Goal: Transaction & Acquisition: Purchase product/service

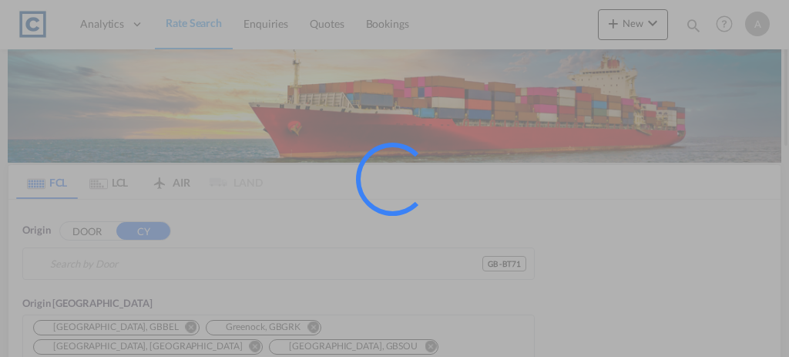
type input "GB-BT71, [GEOGRAPHIC_DATA]"
type input "Aqaba, JOAQB"
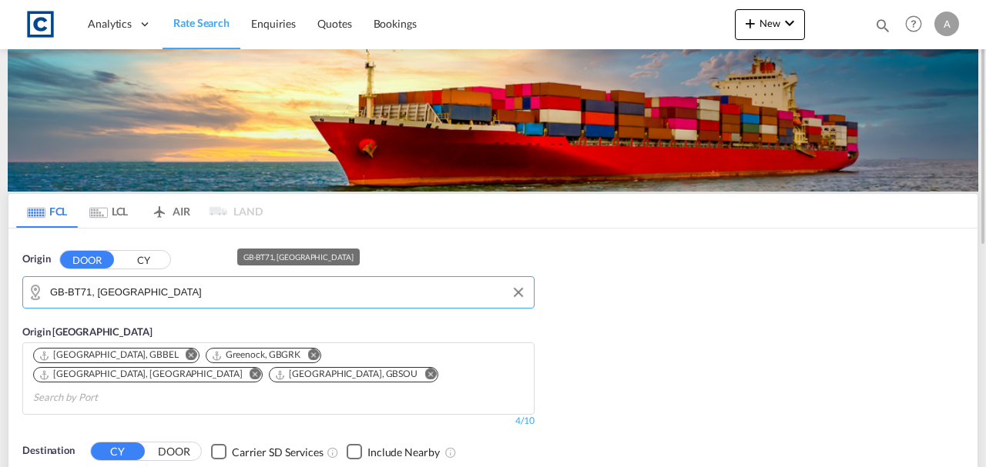
click at [88, 296] on input "GB-BT71, Mid Ulster" at bounding box center [288, 292] width 476 height 23
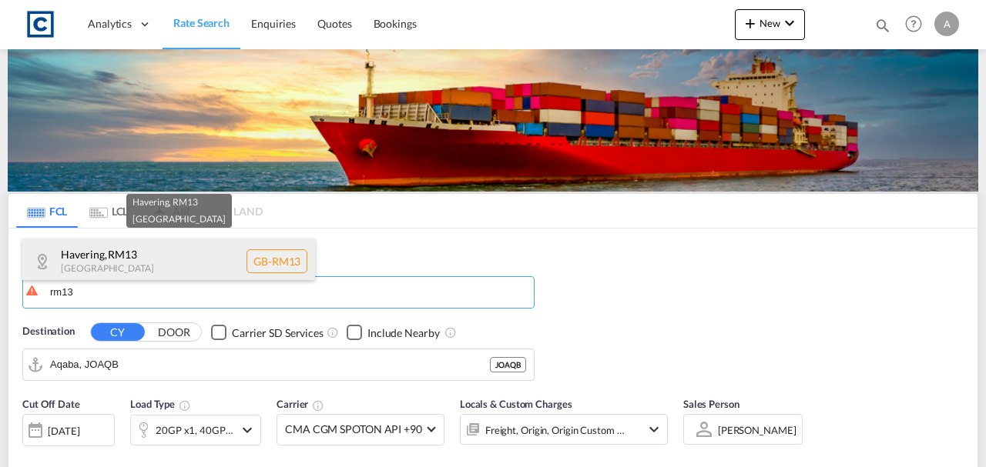
click at [94, 270] on div "Havering , RM13 United Kingdom GB-RM13" at bounding box center [168, 262] width 293 height 46
type input "GB-RM13, Havering"
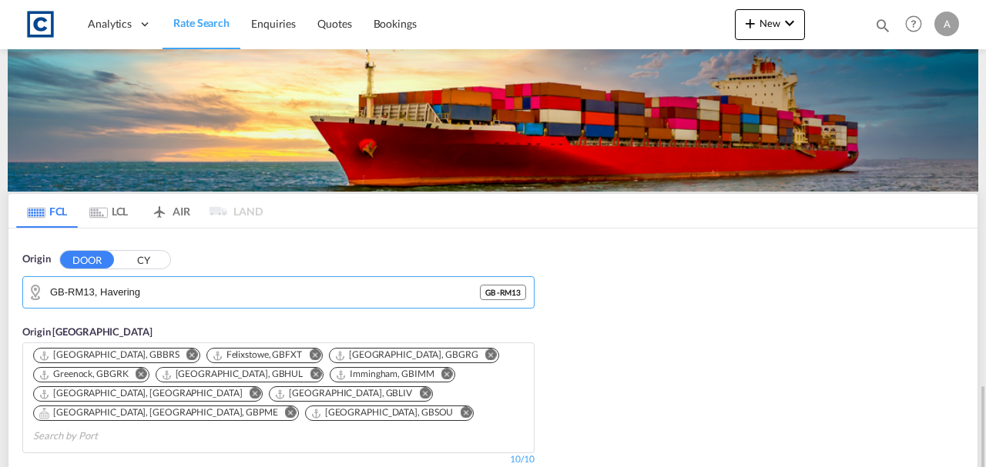
scroll to position [256, 0]
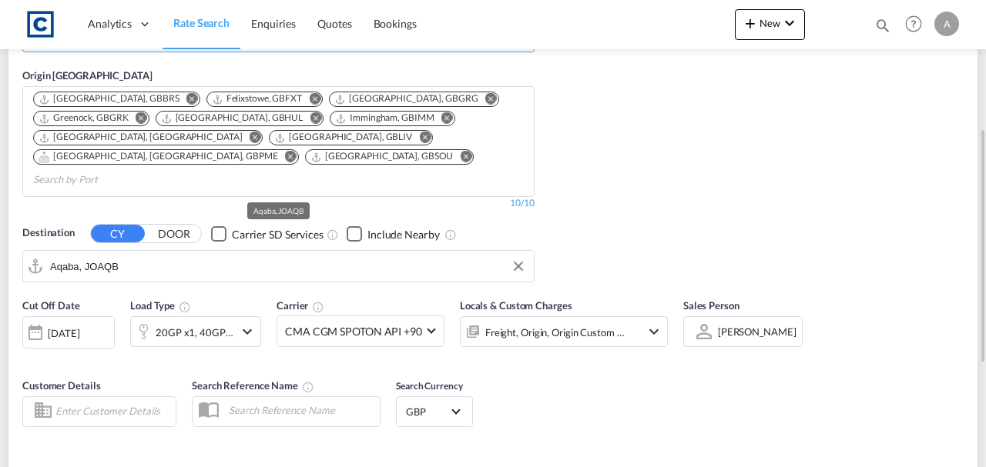
click at [139, 255] on input "Aqaba, JOAQB" at bounding box center [288, 266] width 476 height 23
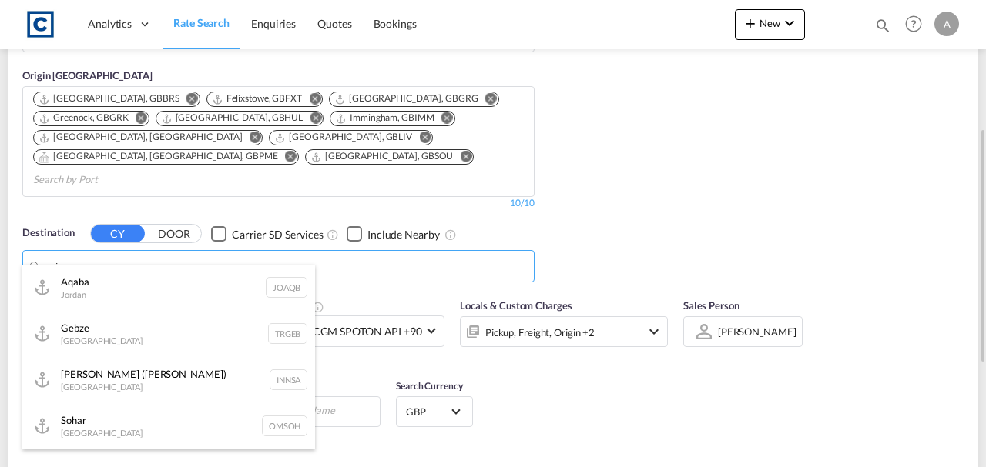
type input "u"
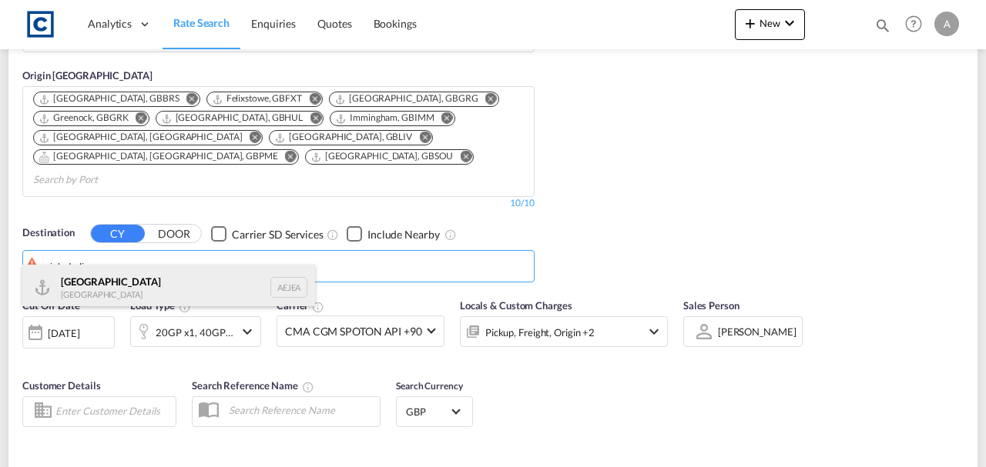
click at [128, 270] on div "[GEOGRAPHIC_DATA] [GEOGRAPHIC_DATA]" at bounding box center [168, 288] width 293 height 46
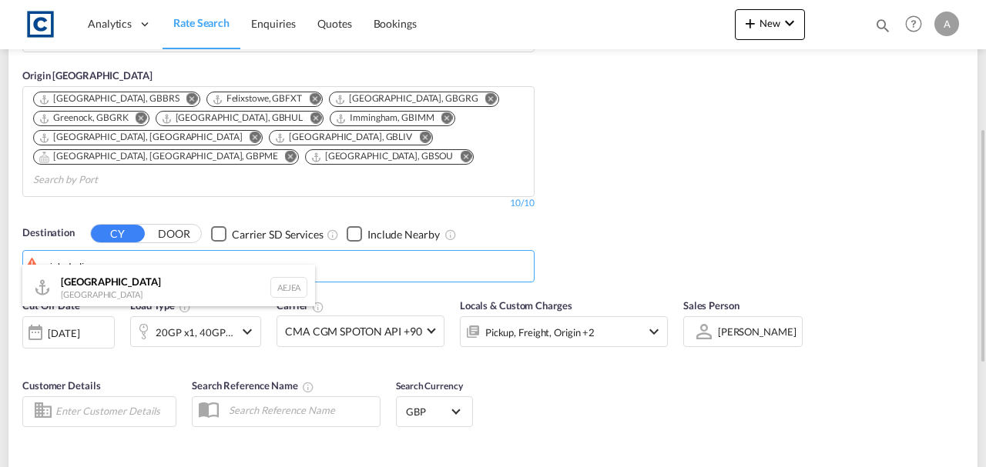
type input "[GEOGRAPHIC_DATA], [GEOGRAPHIC_DATA]"
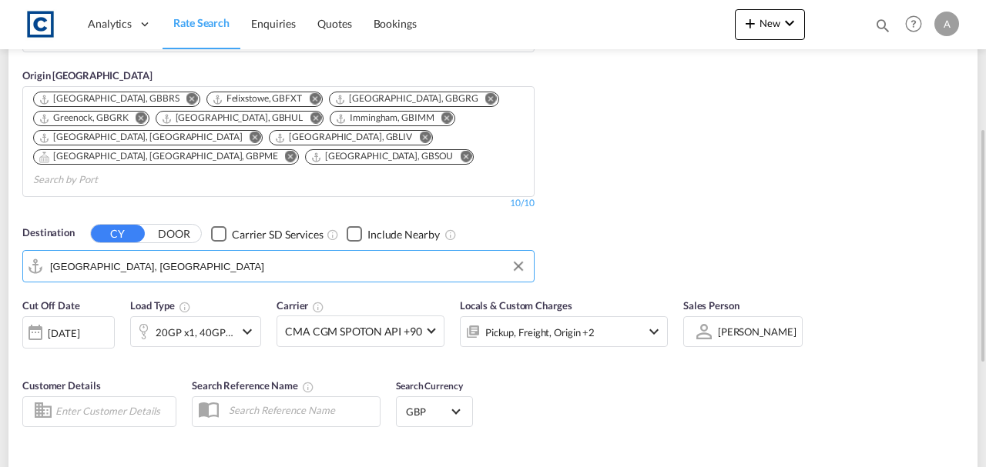
click at [624, 317] on div "Pickup, Freight, Origin +2" at bounding box center [564, 332] width 208 height 31
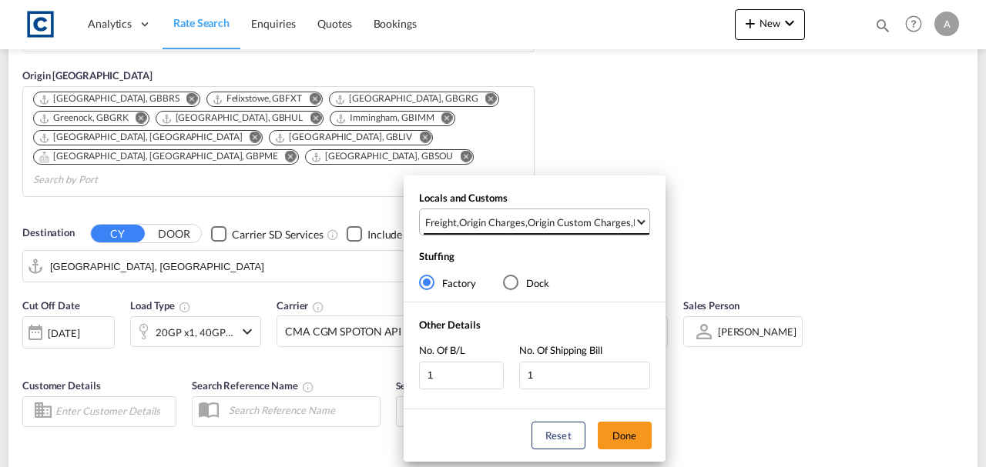
click at [591, 236] on md-select "Freight , Origin Charges , Origin Custom Charges , Pickup Charges Clear All Sel…" at bounding box center [534, 222] width 231 height 27
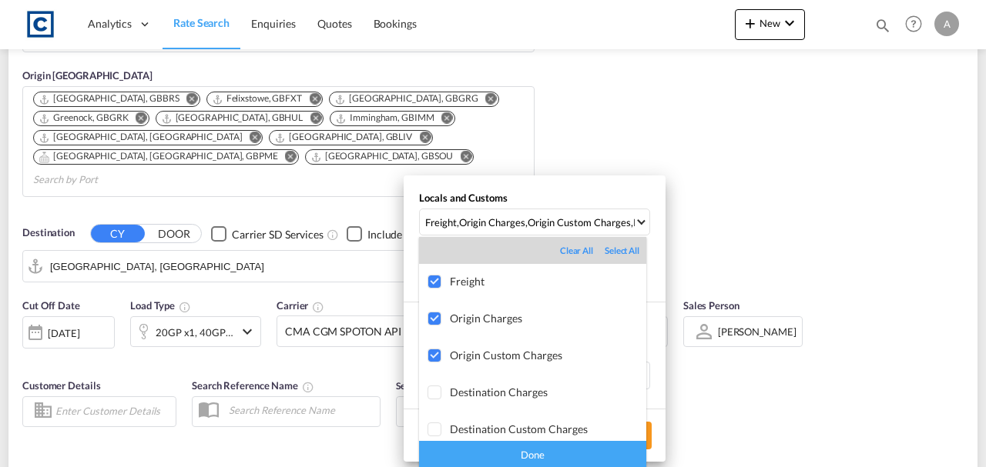
drag, startPoint x: 562, startPoint y: 456, endPoint x: 635, endPoint y: 442, distance: 74.5
click at [562, 356] on div "Done" at bounding box center [532, 454] width 227 height 27
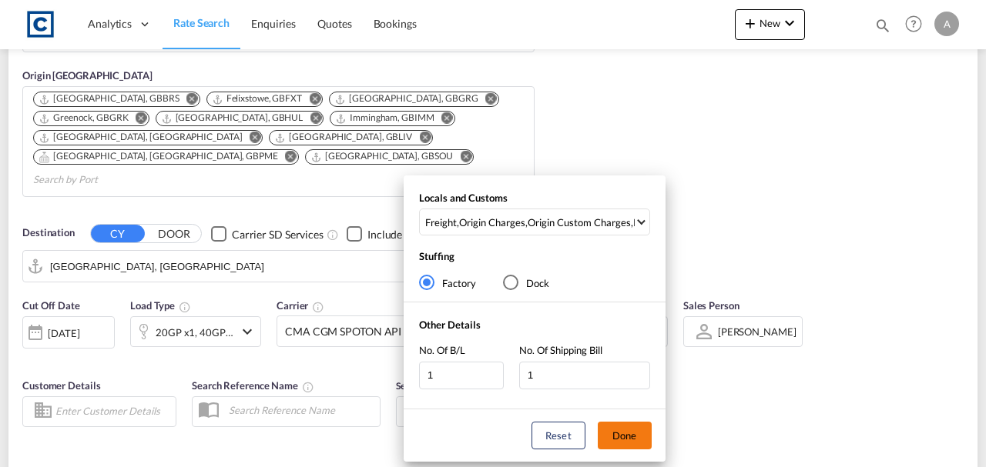
click at [638, 356] on button "Done" at bounding box center [625, 436] width 54 height 28
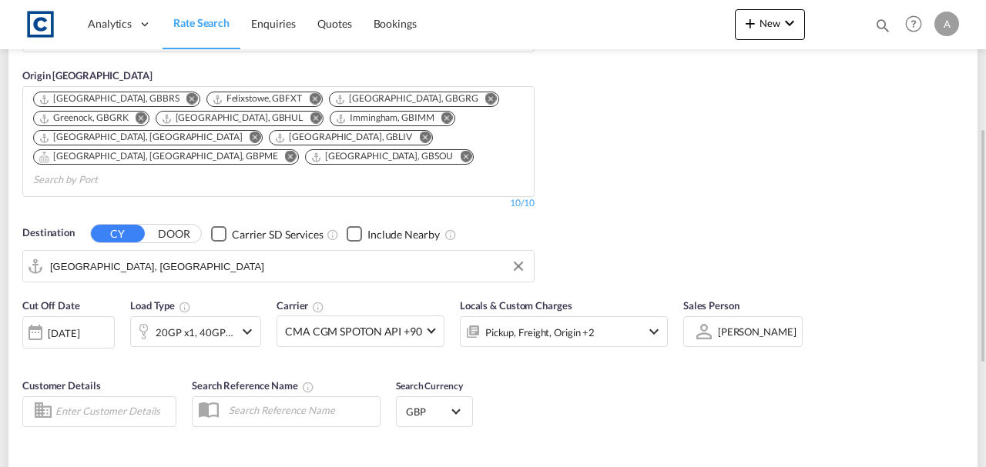
click at [728, 356] on div "Cut Off Date 20 Aug 2025 20/08/2025 Load Type 20GP x1, 40GP x1 Carrier CMA CGM …" at bounding box center [492, 365] width 969 height 150
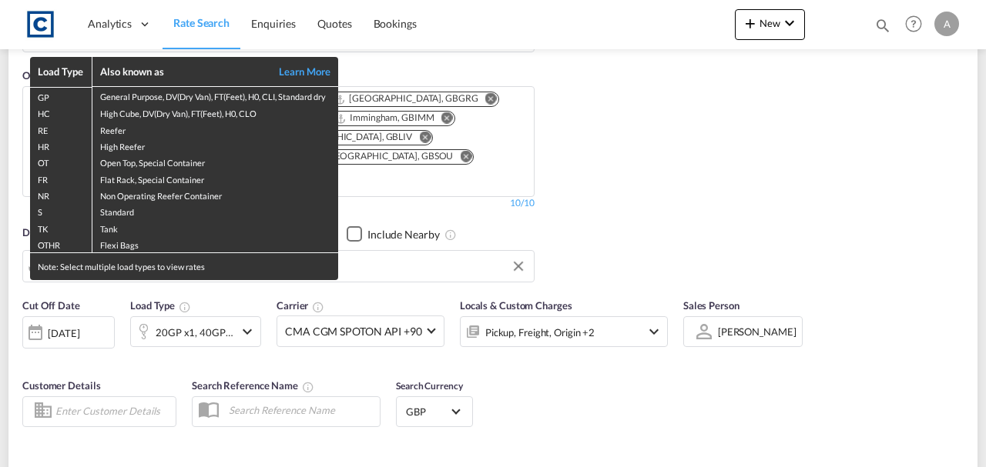
click at [181, 305] on div "Load Type Also known as Learn More GP General Purpose, DV(Dry Van), FT(Feet), H…" at bounding box center [493, 233] width 986 height 467
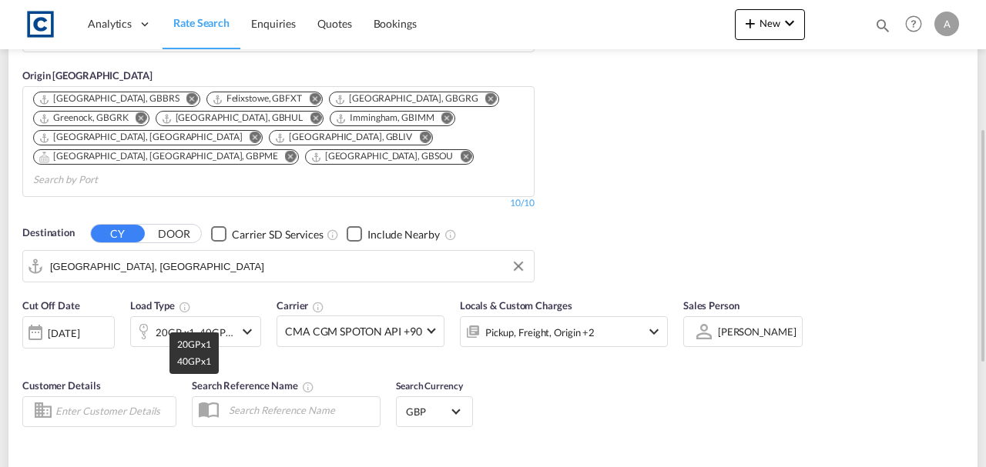
click at [171, 322] on div "20GP x1, 40GP x1" at bounding box center [195, 333] width 79 height 22
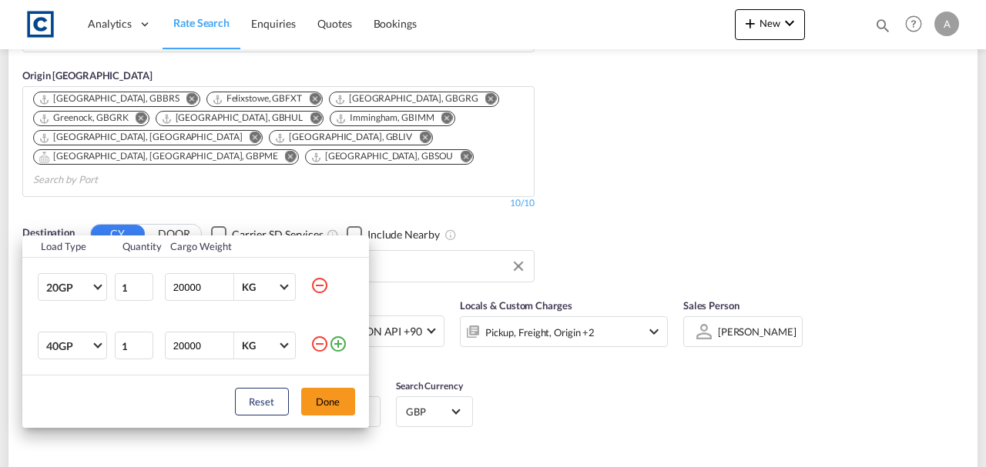
click at [311, 341] on md-icon "icon-minus-circle-outline" at bounding box center [319, 344] width 18 height 18
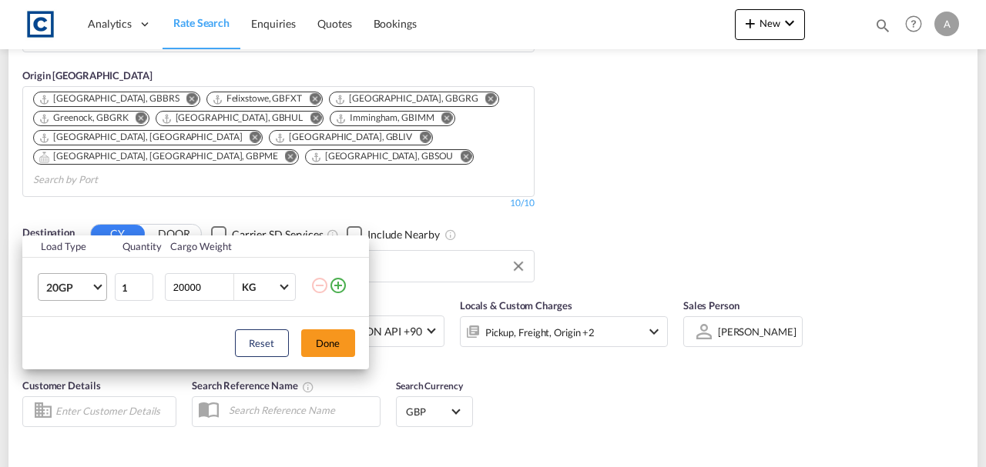
click at [74, 287] on span "20GP" at bounding box center [68, 287] width 45 height 15
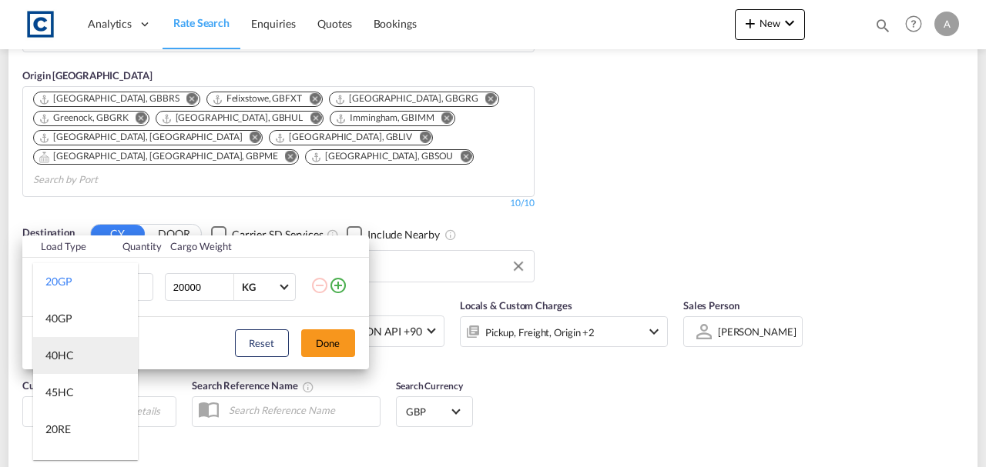
click at [72, 356] on div "40HC" at bounding box center [59, 355] width 28 height 15
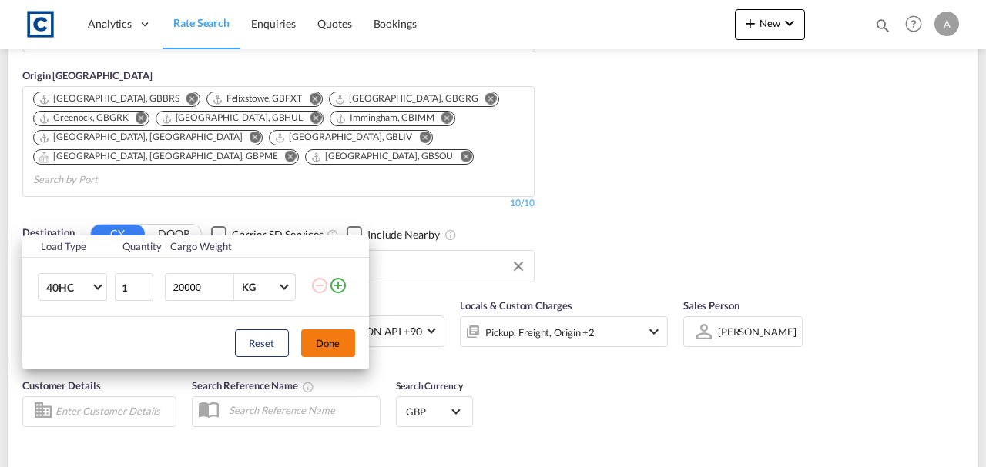
click at [309, 340] on button "Done" at bounding box center [328, 344] width 54 height 28
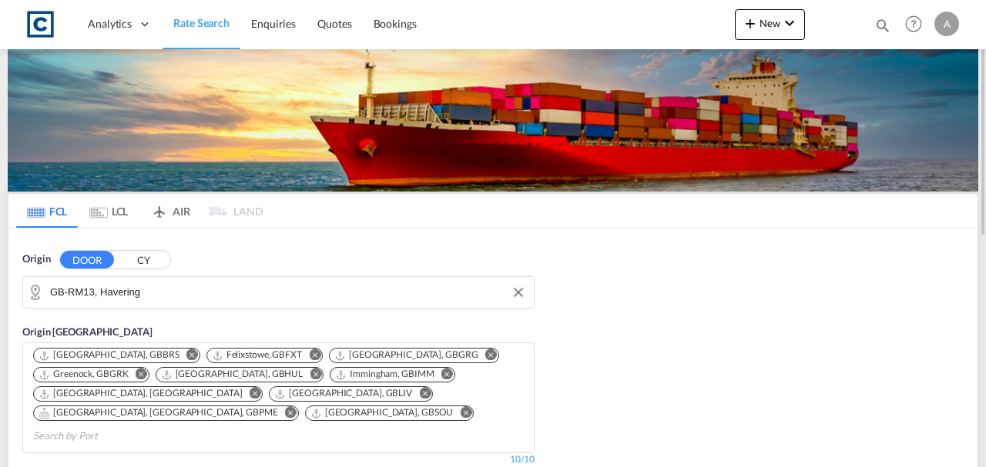
scroll to position [461, 0]
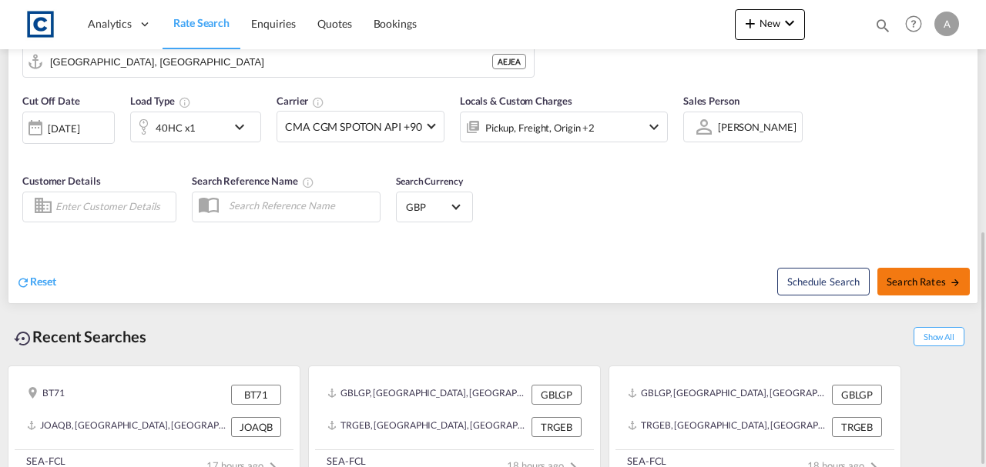
click at [788, 276] on span "Search Rates" at bounding box center [923, 282] width 74 height 12
type input "RM13 to AEJEA / 20 Aug 2025"
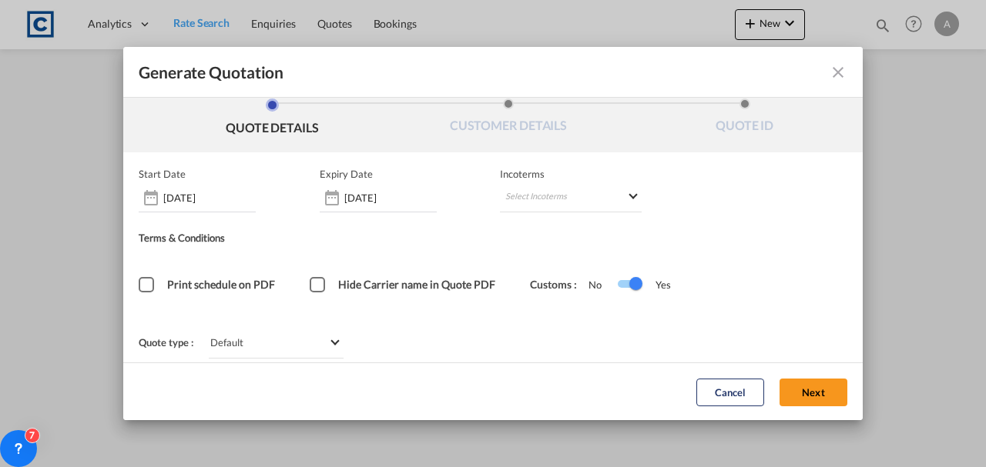
scroll to position [21, 0]
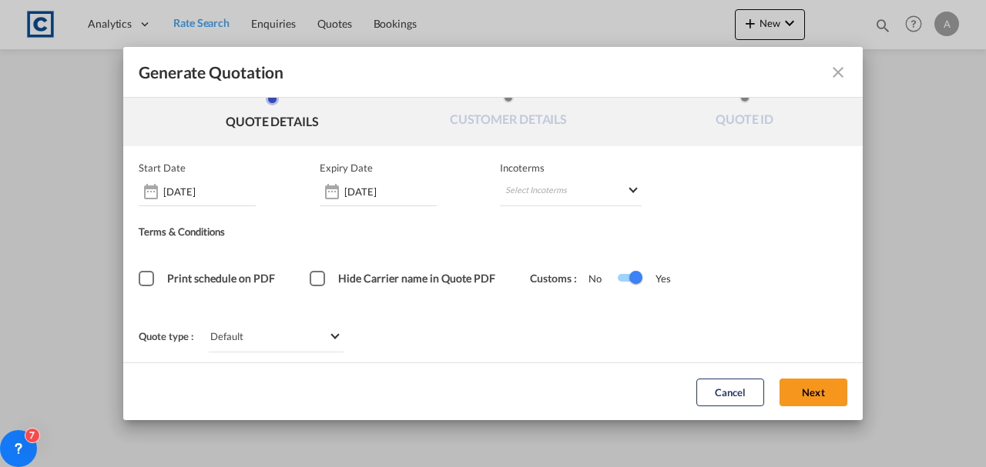
click at [788, 356] on button "Next" at bounding box center [813, 392] width 68 height 28
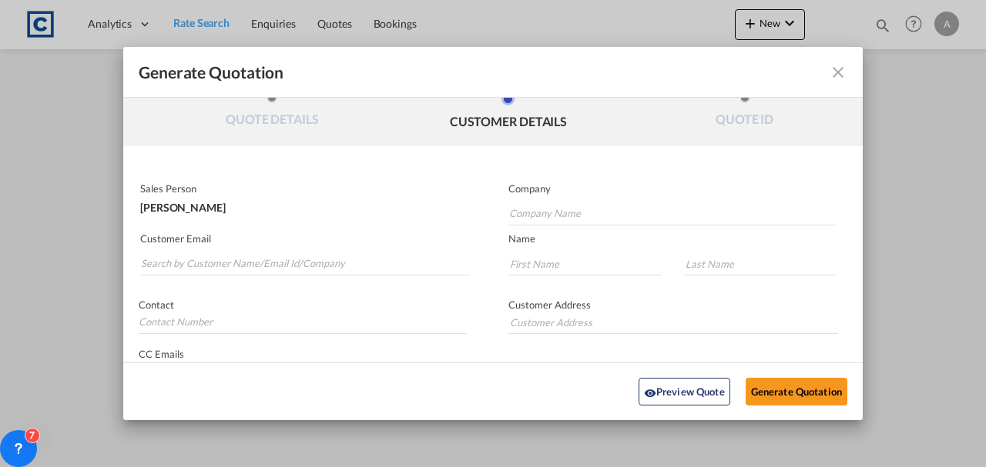
scroll to position [0, 0]
click at [240, 265] on input "Search by Customer Name/Email Id/Company" at bounding box center [305, 264] width 329 height 23
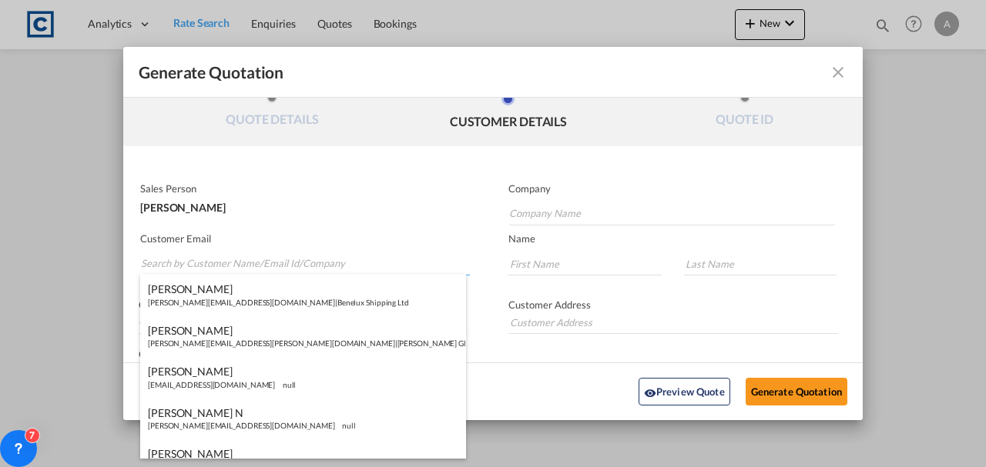
paste input "hello@lockwell.international"
type input "hello@lockwell.international"
click at [311, 223] on div "Sales Person Alfie Kybert" at bounding box center [308, 202] width 370 height 50
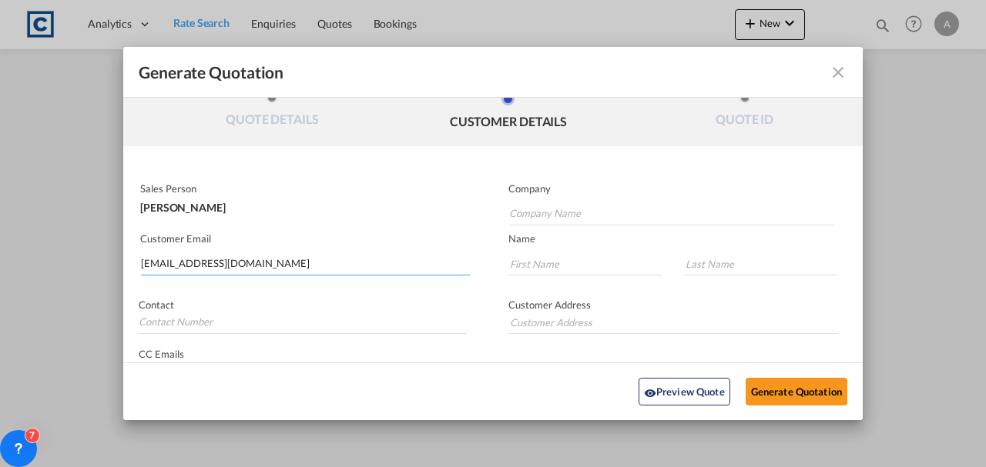
click at [265, 266] on input "hello@lockwell.international" at bounding box center [305, 264] width 329 height 23
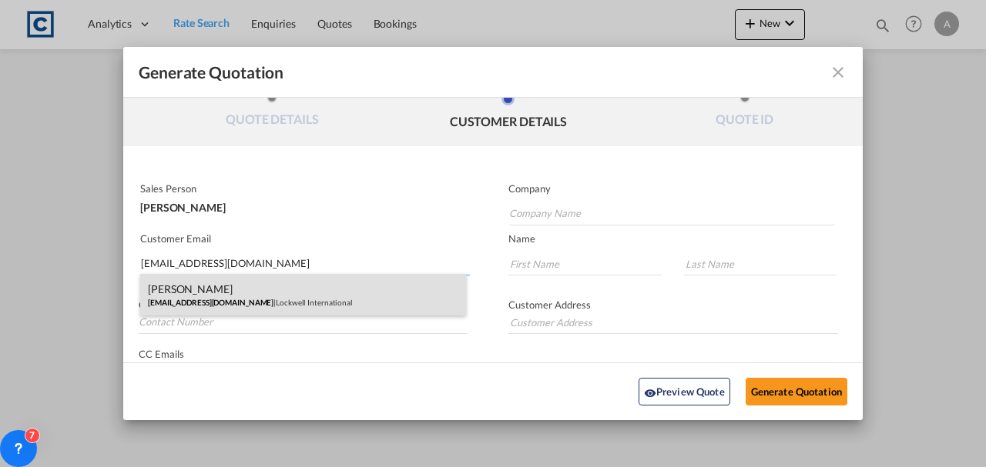
click at [259, 290] on div "Sam Mehdi hello@lockwell.international | Lockwell International" at bounding box center [303, 295] width 326 height 42
type input "Lockwell International"
type input "Sam"
type input "Mehdi"
type input "020 3005 8555"
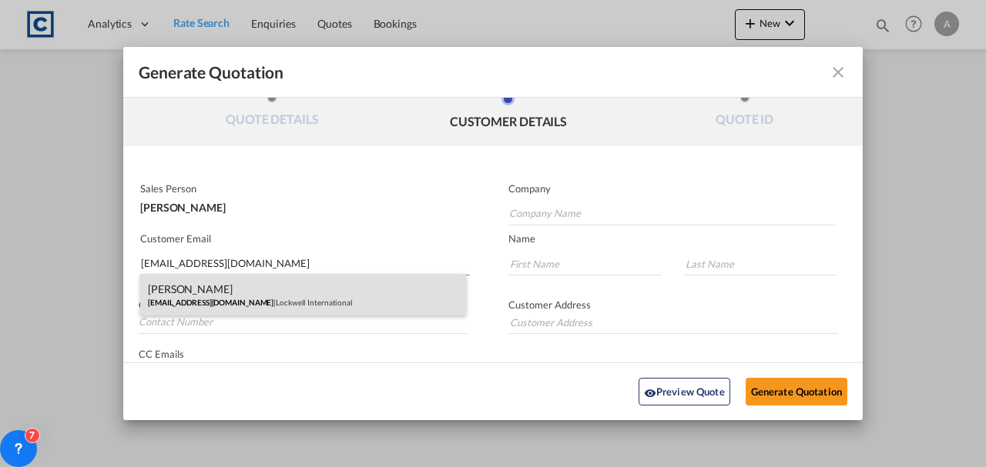
type input "Unit 215, CEME Campus, Marsh Way, Rainham RM13 8EU"
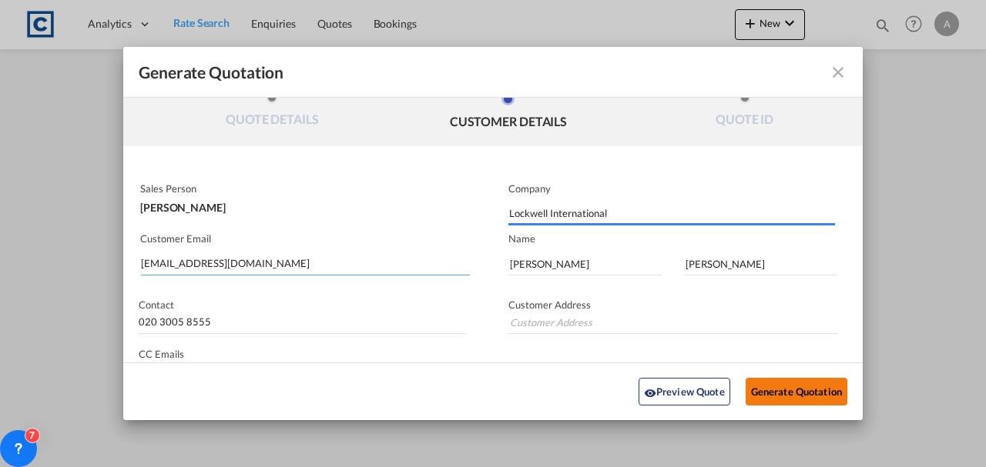
type input "Unit 215, CEME Campus, Marsh Way, Rainham RM13 8EU"
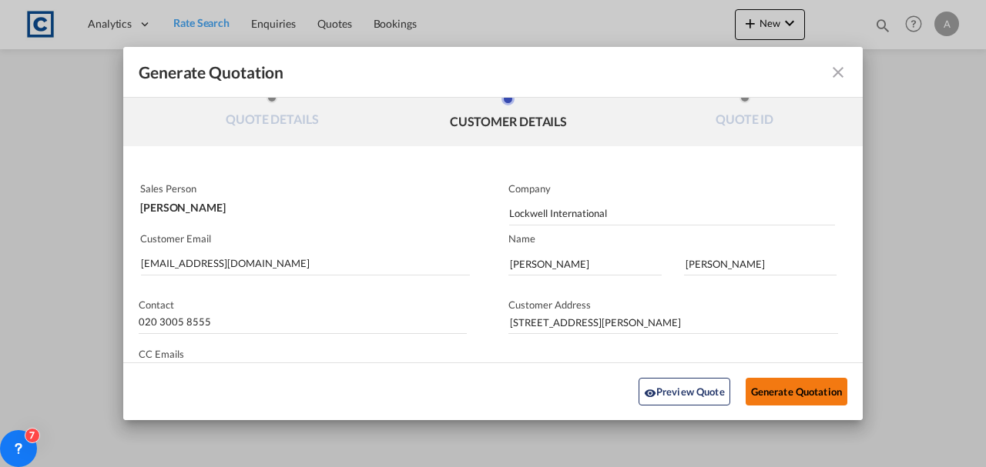
click at [786, 356] on button "Generate Quotation" at bounding box center [797, 392] width 102 height 28
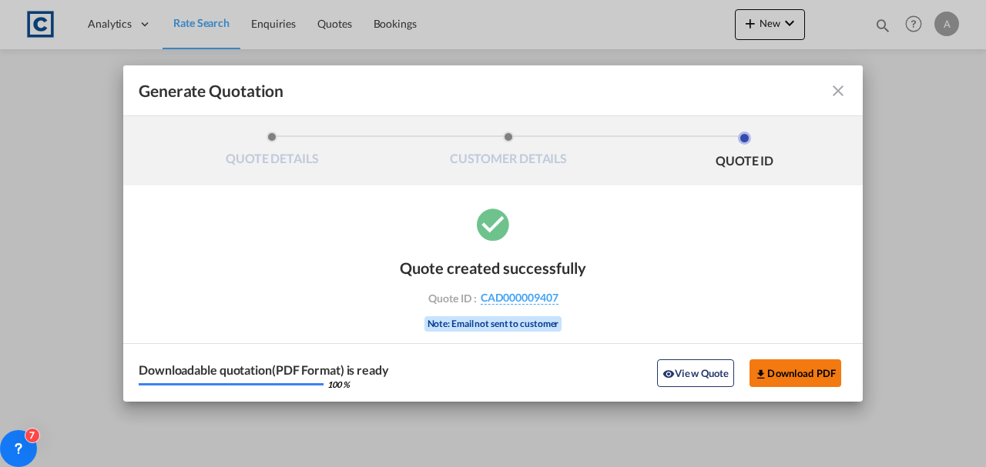
click at [788, 356] on button "Download PDF" at bounding box center [795, 374] width 92 height 28
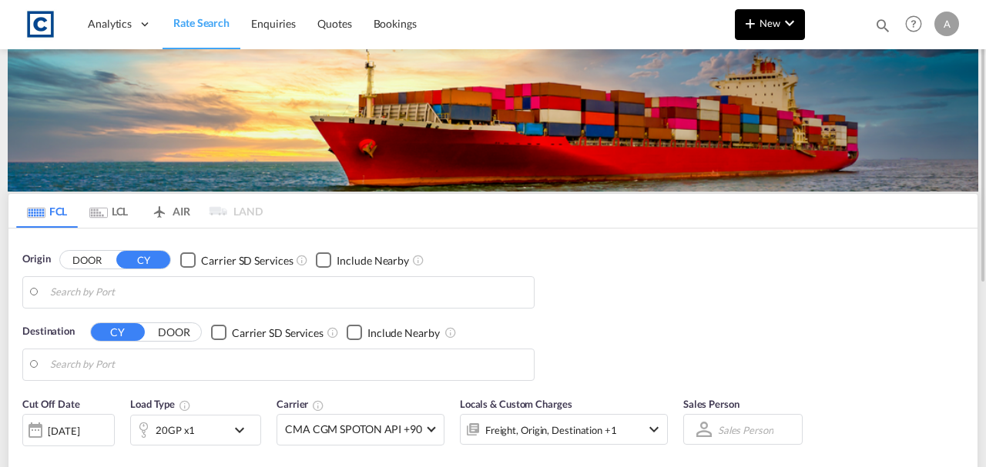
click at [773, 34] on button "New" at bounding box center [770, 24] width 70 height 31
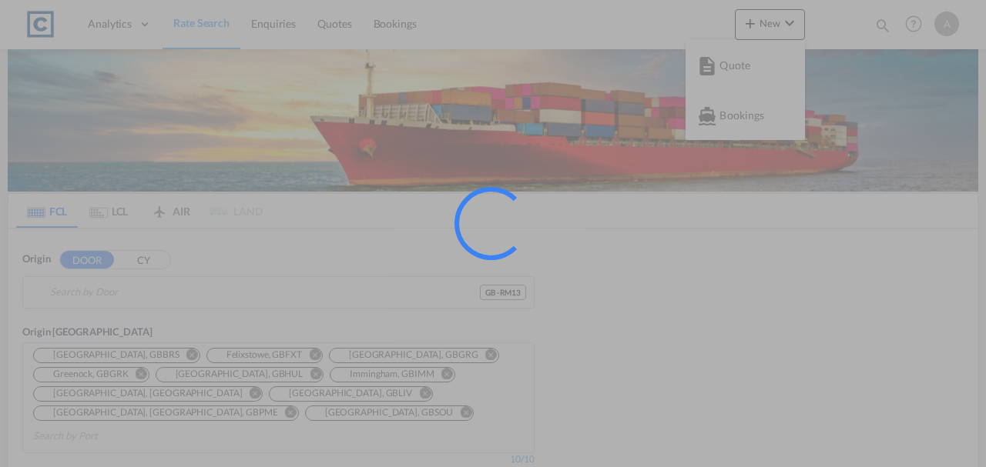
type input "GB-RM13, Havering"
type input "[GEOGRAPHIC_DATA], [GEOGRAPHIC_DATA]"
click at [730, 77] on div at bounding box center [493, 233] width 986 height 467
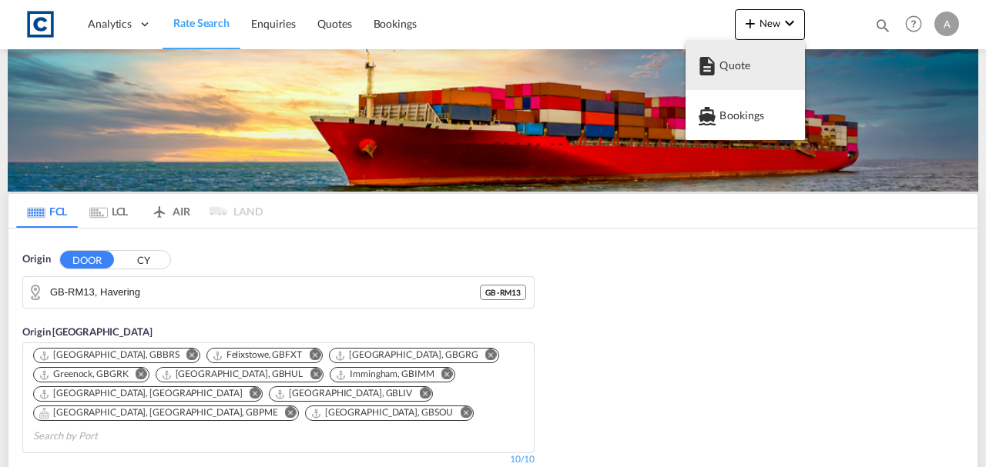
click at [729, 75] on span "Quote" at bounding box center [727, 65] width 17 height 31
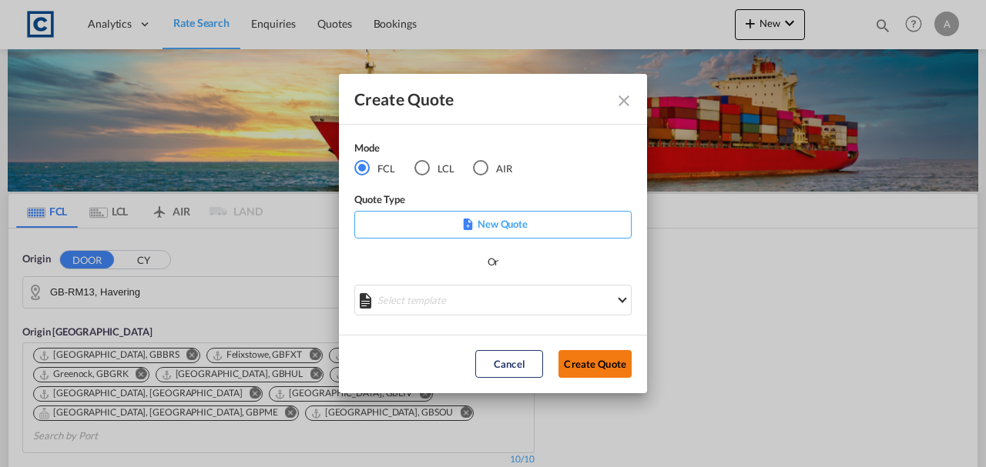
click at [608, 364] on button "Create Quote" at bounding box center [594, 364] width 73 height 28
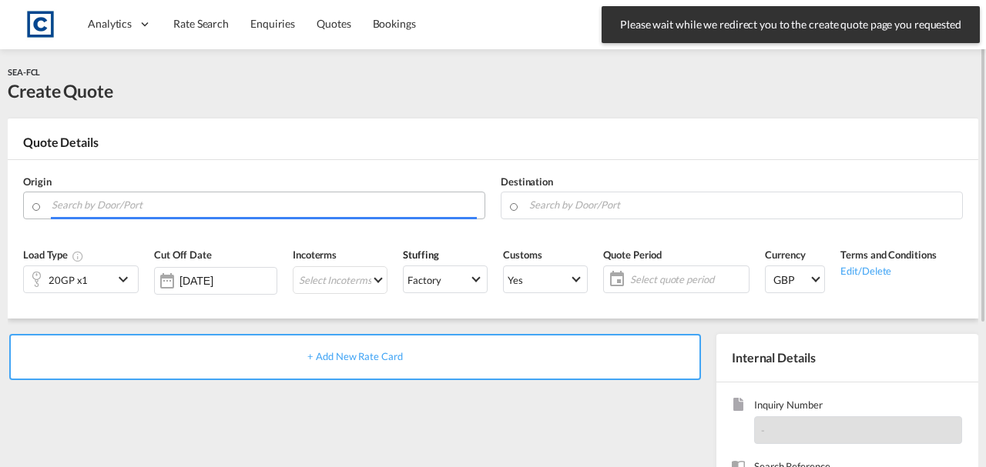
drag, startPoint x: 181, startPoint y: 209, endPoint x: 180, endPoint y: 219, distance: 10.0
click at [181, 210] on input "Search by Door/Port" at bounding box center [264, 205] width 425 height 27
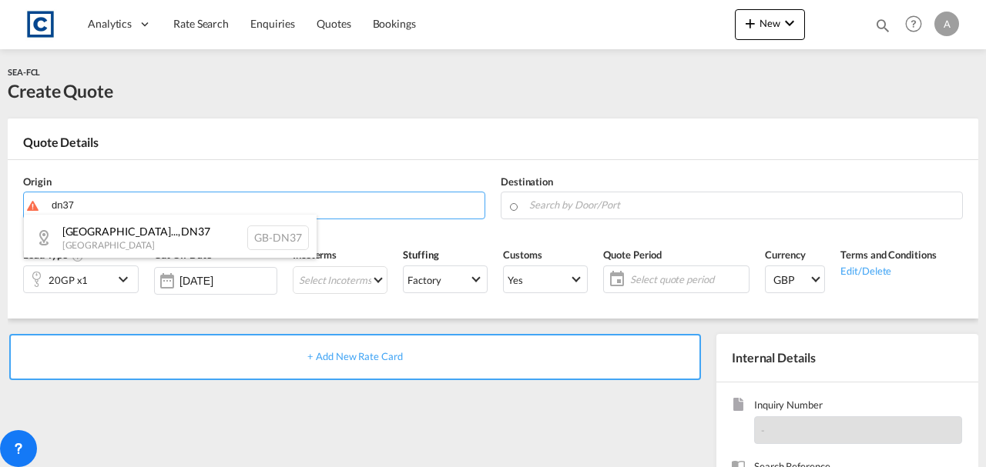
click at [180, 219] on div "North East Lincol... , DN37 United Kingdom GB-DN37" at bounding box center [170, 238] width 293 height 46
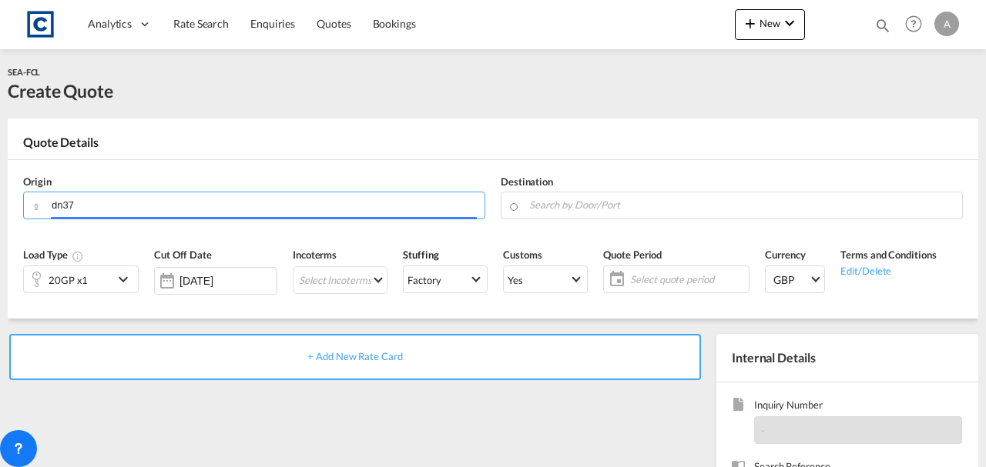
type input "GB-DN37, North East Lincolnshire"
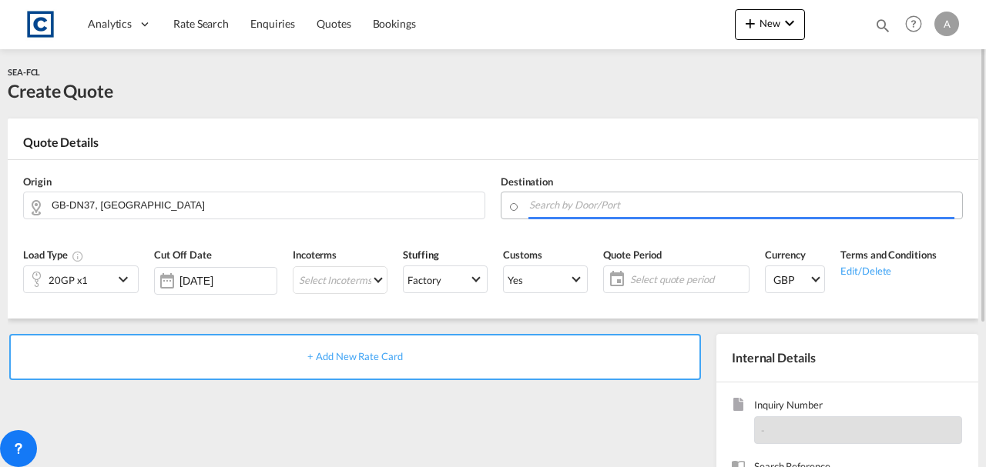
click at [545, 213] on input "Search by Door/Port" at bounding box center [741, 205] width 425 height 27
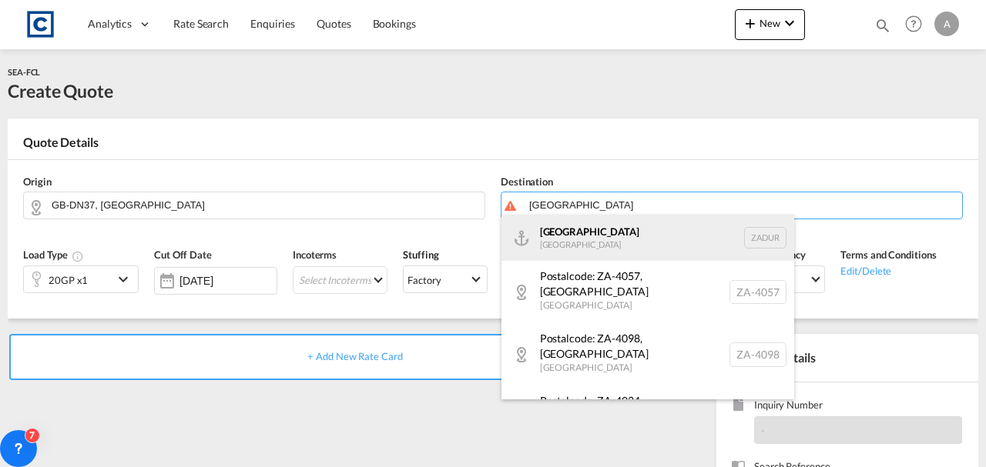
click at [603, 233] on div "Durban South Africa ZADUR" at bounding box center [647, 238] width 293 height 46
type input "Durban, ZADUR"
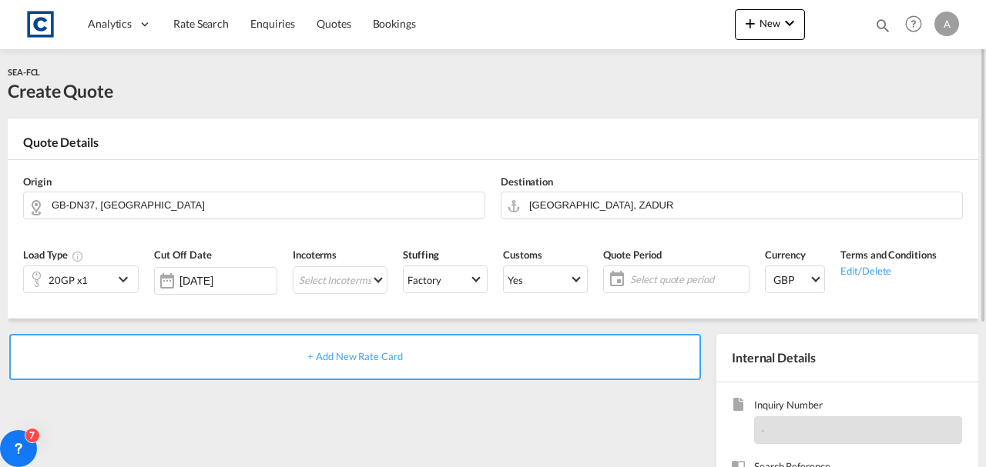
click at [348, 362] on div "+ Add New Rate Card" at bounding box center [355, 357] width 692 height 46
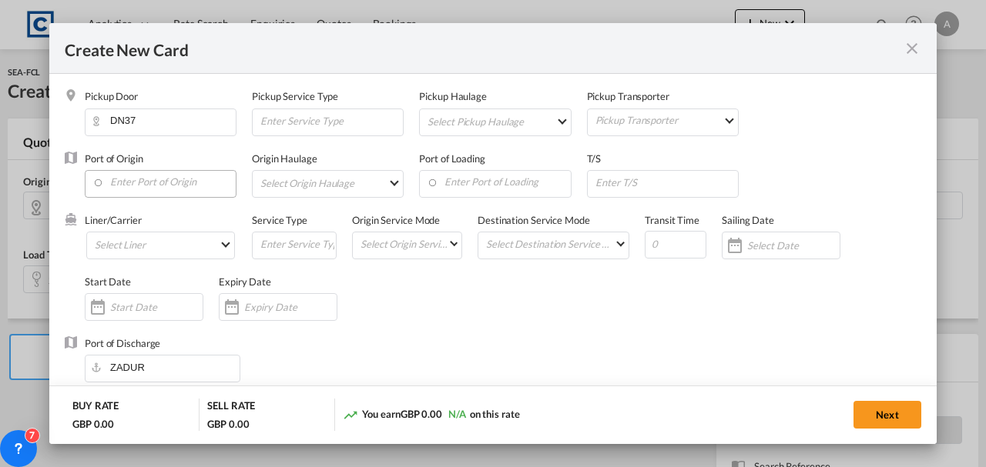
type input "Basic Ocean Freight"
select select "per equipment"
click at [149, 181] on input "Enter Port of Origin" at bounding box center [163, 182] width 143 height 23
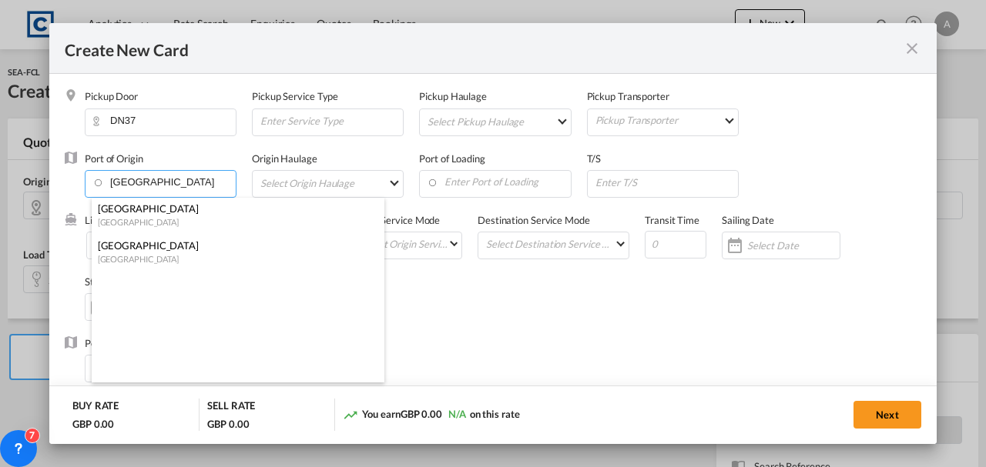
click at [165, 249] on div "[GEOGRAPHIC_DATA]" at bounding box center [233, 246] width 271 height 14
type input "[GEOGRAPHIC_DATA], [GEOGRAPHIC_DATA]"
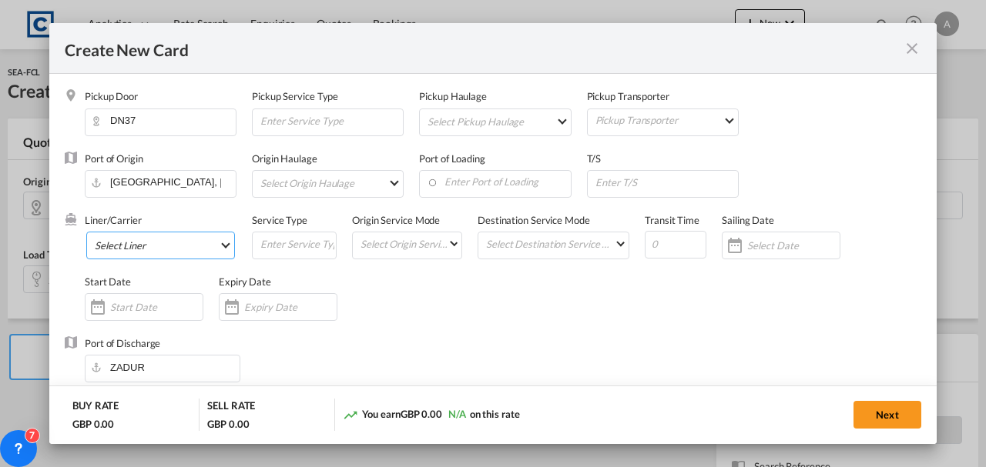
click at [133, 249] on md-select "Select Liner 2HM LOGISTICS D.O.O 2M Alliance AAXL GLOBAL SHIPPING LINES LLC ABD…" at bounding box center [160, 246] width 149 height 28
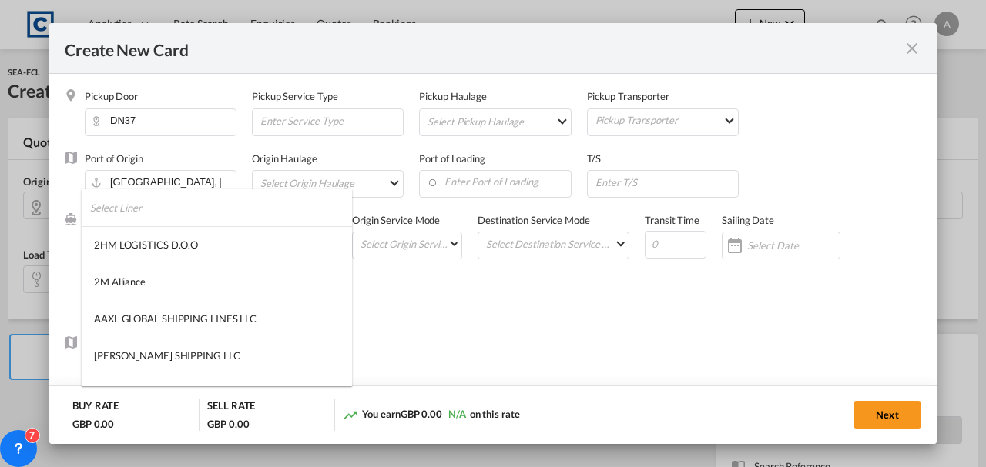
click at [106, 198] on input "search" at bounding box center [221, 207] width 262 height 37
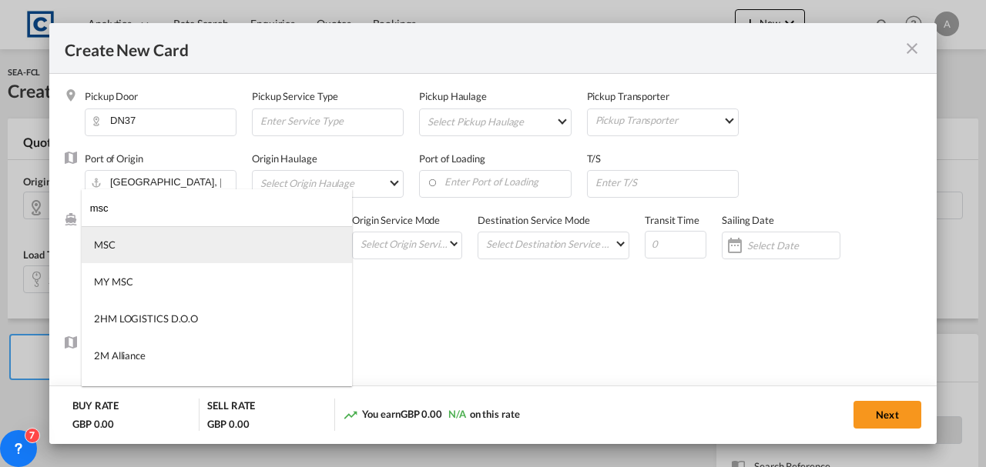
type input "msc"
click at [124, 260] on md-option "MSC" at bounding box center [217, 244] width 270 height 37
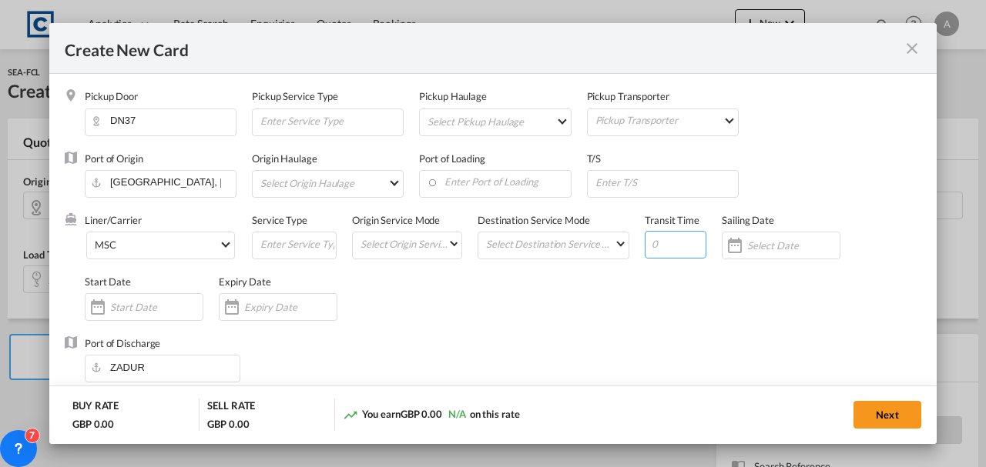
click at [681, 251] on input "Create New Card ..." at bounding box center [676, 245] width 62 height 28
type input "34"
click at [481, 290] on div "Liner/Carrier MSC Service Type Origin Service Mode Select Origin Service Mode S…" at bounding box center [503, 274] width 836 height 123
drag, startPoint x: 240, startPoint y: 313, endPoint x: 270, endPoint y: 310, distance: 30.1
click at [244, 313] on div "Create New Card ..." at bounding box center [278, 307] width 119 height 28
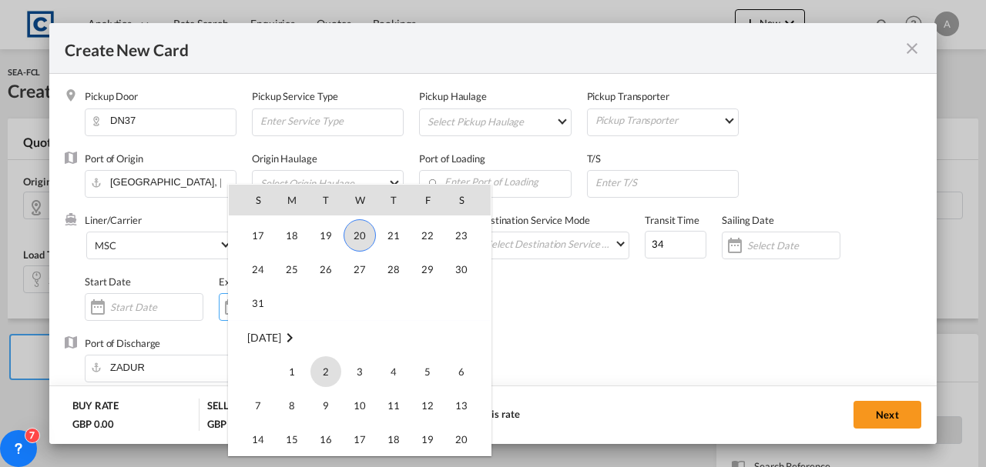
scroll to position [356659, 0]
click at [259, 306] on span "31" at bounding box center [258, 300] width 31 height 31
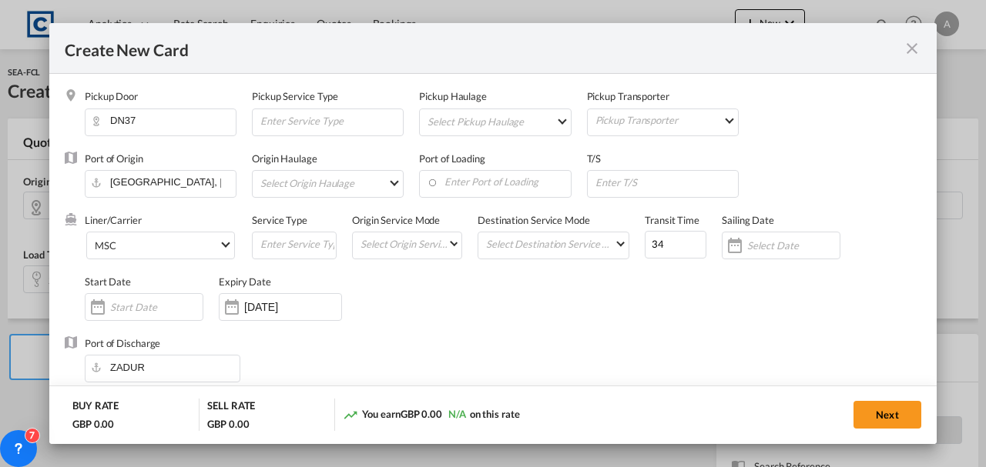
click at [493, 297] on div "Liner/Carrier MSC Service Type Origin Service Mode Select Origin Service Mode S…" at bounding box center [503, 274] width 836 height 123
click at [285, 302] on input "31 Aug 2025" at bounding box center [292, 307] width 97 height 12
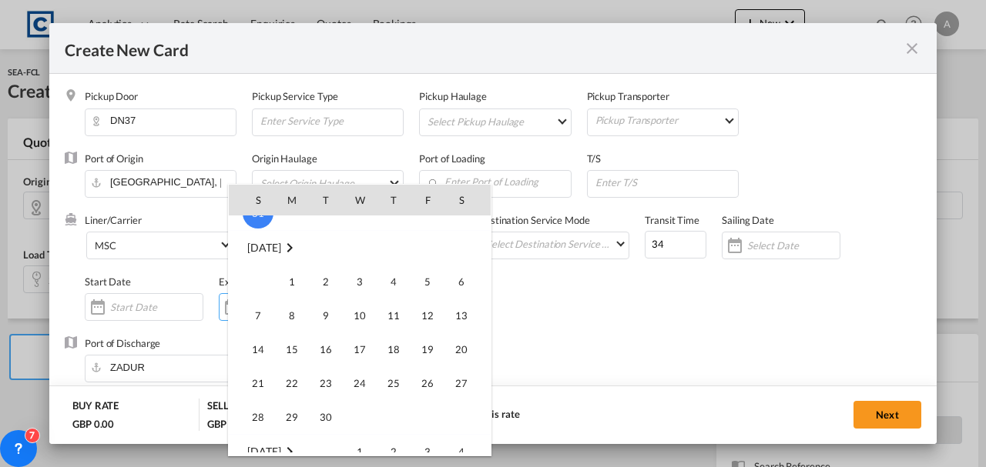
scroll to position [356762, 0]
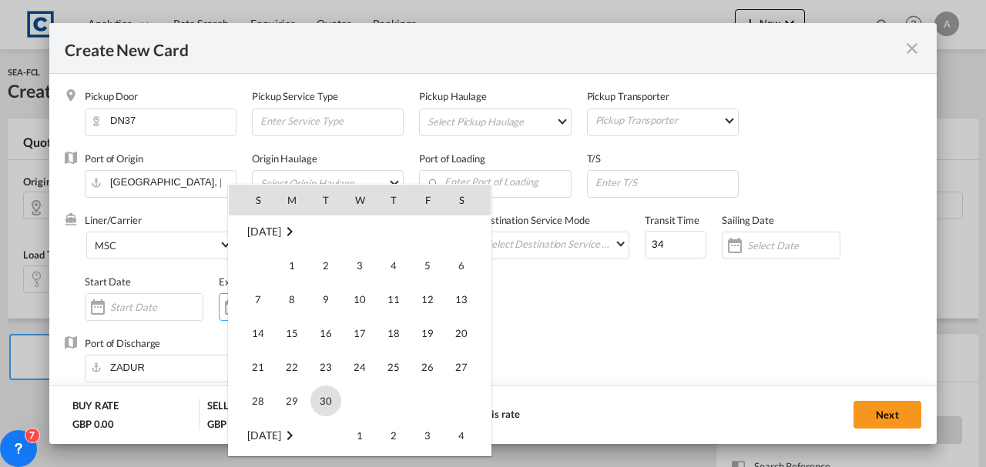
click at [328, 390] on span "30" at bounding box center [325, 401] width 31 height 31
type input "30 Sep 2025"
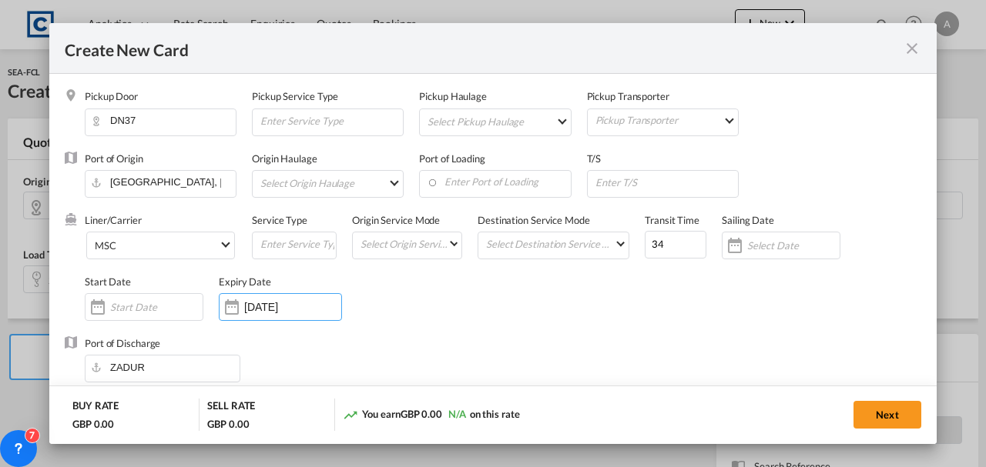
scroll to position [308, 0]
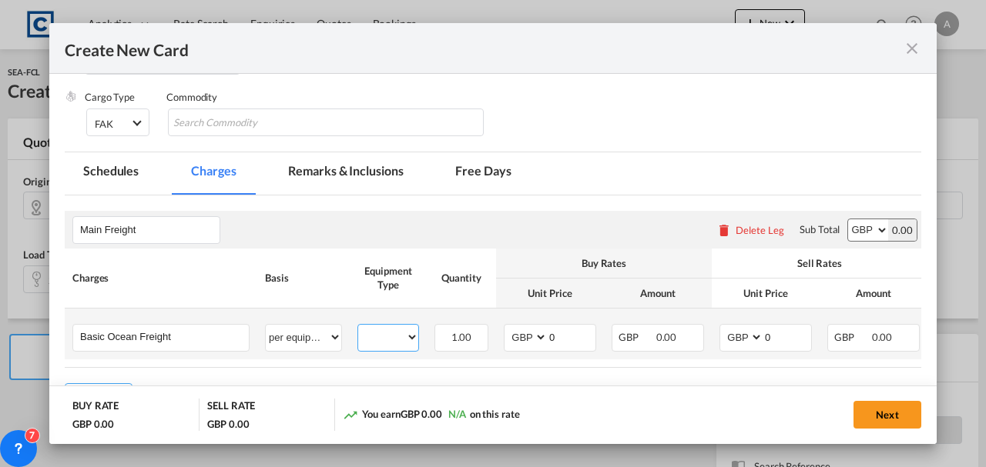
click at [396, 342] on select "20GP" at bounding box center [388, 337] width 60 height 21
select select "20GP"
click at [358, 327] on select "20GP" at bounding box center [388, 337] width 60 height 21
click at [871, 228] on select "AED AFN ALL AMD ANG AOA ARS AUD AWG AZN BAM BBD BDT BGN BHD BIF BMD BND BOB BRL…" at bounding box center [868, 230] width 40 height 22
select select "string:USD"
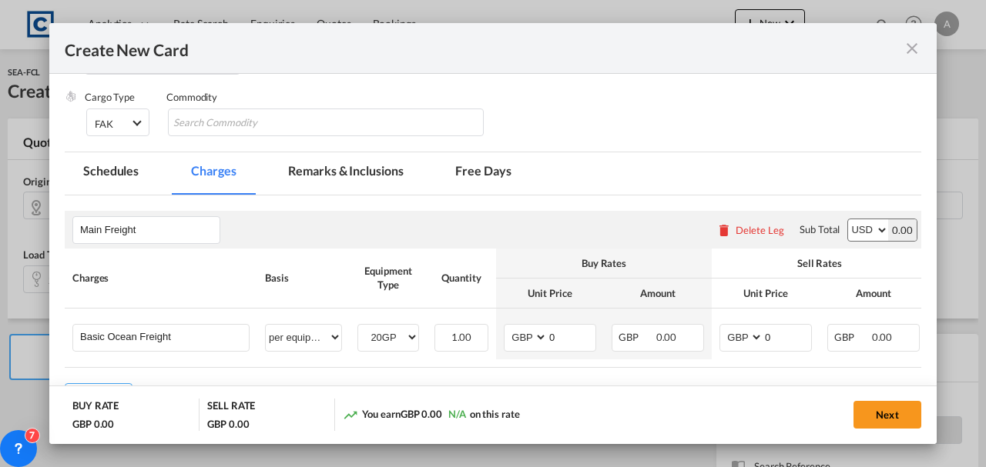
click at [848, 219] on select "AED AFN ALL AMD ANG AOA ARS AUD AWG AZN BAM BBD BDT BGN BHD BIF BMD BND BOB BRL…" at bounding box center [868, 230] width 40 height 22
click at [531, 334] on select "AED AFN ALL AMD ANG AOA ARS AUD AWG AZN BAM BBD BDT BGN BHD BIF BMD BND BOB BRL…" at bounding box center [527, 337] width 40 height 21
select select "string:USD"
click at [507, 327] on select "AED AFN ALL AMD ANG AOA ARS AUD AWG AZN BAM BBD BDT BGN BHD BIF BMD BND BOB BRL…" at bounding box center [527, 337] width 40 height 21
click at [741, 343] on select "AED AFN ALL AMD ANG AOA ARS AUD AWG AZN BAM BBD BDT BGN BHD BIF BMD BND BOB BRL…" at bounding box center [742, 337] width 40 height 21
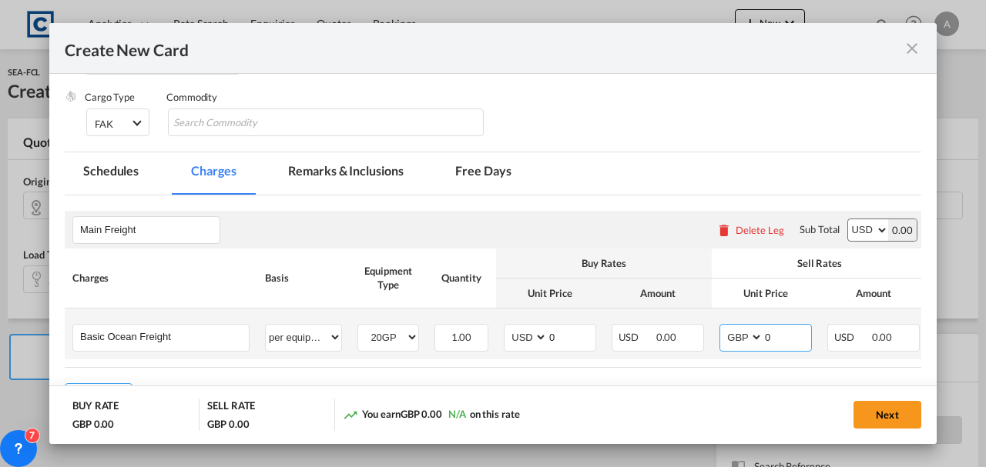
select select "string:USD"
click at [722, 327] on select "AED AFN ALL AMD ANG AOA ARS AUD AWG AZN BAM BBD BDT BGN BHD BIF BMD BND BOB BRL…" at bounding box center [742, 337] width 40 height 21
click at [572, 340] on input "0" at bounding box center [572, 336] width 48 height 23
type input "10"
click at [531, 340] on select "AED AFN ALL AMD ANG AOA ARS AUD AWG AZN BAM BBD BDT BGN BHD BIF BMD BND BOB BRL…" at bounding box center [527, 337] width 40 height 21
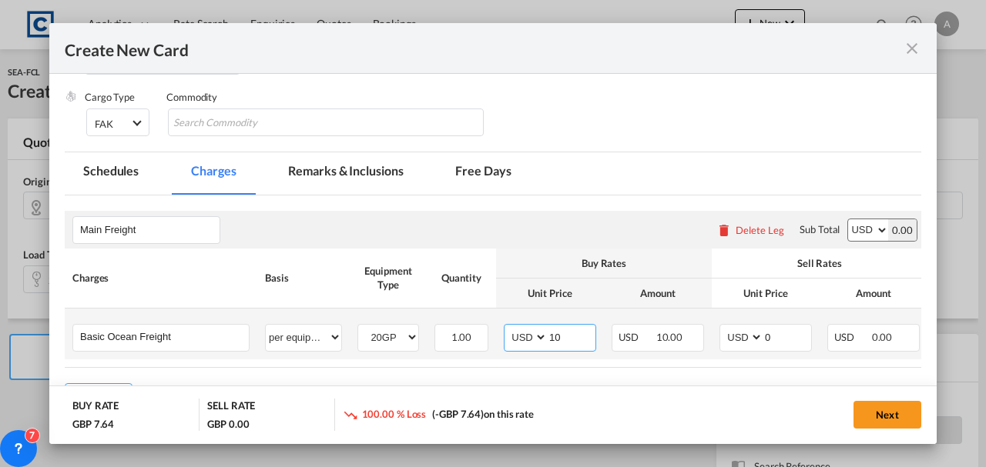
select select "string:GBP"
click at [507, 327] on select "AED AFN ALL AMD ANG AOA ARS AUD AWG AZN BAM BBD BDT BGN BHD BIF BMD BND BOB BRL…" at bounding box center [527, 337] width 40 height 21
select select "string:GBP"
click at [746, 333] on div "Main Freight Please enter leg name Leg Name Already Exists Delete Leg Sub Total…" at bounding box center [493, 289] width 856 height 157
click at [746, 333] on select "AED AFN ALL AMD ANG AOA ARS AUD AWG AZN BAM BBD BDT BGN BHD BIF BMD BND BOB BRL…" at bounding box center [742, 337] width 40 height 21
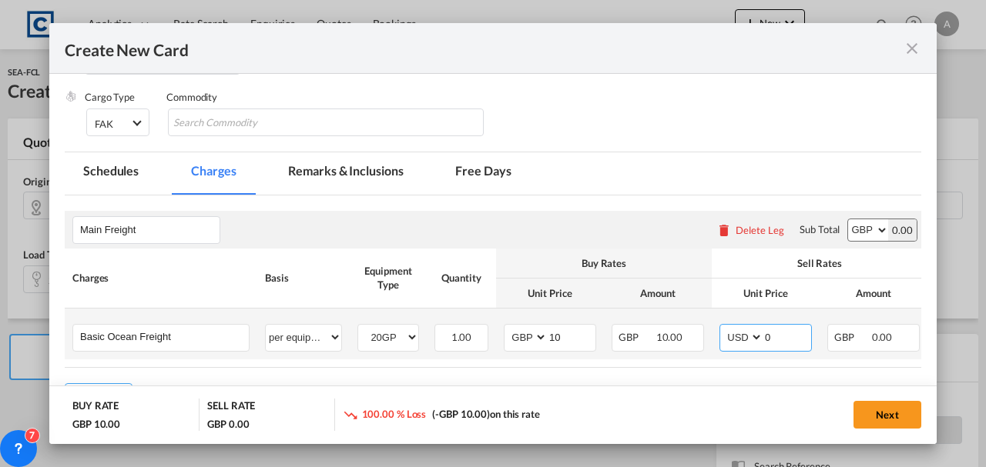
select select "string:GBP"
click at [722, 327] on select "AED AFN ALL AMD ANG AOA ARS AUD AWG AZN BAM BBD BDT BGN BHD BIF BMD BND BOB BRL…" at bounding box center [742, 337] width 40 height 21
click at [561, 338] on input "10" at bounding box center [572, 336] width 48 height 23
type input "1"
type input "1070.00"
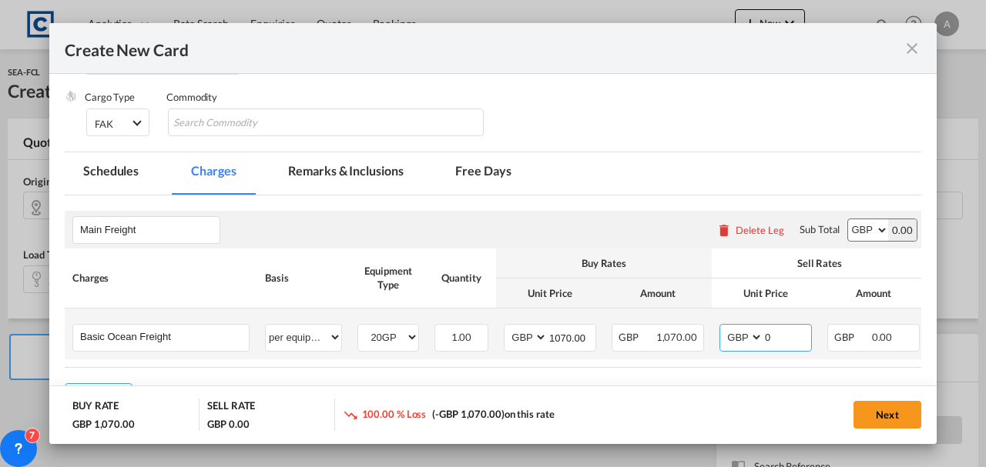
click at [785, 330] on input "0" at bounding box center [787, 336] width 48 height 23
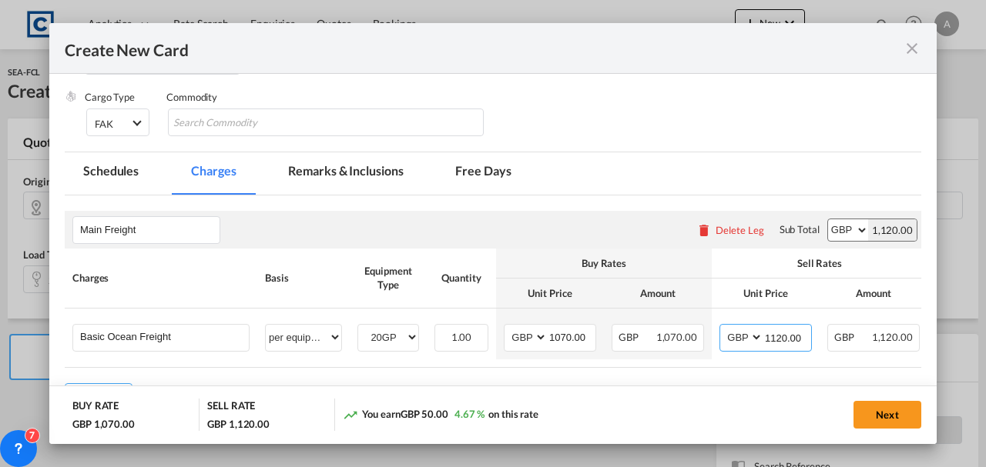
type input "1120.00"
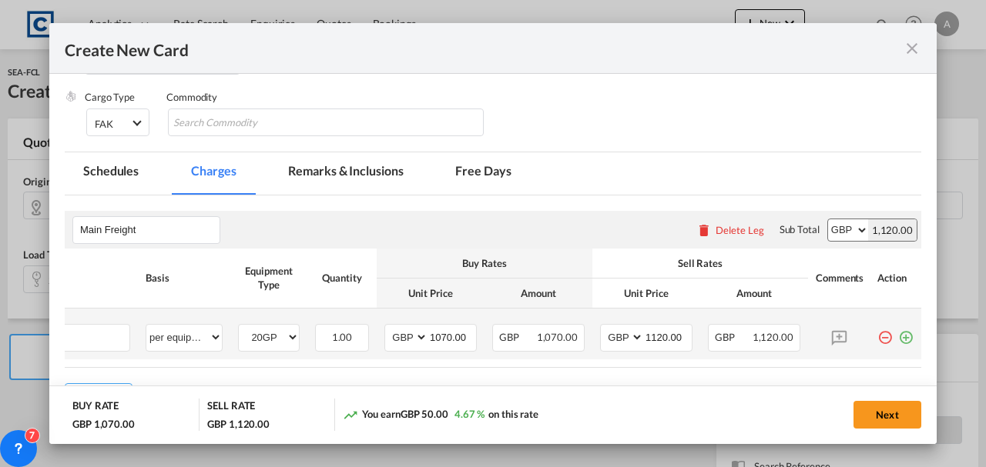
click at [899, 335] on md-icon "icon-plus-circle-outline green-400-fg" at bounding box center [905, 331] width 15 height 15
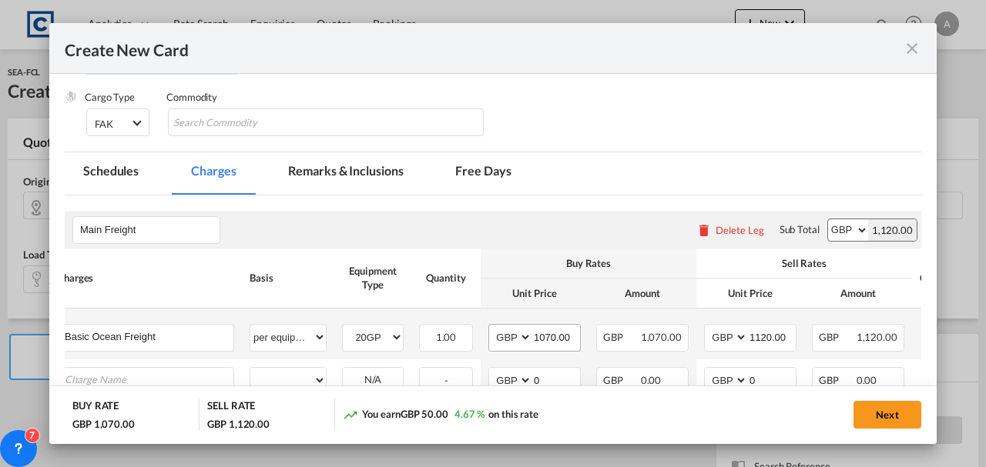
scroll to position [359, 0]
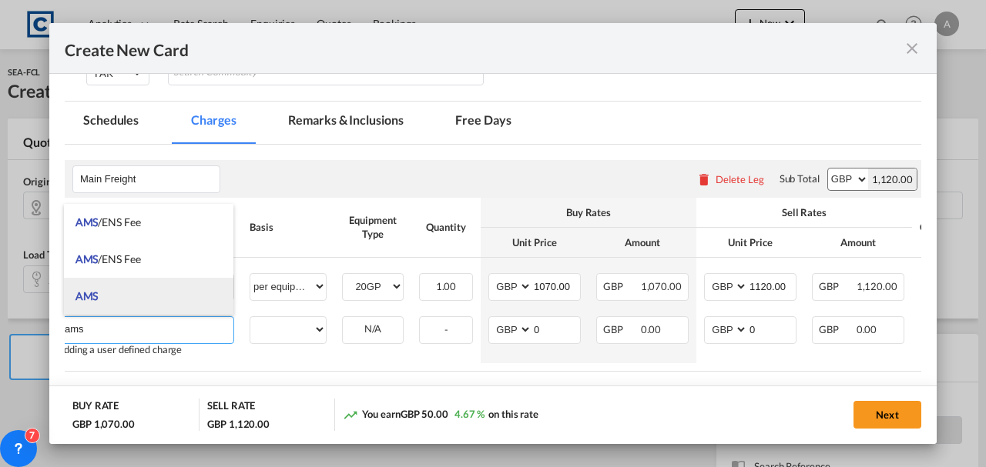
click at [134, 303] on li "AMS" at bounding box center [149, 296] width 170 height 37
type input "AMS"
select select "per B/L"
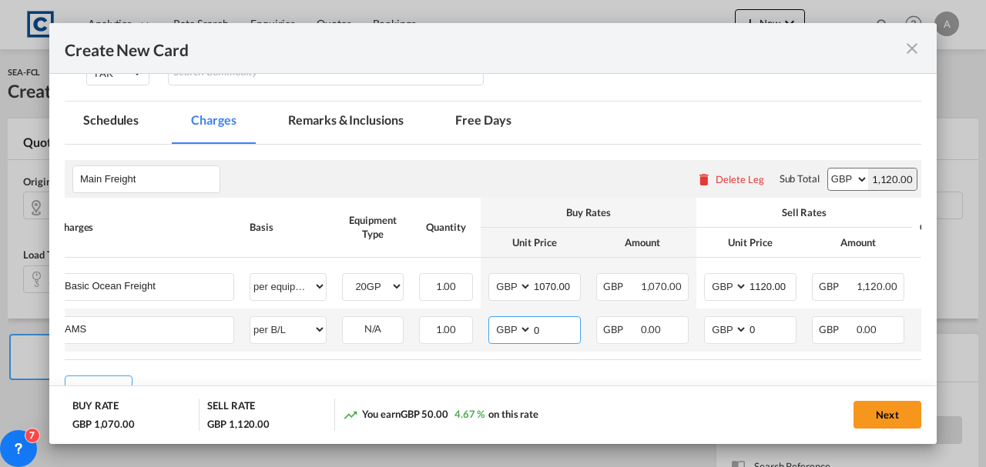
click at [555, 330] on input "0" at bounding box center [556, 328] width 48 height 23
type input "22.14"
click at [772, 321] on input "0" at bounding box center [772, 328] width 48 height 23
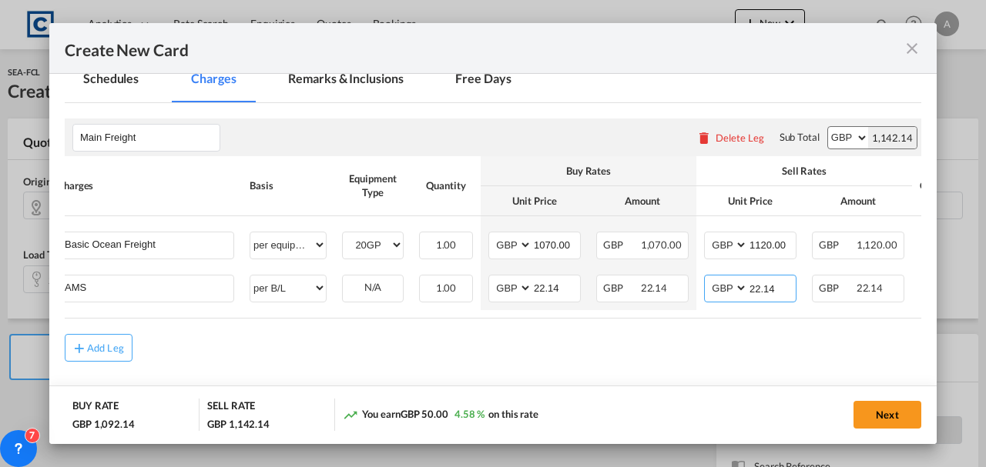
scroll to position [419, 0]
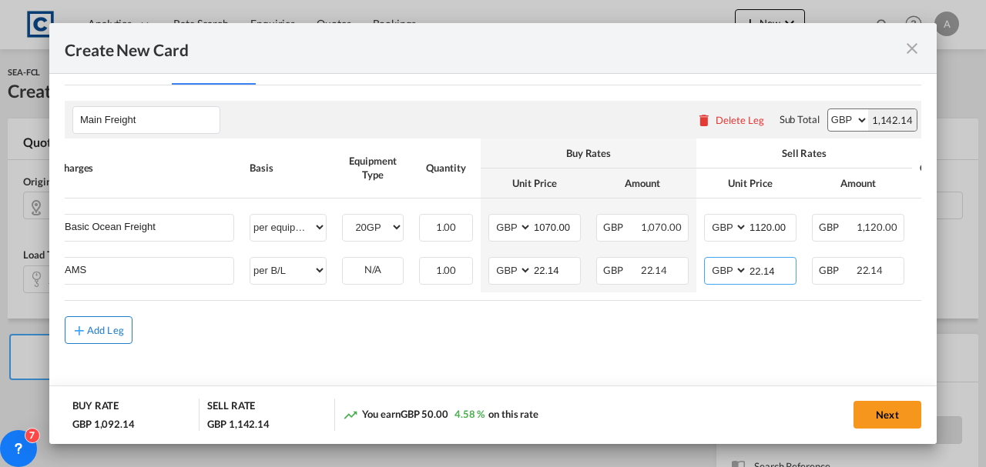
type input "22.14"
click at [93, 335] on div "Add Leg" at bounding box center [105, 330] width 37 height 9
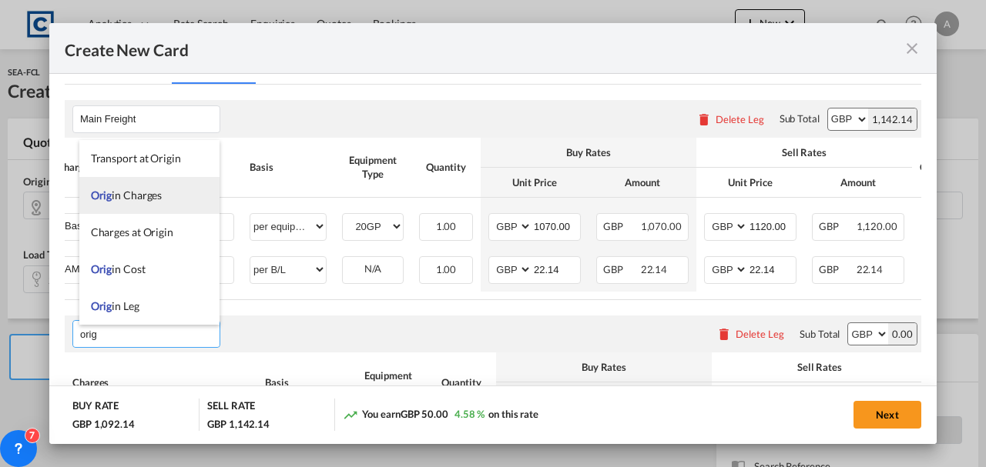
click at [119, 195] on span "Orig in Charges" at bounding box center [127, 195] width 72 height 13
type input "Origin Charges"
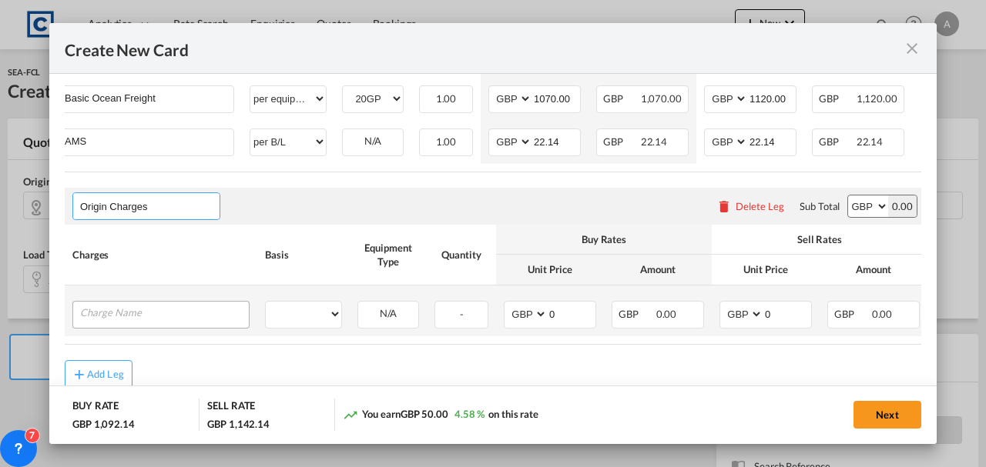
scroll to position [573, 0]
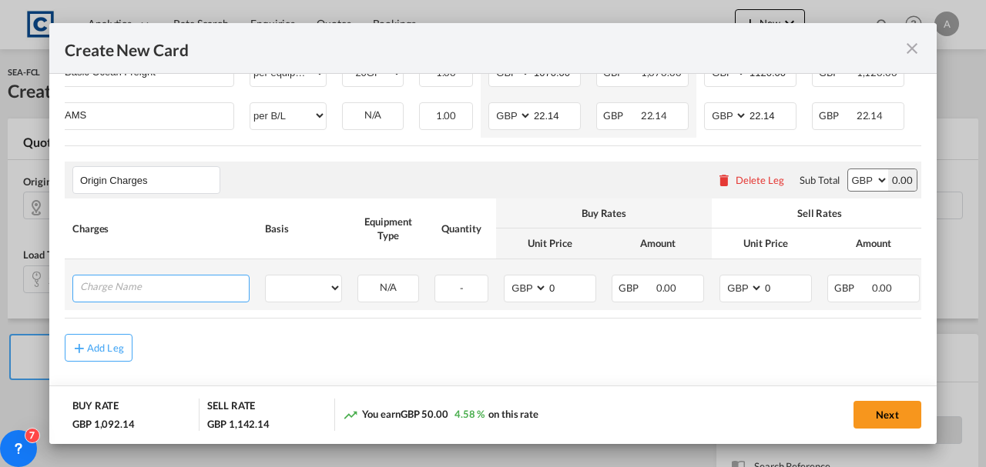
click at [113, 295] on input "Charge Name" at bounding box center [164, 287] width 169 height 23
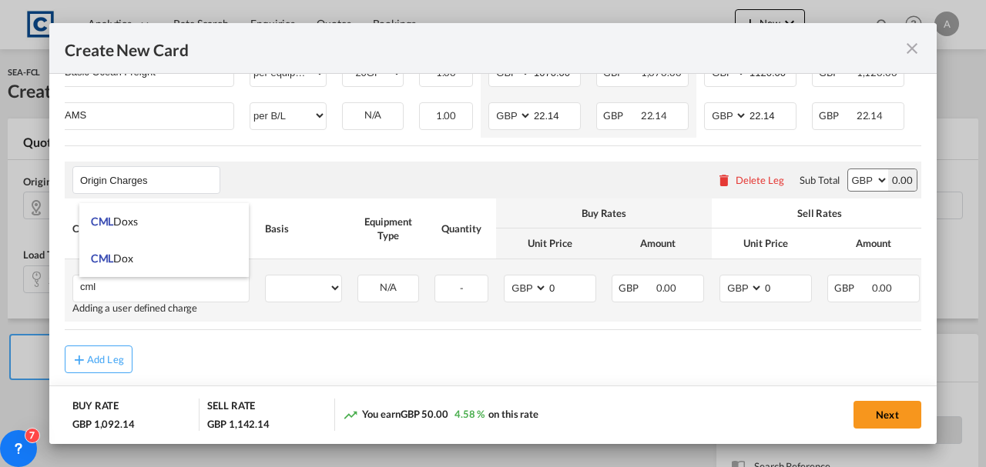
drag, startPoint x: 131, startPoint y: 217, endPoint x: 348, endPoint y: 293, distance: 229.9
click at [131, 218] on span "CML Doxs" at bounding box center [114, 221] width 47 height 13
type input "CML Doxs"
select select "per B/L"
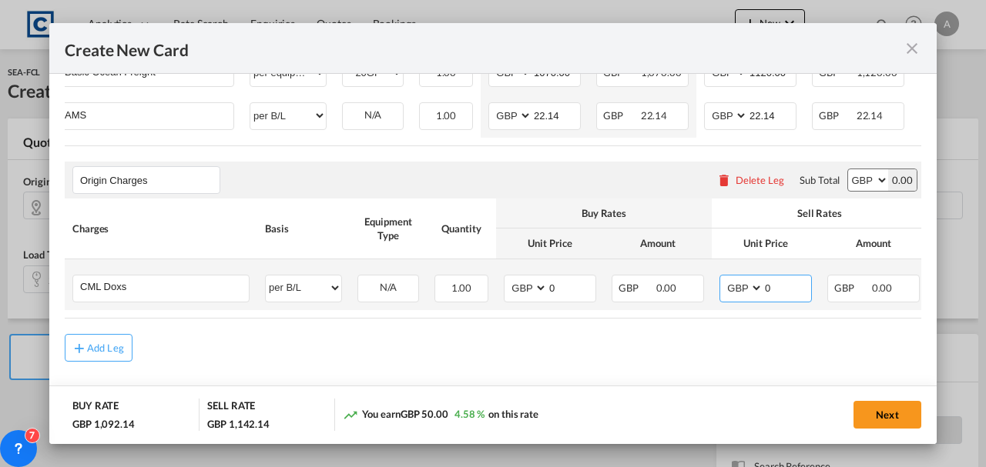
click at [788, 295] on input "0" at bounding box center [787, 287] width 48 height 23
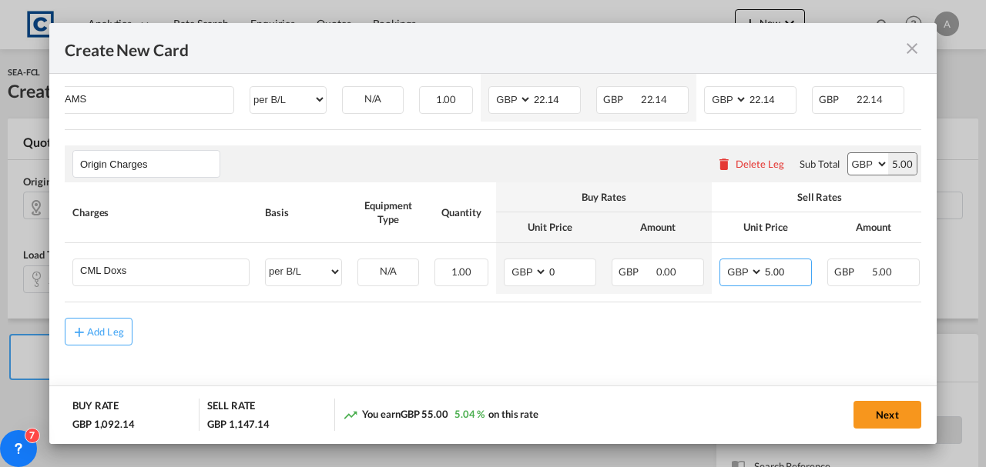
scroll to position [595, 0]
type input "5.00"
click at [99, 336] on div "Add Leg" at bounding box center [105, 331] width 37 height 9
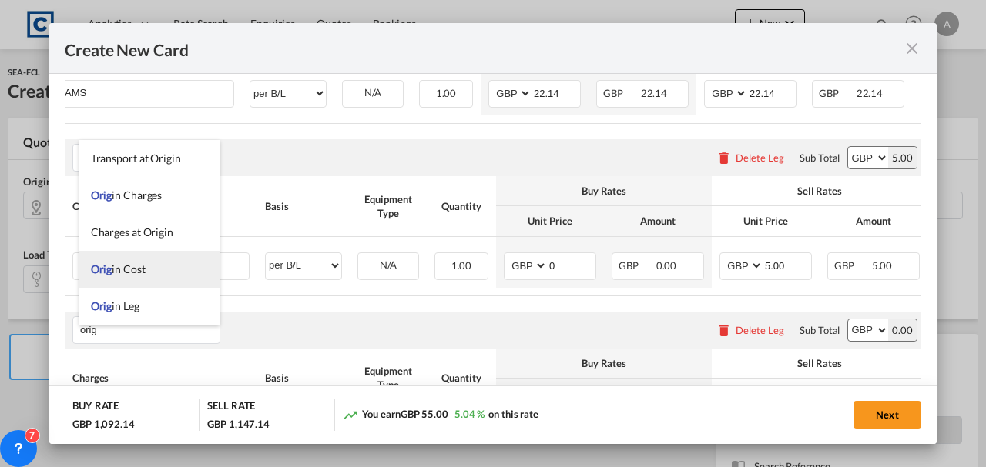
scroll to position [37, 0]
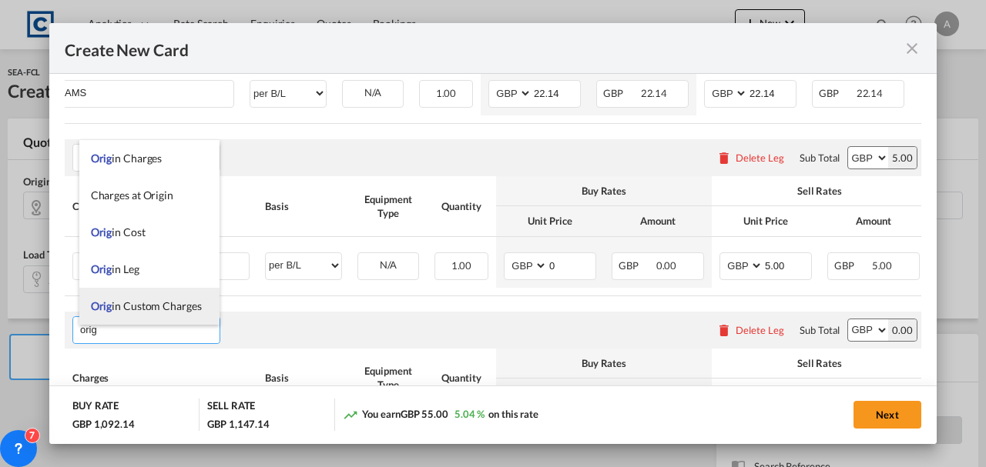
click at [138, 307] on span "Orig in Custom Charges" at bounding box center [146, 306] width 111 height 13
type input "Origin Custom Charges"
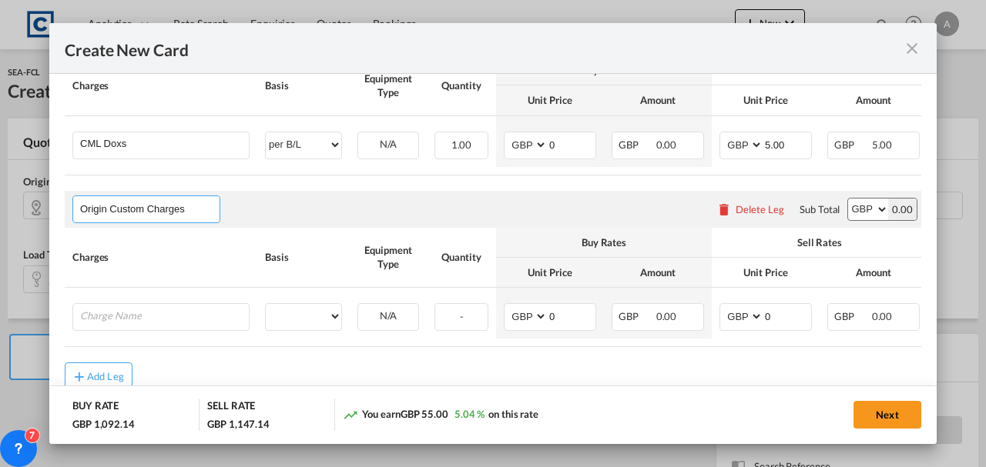
scroll to position [772, 0]
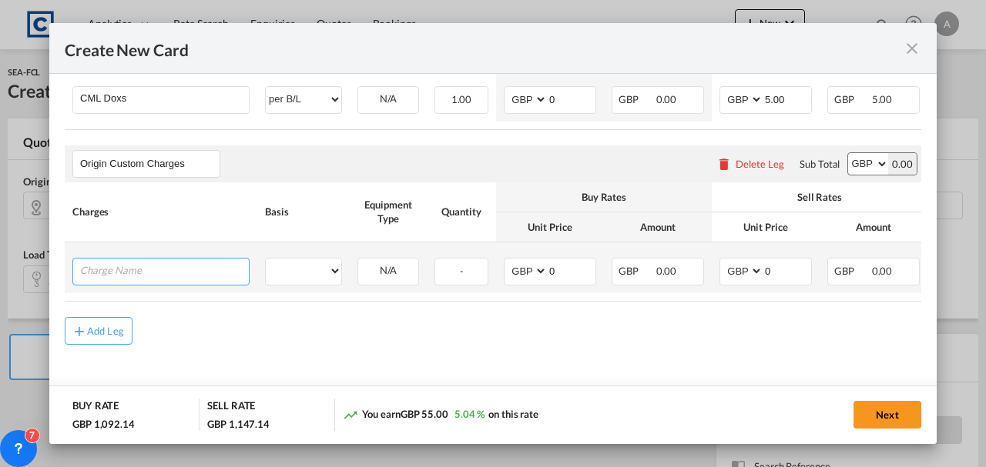
click at [132, 273] on input "Charge Name" at bounding box center [164, 270] width 169 height 23
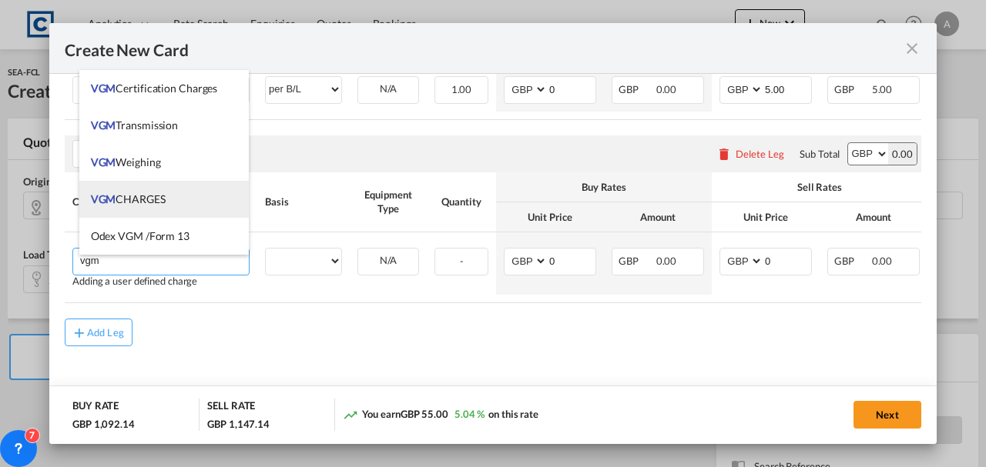
click at [136, 200] on span "VGM CHARGES" at bounding box center [128, 199] width 75 height 13
type input "VGM CHARGES"
select select "per container"
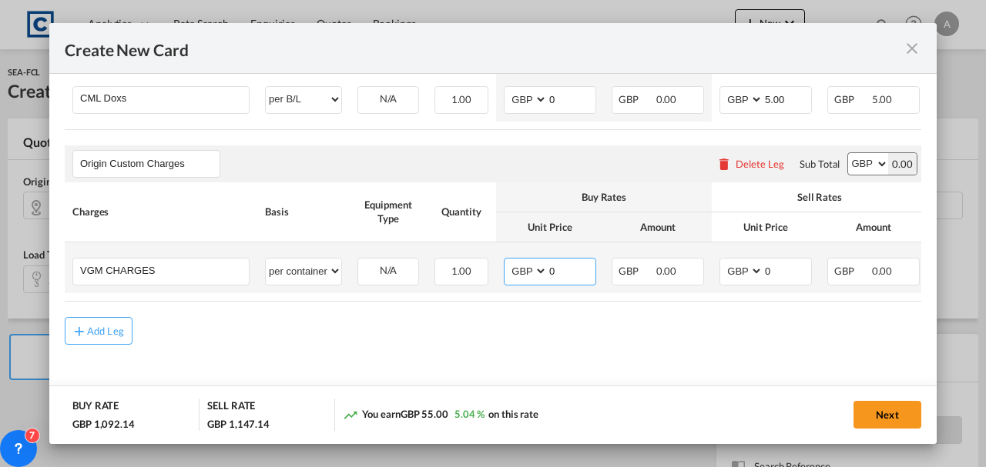
click at [566, 266] on input "0" at bounding box center [572, 270] width 48 height 23
type input "35.00"
click at [796, 265] on input "0" at bounding box center [787, 270] width 48 height 23
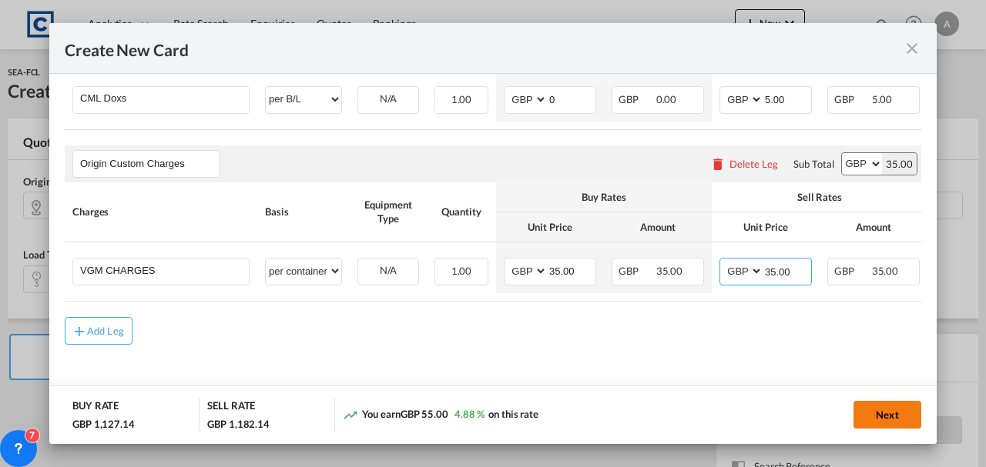
type input "35.00"
click at [890, 409] on button "Next" at bounding box center [887, 415] width 68 height 28
type input "1070"
type input "1120"
type input "5"
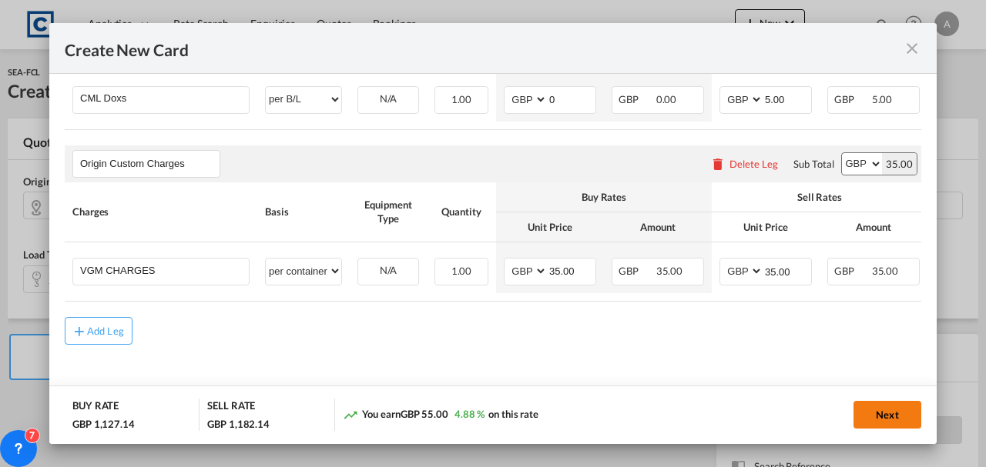
type input "35"
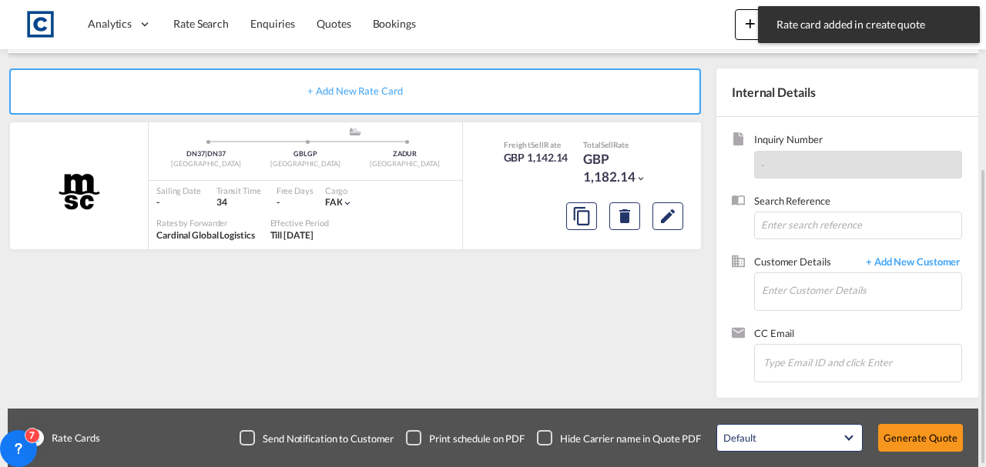
scroll to position [112, 0]
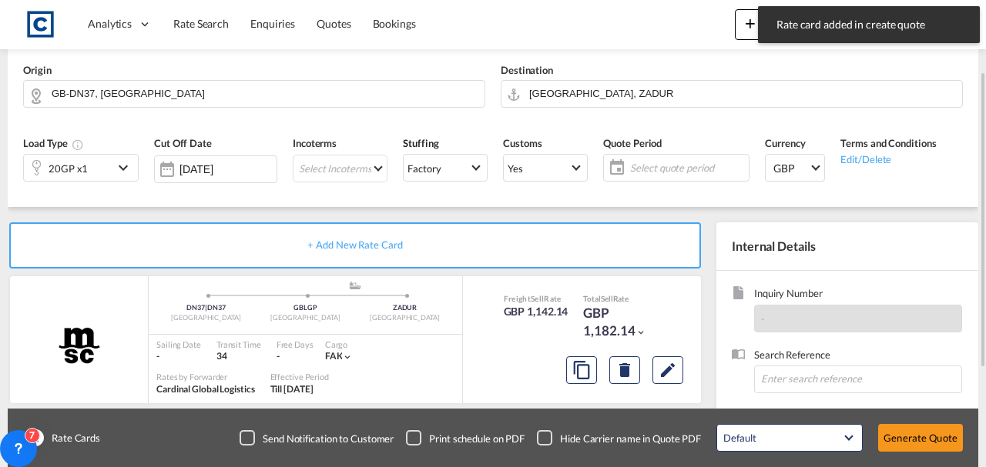
click at [687, 157] on span "Select quote period" at bounding box center [687, 168] width 122 height 22
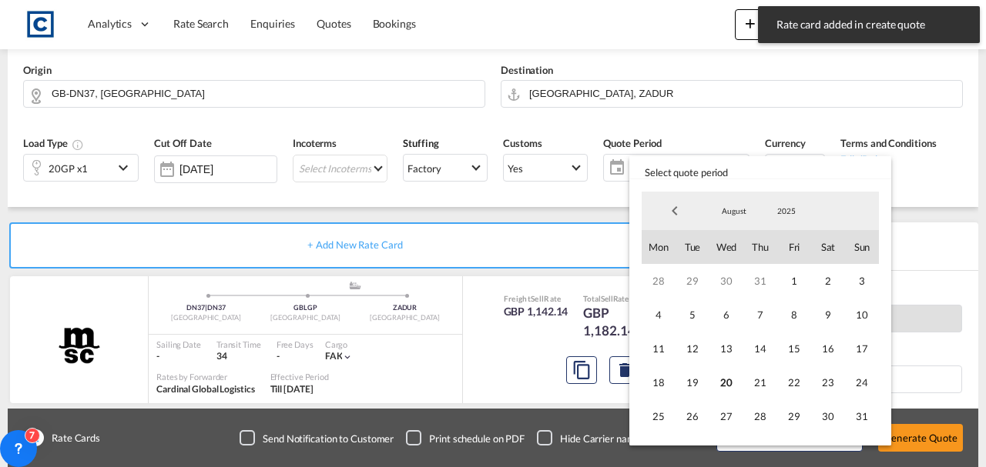
click at [726, 206] on span "August" at bounding box center [733, 211] width 49 height 11
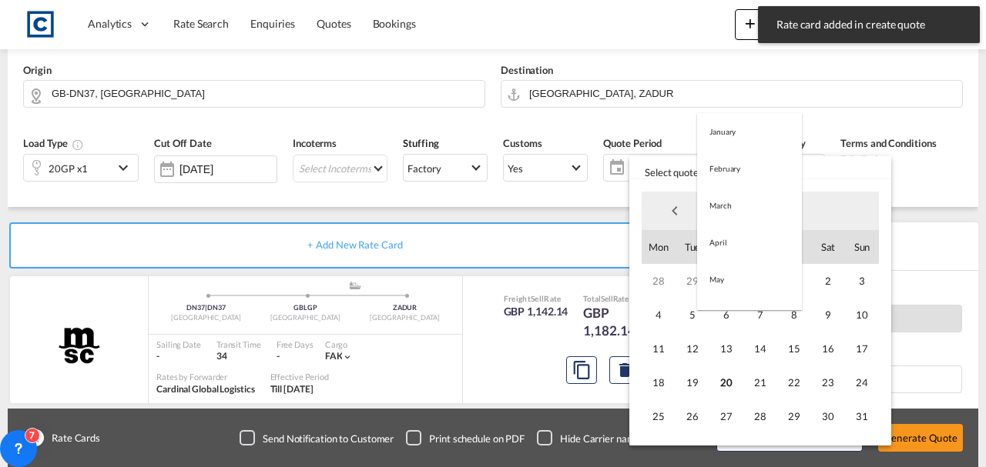
scroll to position [179, 0]
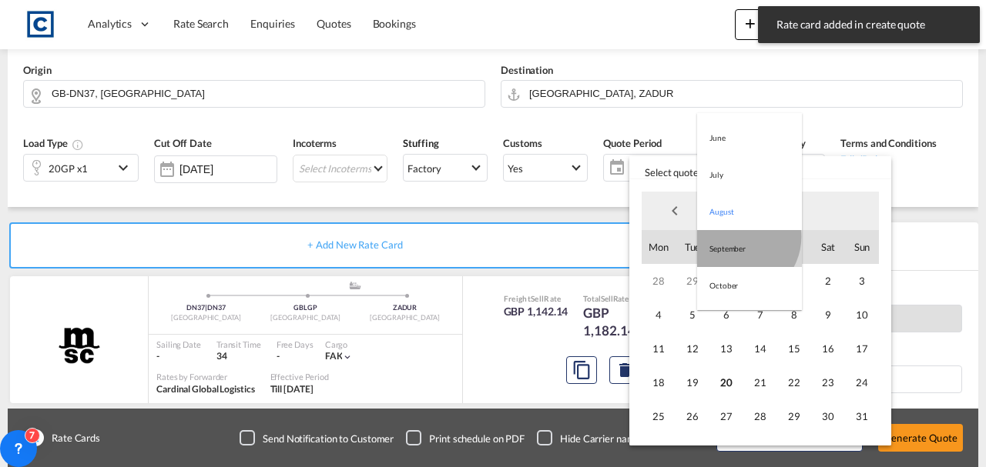
click at [736, 237] on md-option "September" at bounding box center [749, 248] width 105 height 37
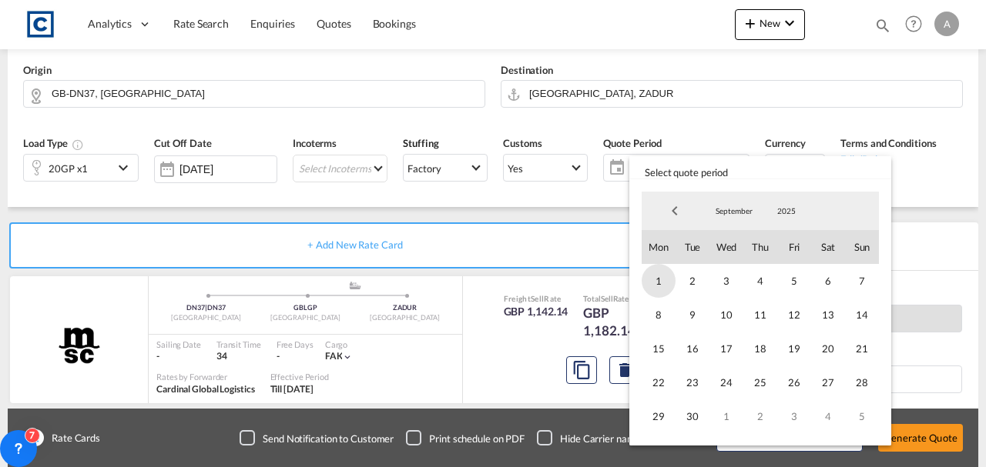
click at [656, 279] on span "1" at bounding box center [659, 281] width 34 height 34
click at [695, 426] on span "30" at bounding box center [692, 417] width 34 height 34
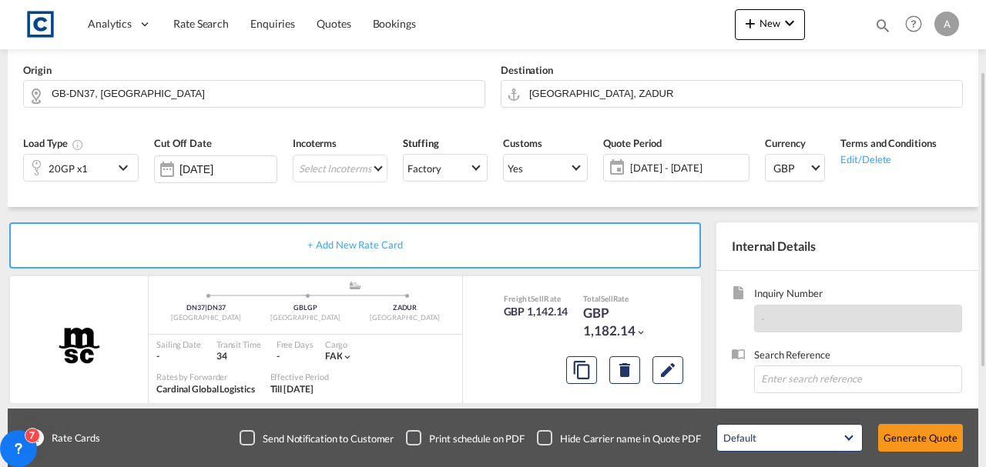
scroll to position [266, 0]
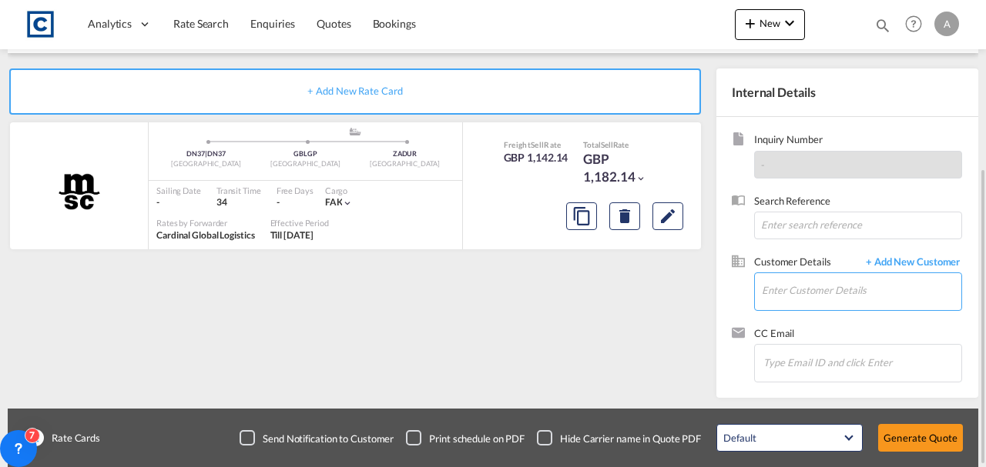
click at [782, 277] on input "Enter Customer Details" at bounding box center [861, 290] width 199 height 35
click at [780, 288] on input "Enter Customer Details" at bounding box center [861, 290] width 199 height 35
paste input "info@cbkfreight.co.uk"
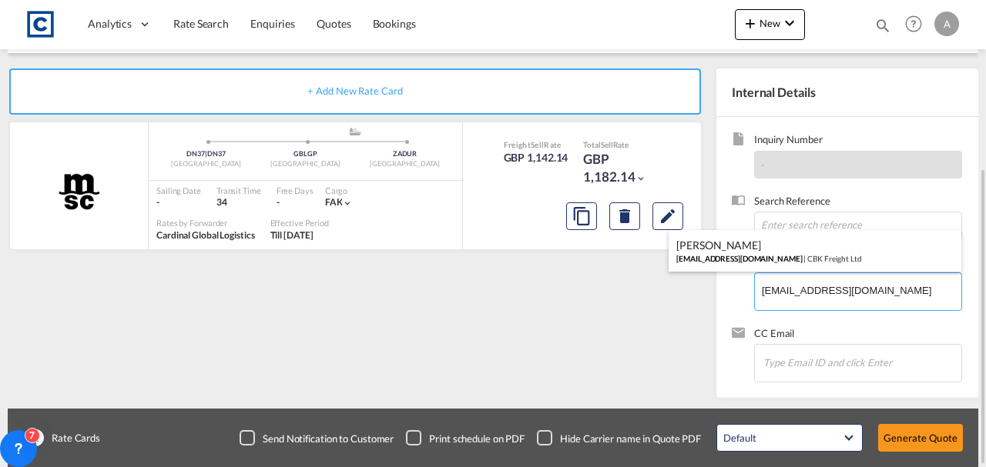
click at [784, 267] on div "Lucas Edward info@cbkfreight.co.uk | CBK Freight Ltd" at bounding box center [815, 251] width 293 height 42
type input "CBK Freight Ltd, Lucas Edward, info@cbkfreight.co.uk"
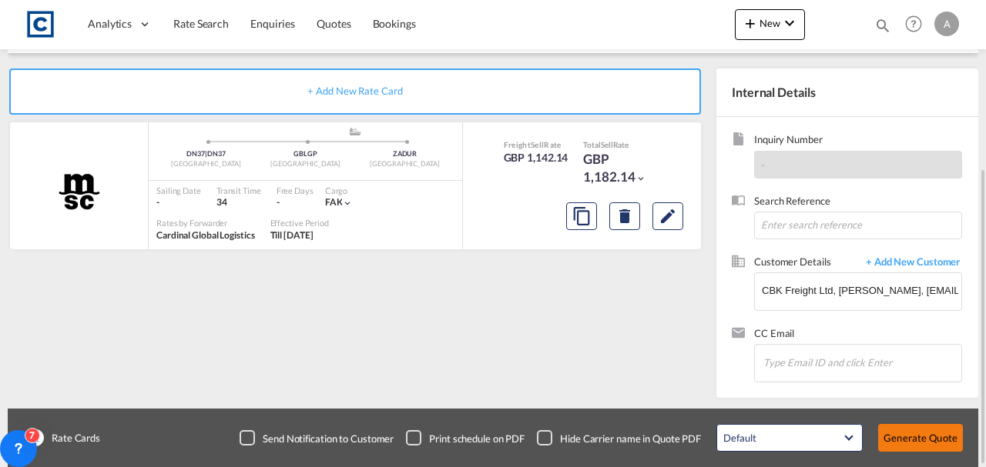
click at [907, 432] on button "Generate Quote" at bounding box center [920, 438] width 85 height 28
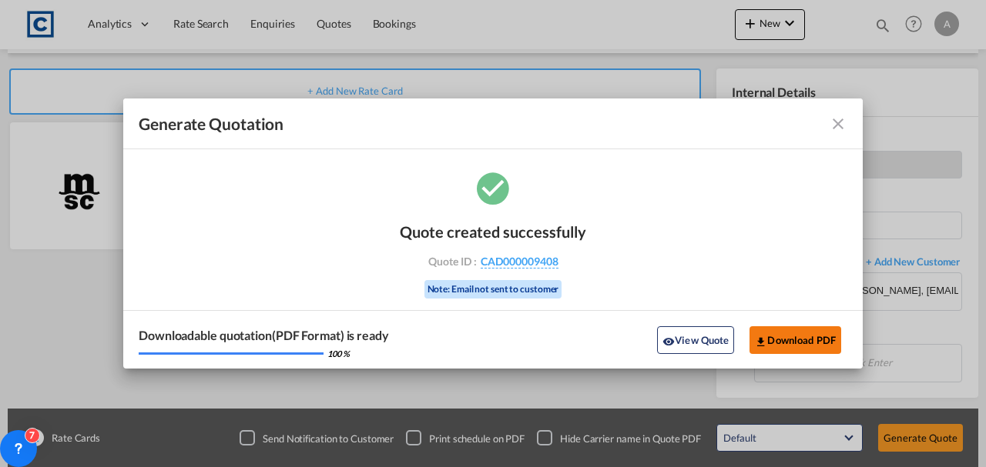
click at [813, 340] on button "Download PDF" at bounding box center [795, 341] width 92 height 28
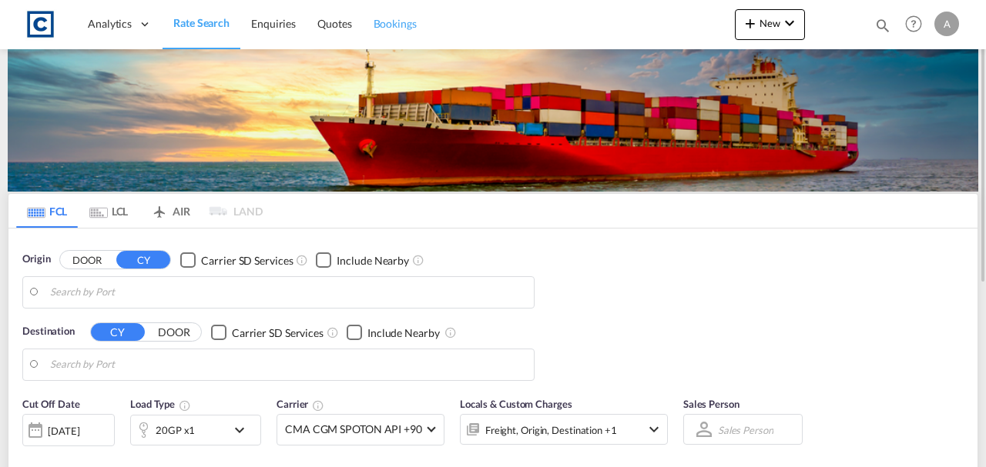
type input "GB-RM13, Havering"
type input "[GEOGRAPHIC_DATA], [GEOGRAPHIC_DATA]"
type input "GB-RM13, Havering"
type input "[GEOGRAPHIC_DATA], [GEOGRAPHIC_DATA]"
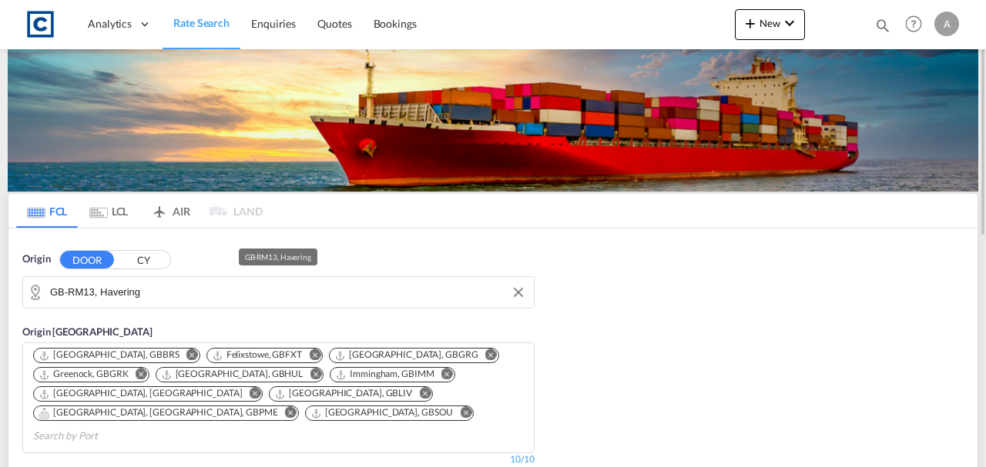
click at [186, 287] on input "GB-RM13, Havering" at bounding box center [288, 292] width 476 height 23
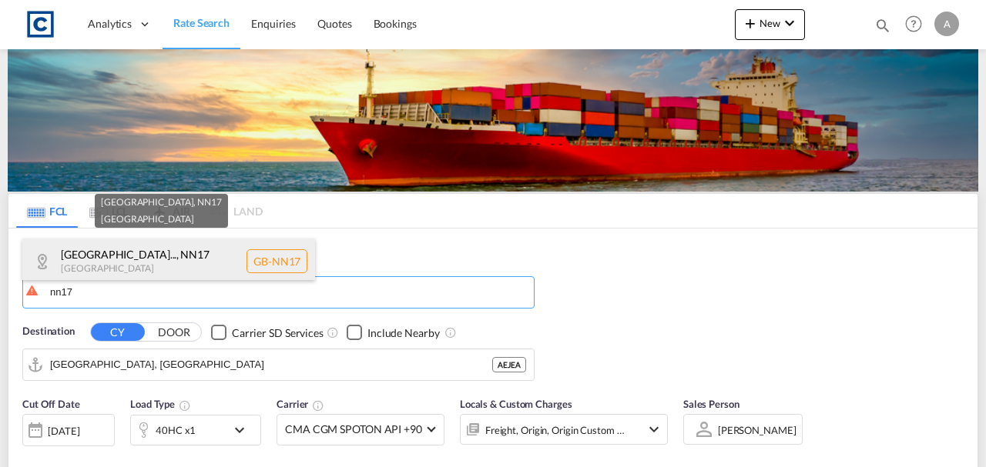
click at [180, 248] on div "North Northampton... , NN17 United Kingdom GB-NN17" at bounding box center [168, 262] width 293 height 46
type input "GB-NN17, North Northamptonshire"
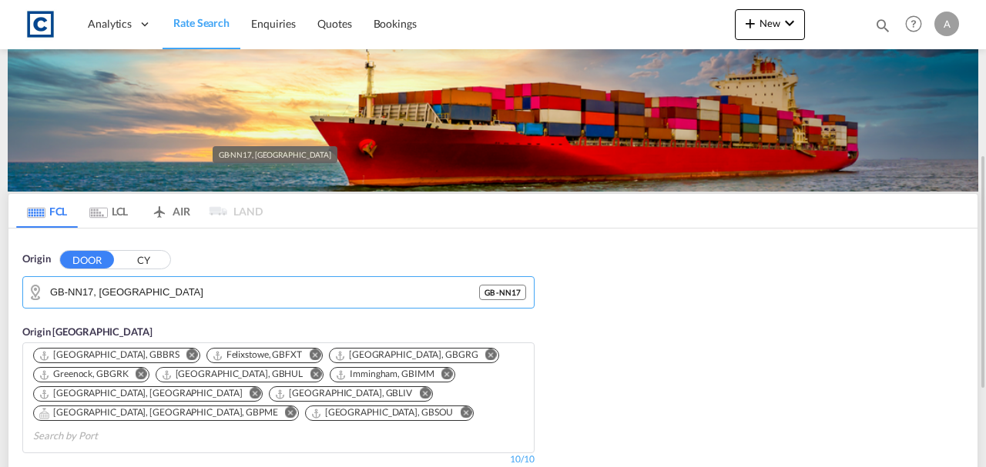
scroll to position [256, 0]
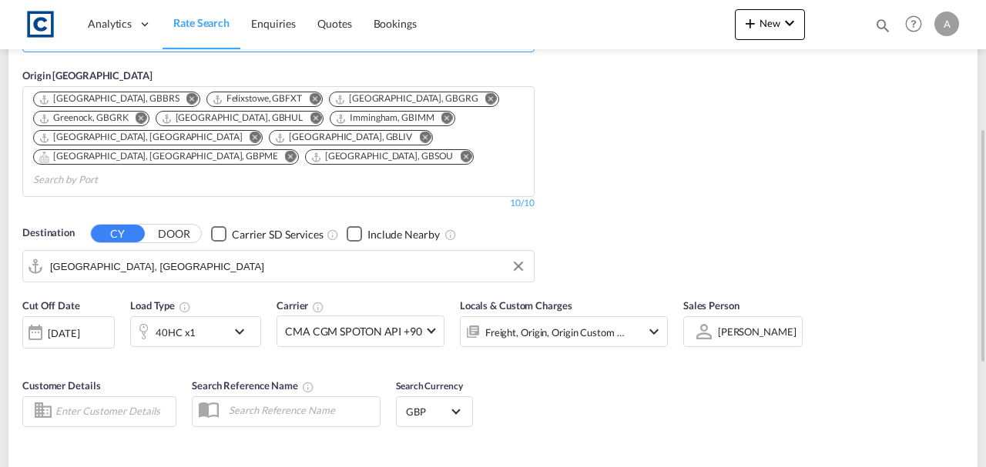
click at [142, 255] on input "Jebel Ali, AEJEA" at bounding box center [288, 266] width 476 height 23
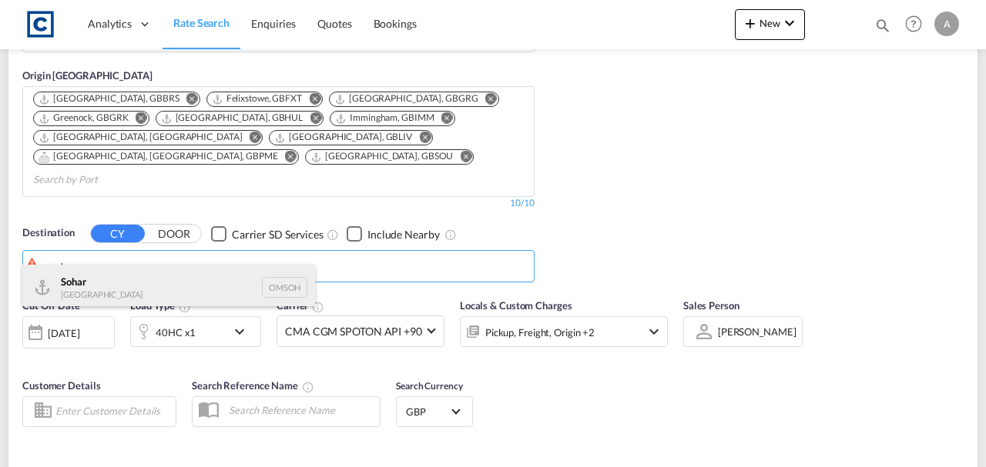
click at [150, 274] on div "Sohar Oman OMSOH" at bounding box center [168, 288] width 293 height 46
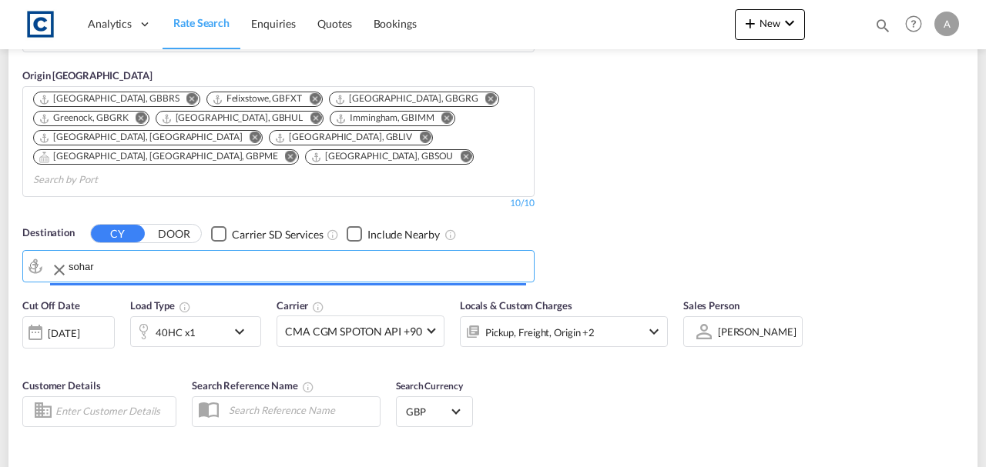
type input "Sohar, OMSOH"
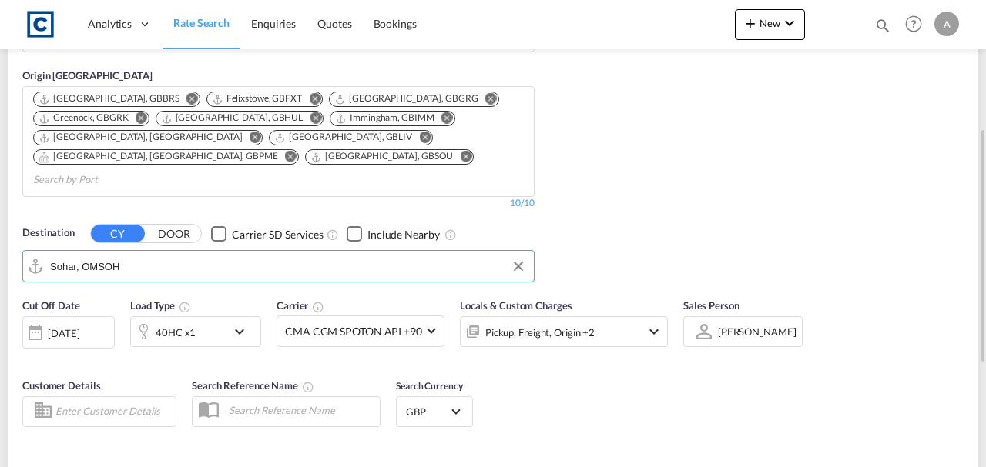
click at [604, 317] on div "Pickup, Freight, Origin +2" at bounding box center [543, 332] width 165 height 31
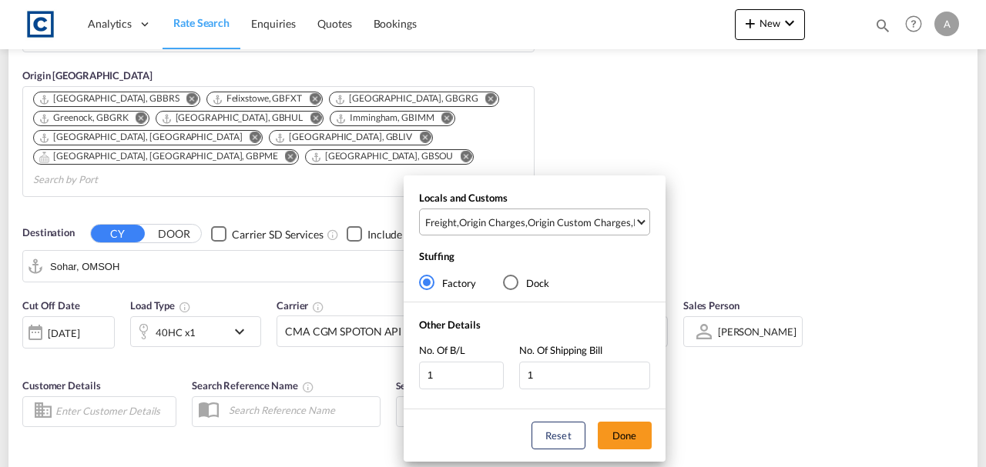
click at [589, 217] on div "Origin Custom Charges" at bounding box center [579, 223] width 103 height 14
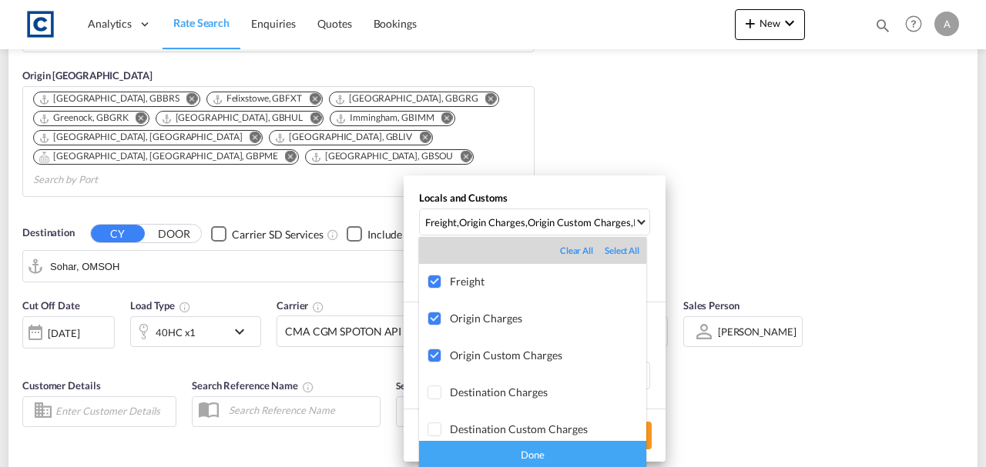
click at [567, 454] on div "Done" at bounding box center [532, 454] width 227 height 27
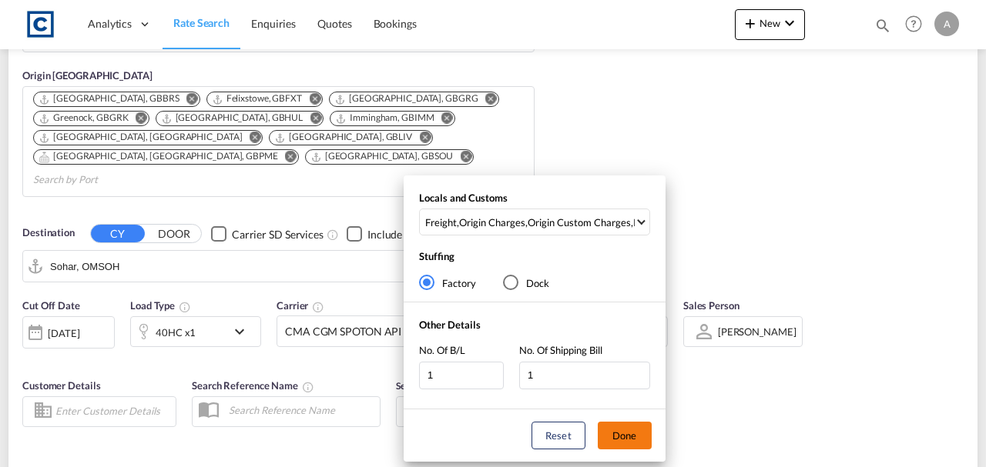
click at [632, 427] on button "Done" at bounding box center [625, 436] width 54 height 28
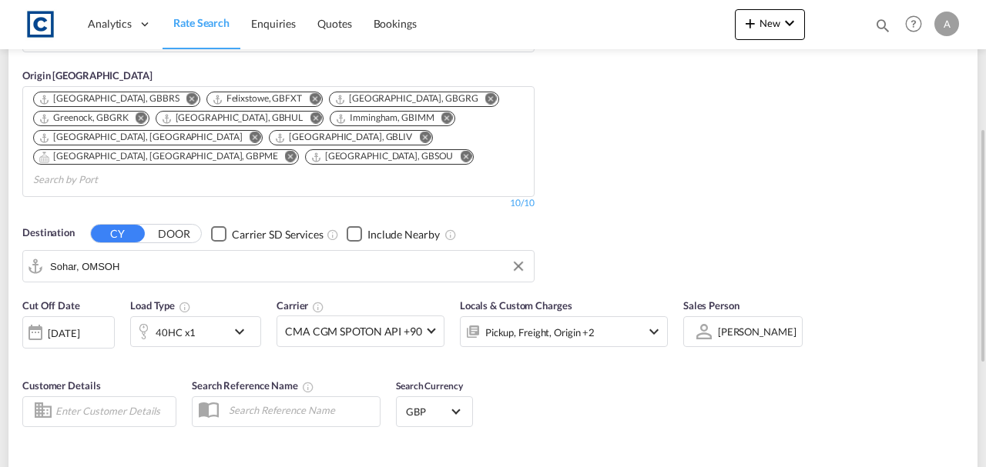
click at [750, 395] on div "Cut Off Date 20 Aug 2025 20/08/2025 Load Type 40HC x1 Carrier CMA CGM SPOTON AP…" at bounding box center [492, 365] width 969 height 150
click at [177, 322] on div "40HC x1" at bounding box center [176, 333] width 40 height 22
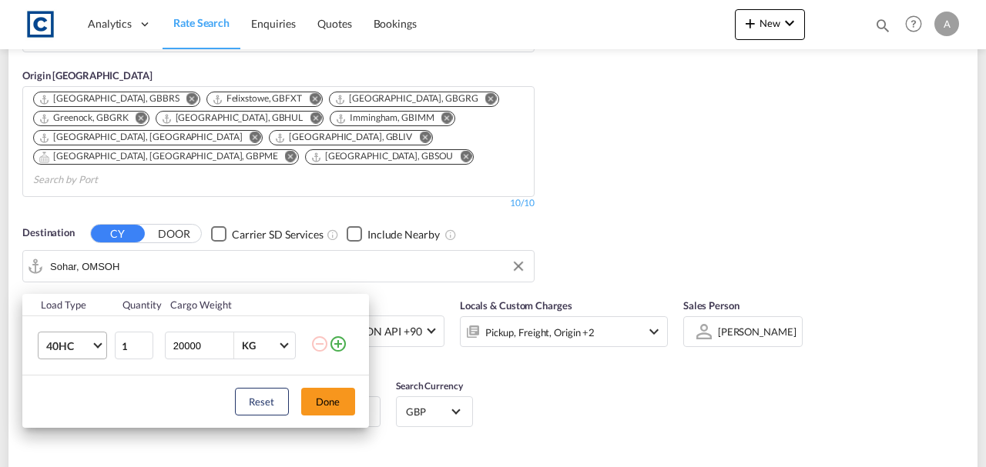
click at [56, 347] on span "40HC" at bounding box center [68, 346] width 45 height 15
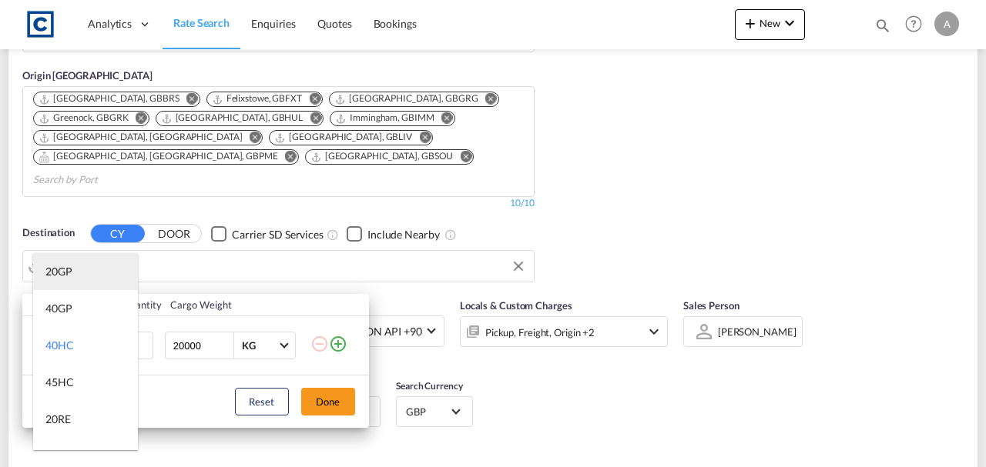
drag, startPoint x: 75, startPoint y: 287, endPoint x: 132, endPoint y: 302, distance: 59.8
click at [75, 285] on md-option "20GP" at bounding box center [85, 271] width 105 height 37
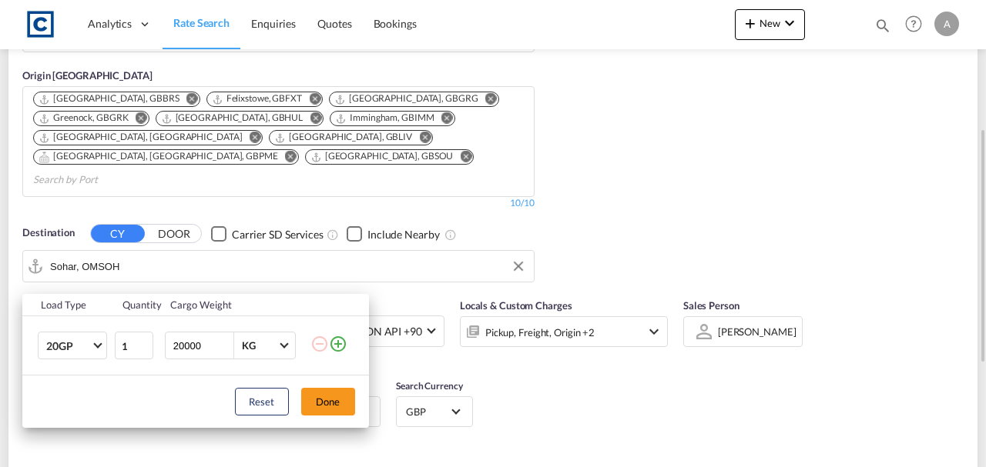
drag, startPoint x: 334, startPoint y: 404, endPoint x: 690, endPoint y: 401, distance: 355.8
click at [334, 404] on button "Done" at bounding box center [328, 402] width 54 height 28
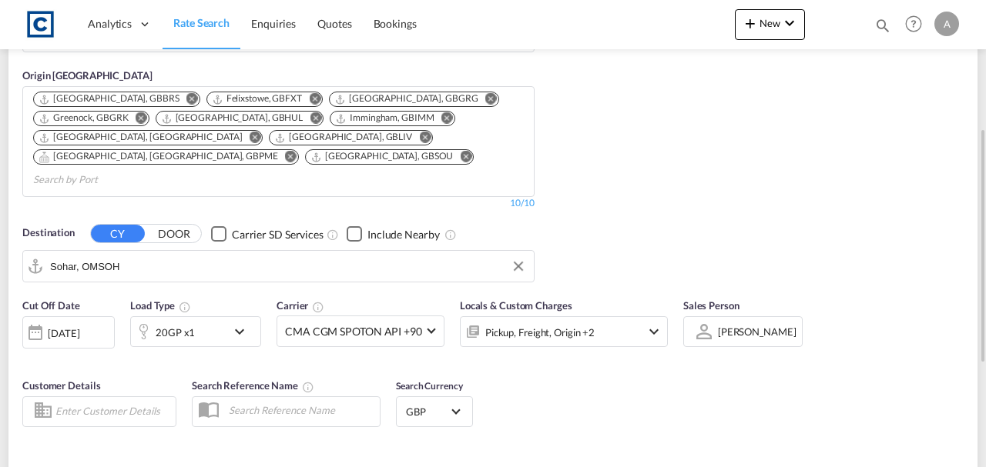
type input "NN17 to OMSOH / 20 Aug 2025"
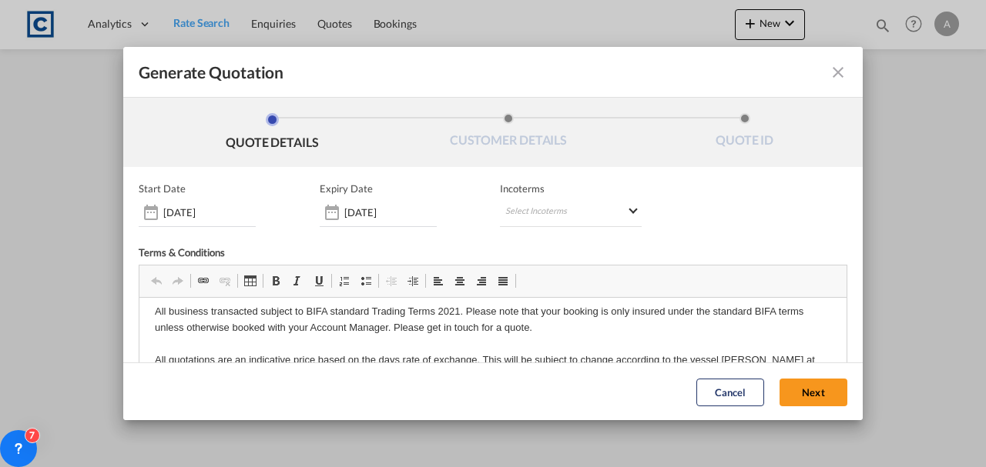
scroll to position [229, 0]
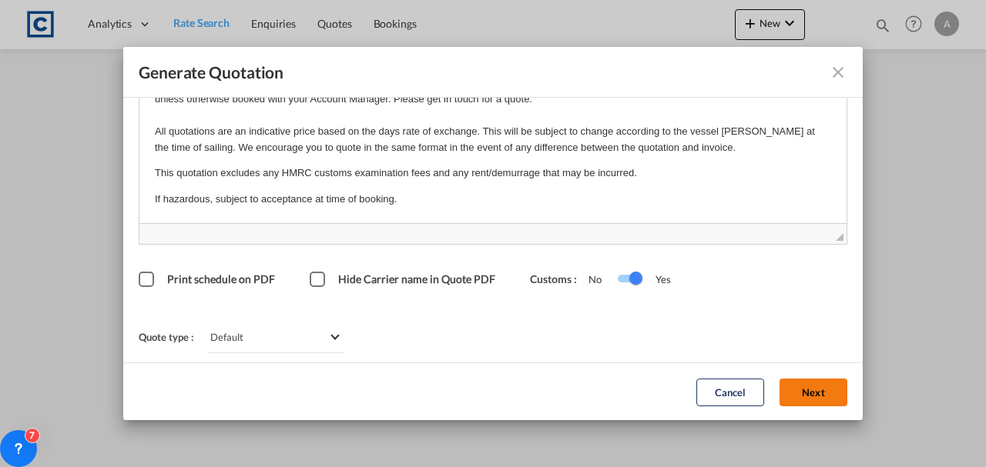
click at [801, 393] on button "Next" at bounding box center [813, 392] width 68 height 28
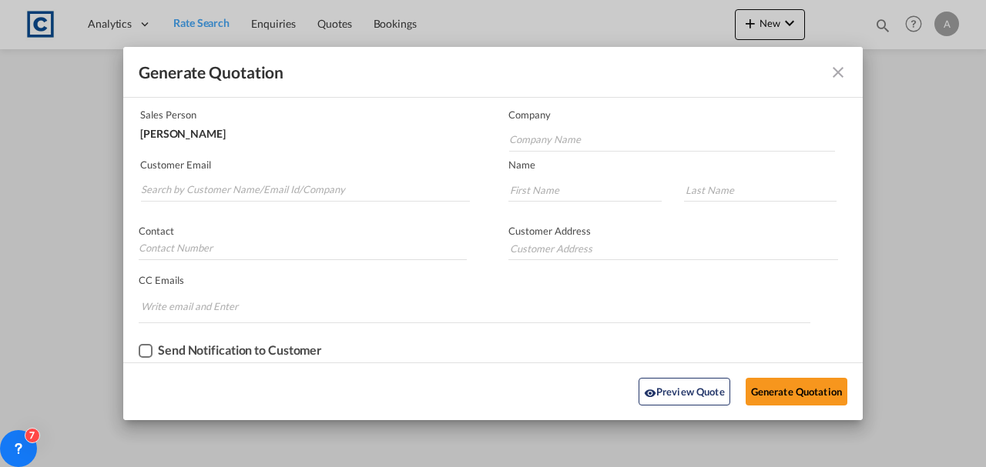
scroll to position [93, 0]
click at [186, 189] on input "Search by Customer Name/Email Id/Company" at bounding box center [305, 191] width 329 height 23
paste input "Ops@bifs.net"
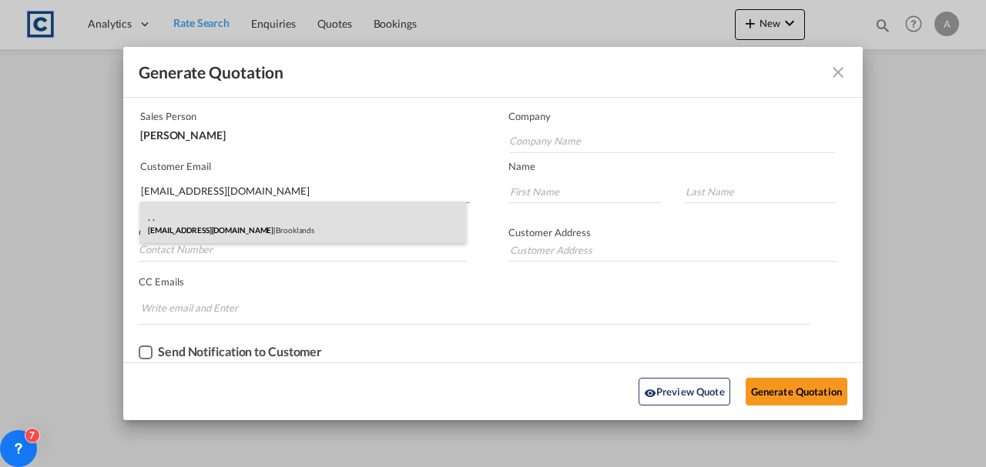
type input "Ops@bifs.net"
click at [260, 221] on div ". . Ops@bifs.net | Brooklands" at bounding box center [303, 223] width 326 height 42
type input "Brooklands"
type input "."
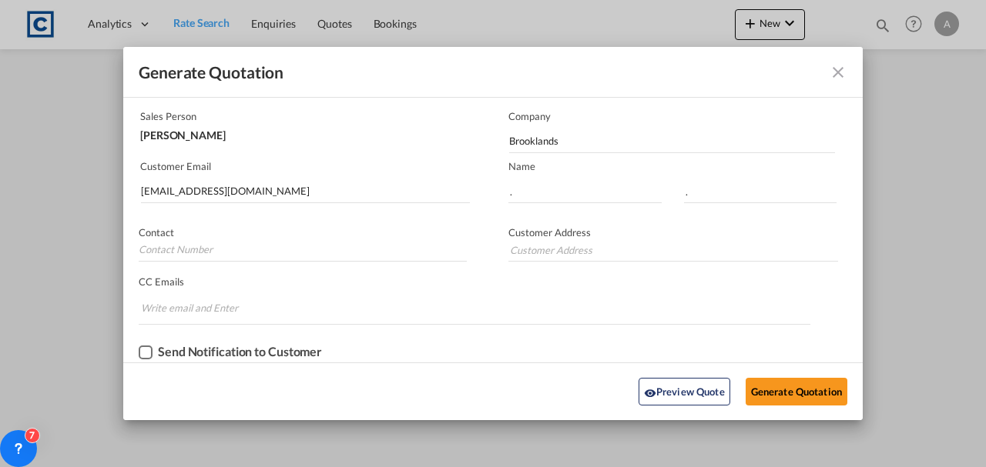
click at [780, 374] on div "Preview Quote Generate Quotation" at bounding box center [493, 391] width 724 height 42
click at [789, 394] on button "Generate Quotation" at bounding box center [797, 392] width 102 height 28
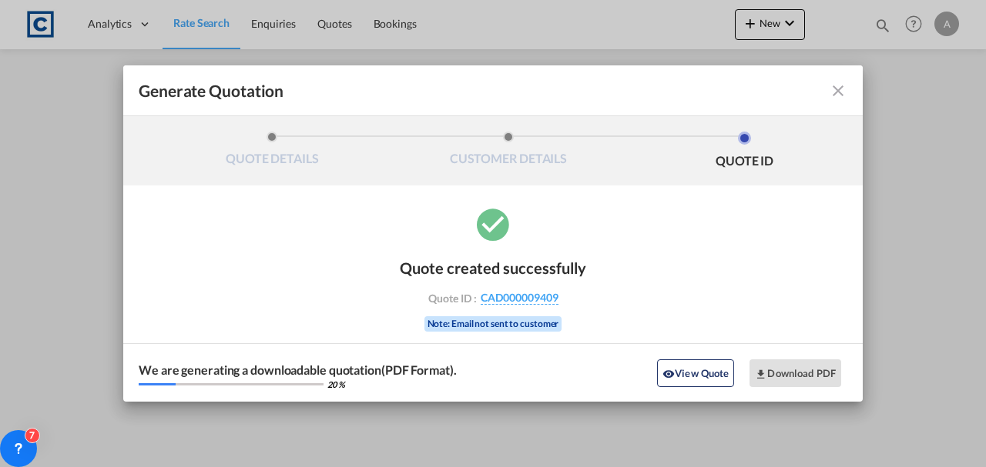
scroll to position [0, 0]
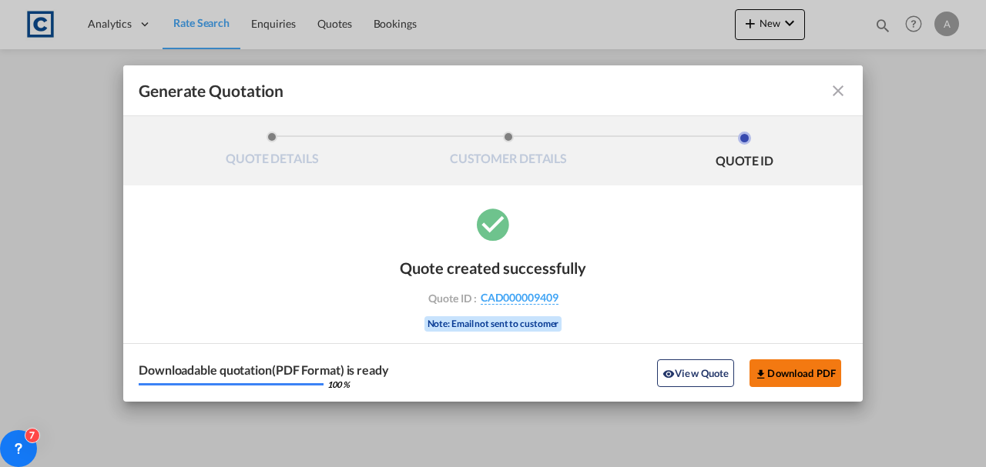
click at [770, 365] on button "Download PDF" at bounding box center [795, 374] width 92 height 28
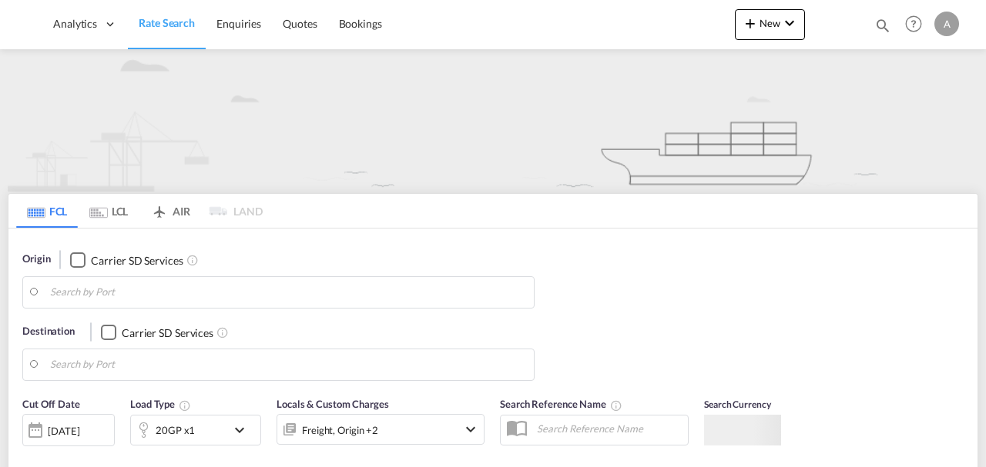
type input "NN17"
type input "Sohar, OMSOH"
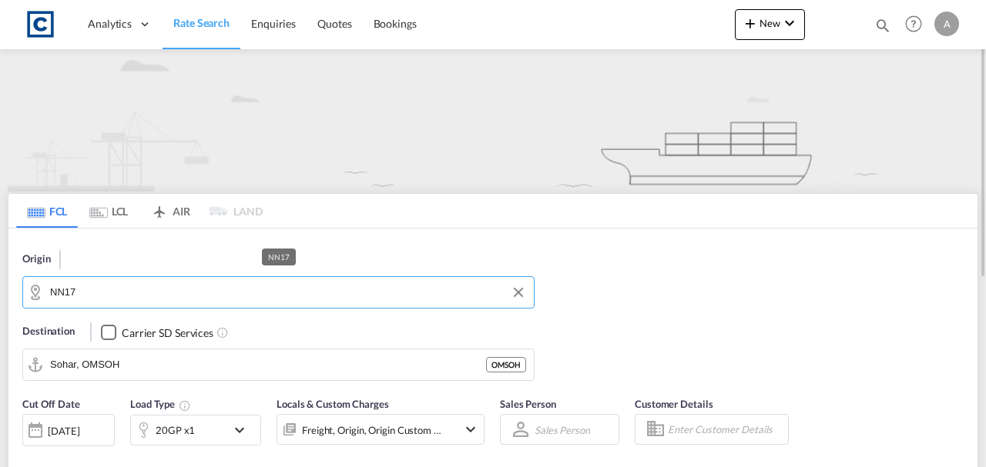
click at [152, 304] on md-autocomplete-wrap "NN17" at bounding box center [288, 296] width 476 height 31
click at [142, 287] on input "NN17" at bounding box center [288, 292] width 476 height 23
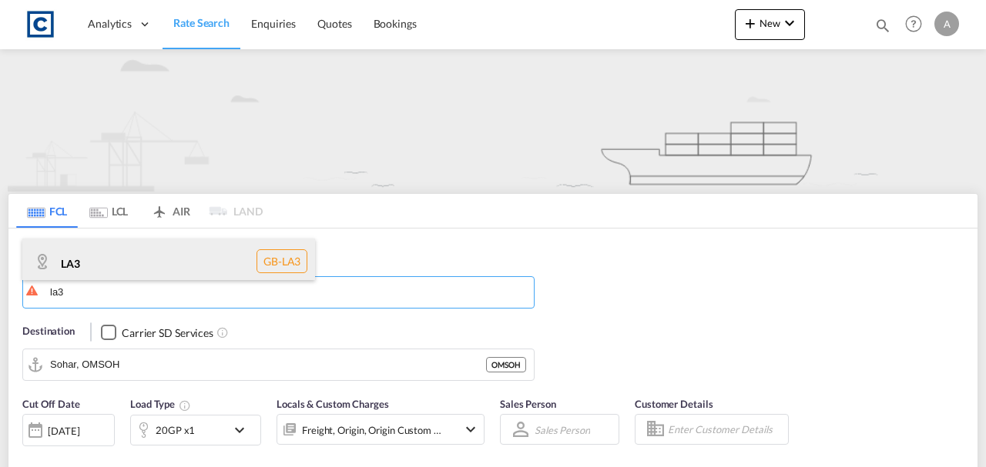
click at [145, 273] on div "LA3 GB-LA3" at bounding box center [168, 262] width 293 height 46
type input "LA3"
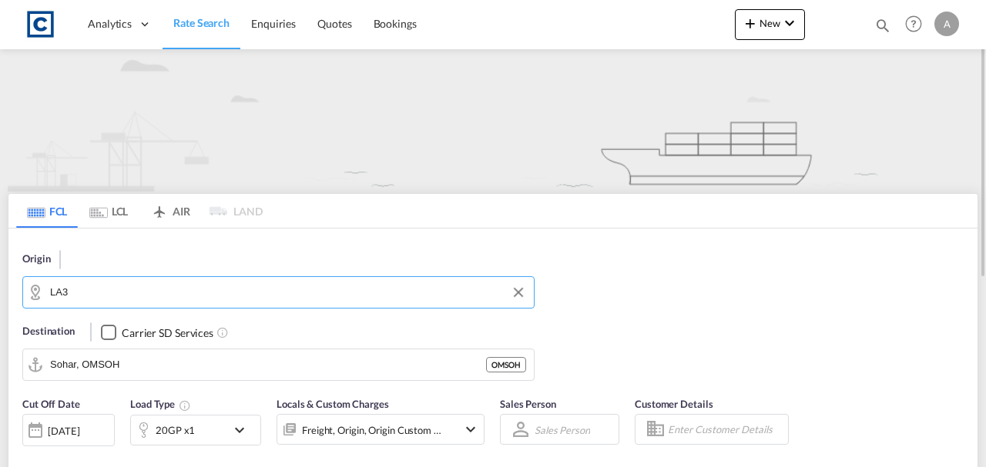
scroll to position [205, 0]
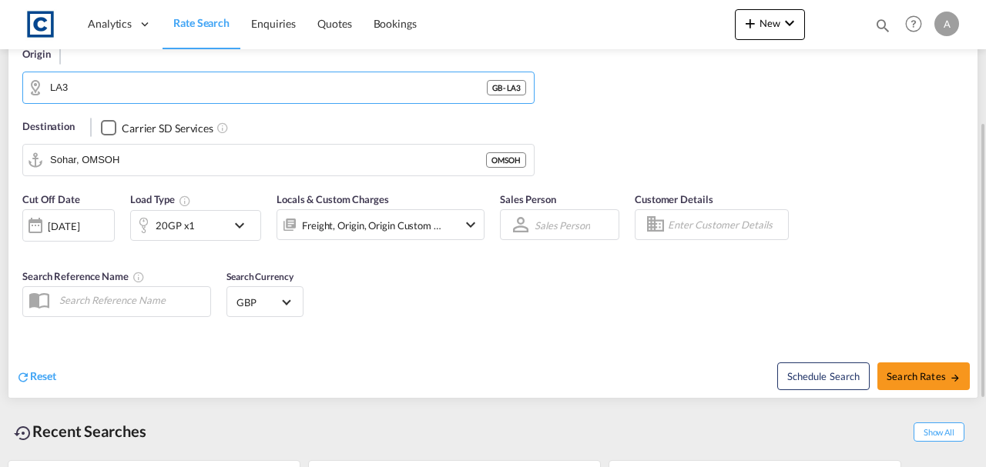
click at [176, 162] on input "Sohar, OMSOH" at bounding box center [268, 160] width 436 height 23
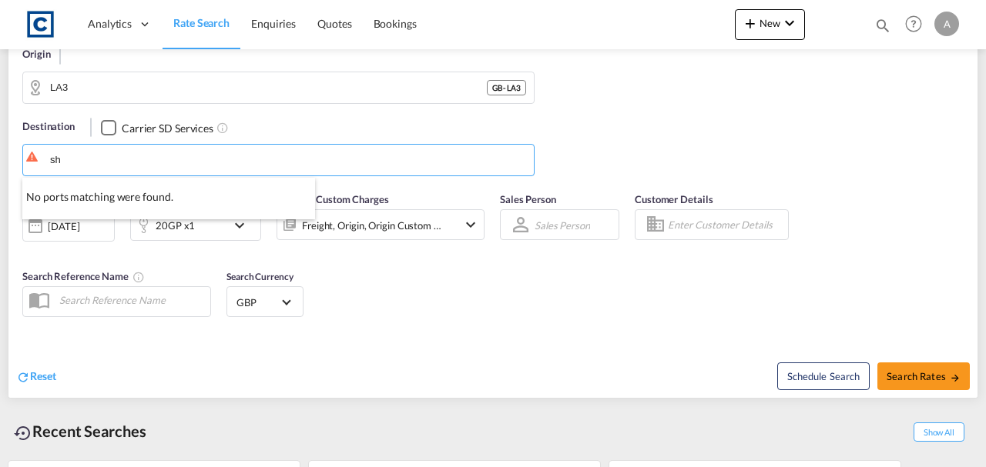
type input "s"
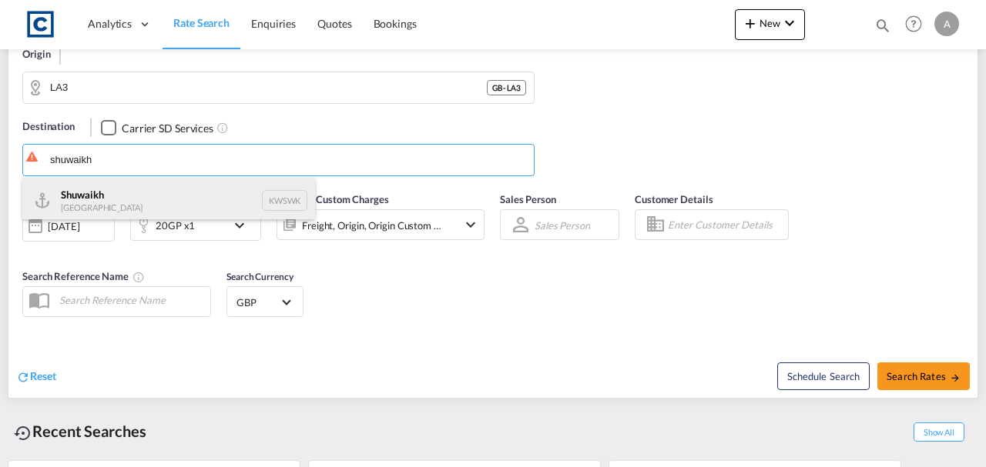
click at [140, 196] on div "Shuwaikh Kuwait KWSWK" at bounding box center [168, 201] width 293 height 46
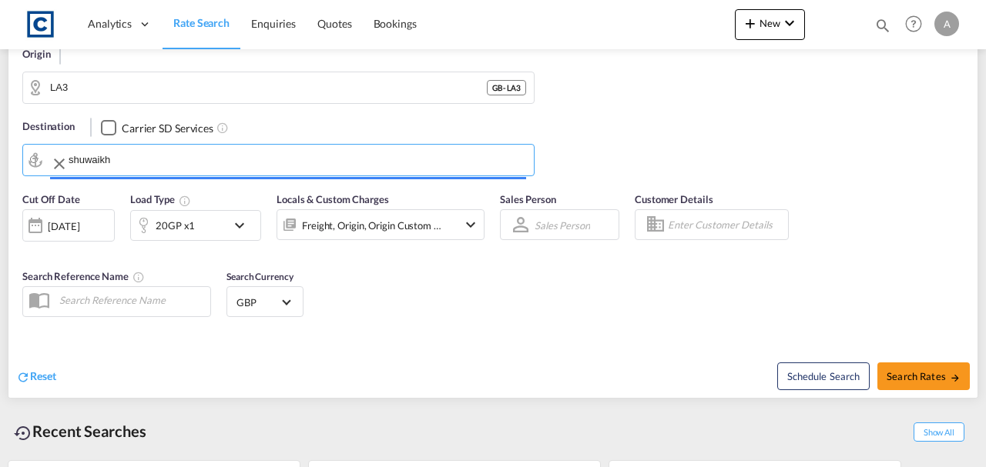
type input "Shuwaikh, KWSWK"
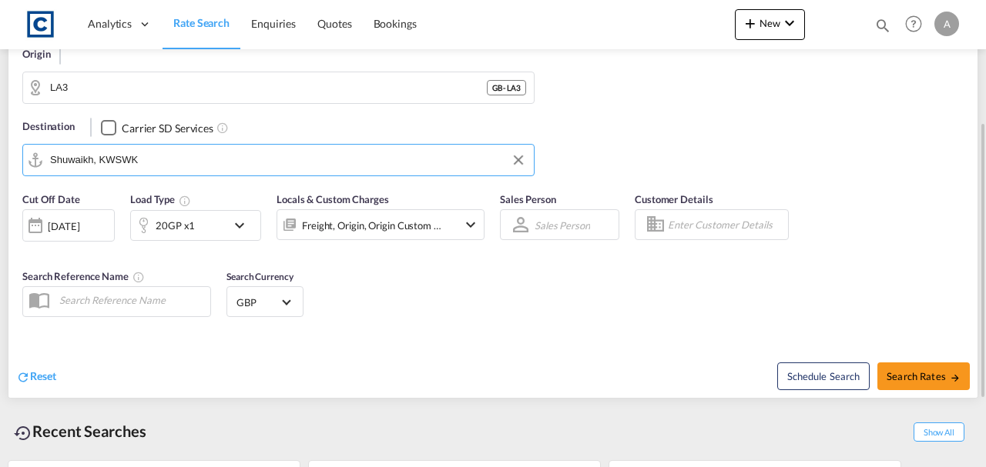
drag, startPoint x: 395, startPoint y: 241, endPoint x: 403, endPoint y: 230, distance: 13.9
click at [396, 241] on div "Locals & Custom Charges Freight, Origin, Origin Custom +1" at bounding box center [380, 223] width 208 height 62
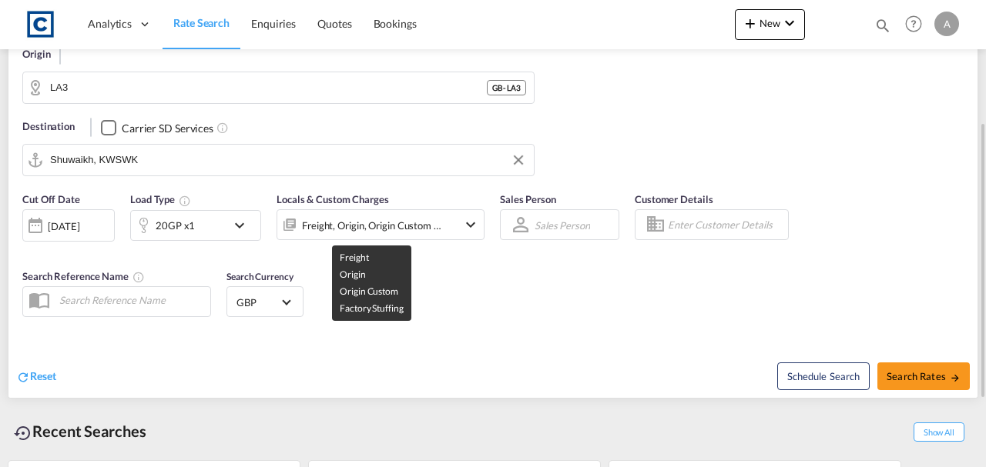
click at [403, 230] on div "Freight, Origin, Origin Custom +1" at bounding box center [372, 226] width 140 height 22
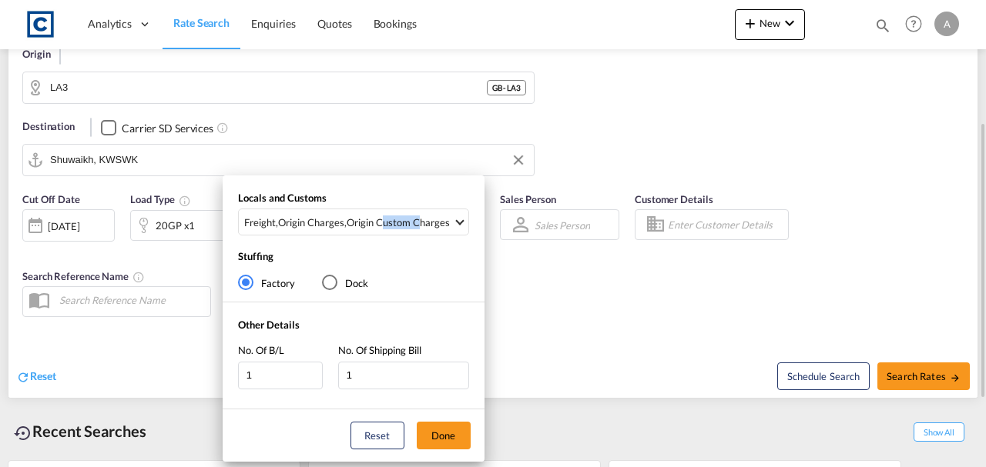
click at [403, 230] on md-select-value "Freight , Origin Charges , Origin Custom Charges" at bounding box center [356, 221] width 226 height 25
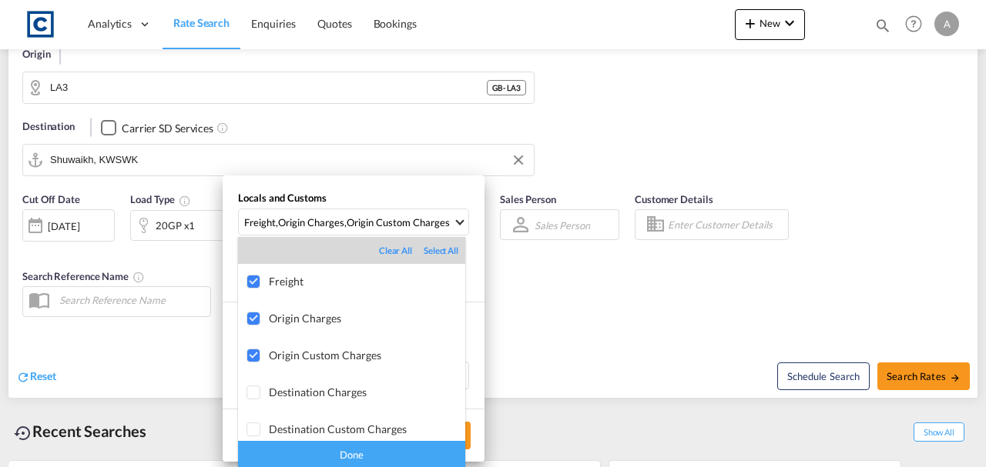
click at [418, 444] on div "Done" at bounding box center [351, 454] width 227 height 27
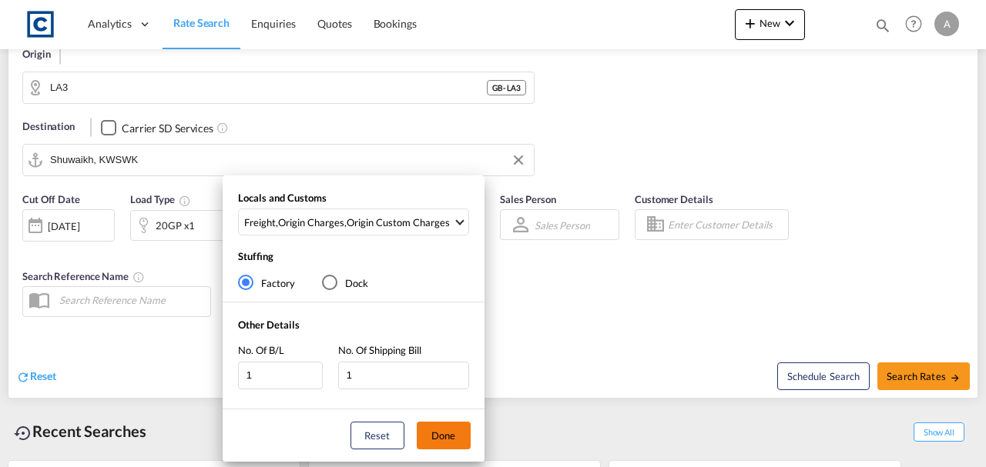
drag, startPoint x: 450, startPoint y: 439, endPoint x: 512, endPoint y: 367, distance: 95.0
click at [450, 437] on button "Done" at bounding box center [444, 436] width 54 height 28
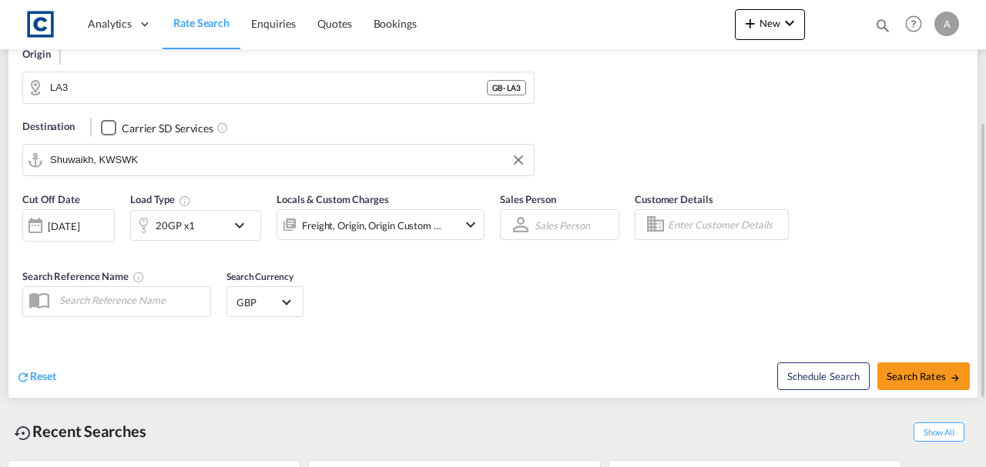
drag, startPoint x: 522, startPoint y: 357, endPoint x: 85, endPoint y: 210, distance: 461.3
click at [501, 346] on div "Schedule Search Search Rates" at bounding box center [737, 368] width 481 height 59
click at [204, 234] on div "20GP x1" at bounding box center [179, 225] width 96 height 31
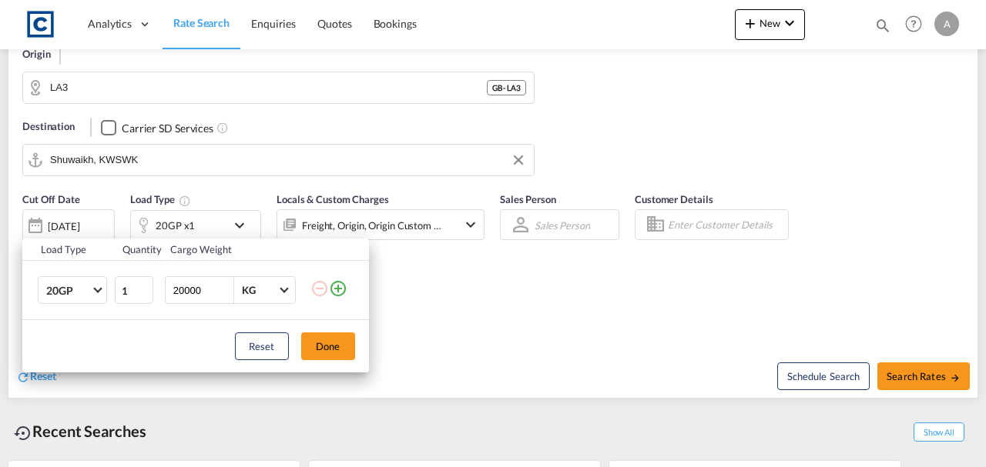
click at [342, 290] on md-icon "icon-plus-circle-outline" at bounding box center [338, 289] width 18 height 18
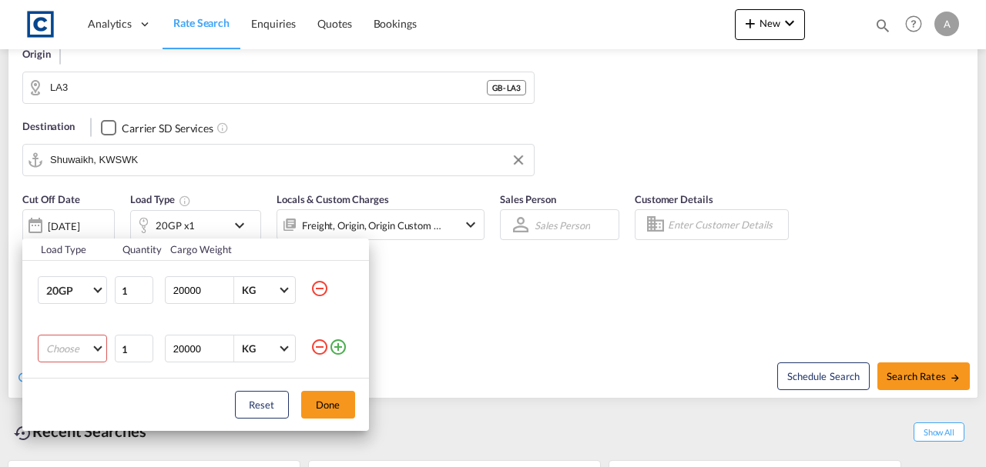
click at [93, 351] on md-select "Choose 20GP 40GP 40HC 45HC 20RE 40RE 40HR 20OT 40OT 20FR 40FR 40NR 20NR 45S 20T…" at bounding box center [72, 349] width 69 height 28
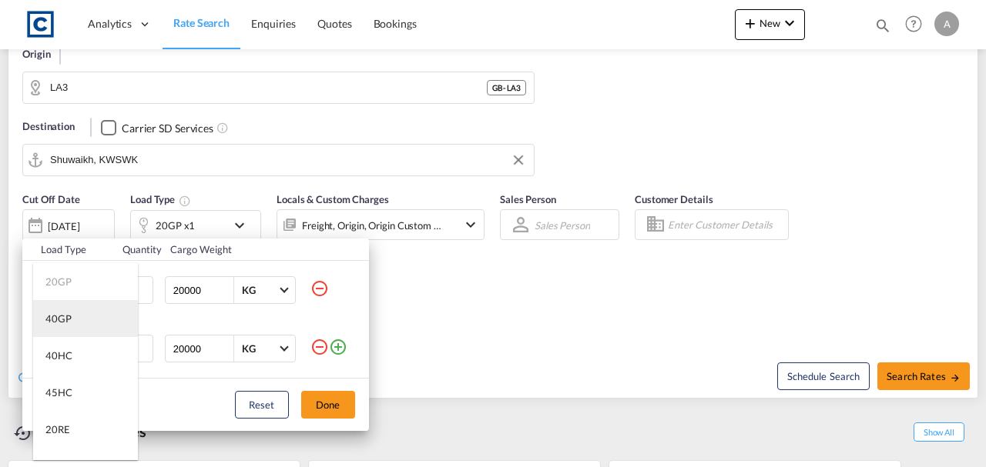
drag, startPoint x: 69, startPoint y: 319, endPoint x: 79, endPoint y: 319, distance: 10.0
click at [69, 319] on div "40GP" at bounding box center [58, 319] width 26 height 14
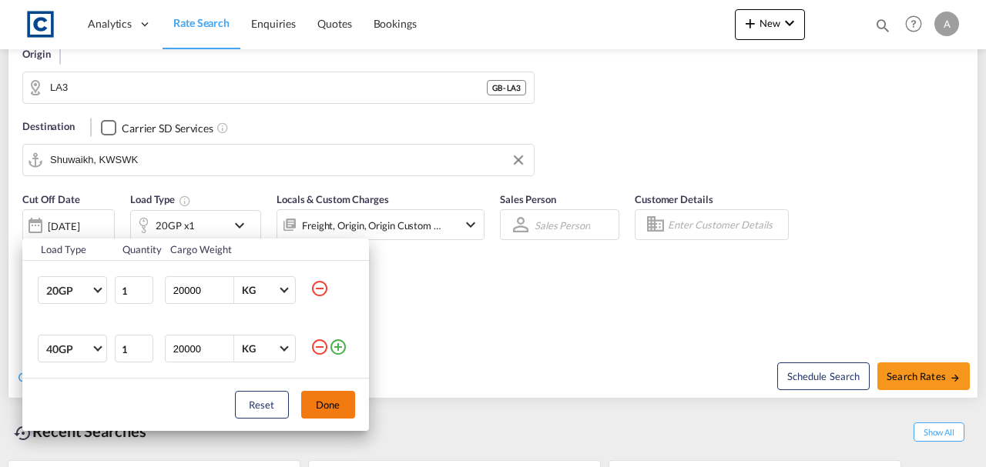
click at [328, 399] on button "Done" at bounding box center [328, 405] width 54 height 28
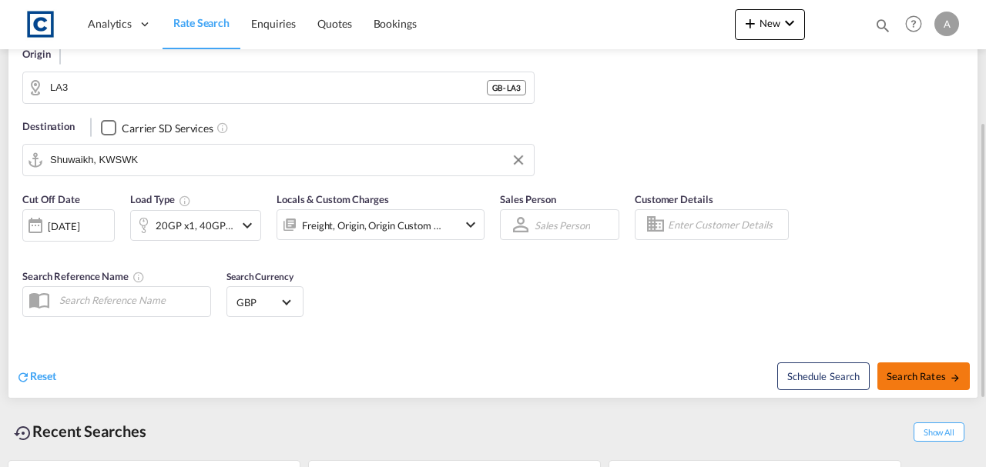
click at [903, 367] on button "Search Rates" at bounding box center [923, 377] width 92 height 28
type input "LA3 to KWSWK / 20 Aug 2025"
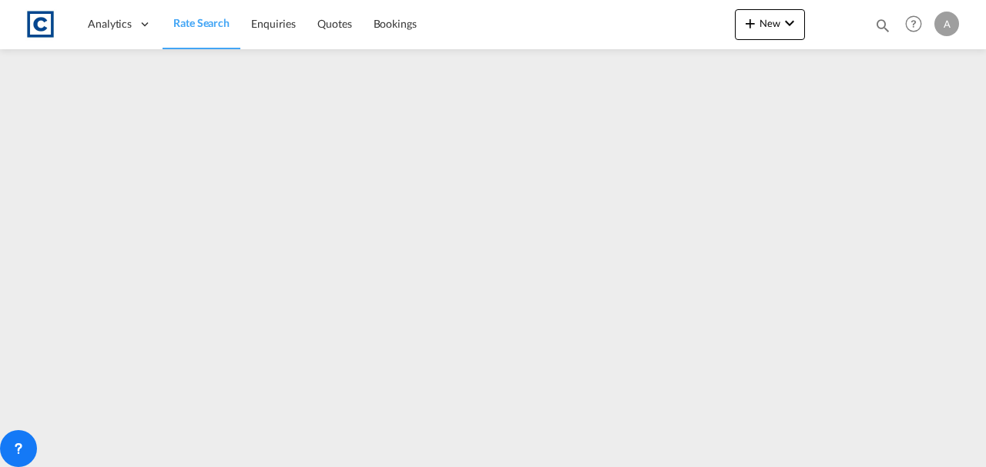
click at [216, 39] on link "Rate Search" at bounding box center [202, 24] width 78 height 50
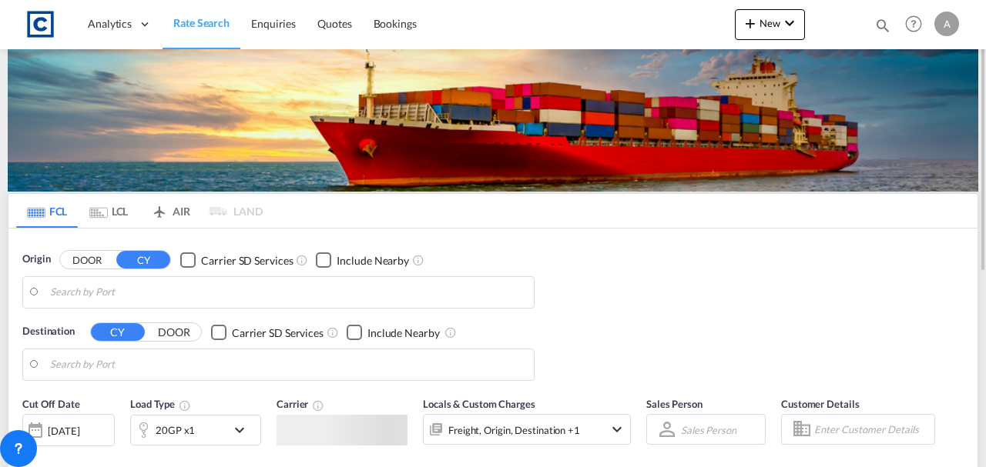
type input "GB-LA3, Lancaster"
type input "Shuwaikh, KWSWK"
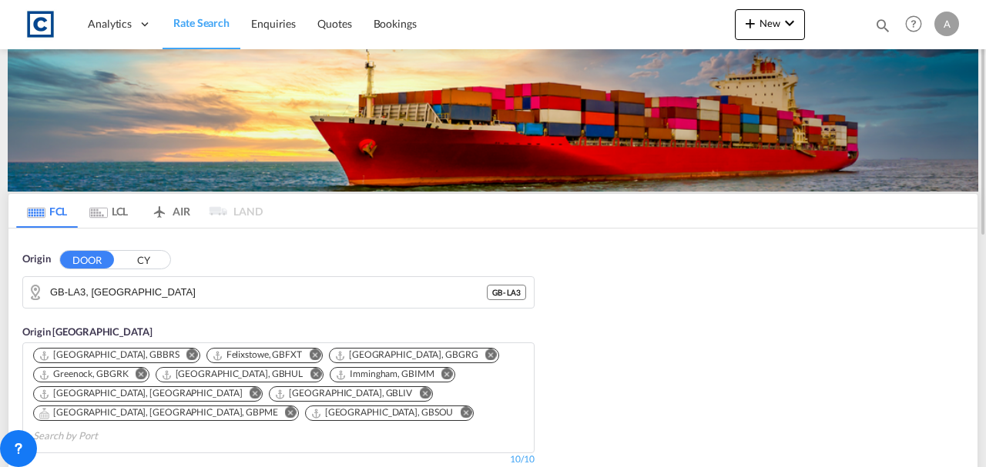
scroll to position [308, 0]
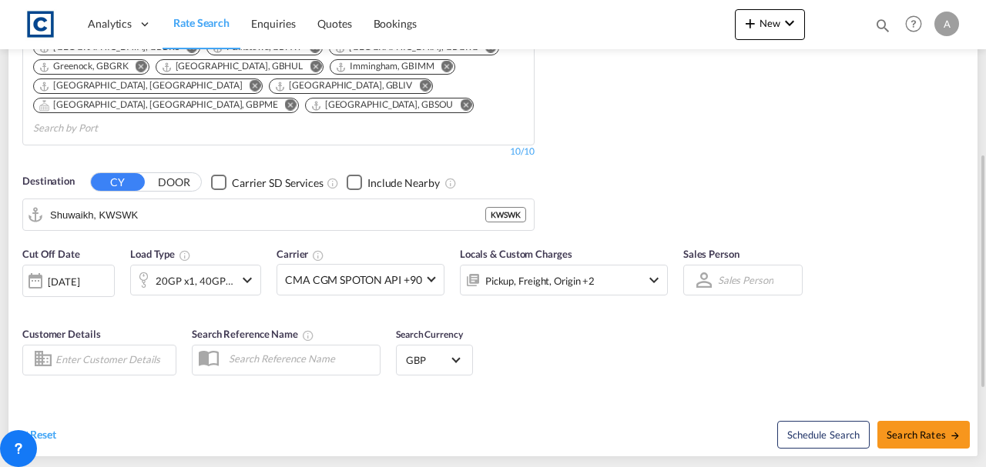
click at [595, 265] on div "Pickup, Freight, Origin +2" at bounding box center [543, 280] width 165 height 31
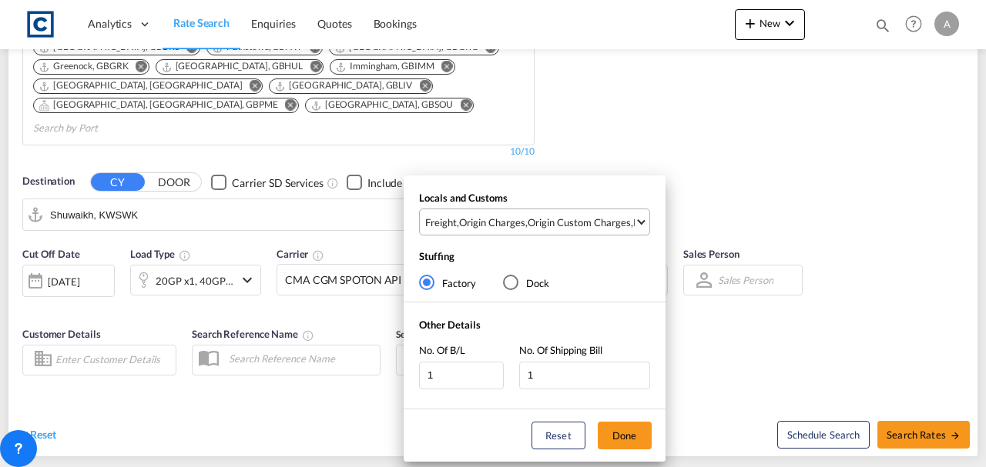
click at [573, 225] on div "Origin Custom Charges" at bounding box center [579, 223] width 103 height 14
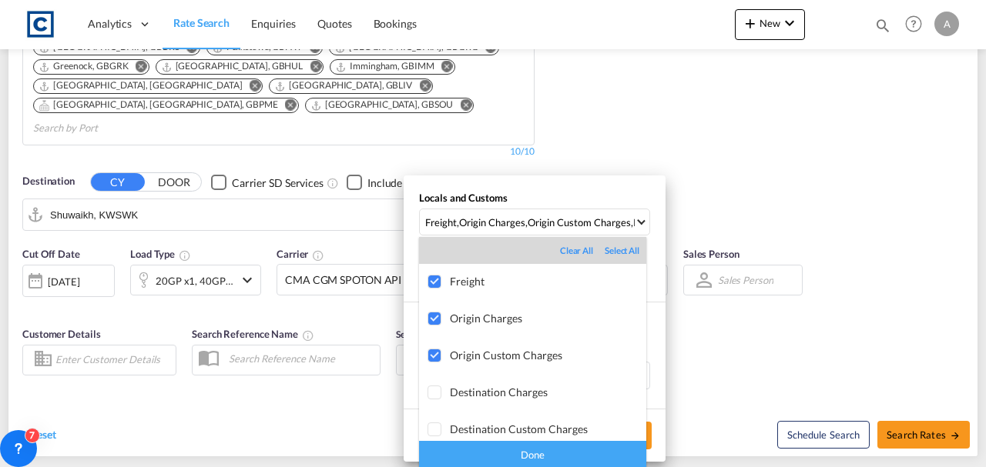
click at [581, 453] on div "Done" at bounding box center [532, 454] width 227 height 27
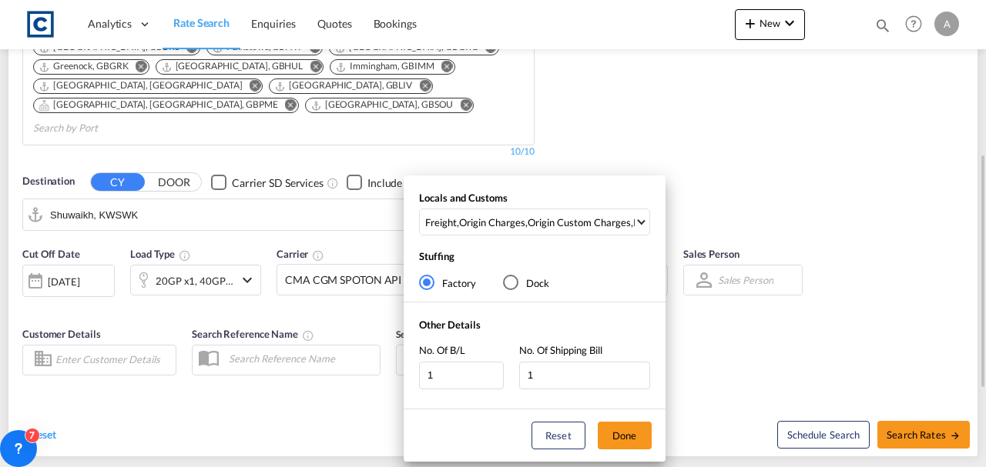
click at [636, 445] on button "Done" at bounding box center [625, 436] width 54 height 28
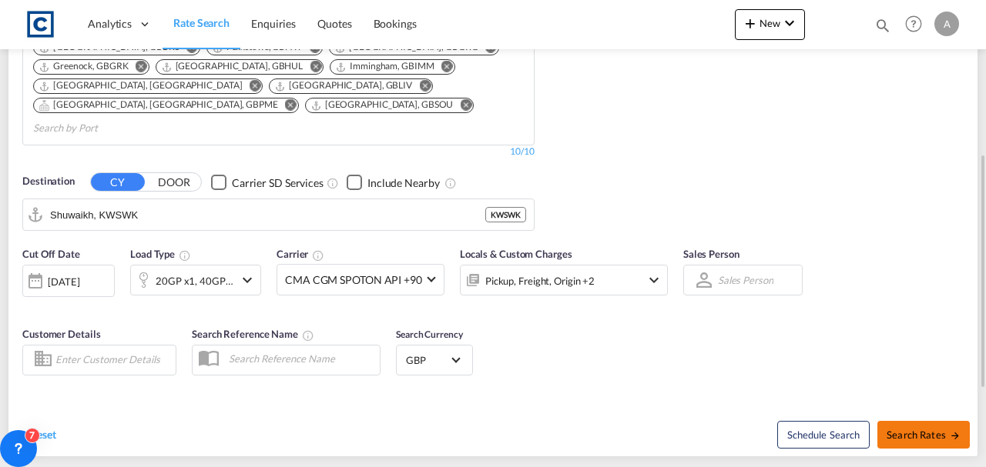
click at [908, 429] on span "Search Rates" at bounding box center [923, 435] width 74 height 12
type input "LA3 to KWSWK / 20 Aug 2025"
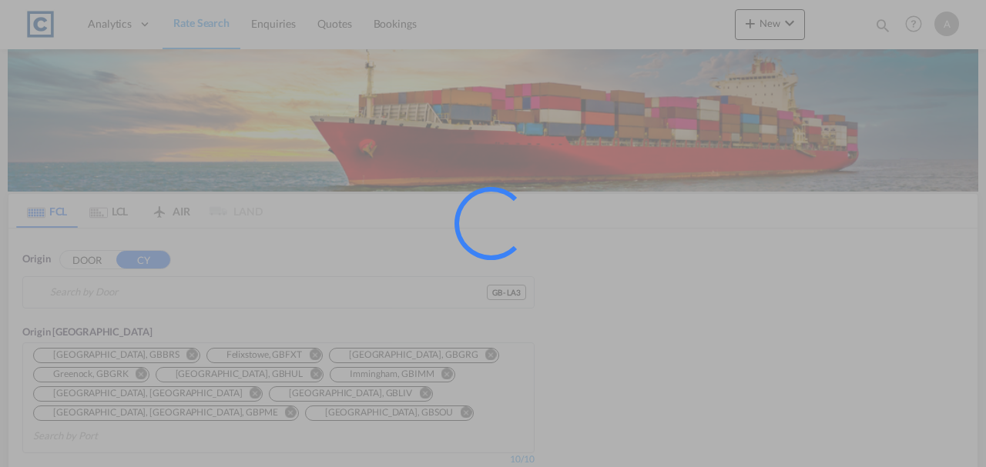
type input "GB-LA3, [GEOGRAPHIC_DATA]"
type input "Shuwaikh, KWSWK"
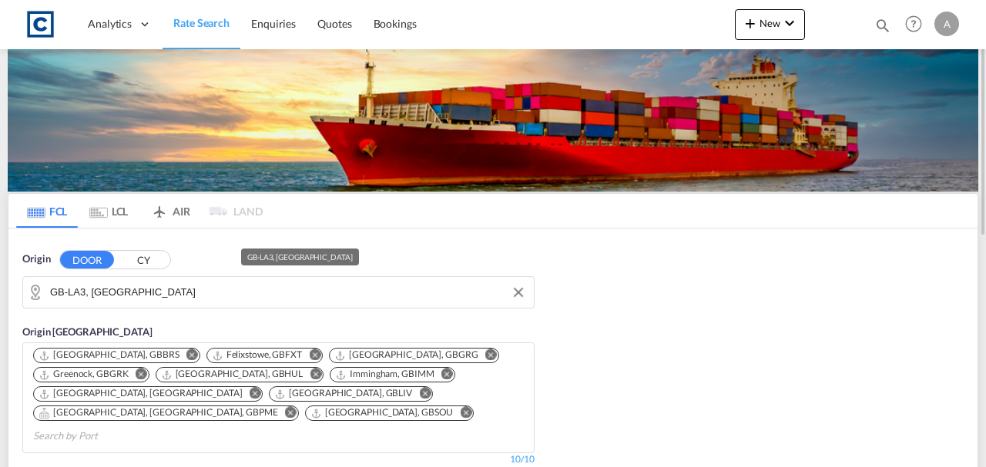
click at [166, 296] on input "GB-LA3, Lancaster" at bounding box center [288, 292] width 476 height 23
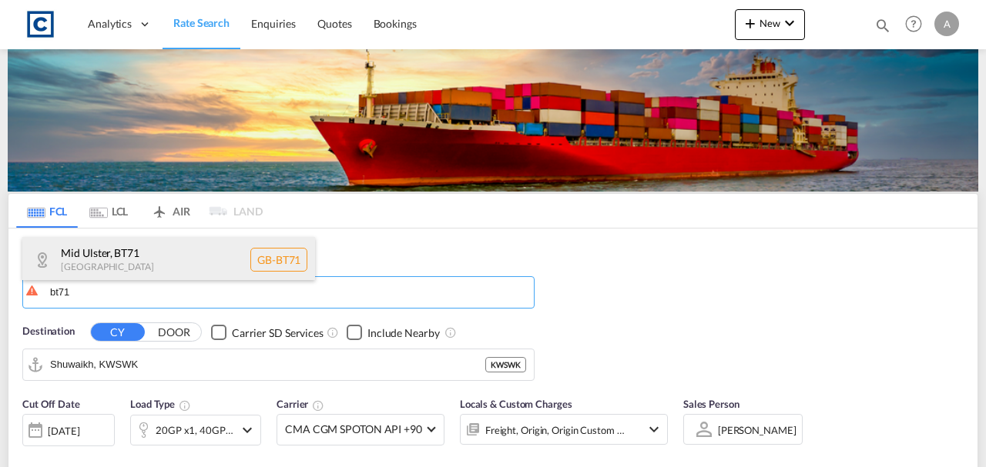
click at [142, 257] on div "Mid Ulster , BT71 United Kingdom GB-BT71" at bounding box center [168, 260] width 293 height 46
type input "GB-BT71, Mid Ulster"
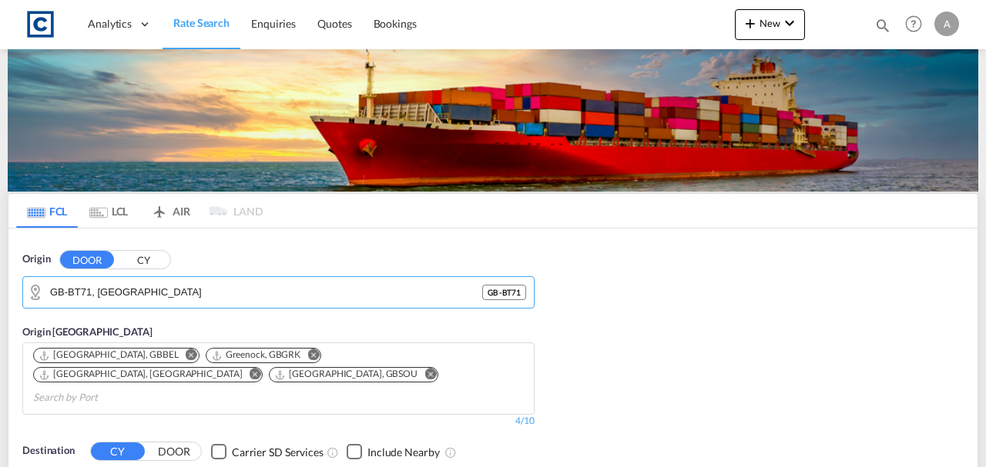
scroll to position [359, 0]
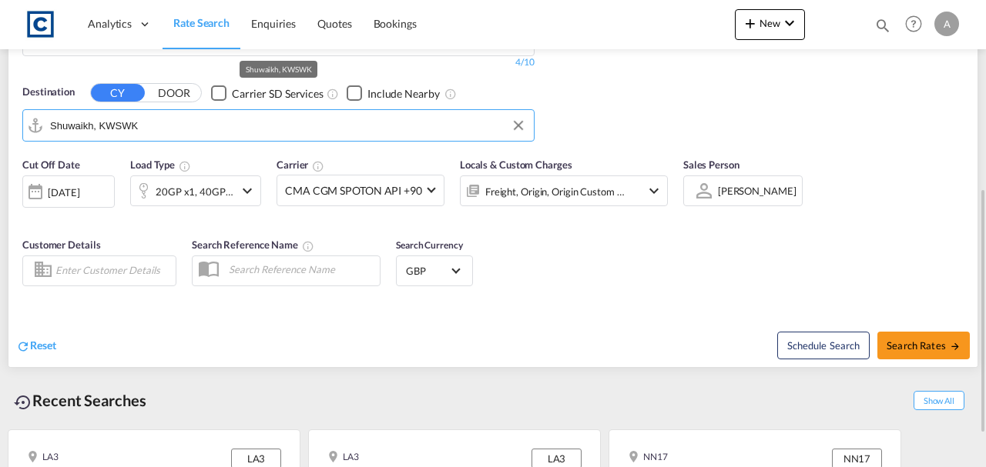
click at [154, 114] on input "Shuwaikh, KWSWK" at bounding box center [288, 125] width 476 height 23
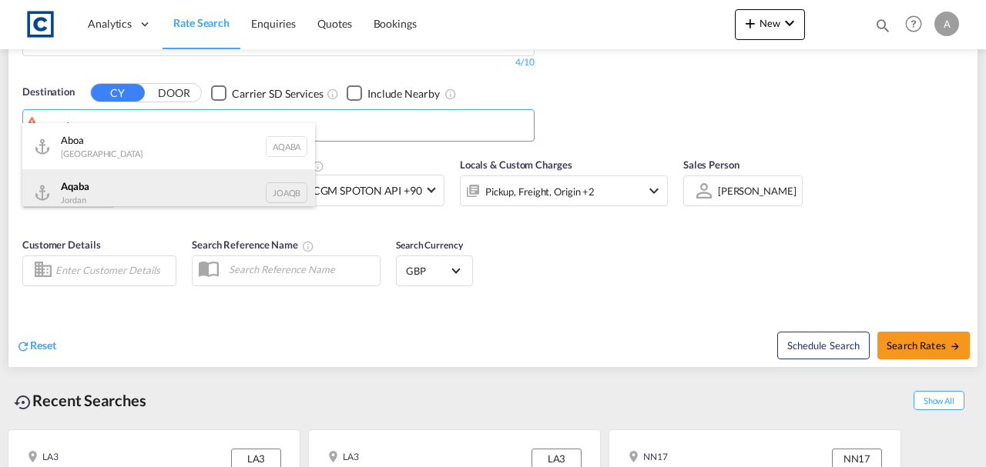
drag, startPoint x: 96, startPoint y: 189, endPoint x: 412, endPoint y: 185, distance: 316.6
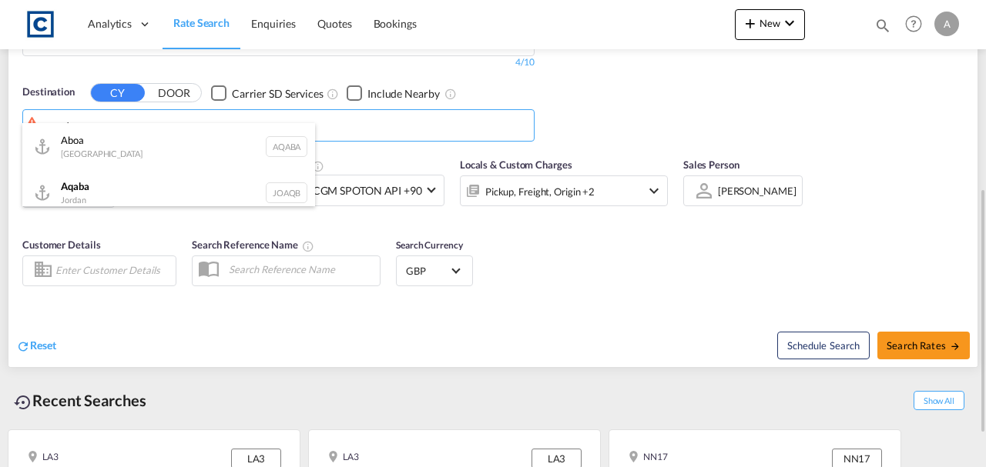
click at [97, 189] on div "Aqaba Jordan JOAQB" at bounding box center [168, 192] width 293 height 46
type input "Aqaba, JOAQB"
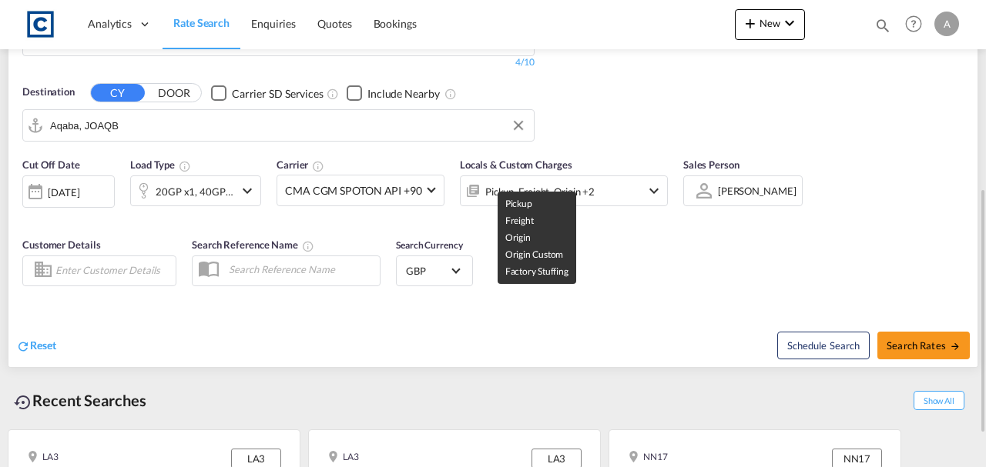
click at [584, 181] on div "Pickup, Freight, Origin +2" at bounding box center [539, 192] width 109 height 22
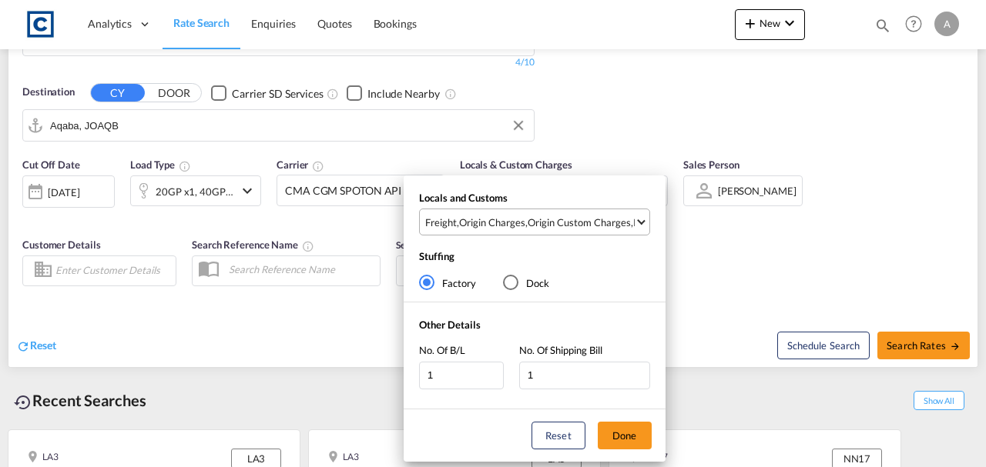
click at [597, 230] on md-select-value "Freight , Origin Charges , Origin Custom Charges , Pickup Charges" at bounding box center [537, 221] width 226 height 25
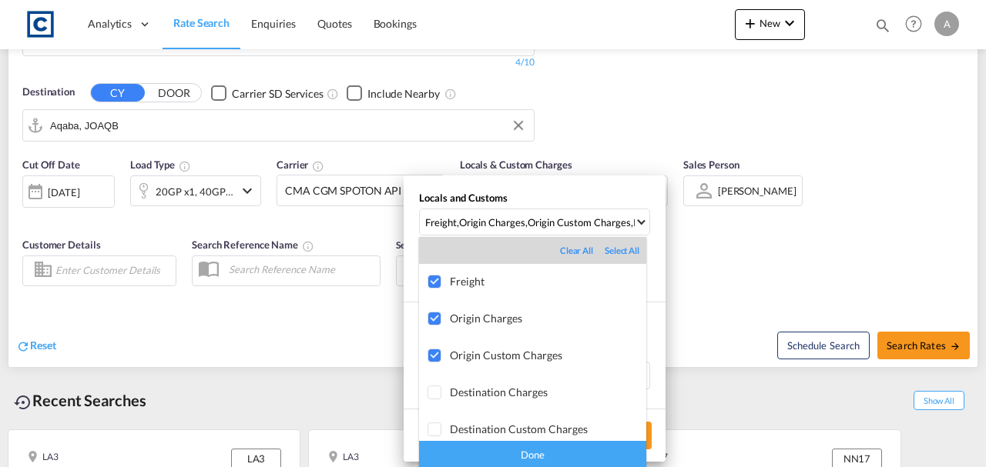
click at [578, 454] on div "Done" at bounding box center [532, 454] width 227 height 27
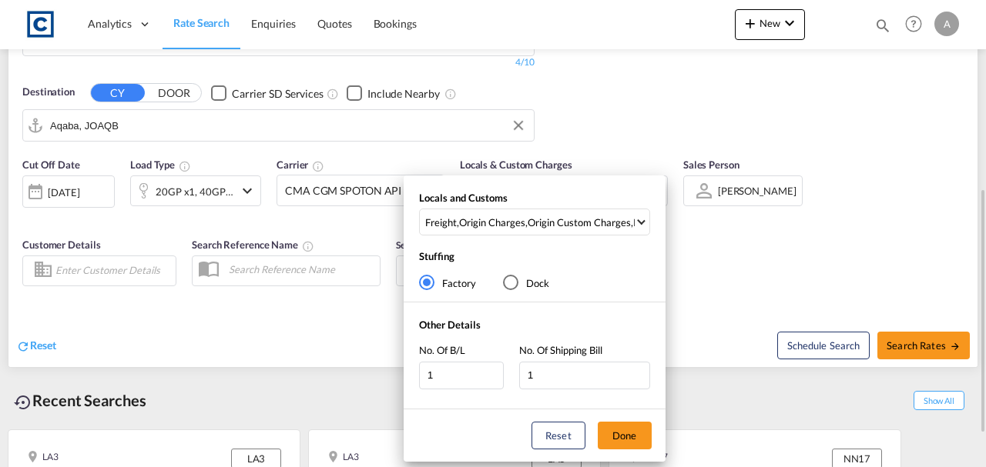
drag, startPoint x: 632, startPoint y: 441, endPoint x: 678, endPoint y: 330, distance: 120.1
click at [632, 441] on button "Done" at bounding box center [625, 436] width 54 height 28
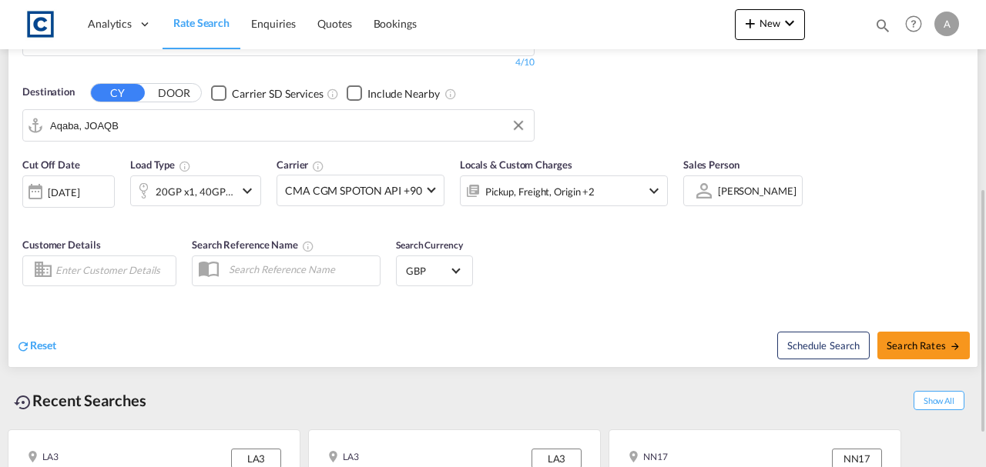
click at [681, 308] on div "Schedule Search Search Rates" at bounding box center [737, 337] width 481 height 59
click at [913, 340] on span "Search Rates" at bounding box center [923, 346] width 74 height 12
type input "BT71 to JOAQB / 20 Aug 2025"
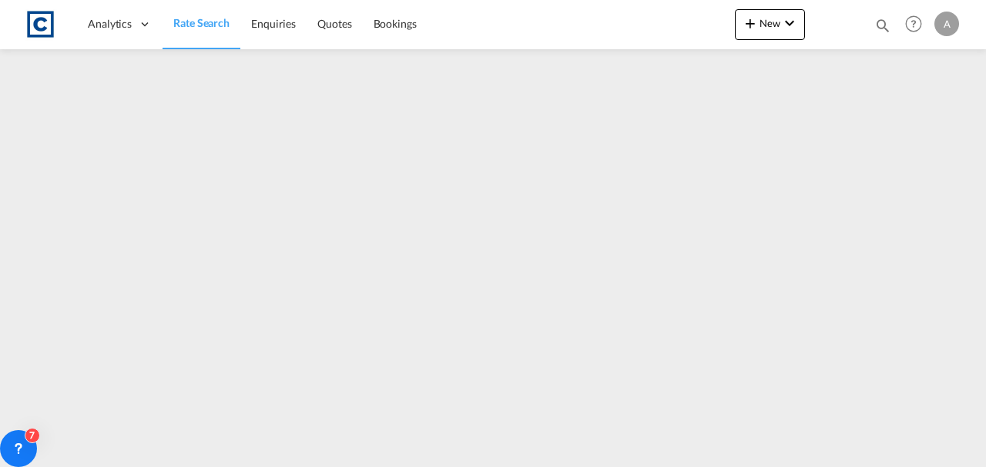
click at [208, 31] on link "Rate Search" at bounding box center [202, 24] width 78 height 50
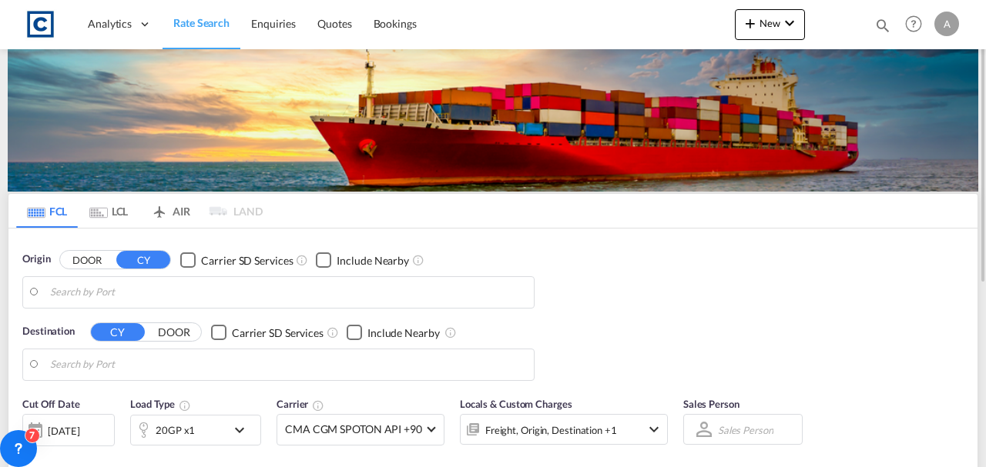
type input "GB-BT71, Mid Ulster"
type input "Aqaba, JOAQB"
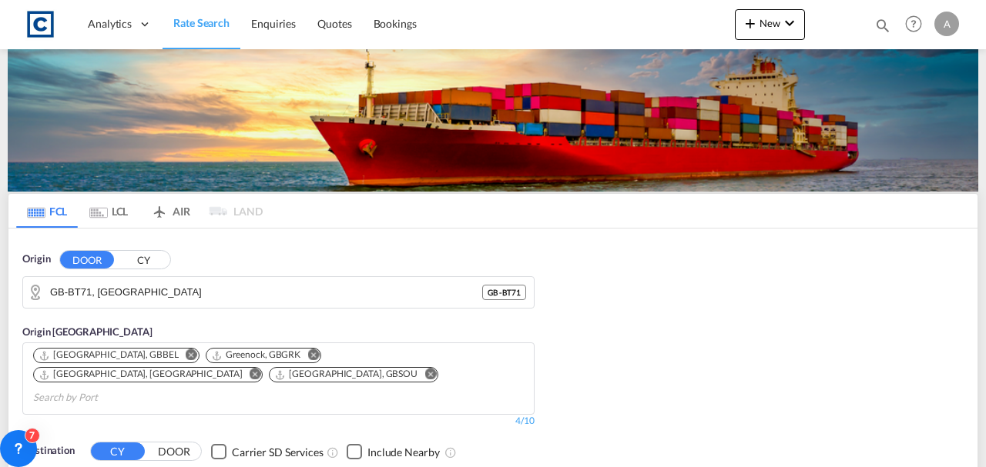
scroll to position [411, 0]
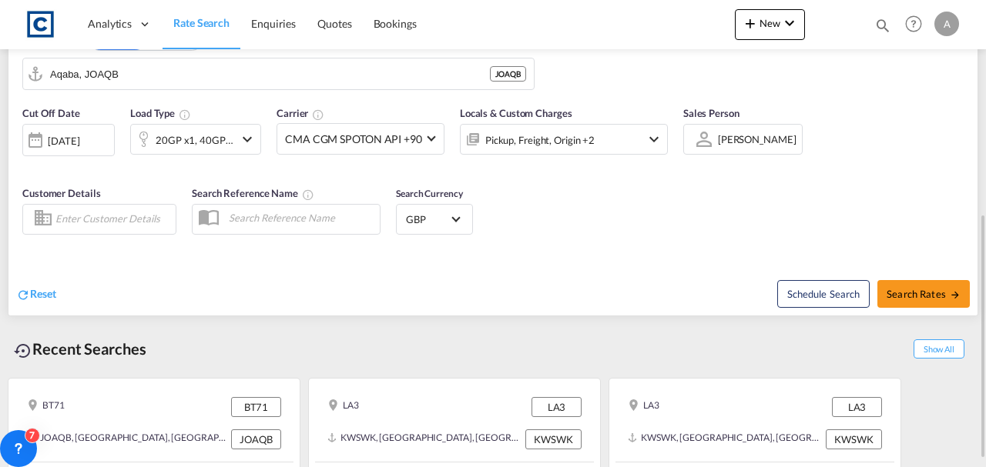
click at [612, 124] on div "Pickup, Freight, Origin +2" at bounding box center [543, 139] width 165 height 31
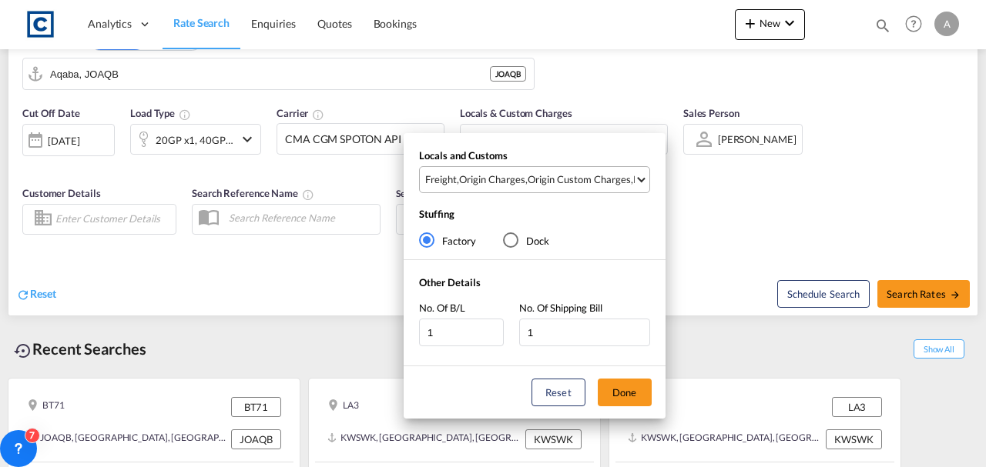
click at [556, 180] on div "Origin Custom Charges" at bounding box center [579, 180] width 103 height 14
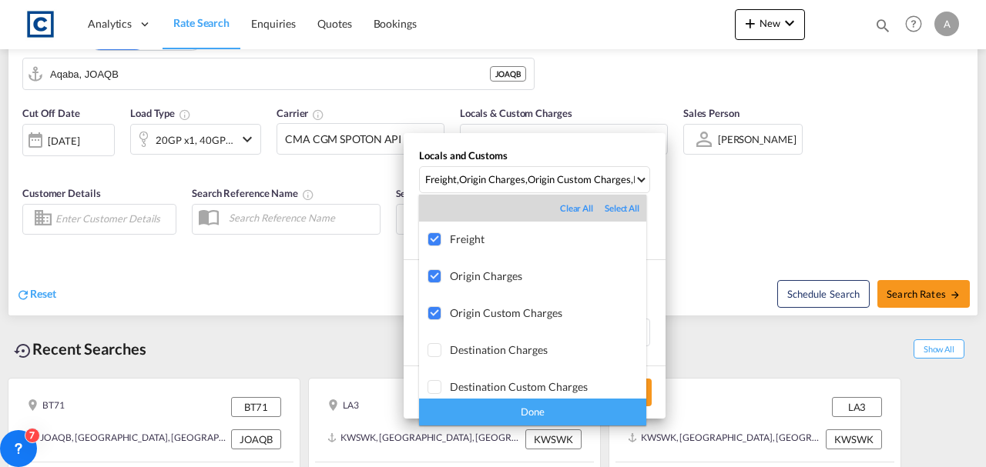
click at [556, 409] on div "Done" at bounding box center [532, 412] width 227 height 27
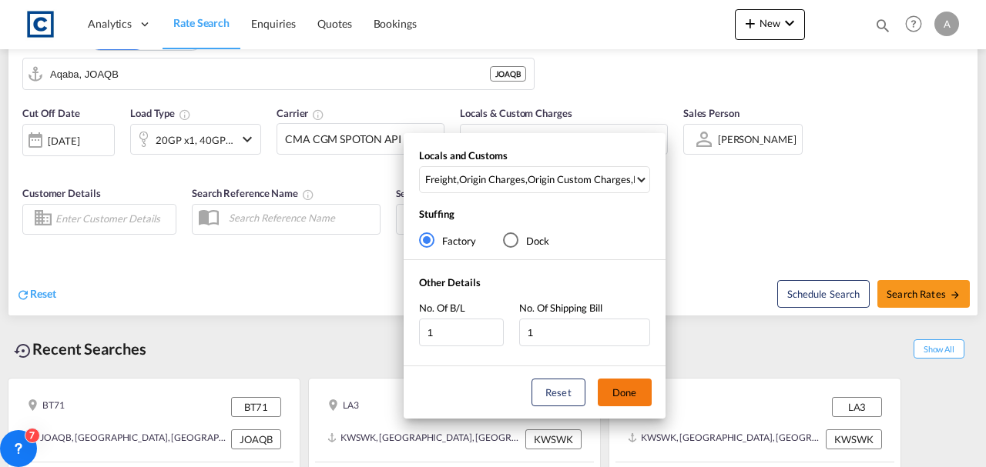
click at [620, 393] on button "Done" at bounding box center [625, 393] width 54 height 28
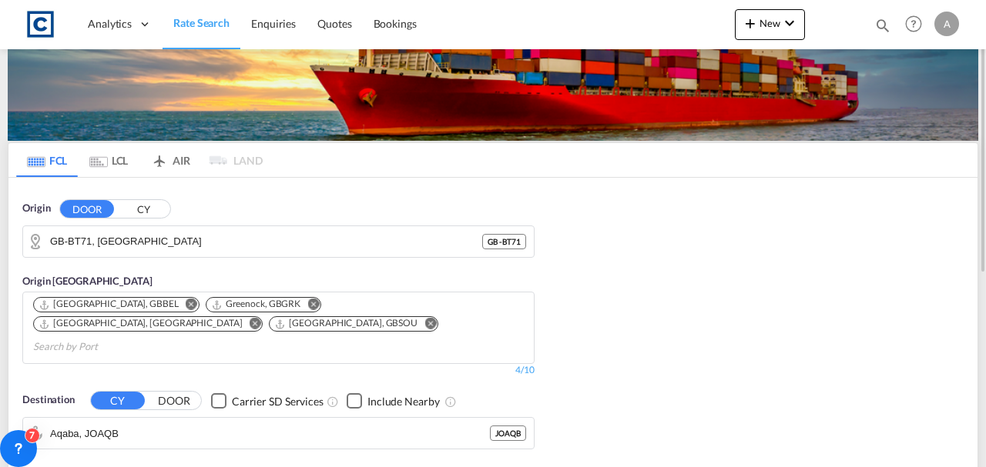
scroll to position [359, 0]
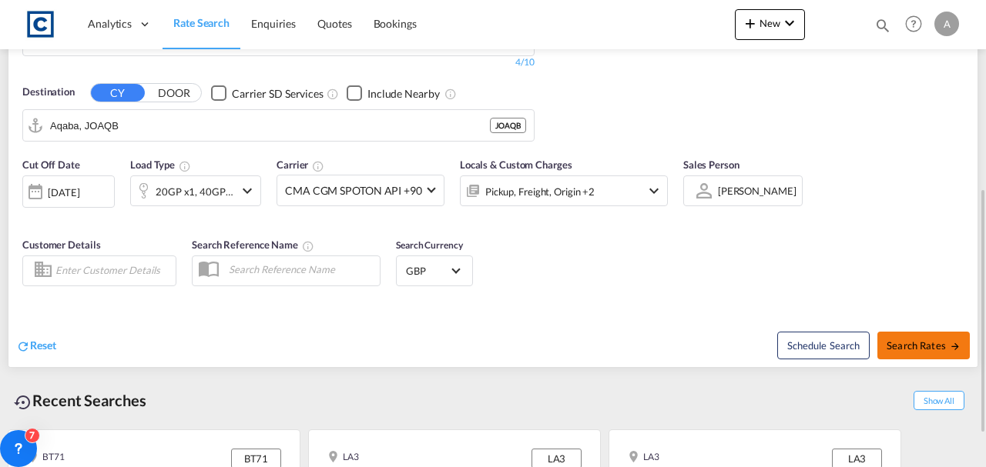
click at [916, 340] on span "Search Rates" at bounding box center [923, 346] width 74 height 12
type input "BT71 to JOAQB / 20 Aug 2025"
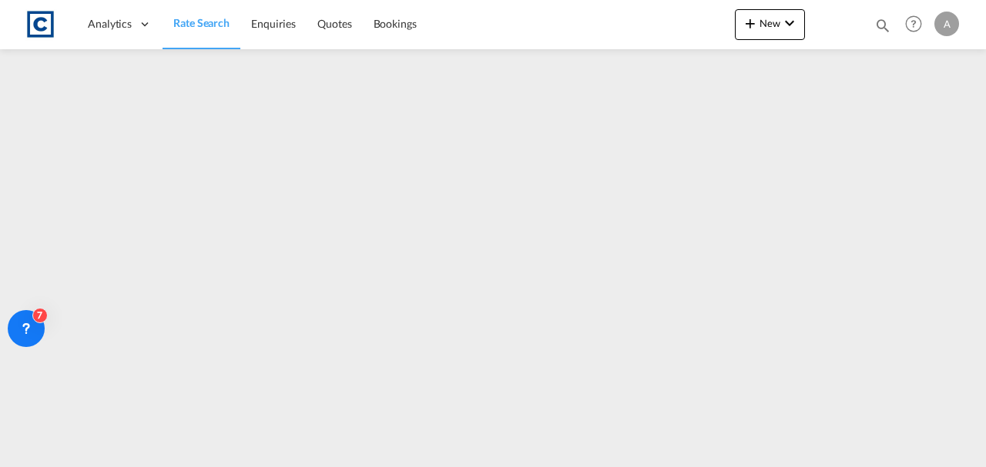
click at [208, 32] on link "Rate Search" at bounding box center [202, 24] width 78 height 50
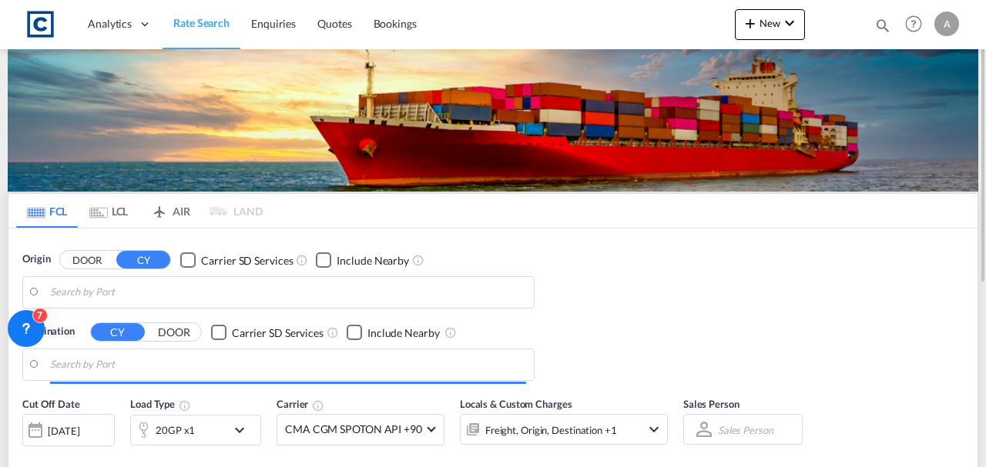
type input "GB-BT71, [GEOGRAPHIC_DATA]"
type input "Aqaba, JOAQB"
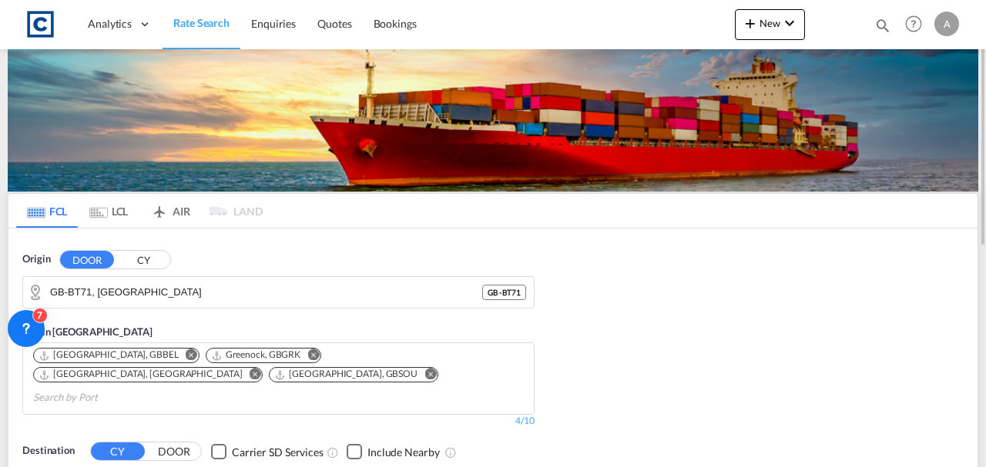
scroll to position [154, 0]
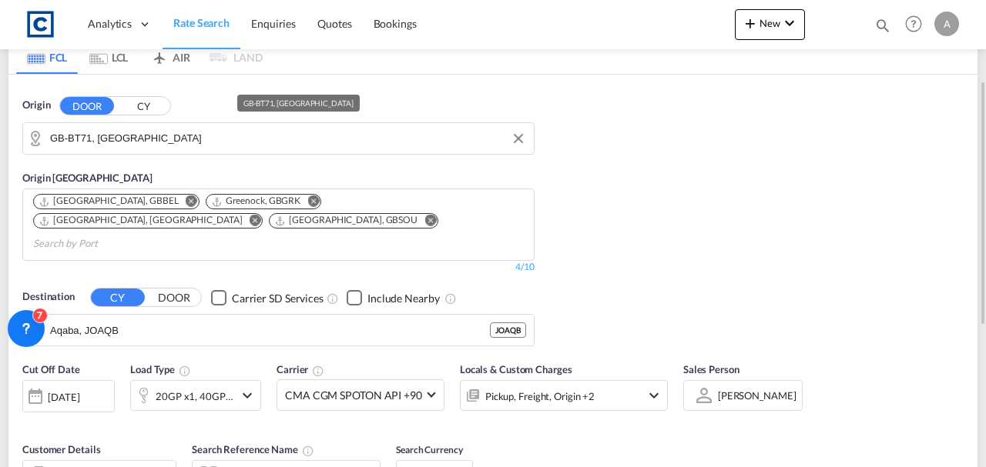
click at [179, 146] on input "GB-BT71, [GEOGRAPHIC_DATA]" at bounding box center [288, 138] width 476 height 23
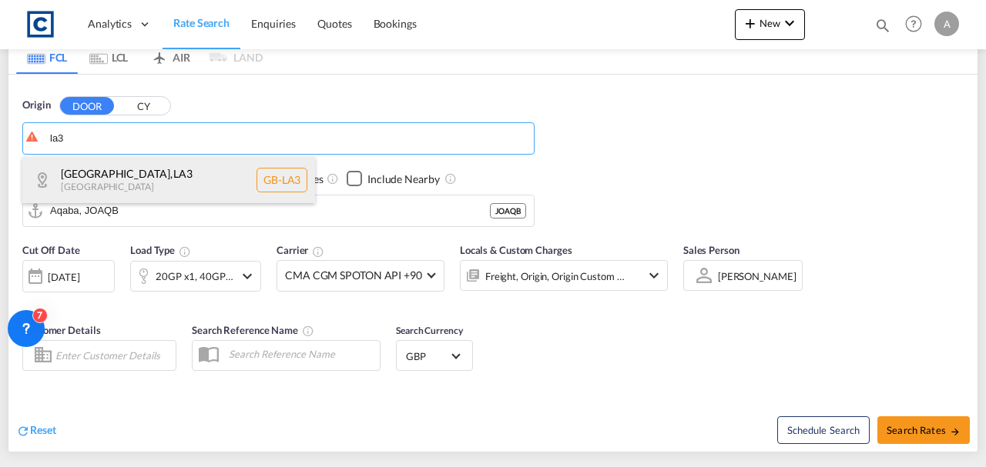
click at [101, 183] on div "Lancaster , LA3 United Kingdom GB-LA3" at bounding box center [168, 180] width 293 height 46
type input "GB-LA3, [GEOGRAPHIC_DATA]"
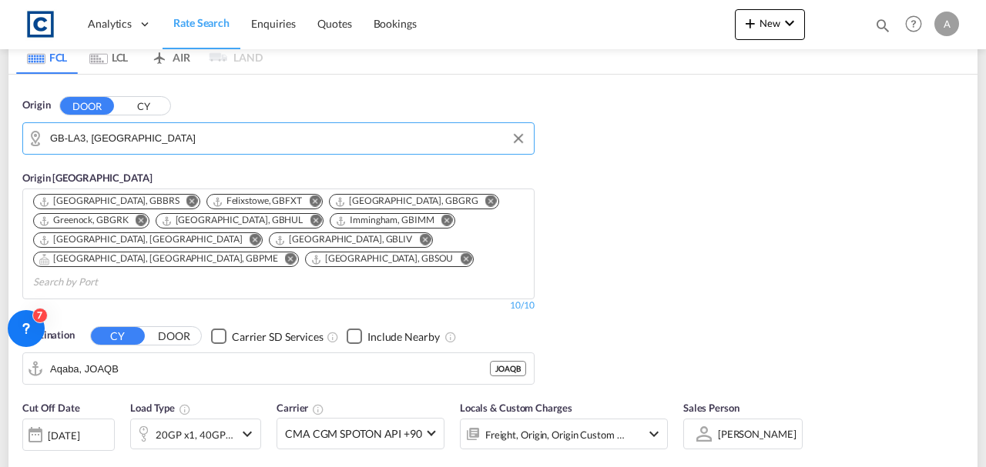
scroll to position [359, 0]
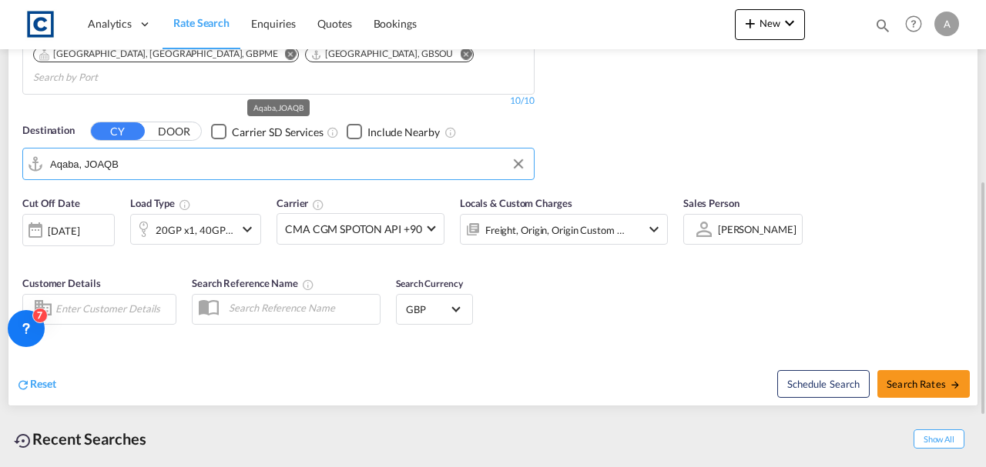
click at [156, 152] on input "Aqaba, JOAQB" at bounding box center [288, 163] width 476 height 23
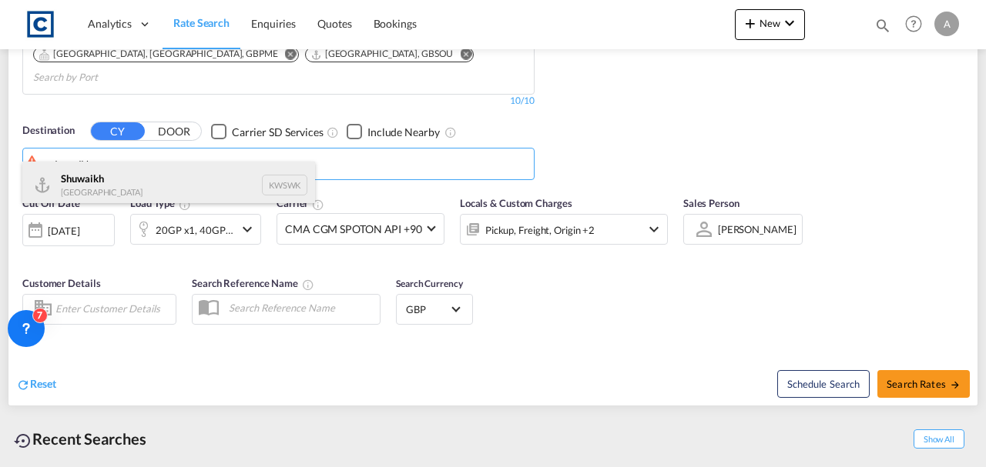
click at [109, 196] on div "Shuwaikh Kuwait KWSWK" at bounding box center [168, 185] width 293 height 46
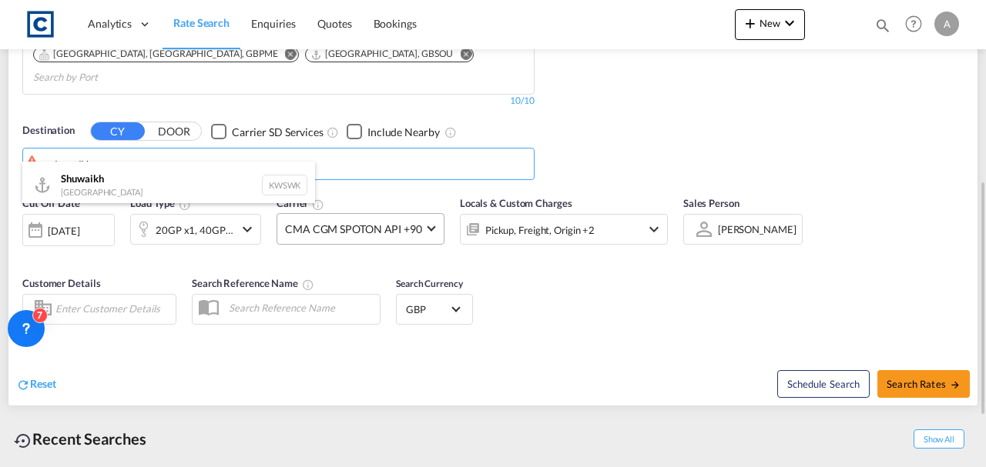
type input "Shuwaikh, KWSWK"
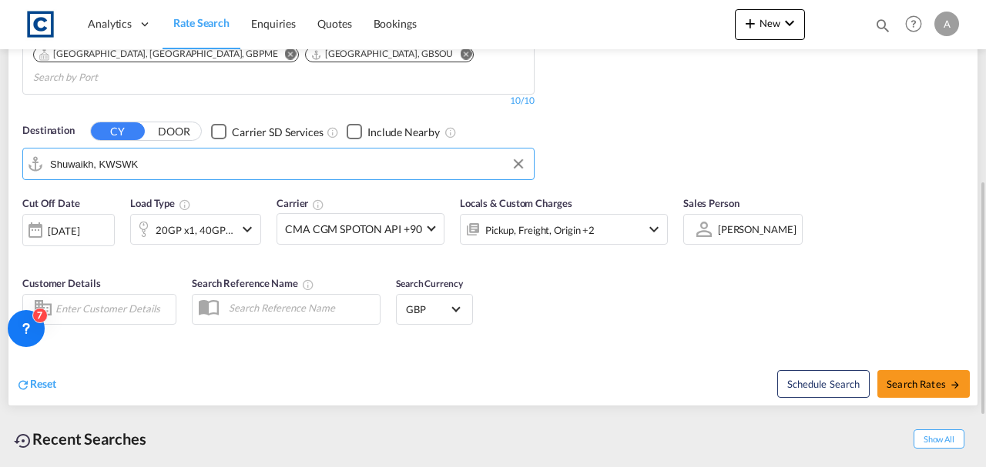
click at [548, 219] on div "Pickup, Freight, Origin +2" at bounding box center [539, 230] width 109 height 22
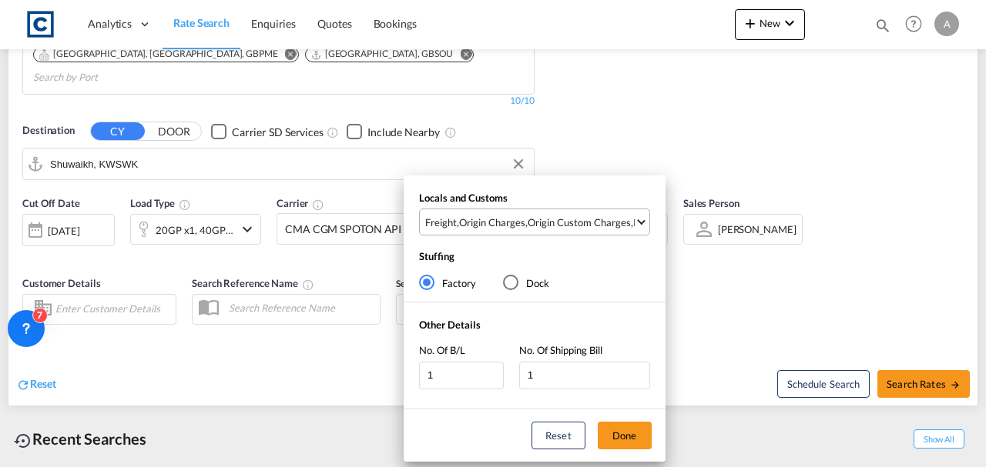
drag, startPoint x: 570, startPoint y: 230, endPoint x: 564, endPoint y: 250, distance: 21.0
click at [571, 230] on md-select-value "Freight , Origin Charges , Origin Custom Charges , Pickup Charges" at bounding box center [537, 221] width 226 height 25
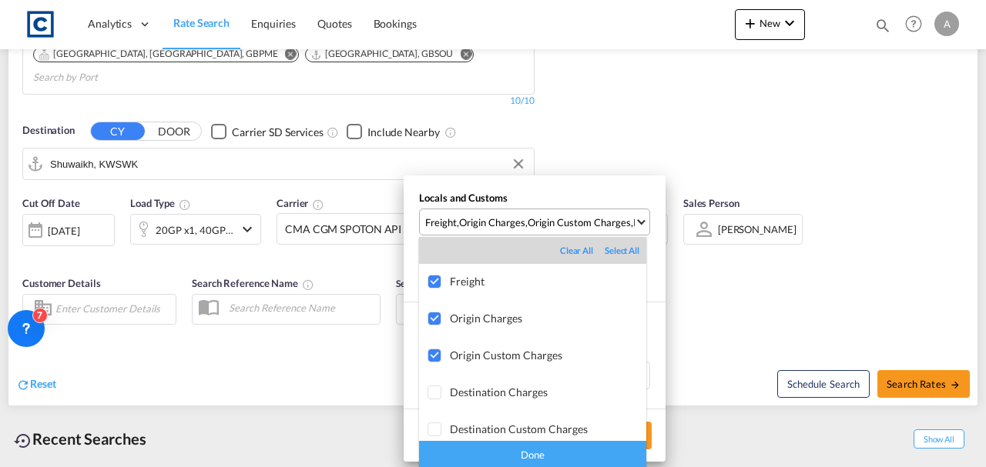
click at [550, 457] on div "Done" at bounding box center [532, 454] width 227 height 27
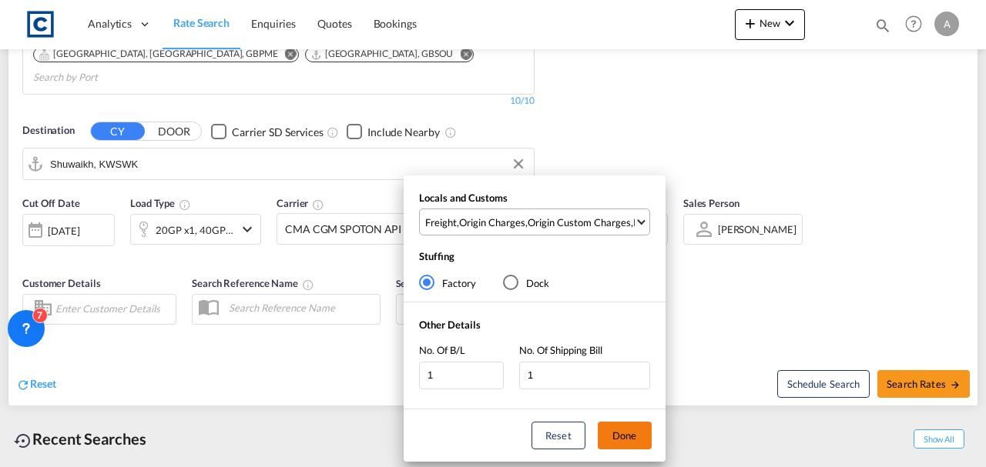
click at [642, 437] on button "Done" at bounding box center [625, 436] width 54 height 28
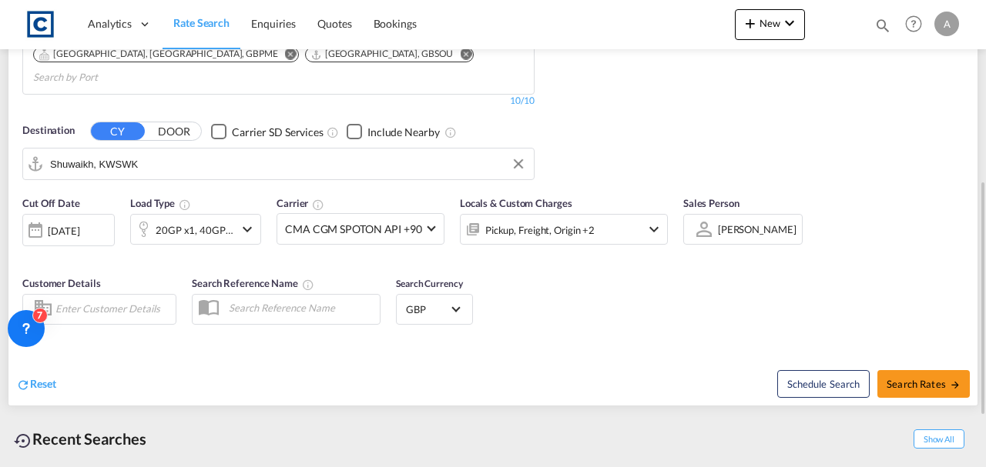
click at [652, 347] on div "Schedule Search Search Rates" at bounding box center [737, 376] width 481 height 59
click at [913, 378] on span "Search Rates" at bounding box center [923, 384] width 74 height 12
type input "LA3 to KWSWK / 20 Aug 2025"
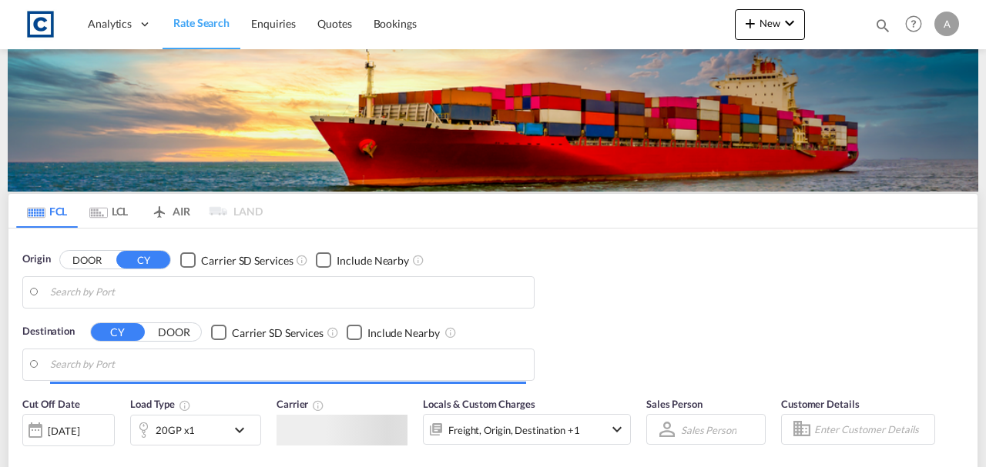
type input "GB-LA3, [GEOGRAPHIC_DATA]"
type input "Shuwaikh, KWSWK"
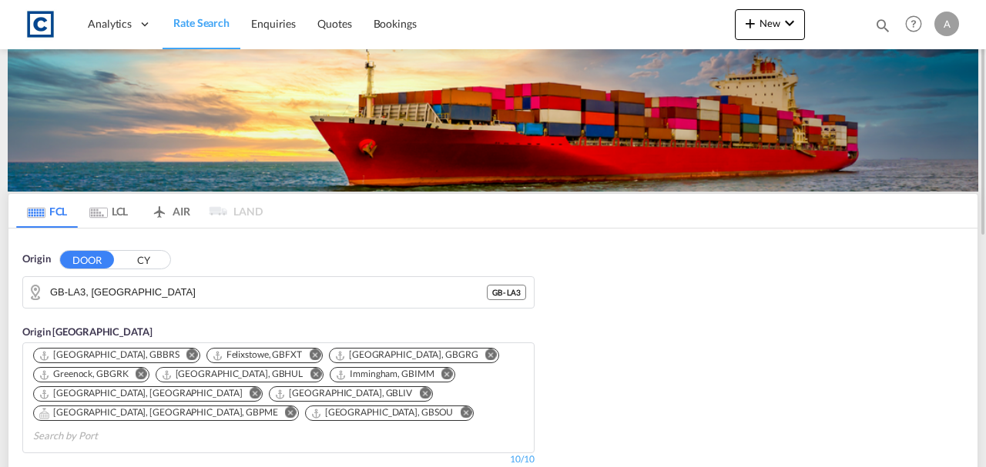
scroll to position [359, 0]
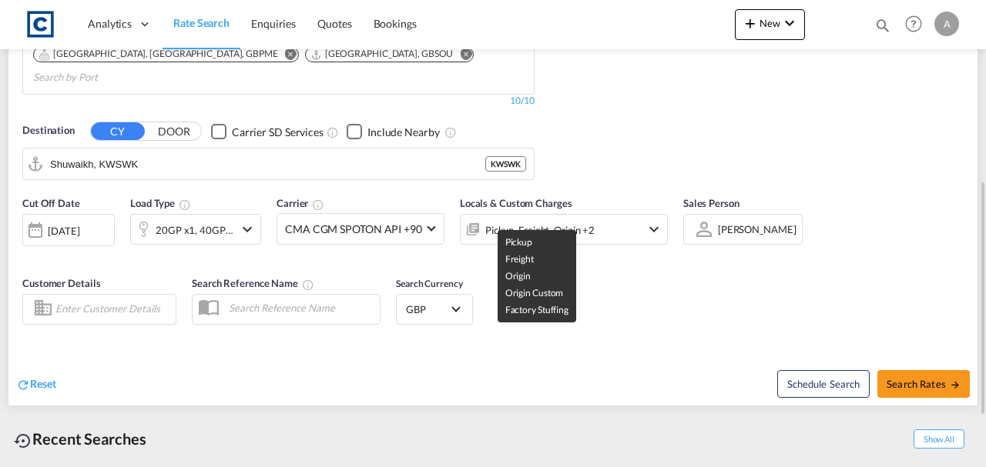
click at [558, 219] on div "Pickup, Freight, Origin +2" at bounding box center [539, 230] width 109 height 22
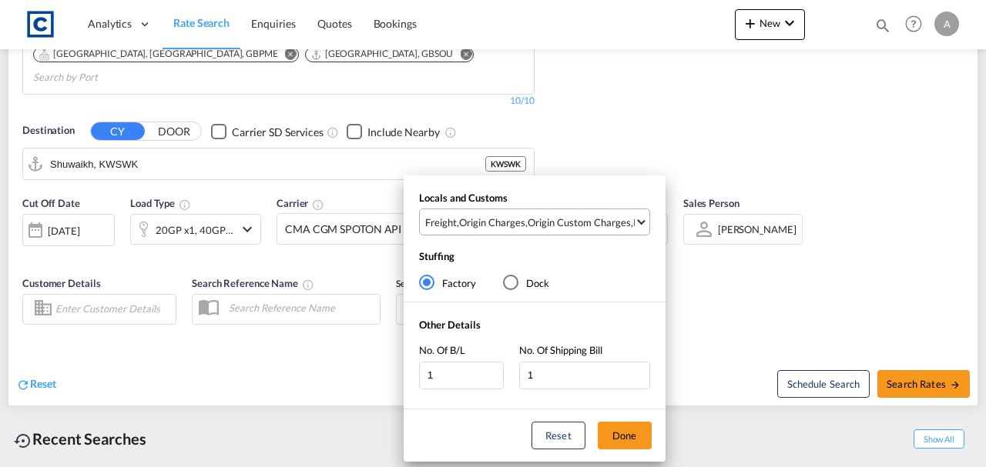
click at [564, 217] on div "Origin Custom Charges" at bounding box center [579, 223] width 103 height 14
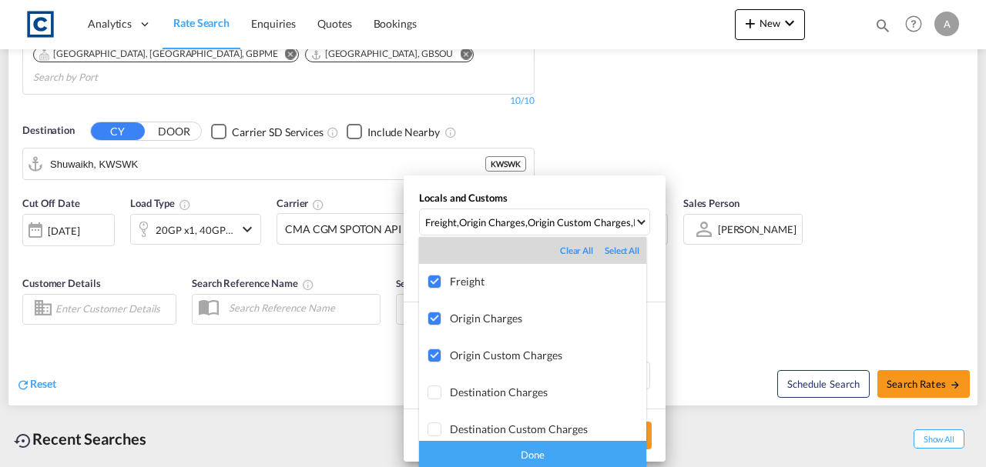
click at [567, 458] on div "Done" at bounding box center [532, 454] width 227 height 27
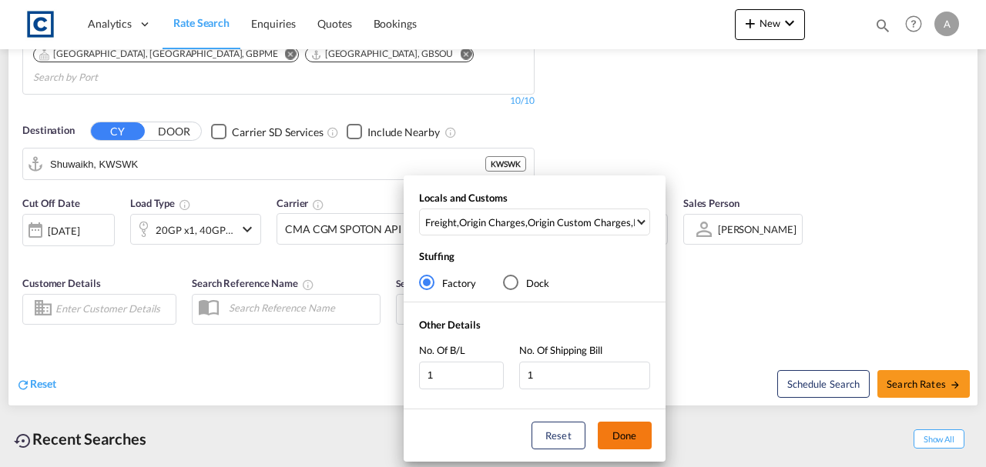
click at [627, 437] on button "Done" at bounding box center [625, 436] width 54 height 28
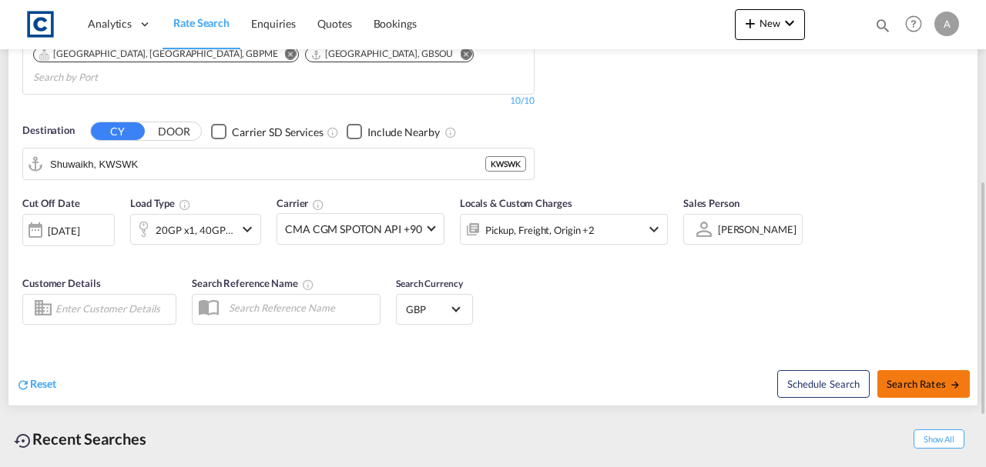
click at [924, 370] on button "Search Rates" at bounding box center [923, 384] width 92 height 28
type input "LA3 to KWSWK / [DATE]"
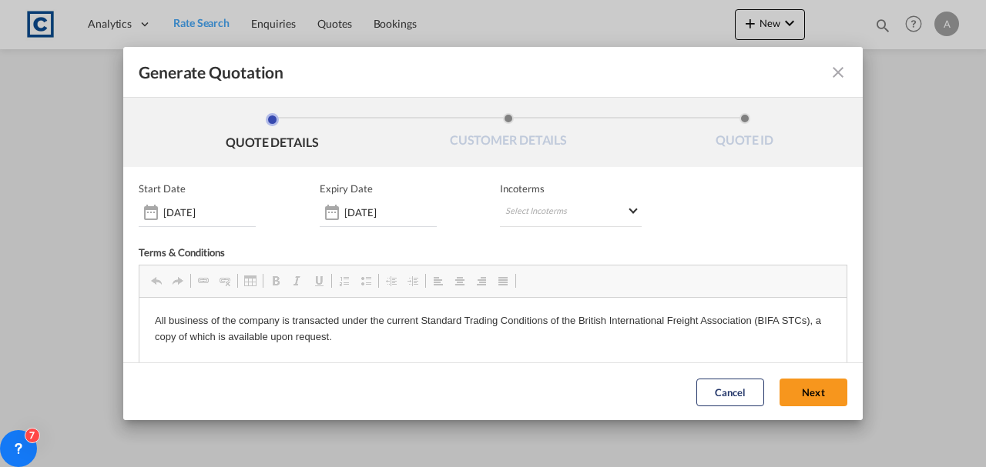
scroll to position [180, 0]
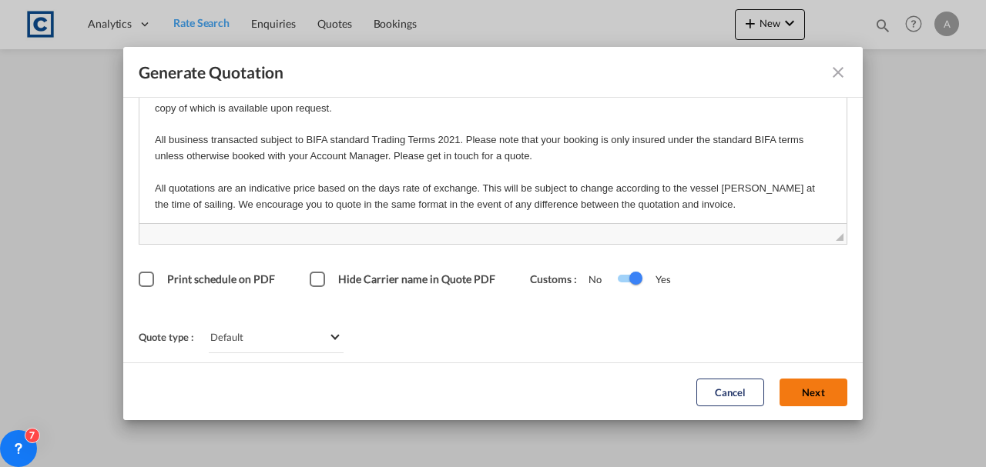
click at [802, 396] on button "Next" at bounding box center [813, 392] width 68 height 28
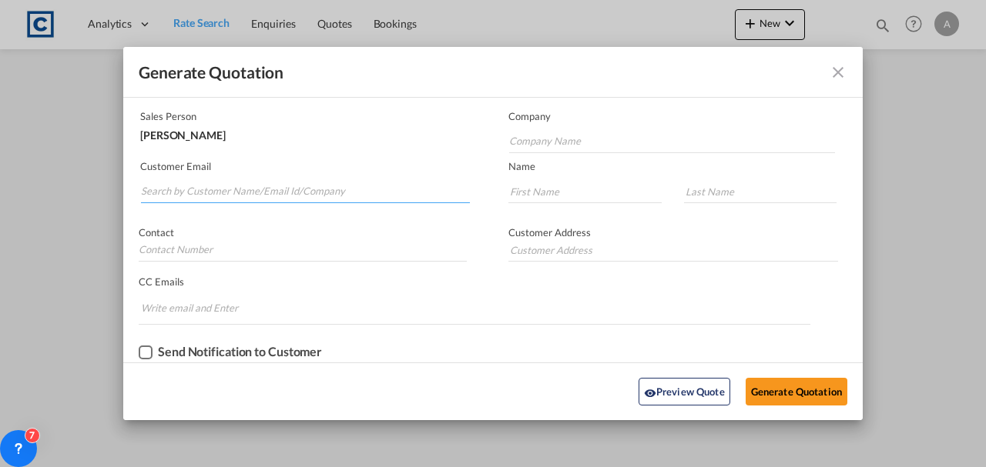
click at [240, 192] on input "Search by Customer Name/Email Id/Company" at bounding box center [305, 191] width 329 height 23
paste input "[EMAIL_ADDRESS][DOMAIN_NAME]"
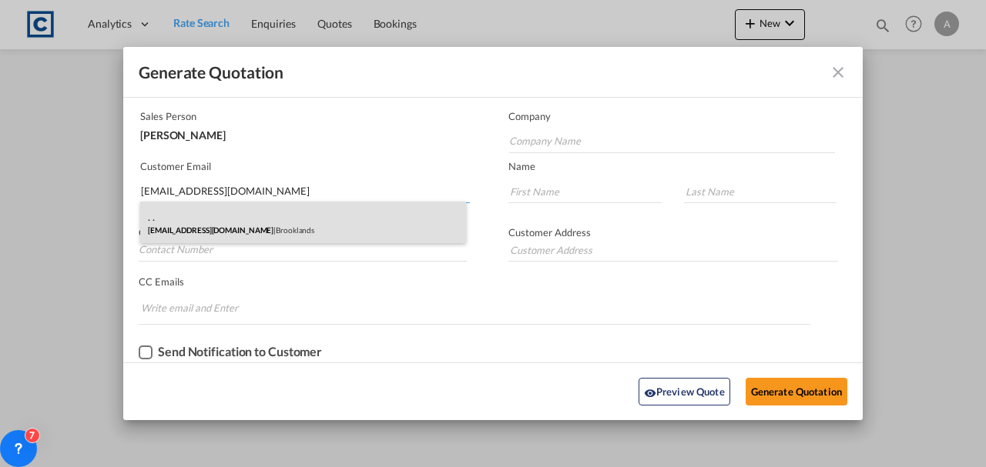
type input "[EMAIL_ADDRESS][DOMAIN_NAME]"
click at [253, 220] on div ". . [EMAIL_ADDRESS][DOMAIN_NAME] | Brooklands" at bounding box center [303, 223] width 326 height 42
type input "Brooklands"
type input "."
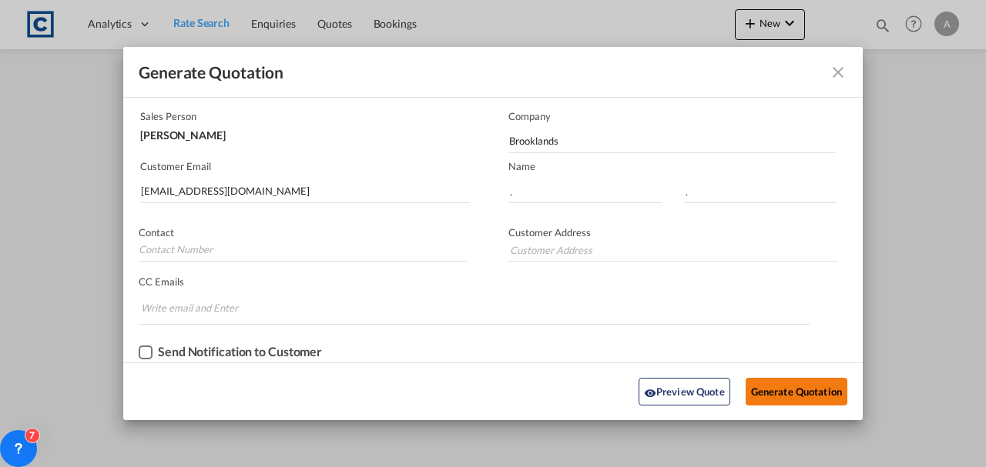
click at [759, 382] on button "Generate Quotation" at bounding box center [797, 392] width 102 height 28
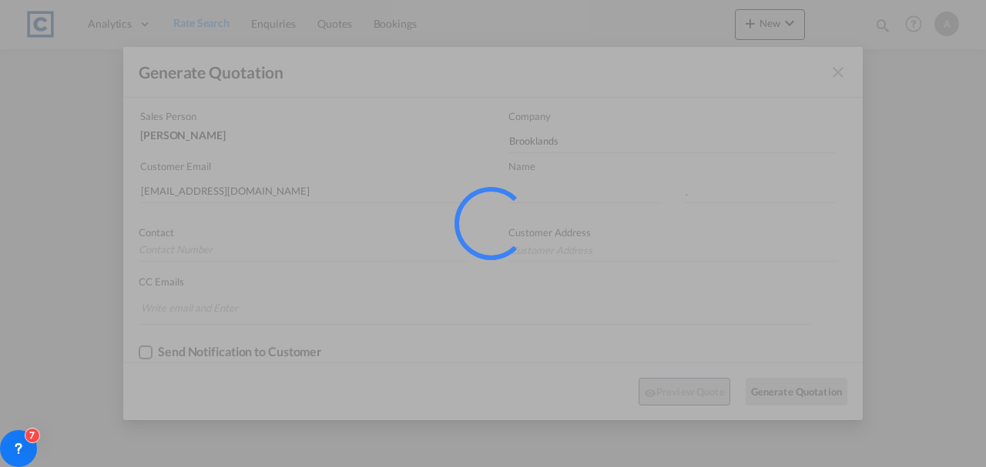
scroll to position [0, 0]
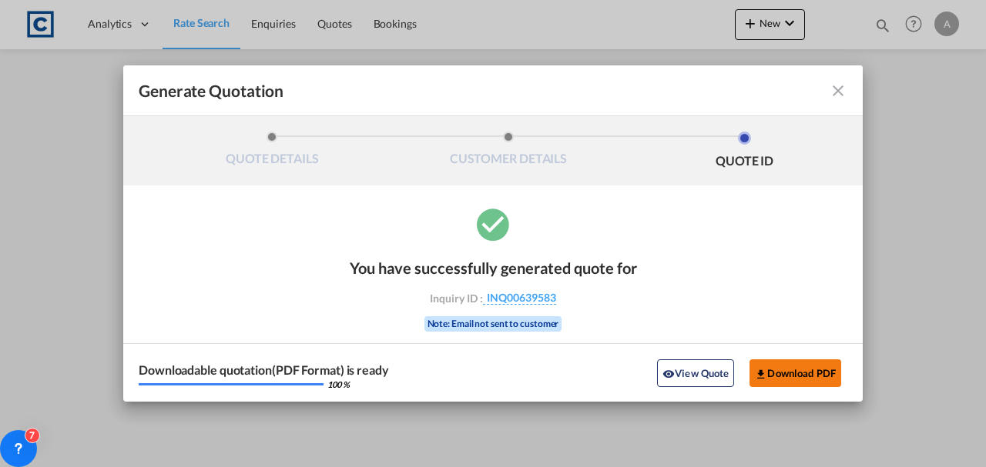
click at [786, 380] on button "Download PDF" at bounding box center [795, 374] width 92 height 28
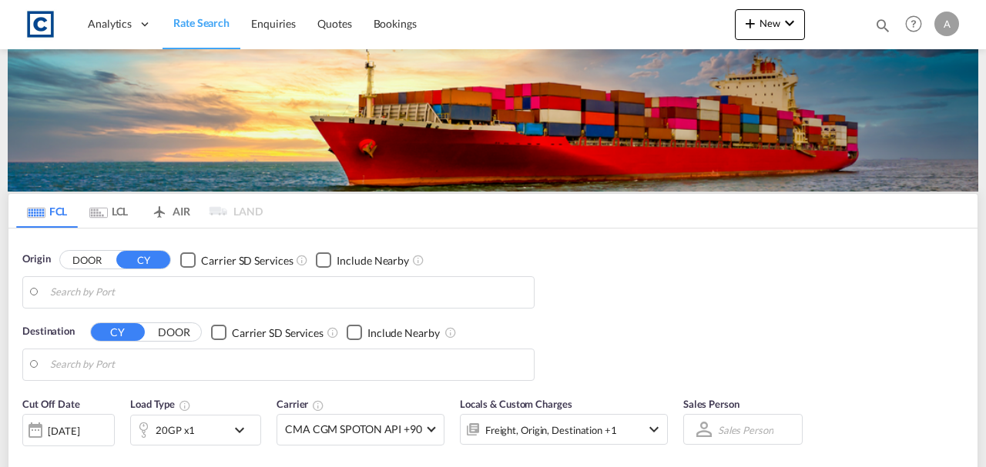
type input "GB-LA3, [GEOGRAPHIC_DATA]"
type input "Shuwaikh, KWSWK"
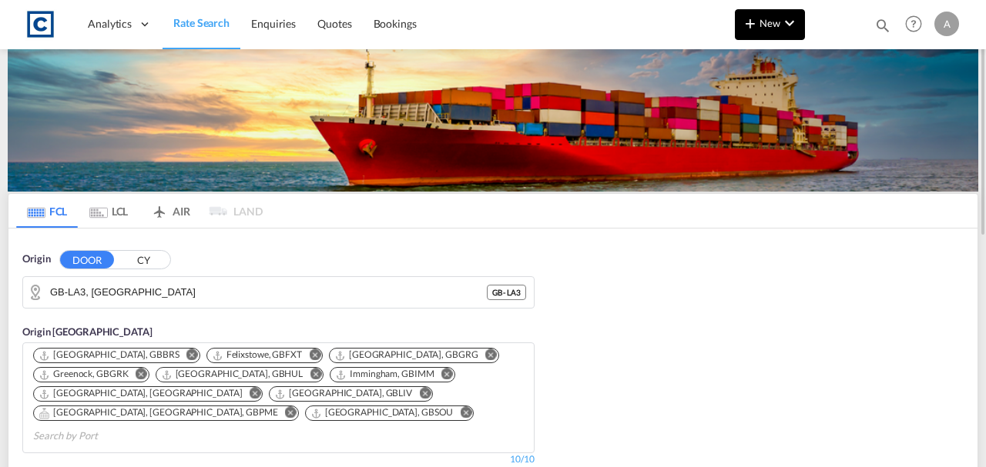
click at [769, 29] on button "New" at bounding box center [770, 24] width 70 height 31
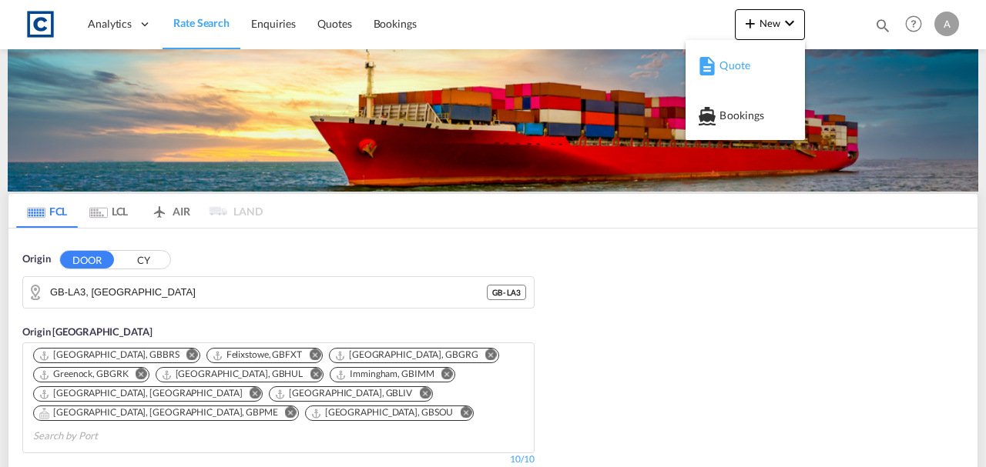
click at [736, 63] on span "Quote" at bounding box center [727, 65] width 17 height 31
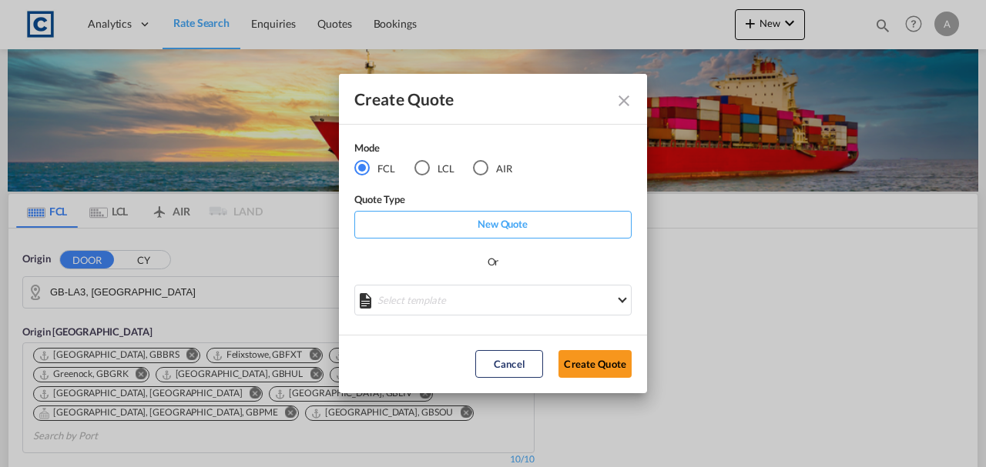
click at [585, 375] on button "Create Quote" at bounding box center [594, 364] width 73 height 28
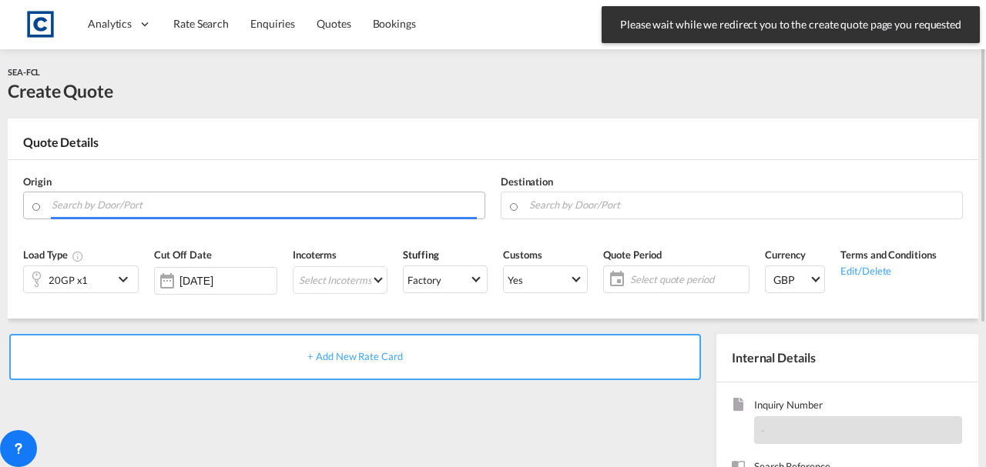
click at [234, 209] on input "Search by Door/Port" at bounding box center [264, 205] width 425 height 27
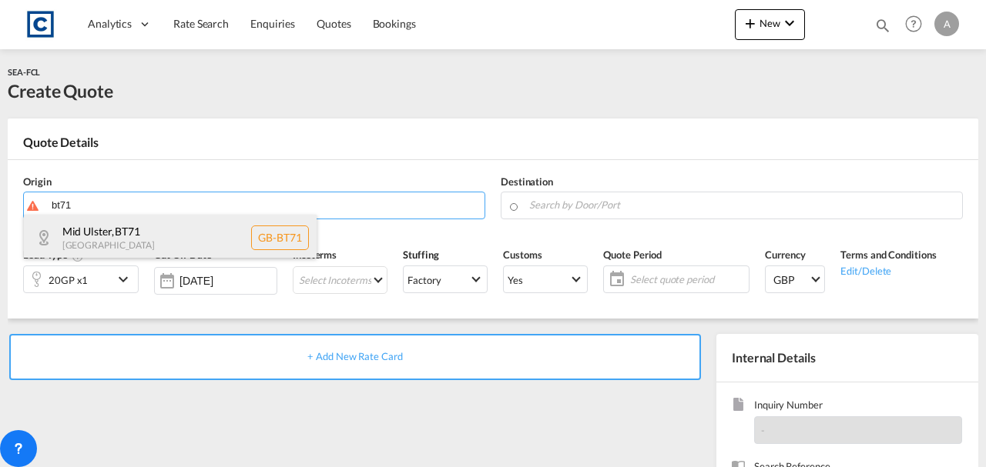
click at [169, 254] on div "Mid Ulster , BT71 [GEOGRAPHIC_DATA] [GEOGRAPHIC_DATA]-BT71" at bounding box center [170, 238] width 293 height 46
type input "GB-BT71, [GEOGRAPHIC_DATA]"
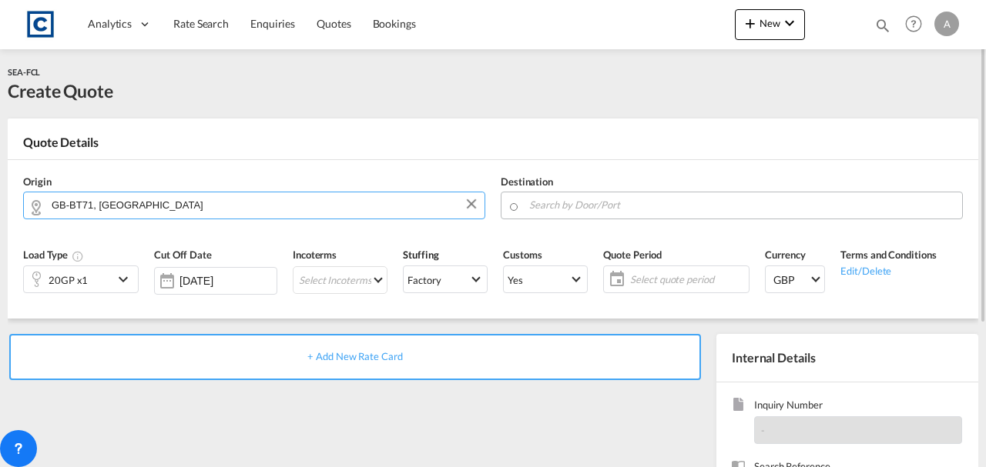
click at [593, 215] on md-autocomplete at bounding box center [741, 206] width 426 height 28
click at [595, 213] on input "Search by Door/Port" at bounding box center [741, 205] width 425 height 27
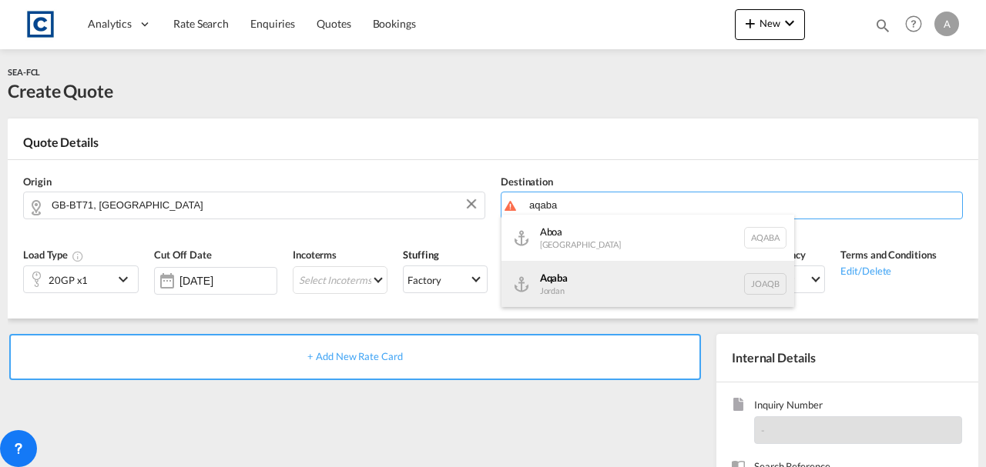
click at [573, 280] on div "Aqaba Jordan JOAQB" at bounding box center [647, 284] width 293 height 46
type input "Aqaba, JOAQB"
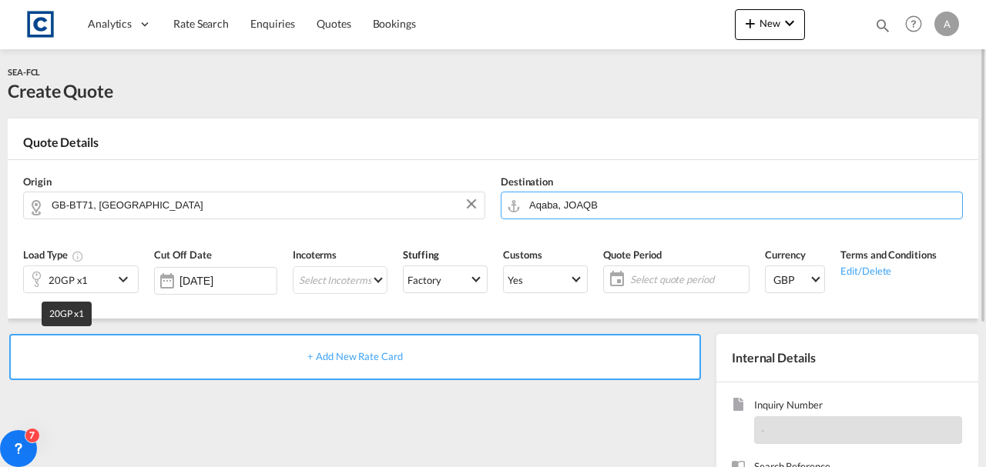
click at [82, 271] on div "20GP x1" at bounding box center [68, 281] width 39 height 22
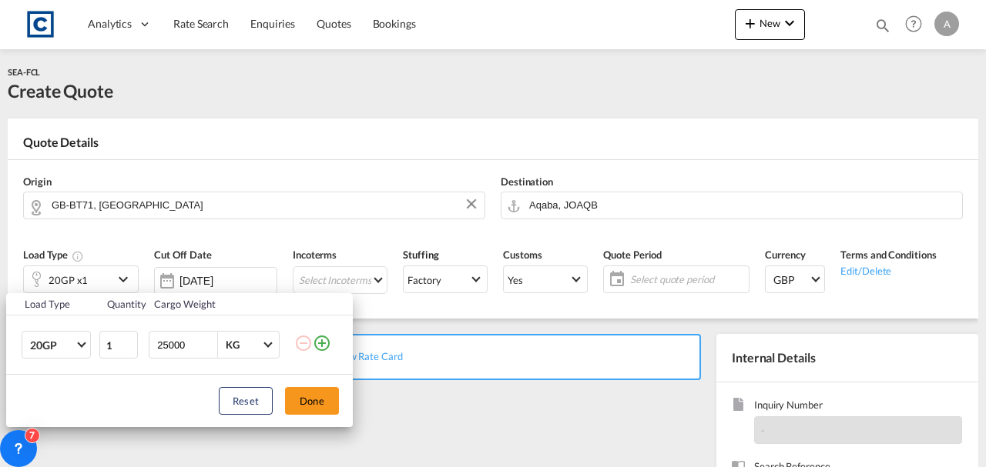
click at [321, 343] on md-icon "icon-plus-circle-outline" at bounding box center [322, 343] width 18 height 18
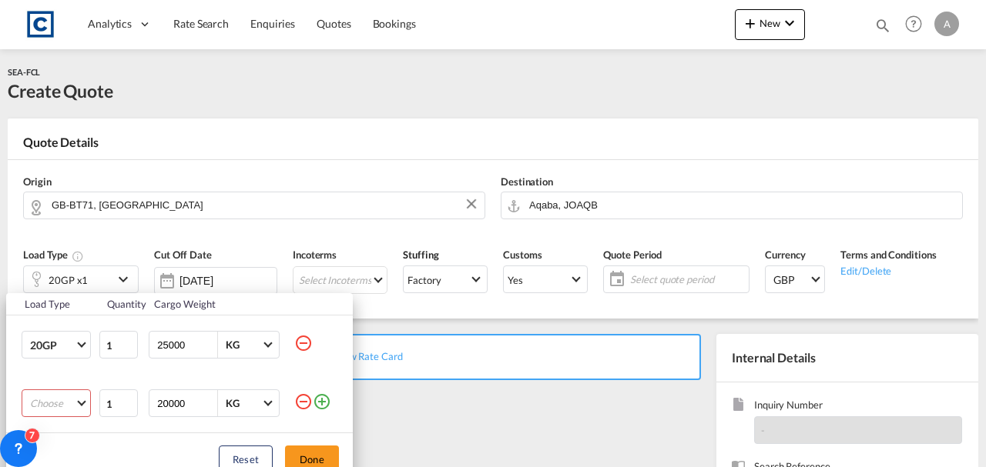
click at [39, 398] on md-select "Choose 20GP 40GP 40HC 45HC 20RE 40RE 40HR 20OT 40OT 20FR 40FR 40NR 20NR 45S 20T…" at bounding box center [56, 404] width 69 height 28
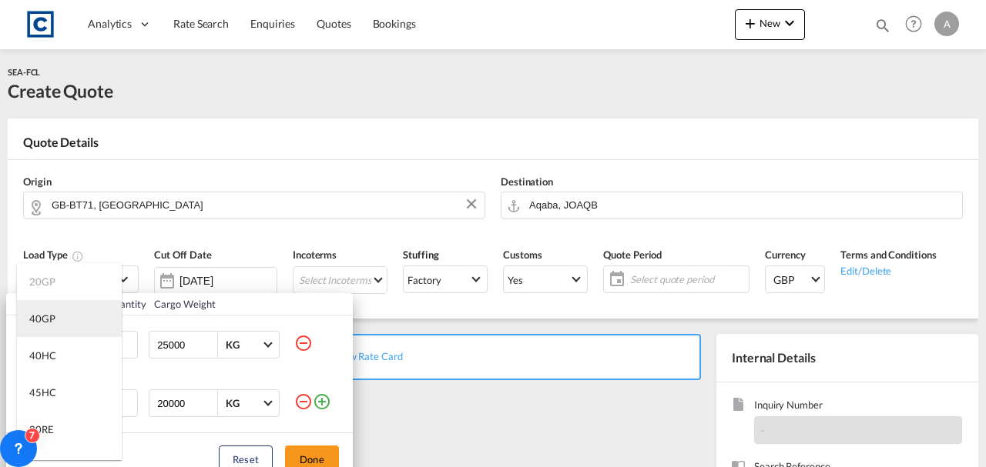
click at [48, 328] on md-option "40GP" at bounding box center [69, 318] width 105 height 37
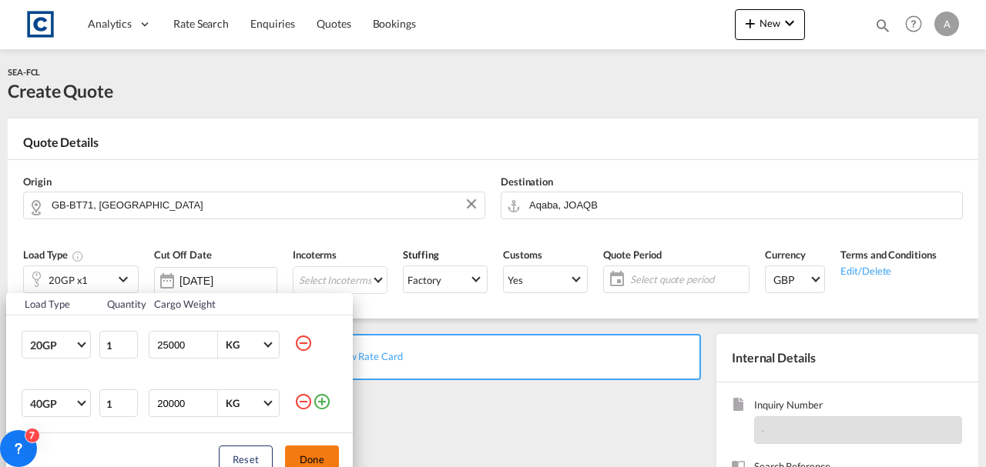
click at [300, 450] on button "Done" at bounding box center [312, 460] width 54 height 28
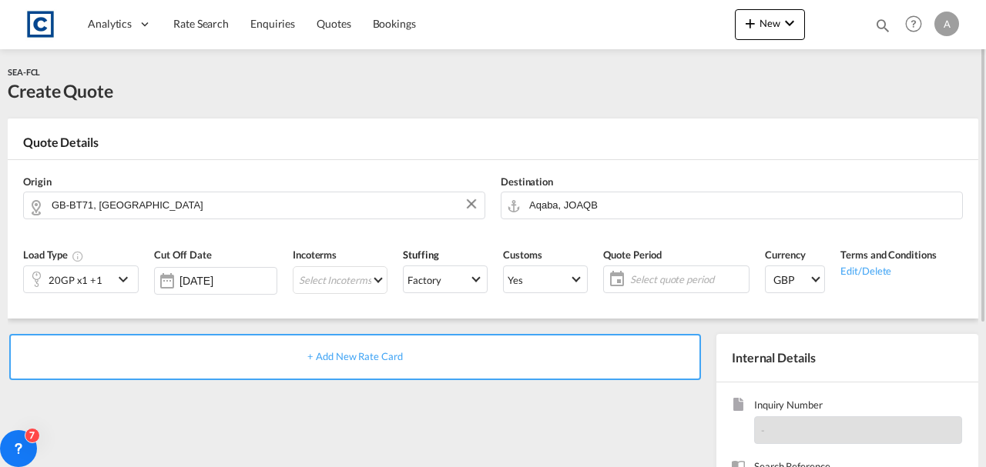
click at [329, 368] on div "+ Add New Rate Card" at bounding box center [355, 357] width 692 height 46
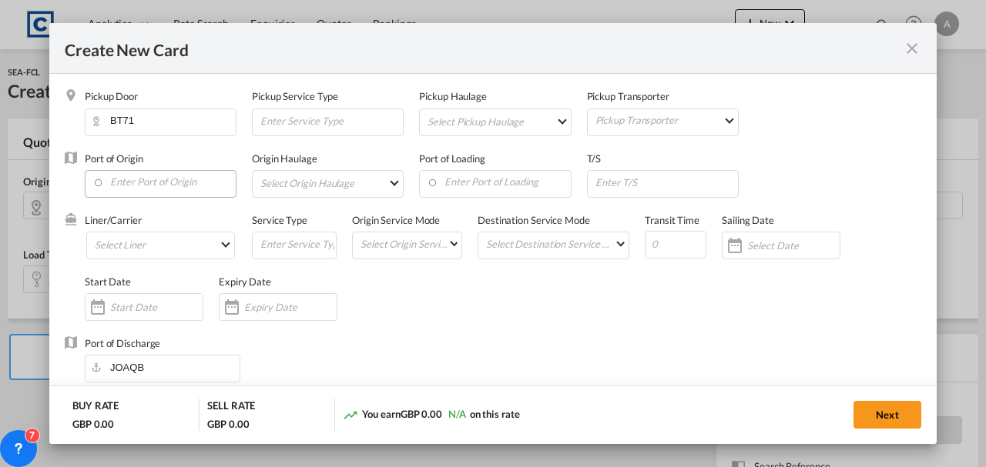
type input "Basic Ocean Freight"
select select "per equipment"
click at [166, 184] on input "Enter Port of Origin" at bounding box center [163, 182] width 143 height 23
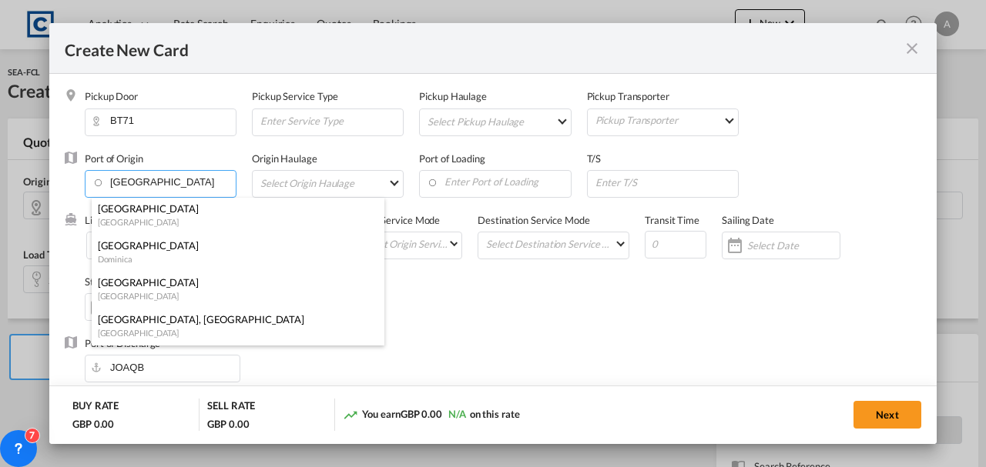
click at [136, 214] on div "[GEOGRAPHIC_DATA]" at bounding box center [233, 209] width 271 height 14
type input "[GEOGRAPHIC_DATA], IEBEF"
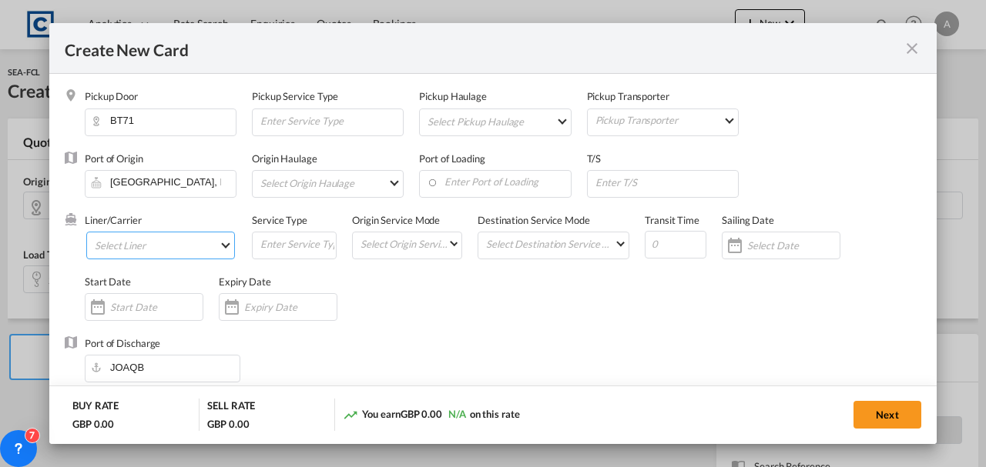
click at [134, 243] on md-select "Select Liner 2HM LOGISTICS D.O.O 2M Alliance AAXL GLOBAL SHIPPING LINES LLC [PE…" at bounding box center [160, 246] width 149 height 28
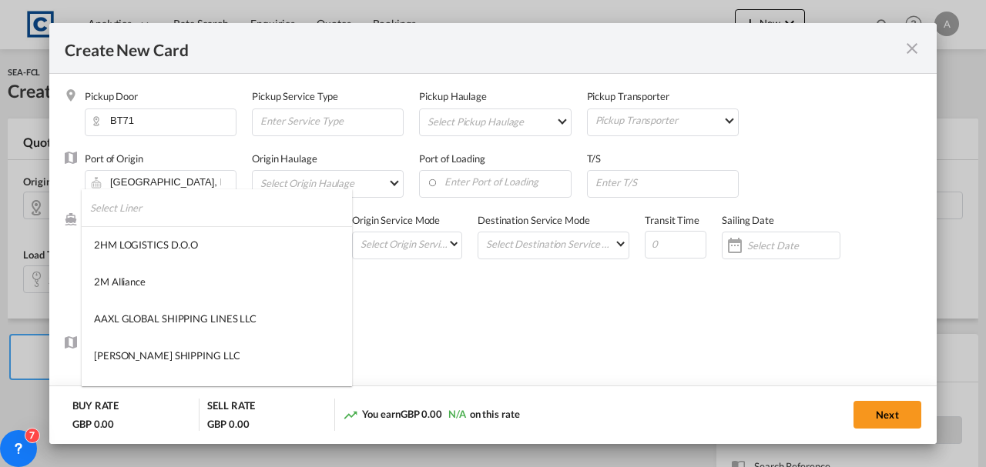
click at [127, 219] on input "search" at bounding box center [221, 207] width 262 height 37
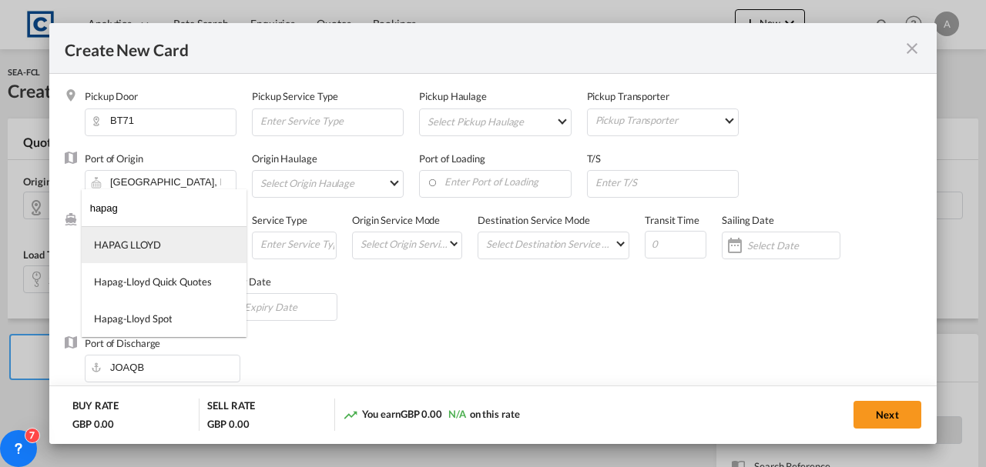
type input "hapag"
click at [126, 240] on div "HAPAG LLOYD" at bounding box center [127, 245] width 67 height 14
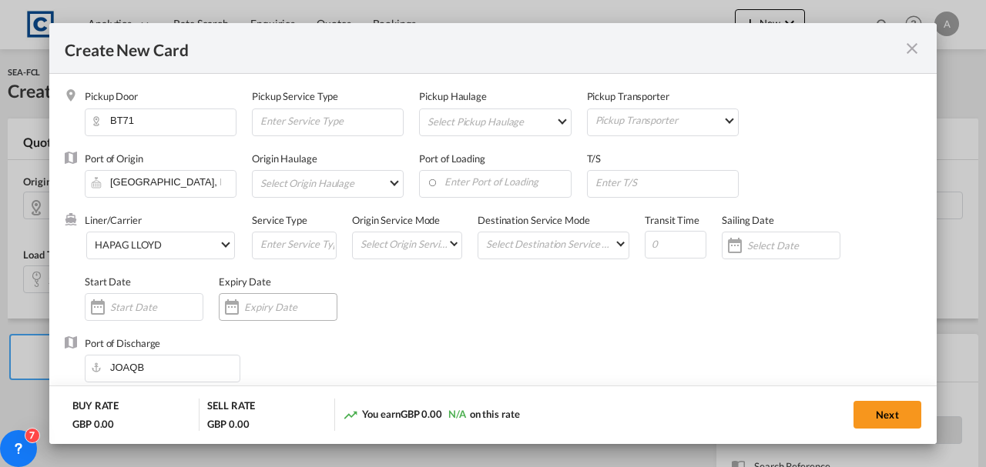
click at [276, 313] on input "Create New Card ..." at bounding box center [290, 307] width 92 height 12
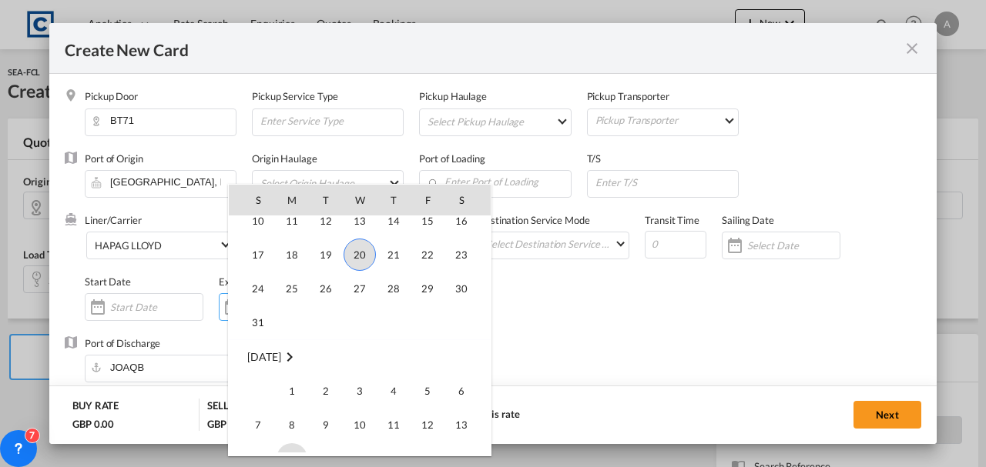
scroll to position [356710, 0]
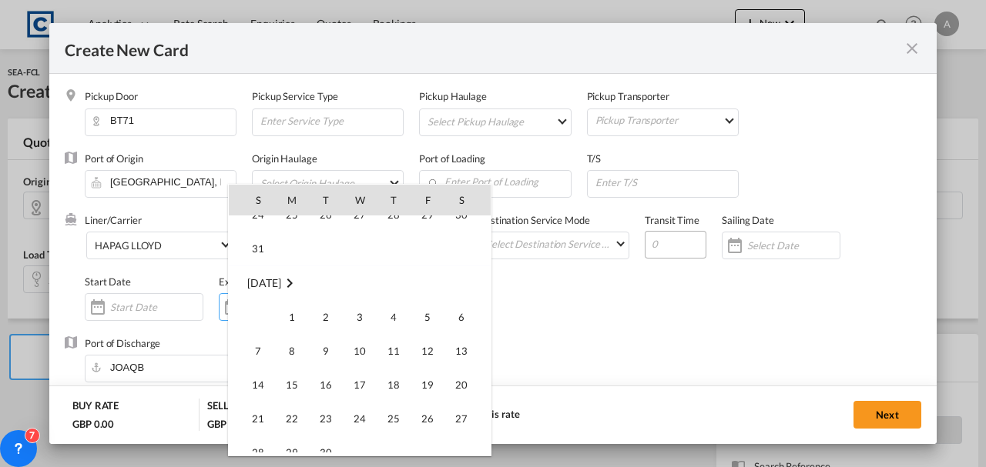
click at [667, 240] on div at bounding box center [493, 233] width 986 height 467
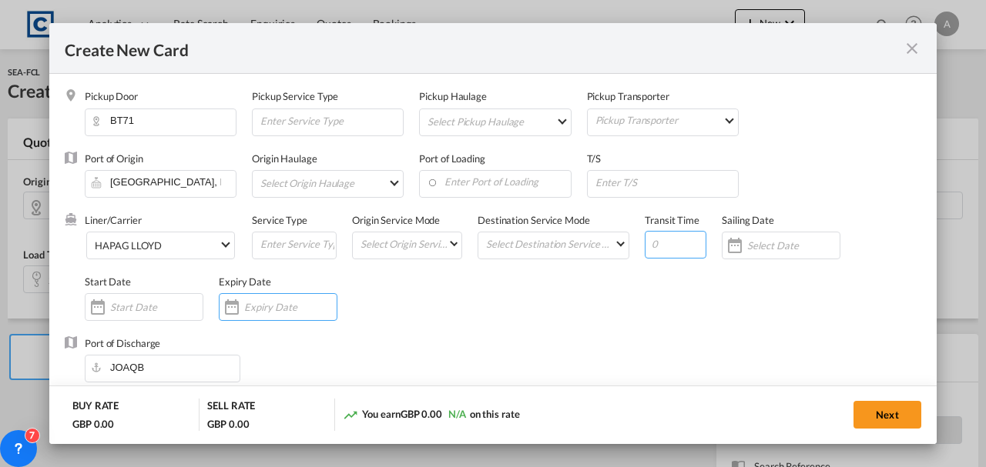
click at [665, 240] on input "Create New Card ..." at bounding box center [676, 245] width 62 height 28
type input "41"
click at [290, 310] on input "Create New Card ..." at bounding box center [290, 307] width 92 height 12
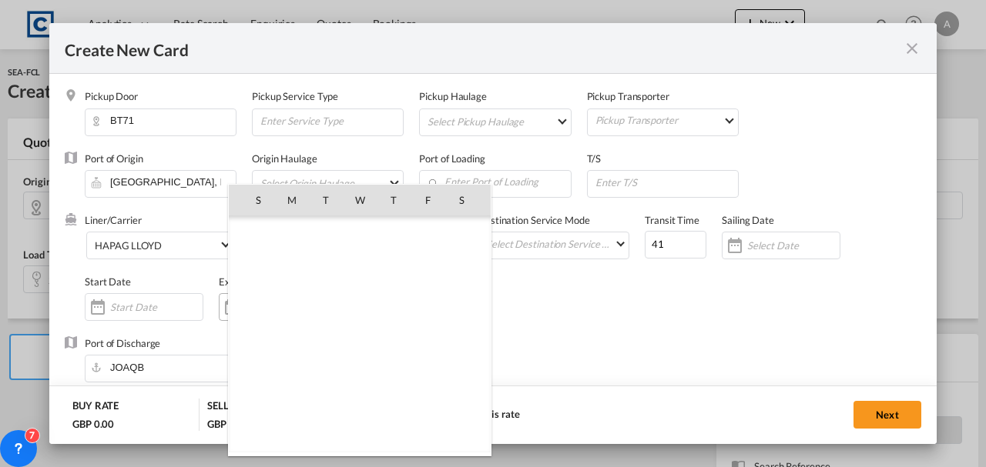
scroll to position [356556, 0]
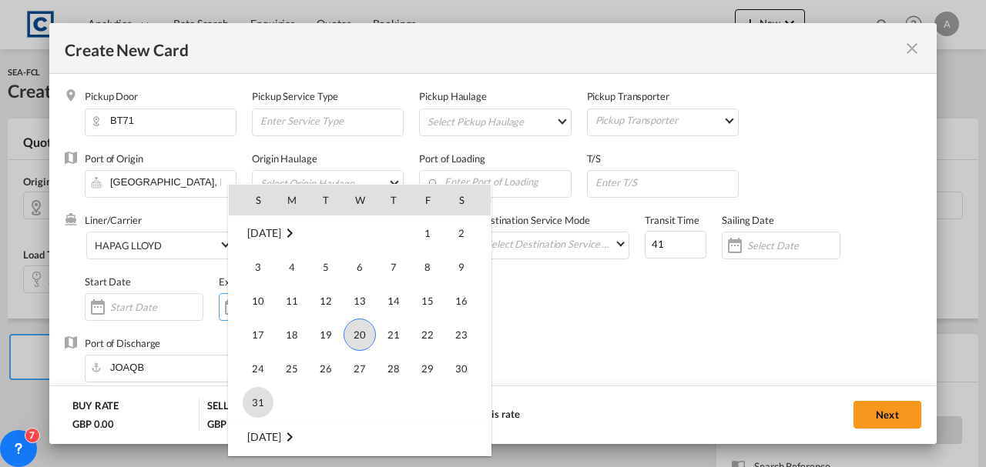
click at [256, 400] on span "31" at bounding box center [258, 402] width 31 height 31
type input "[DATE]"
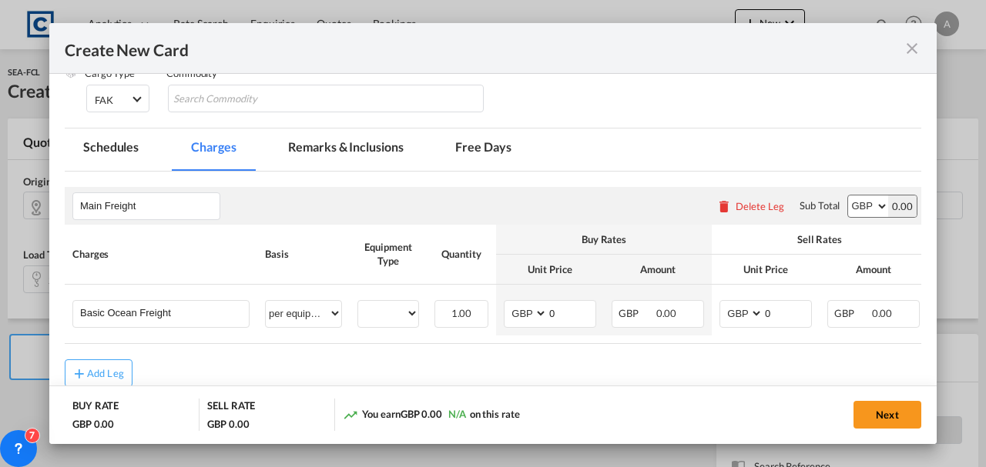
scroll to position [417, 0]
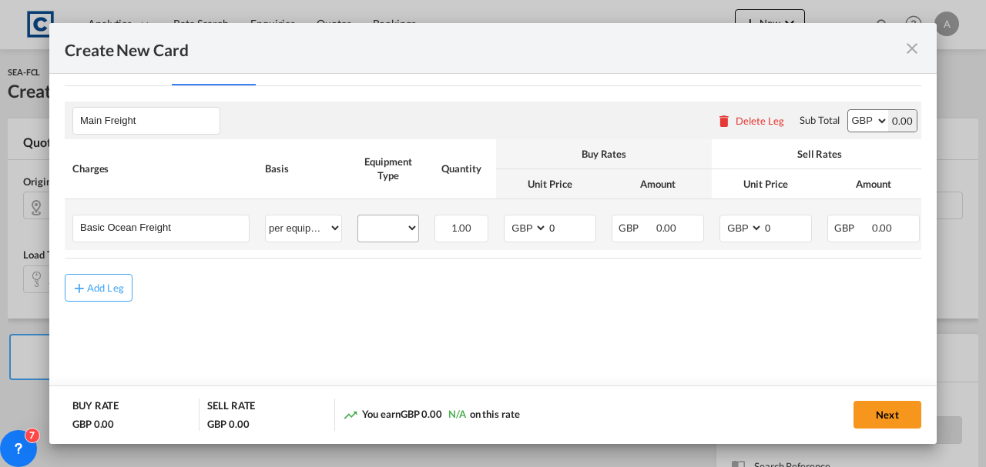
click at [387, 237] on div "20GP 40GP" at bounding box center [388, 229] width 62 height 28
click at [381, 216] on md-input-container "20GP 40GP" at bounding box center [388, 227] width 60 height 23
click at [396, 239] on div "20GP 40GP" at bounding box center [388, 229] width 62 height 28
click at [389, 231] on select "20GP 40GP" at bounding box center [388, 228] width 60 height 21
select select "20GP"
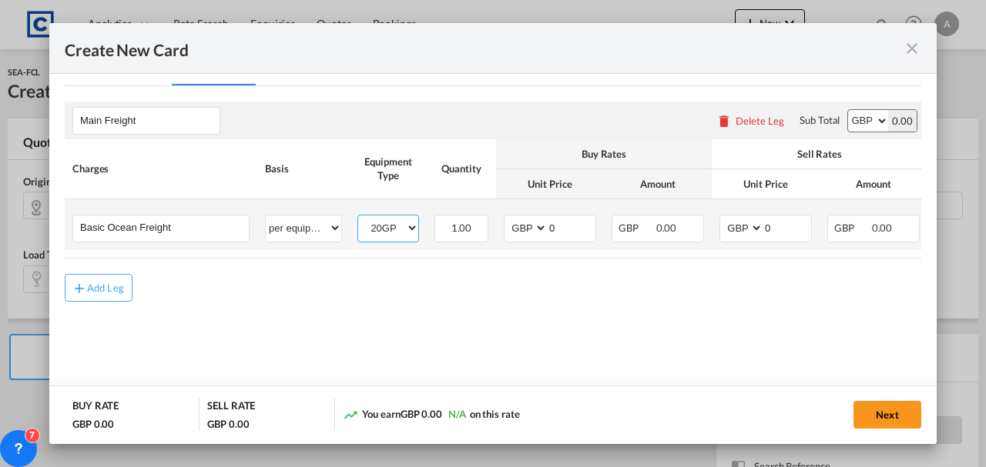
click at [358, 218] on select "20GP 40GP" at bounding box center [388, 228] width 60 height 21
click at [509, 233] on select "AED AFN ALL AMD ANG AOA ARS AUD AWG AZN BAM BBD BDT BGN BHD BIF BMD BND BOB BRL…" at bounding box center [527, 228] width 40 height 21
select select "string:USD"
click at [507, 218] on select "AED AFN ALL AMD ANG AOA ARS AUD AWG AZN BAM BBD BDT BGN BHD BIF BMD BND BOB BRL…" at bounding box center [527, 228] width 40 height 21
click at [752, 234] on select "AED AFN ALL AMD ANG AOA ARS AUD AWG AZN BAM BBD BDT BGN BHD BIF BMD BND BOB BRL…" at bounding box center [742, 228] width 40 height 21
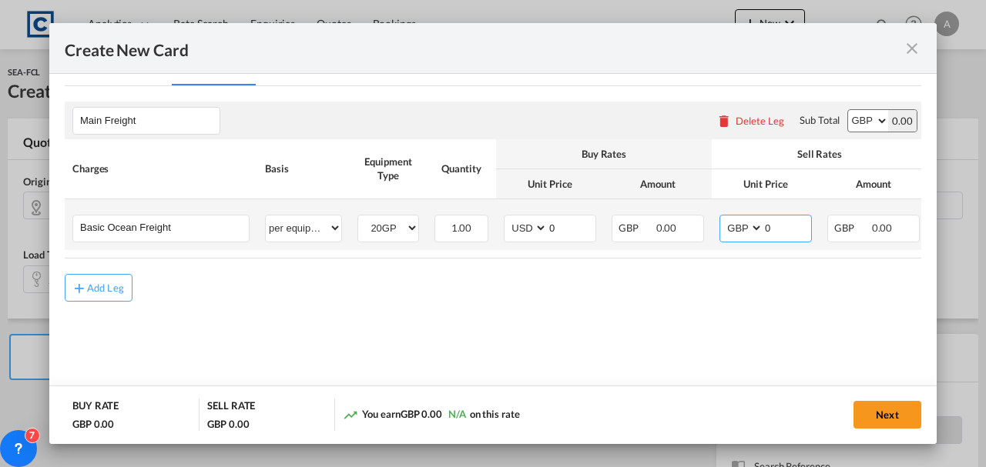
select select "string:USD"
click at [722, 218] on select "AED AFN ALL AMD ANG AOA ARS AUD AWG AZN BAM BBD BDT BGN BHD BIF BMD BND BOB BRL…" at bounding box center [742, 228] width 40 height 21
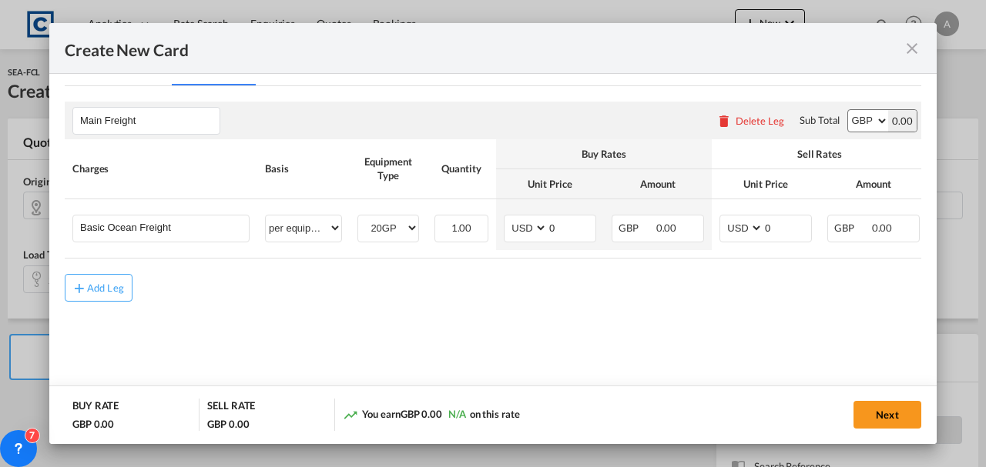
click at [858, 124] on select "AED AFN ALL AMD ANG AOA ARS AUD AWG AZN BAM BBD BDT BGN BHD BIF BMD BND BOB BRL…" at bounding box center [868, 121] width 40 height 22
select select "string:USD"
click at [848, 110] on select "AED AFN ALL AMD ANG AOA ARS AUD AWG AZN BAM BBD BDT BGN BHD BIF BMD BND BOB BRL…" at bounding box center [868, 121] width 40 height 22
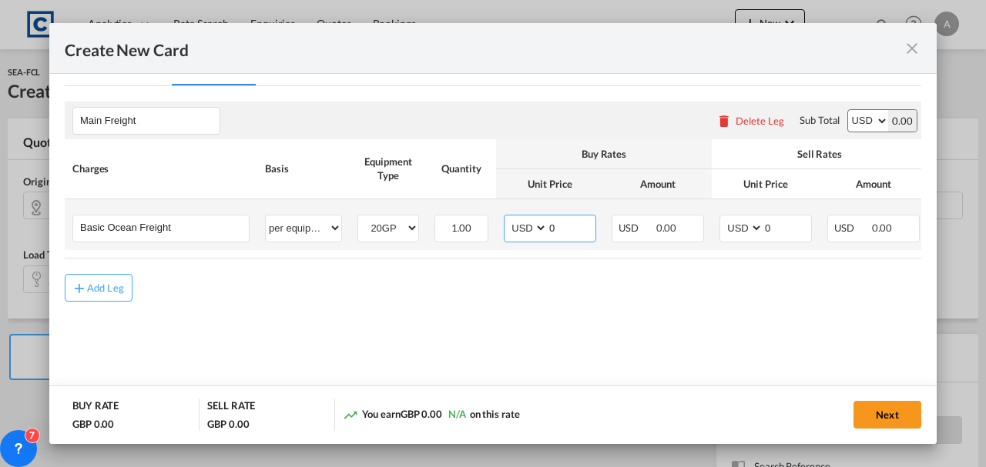
click at [581, 233] on input "0" at bounding box center [572, 227] width 48 height 23
type input "2132.00"
click at [779, 220] on input "0" at bounding box center [787, 227] width 48 height 23
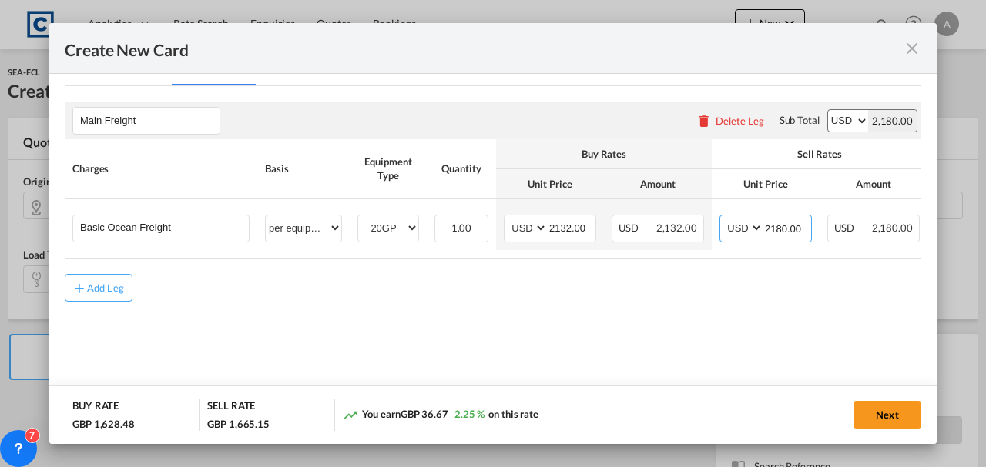
type input "2180.00"
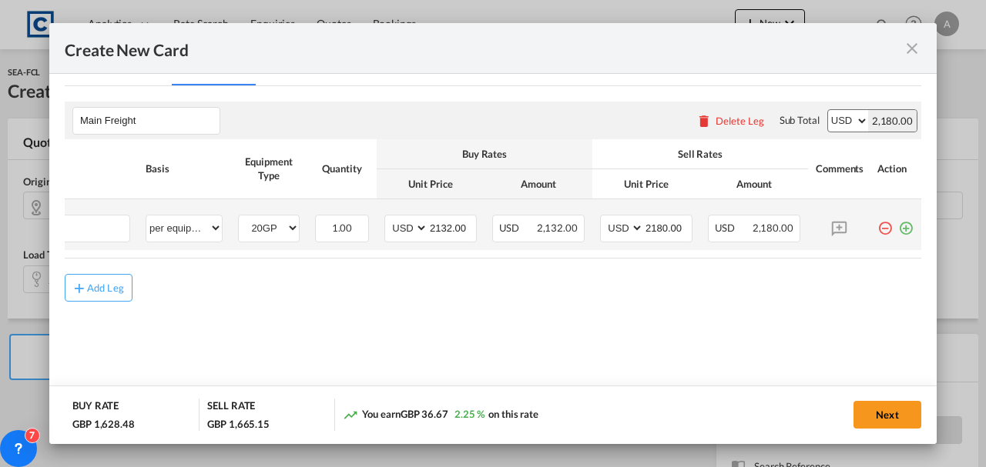
click at [898, 228] on md-icon "icon-plus-circle-outline green-400-fg" at bounding box center [905, 222] width 15 height 15
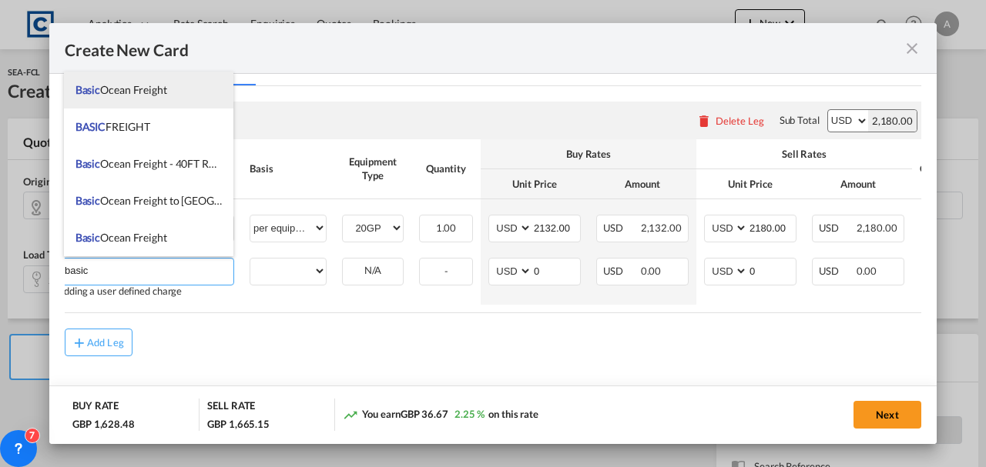
click at [122, 95] on span "Basic Ocean Freight" at bounding box center [121, 89] width 92 height 13
type input "Basic Ocean Freight"
select select "per equipment"
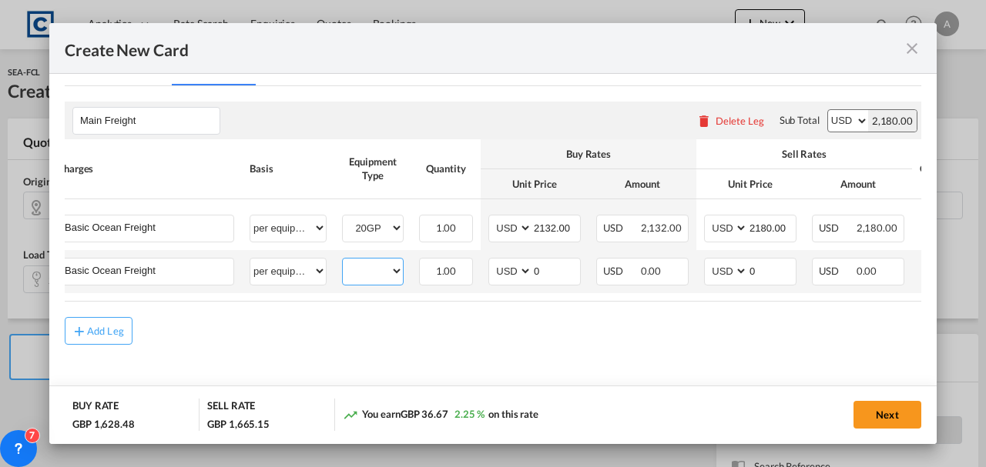
drag, startPoint x: 362, startPoint y: 268, endPoint x: 365, endPoint y: 276, distance: 9.0
click at [362, 268] on select "20GP 40GP" at bounding box center [373, 271] width 60 height 21
select select "40GP"
click at [343, 261] on select "20GP 40GP" at bounding box center [373, 271] width 60 height 21
click at [545, 266] on input "0" at bounding box center [556, 270] width 48 height 23
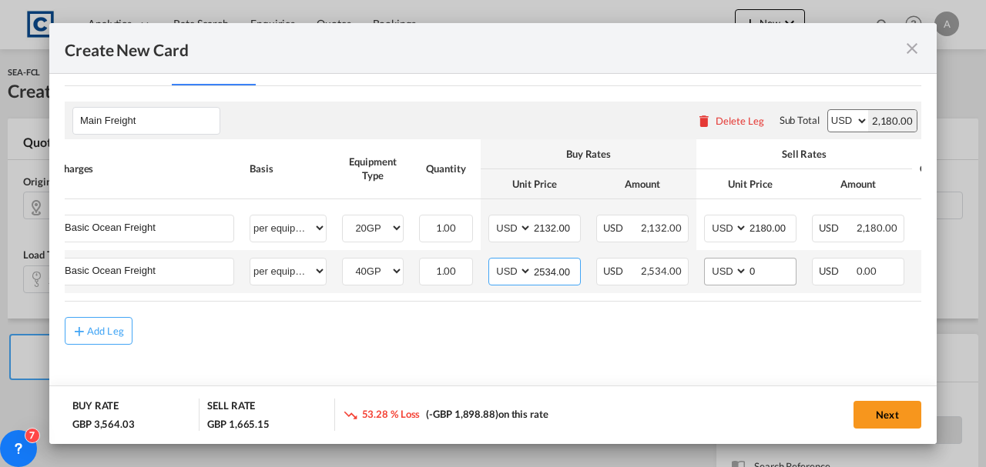
type input "2534.00"
click at [762, 270] on input "0" at bounding box center [772, 270] width 48 height 23
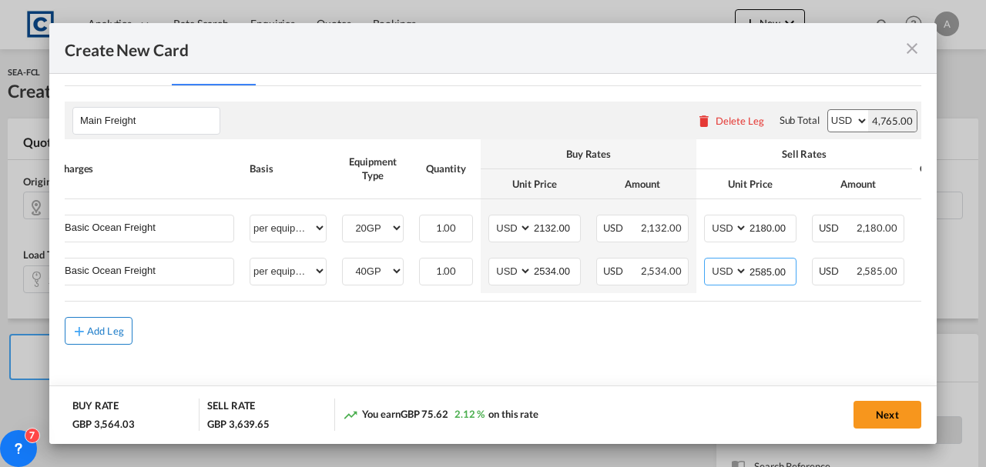
type input "2585.00"
click at [106, 320] on button "Add Leg" at bounding box center [99, 331] width 68 height 28
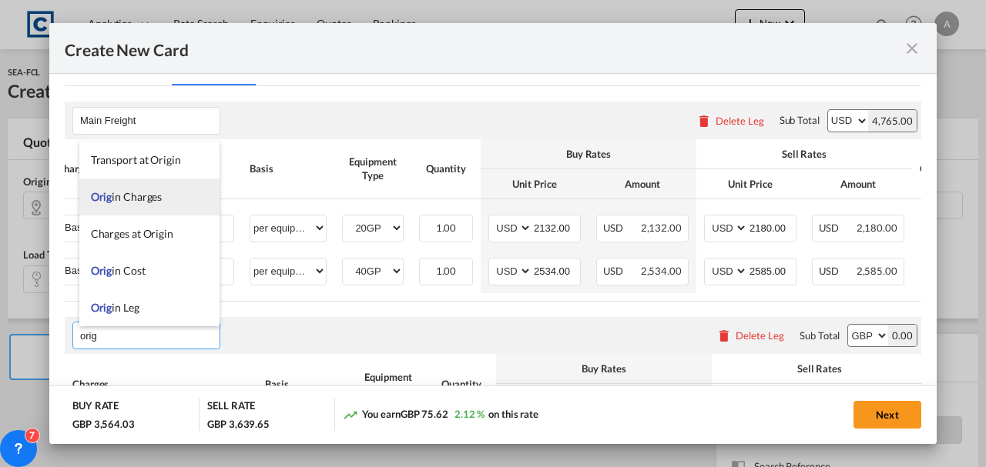
click at [119, 200] on span "Orig in Charges" at bounding box center [127, 196] width 72 height 13
type input "Origin Charges"
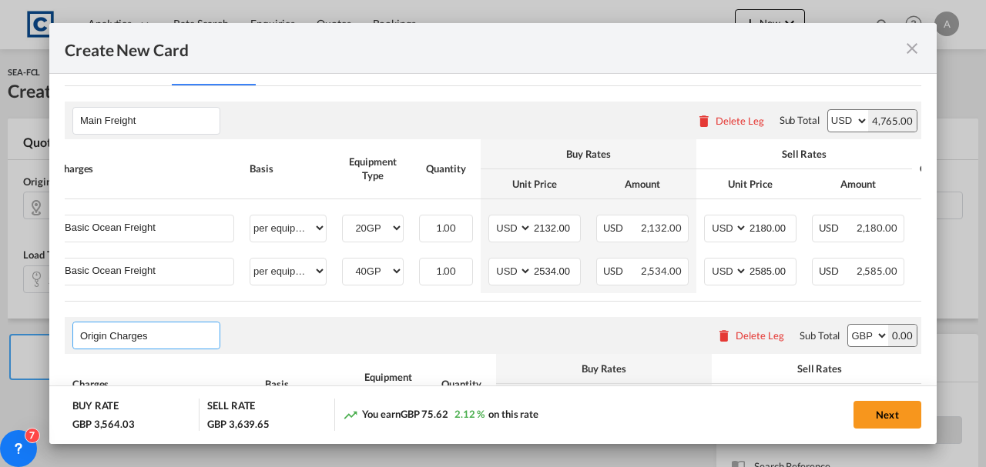
scroll to position [595, 0]
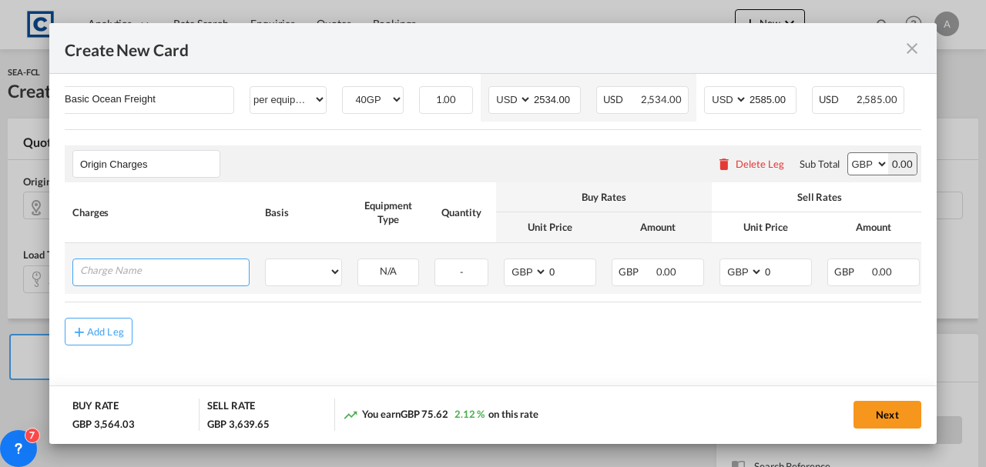
click at [131, 271] on input "Charge Name" at bounding box center [164, 271] width 169 height 23
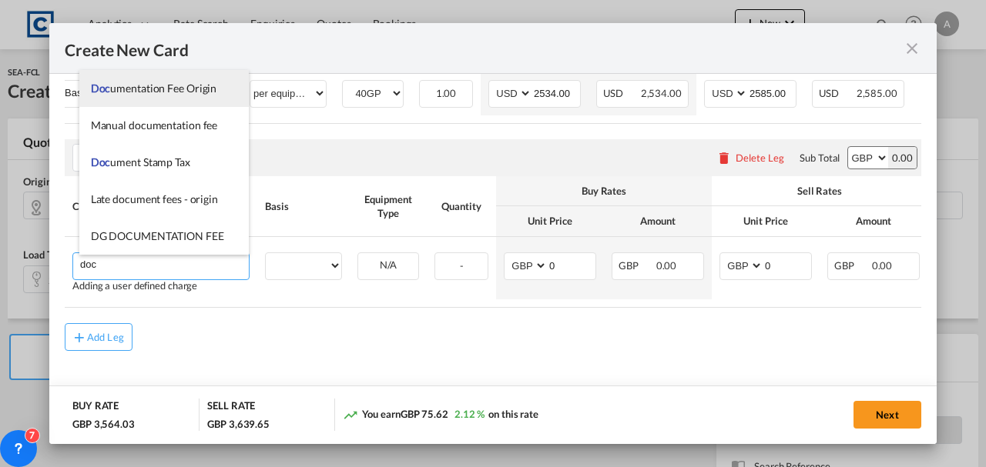
click at [136, 102] on li "Doc umentation Fee Origin" at bounding box center [164, 88] width 170 height 37
type input "Documentation Fee Origin"
select select "per B/L"
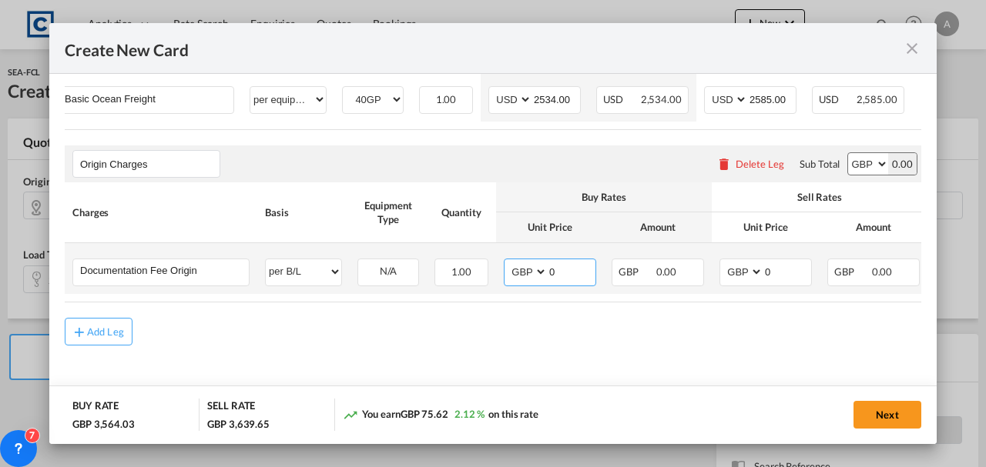
click at [559, 266] on input "0" at bounding box center [572, 271] width 48 height 23
type input "20.00"
click at [784, 266] on input "0" at bounding box center [787, 271] width 48 height 23
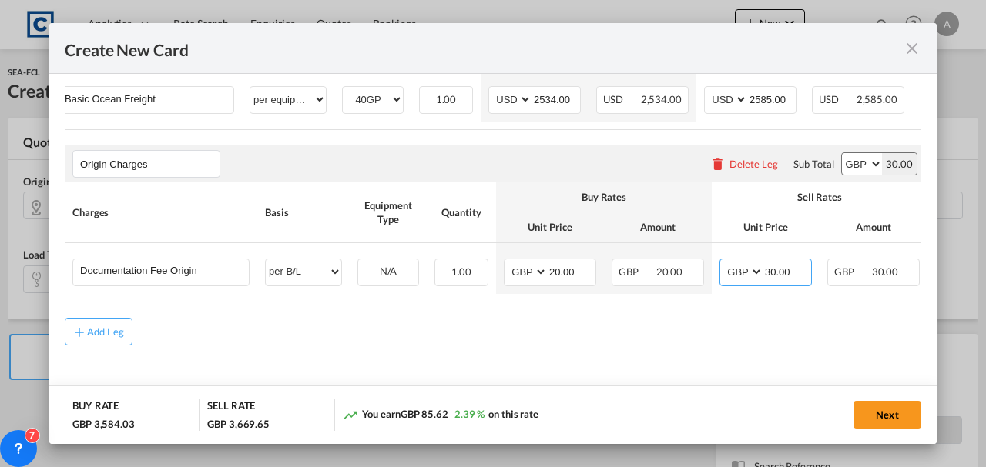
type input "30.00"
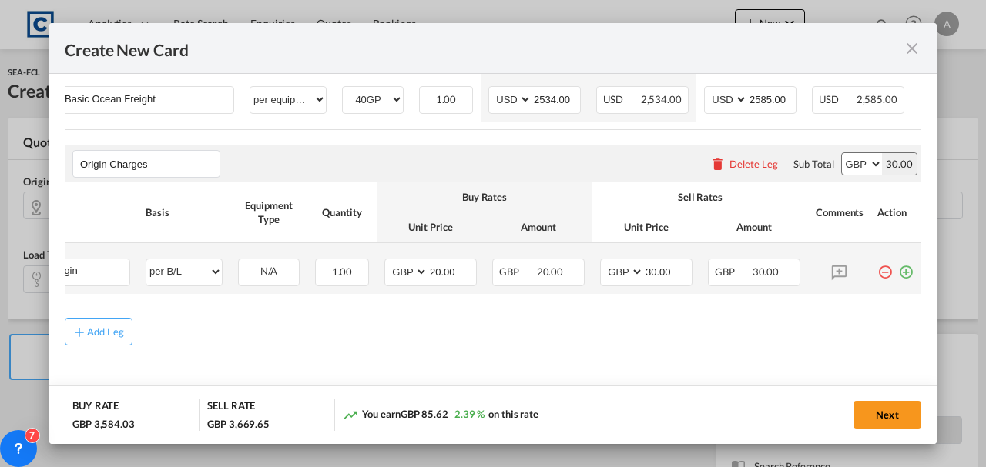
click at [898, 270] on md-icon "icon-plus-circle-outline green-400-fg" at bounding box center [905, 266] width 15 height 15
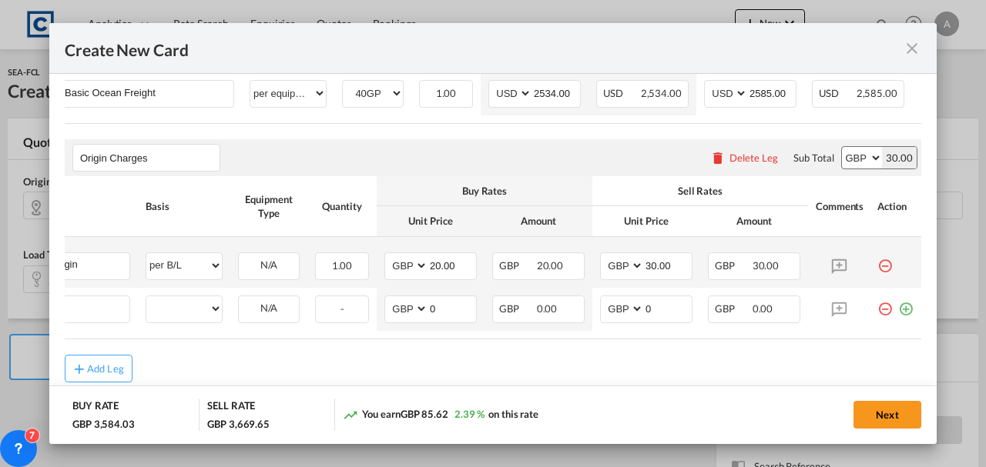
scroll to position [0, 15]
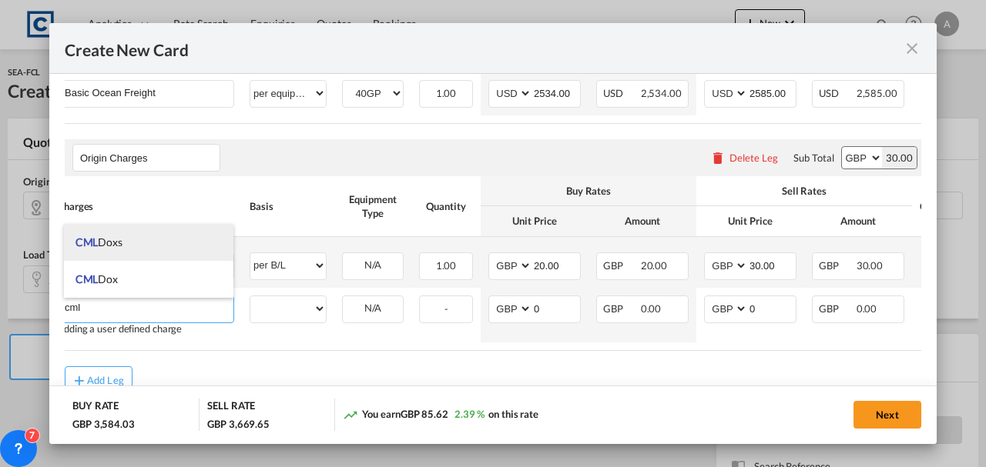
click at [99, 243] on span "CML Doxs" at bounding box center [98, 242] width 47 height 13
type input "CML Doxs"
select select "per B/L"
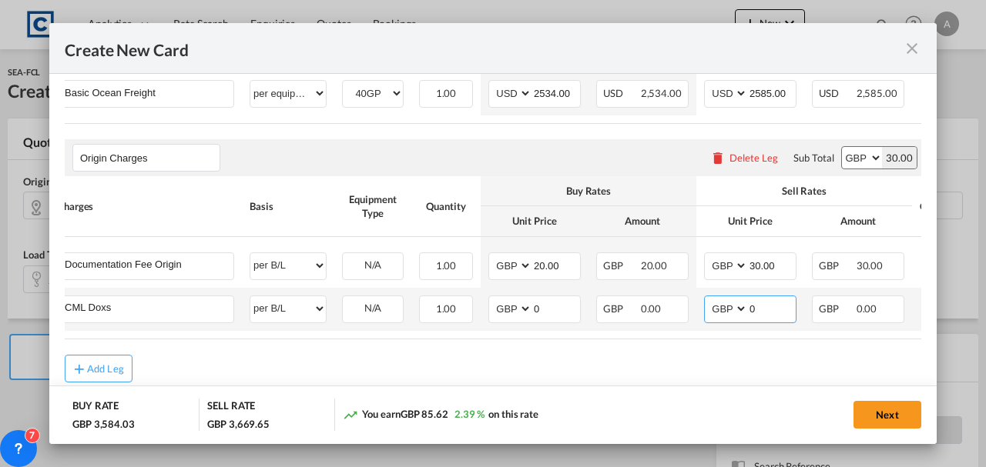
click at [771, 310] on input "0" at bounding box center [772, 308] width 48 height 23
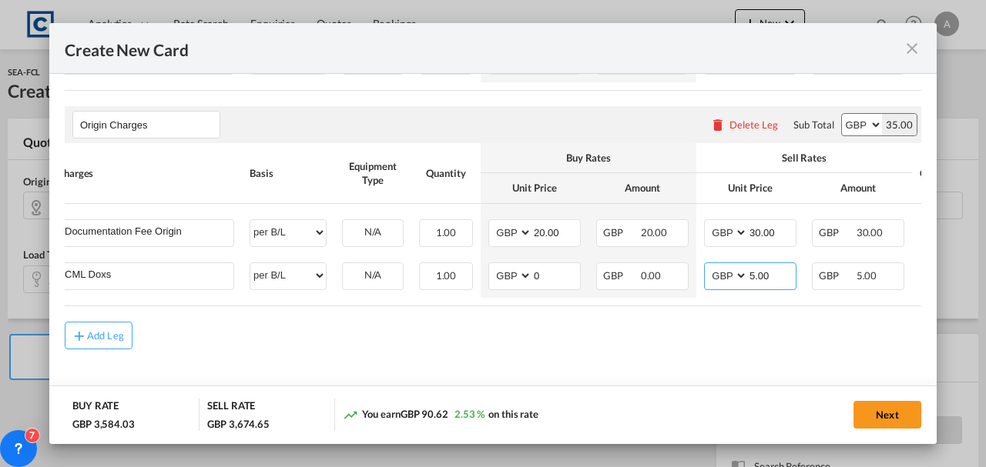
scroll to position [638, 0]
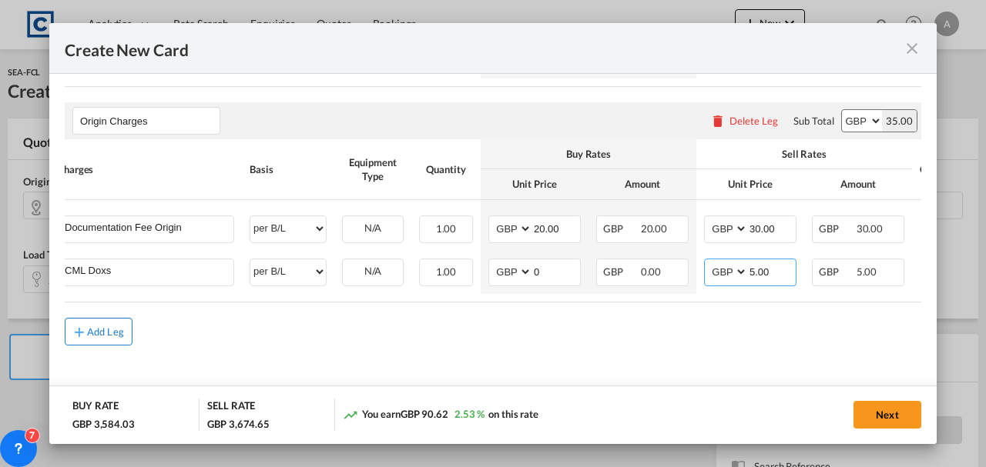
type input "5.00"
click at [121, 335] on div "Add Leg" at bounding box center [105, 331] width 37 height 9
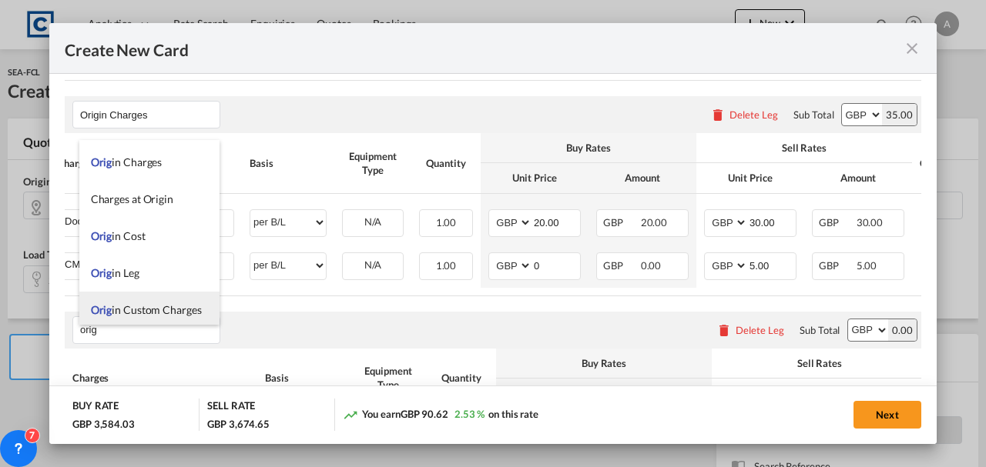
scroll to position [37, 0]
click at [126, 297] on li "Orig in Custom Charges" at bounding box center [149, 306] width 140 height 37
type input "Origin Custom Charges"
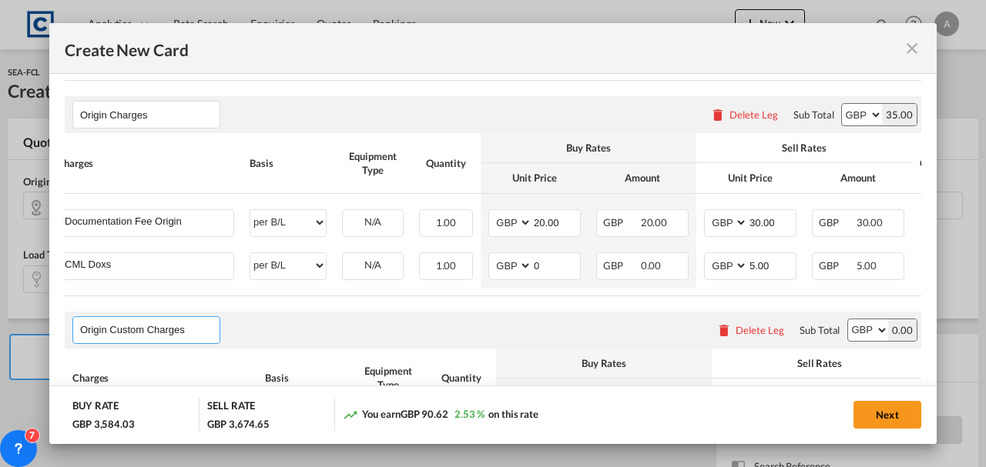
scroll to position [815, 0]
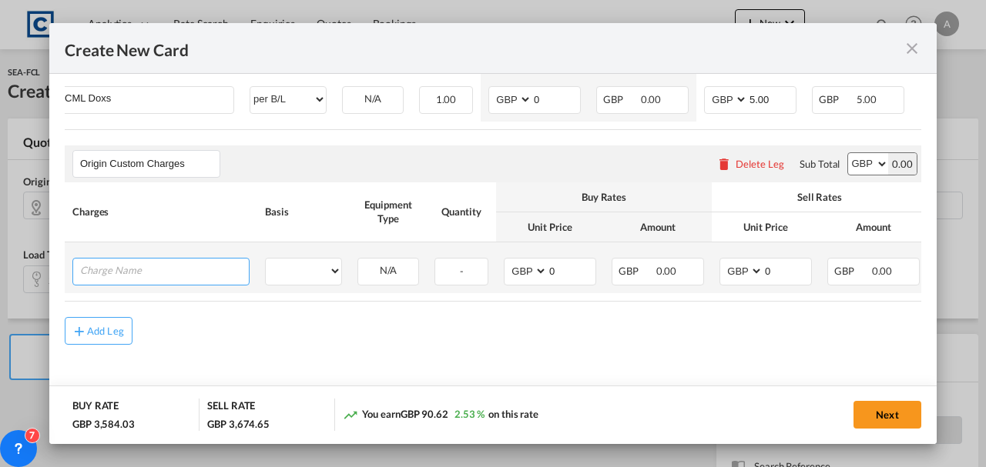
click at [127, 275] on input "Charge Name" at bounding box center [164, 270] width 169 height 23
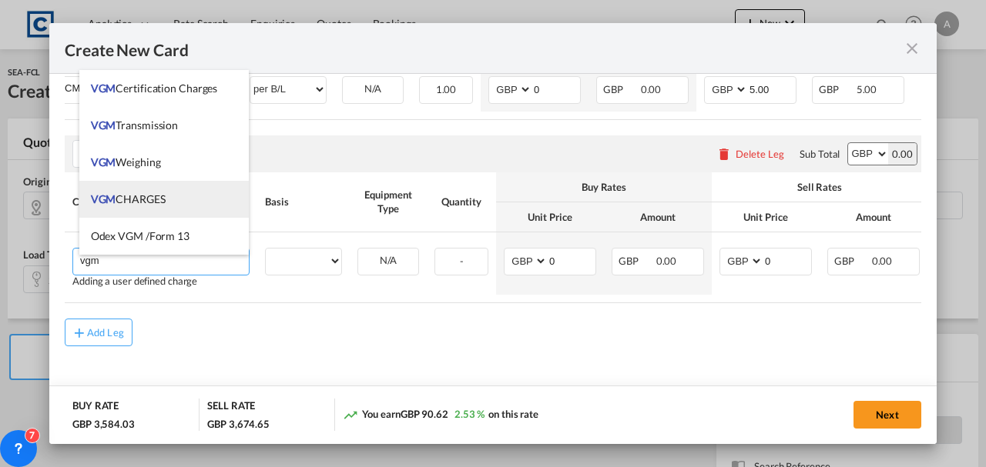
click at [125, 211] on li "VGM CHARGES" at bounding box center [164, 199] width 170 height 37
type input "VGM CHARGES"
select select "per container"
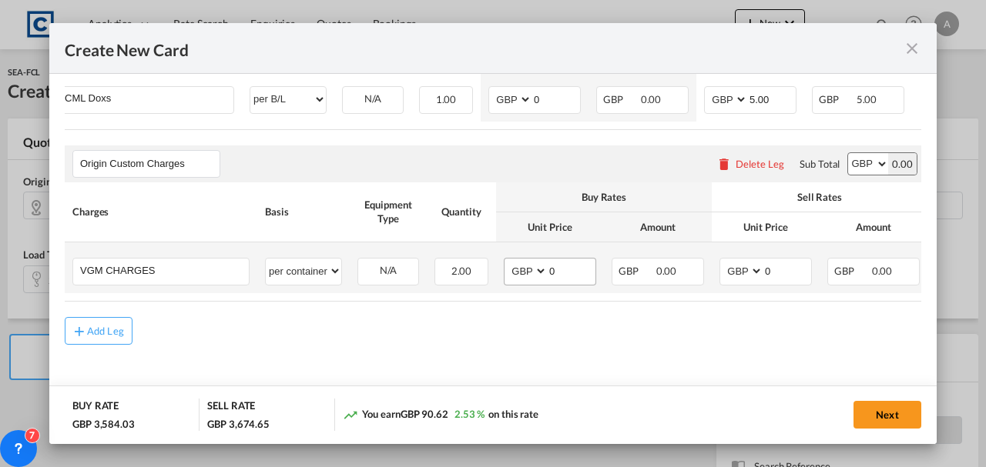
drag, startPoint x: 559, startPoint y: 279, endPoint x: 568, endPoint y: 269, distance: 13.6
click at [562, 276] on md-input-container "0" at bounding box center [571, 272] width 49 height 26
click at [568, 269] on input "0" at bounding box center [572, 270] width 48 height 23
type input "35.00"
click at [801, 274] on input "0" at bounding box center [787, 270] width 48 height 23
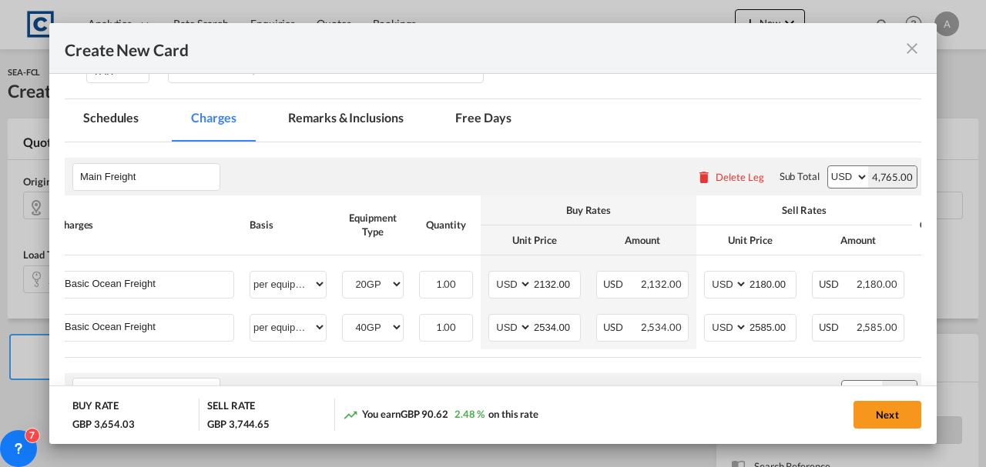
scroll to position [455, 0]
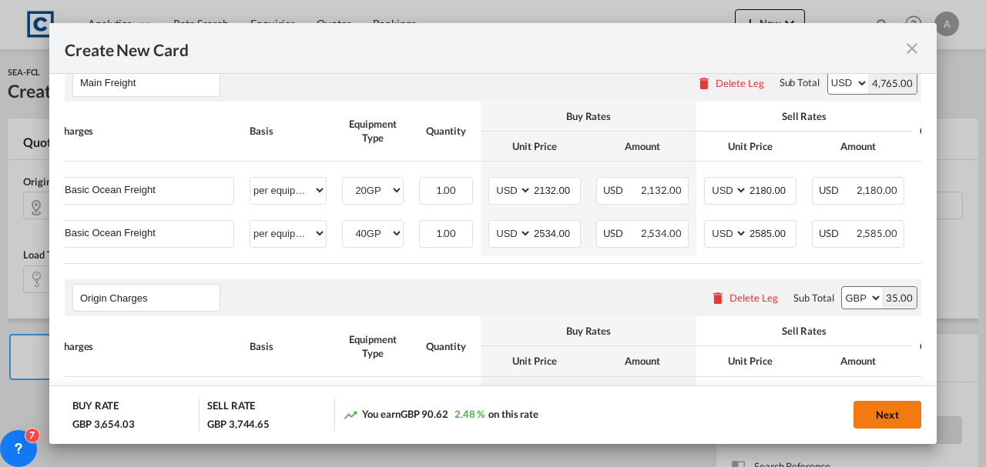
type input "35.00"
click at [907, 414] on button "Next" at bounding box center [887, 415] width 68 height 28
type input "2132"
type input "2180"
type input "2534"
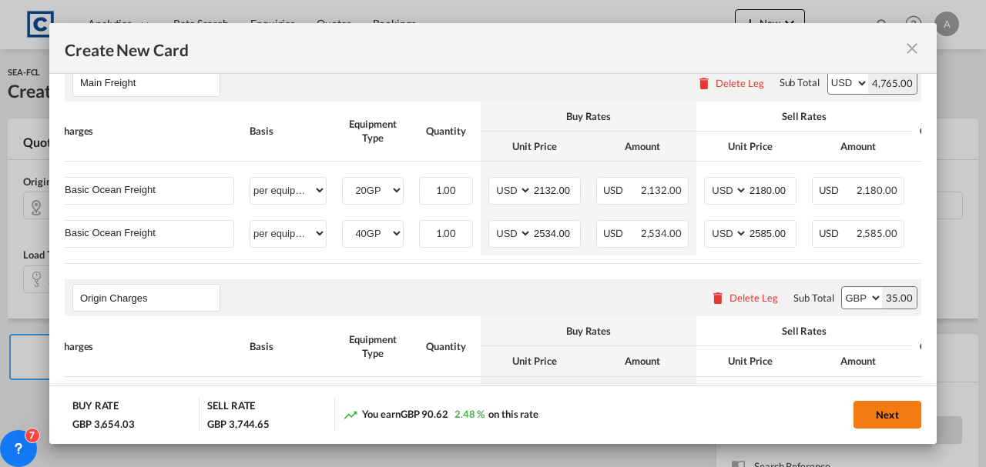
type input "2585"
type input "20"
type input "30"
type input "5"
type input "35"
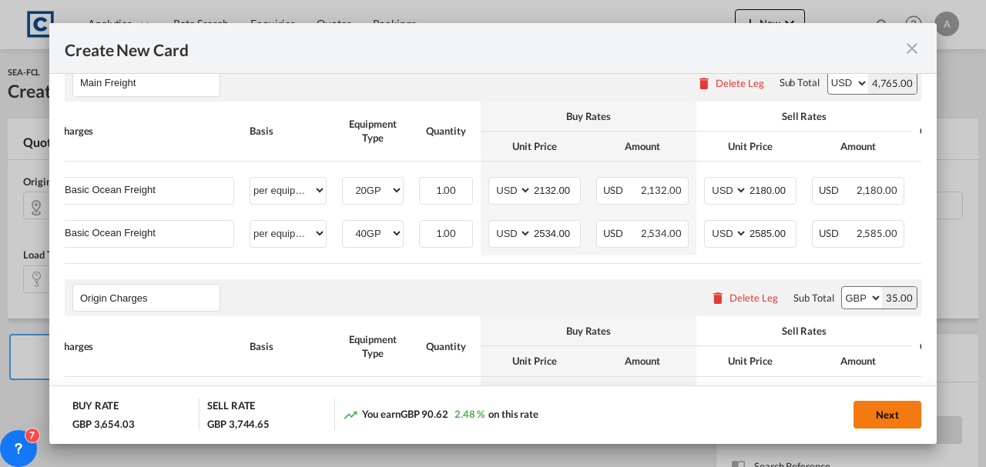
type input "35"
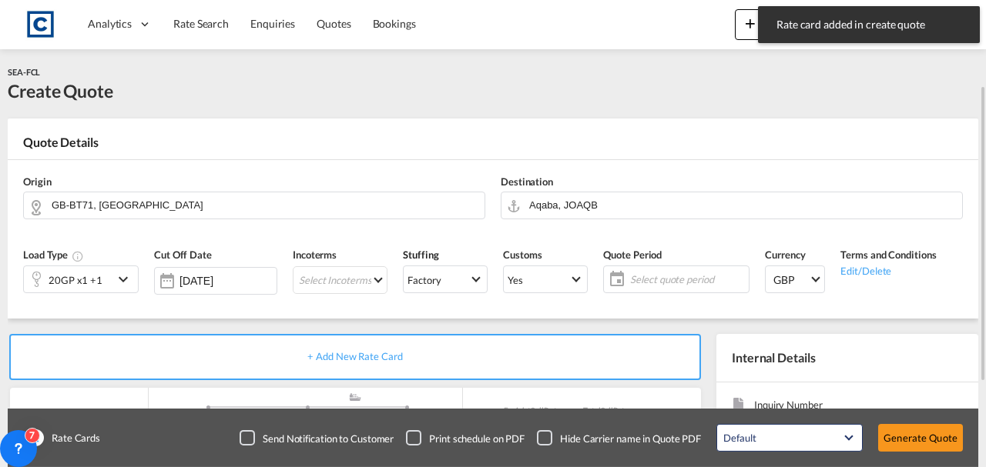
scroll to position [51, 0]
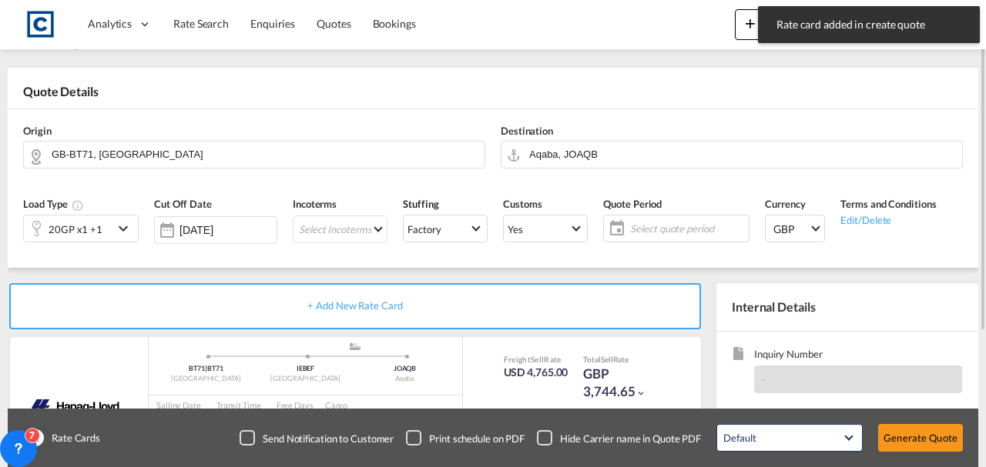
click at [657, 245] on div "Quote Period Select quote period Select quote period August January February Ma…" at bounding box center [676, 225] width 162 height 73
click at [658, 237] on span "Select quote period" at bounding box center [687, 229] width 122 height 22
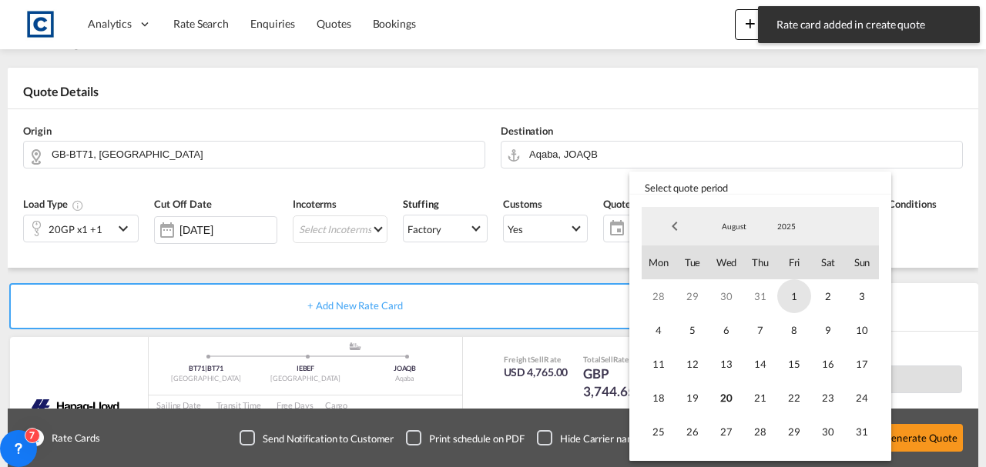
click at [789, 293] on span "1" at bounding box center [794, 297] width 34 height 34
click at [853, 427] on span "31" at bounding box center [862, 432] width 34 height 34
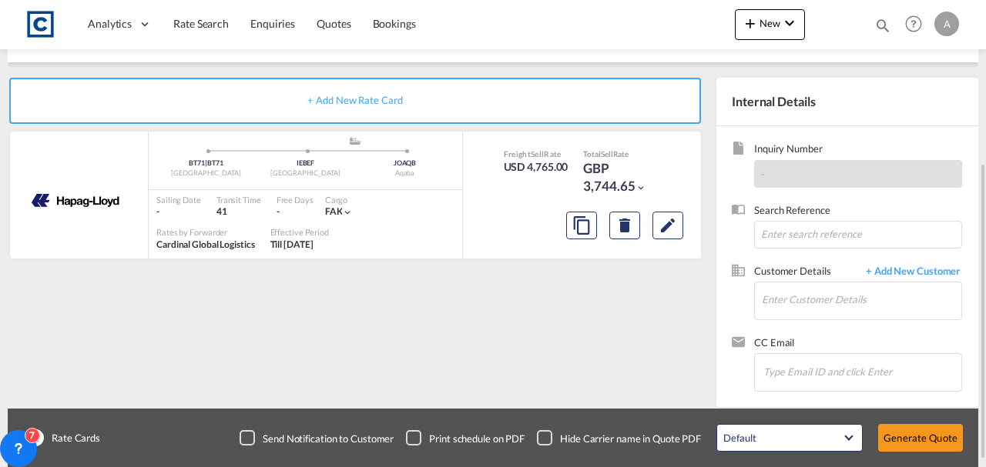
scroll to position [205, 0]
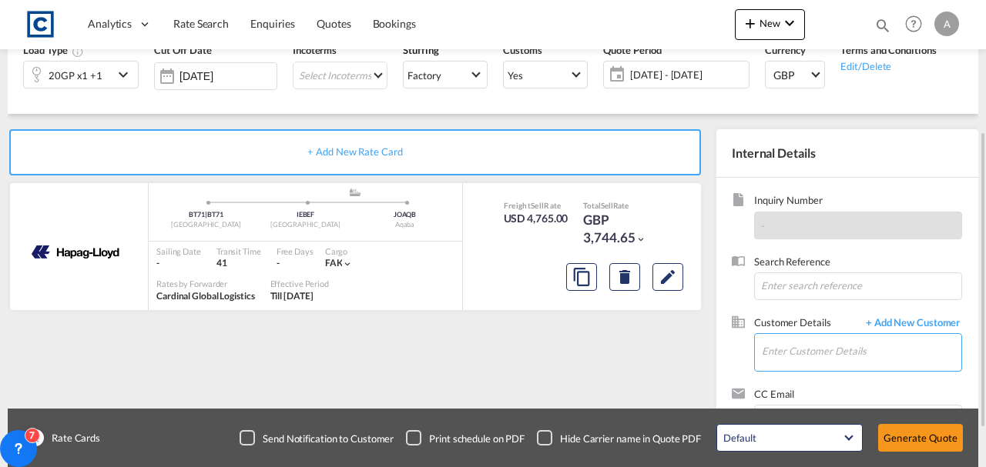
click at [789, 346] on input "Enter Customer Details" at bounding box center [861, 351] width 199 height 35
paste input "exports@simfreight.com"
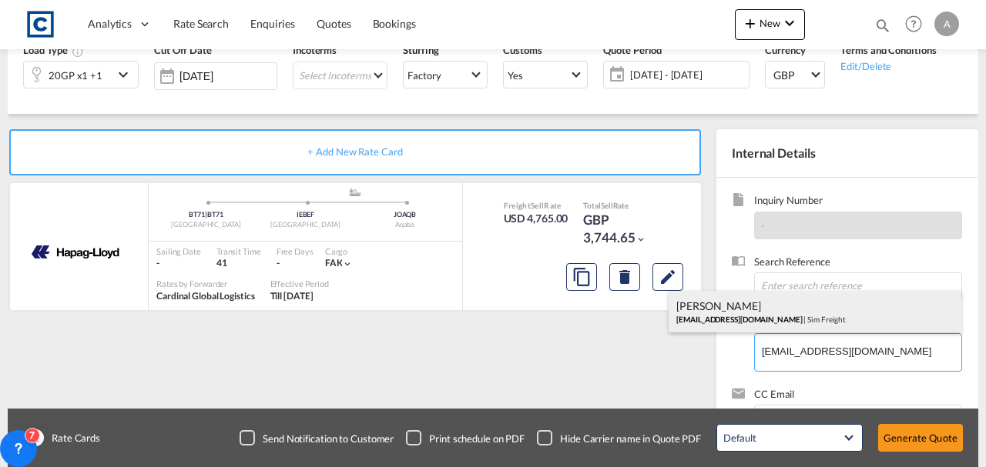
click at [793, 307] on div "Francesca Haiphong exports@simfreight.com | Sim Freight" at bounding box center [815, 312] width 293 height 42
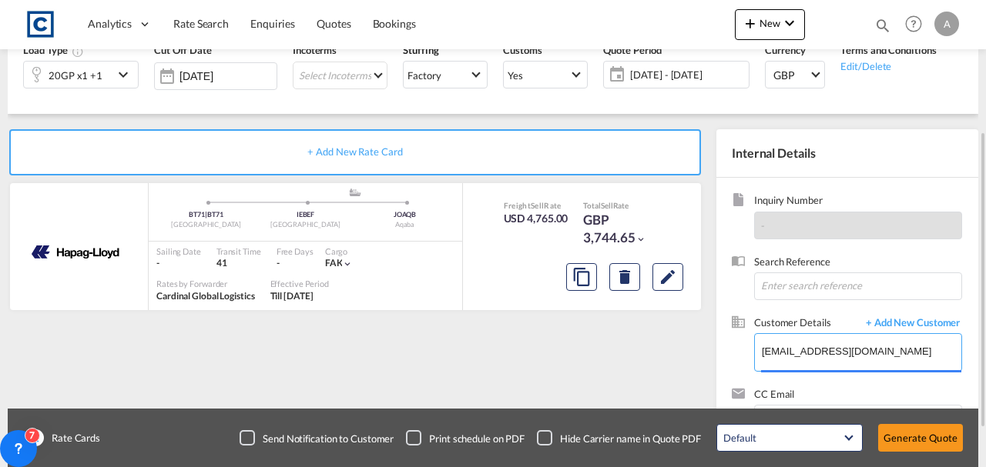
type input "Sim Freight, Francesca Haiphong, exports@simfreight.com"
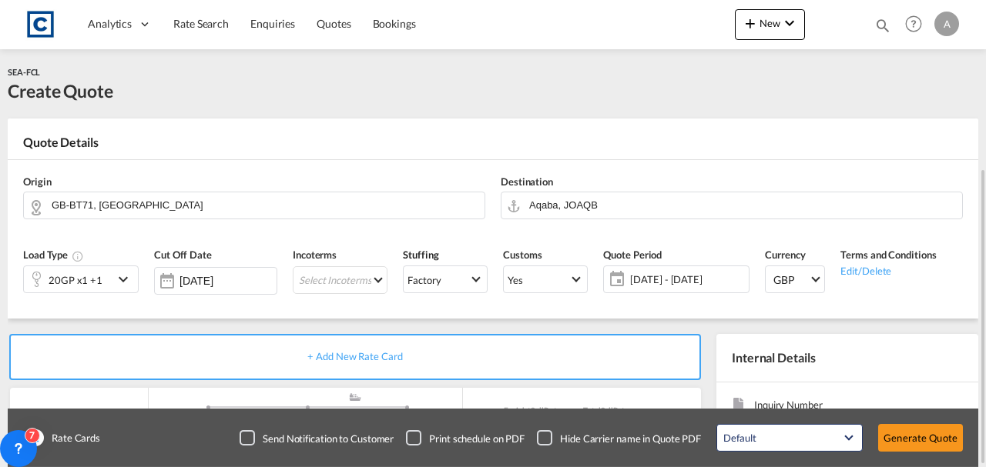
scroll to position [266, 0]
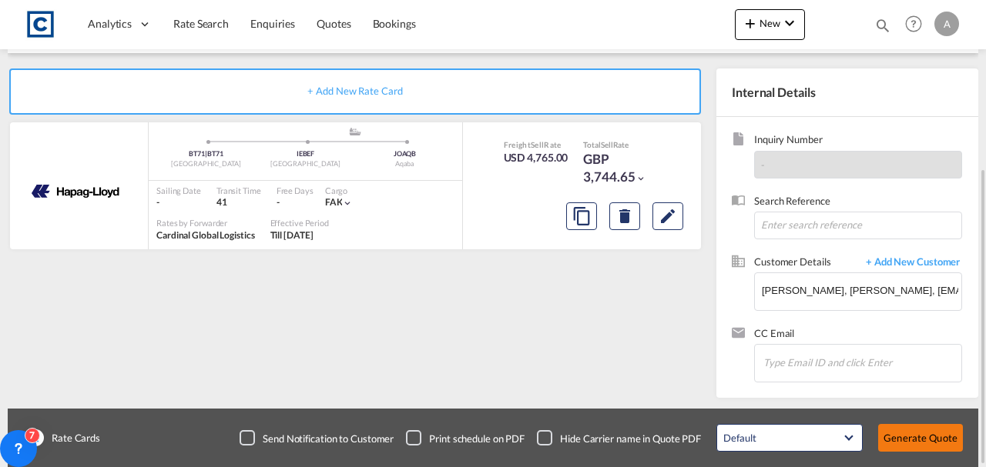
click at [905, 427] on button "Generate Quote" at bounding box center [920, 438] width 85 height 28
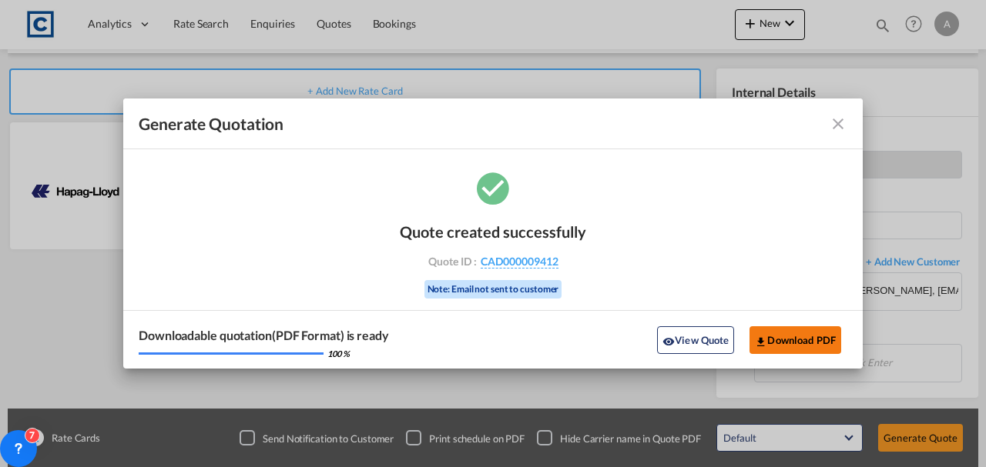
click at [786, 333] on button "Download PDF" at bounding box center [795, 341] width 92 height 28
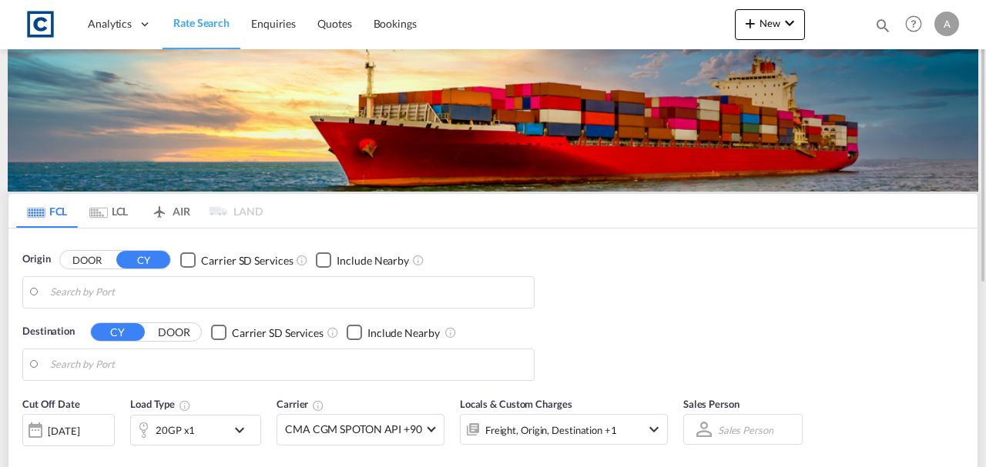
type input "GB-LA3, [GEOGRAPHIC_DATA]"
type input "Shuwaikh, KWSWK"
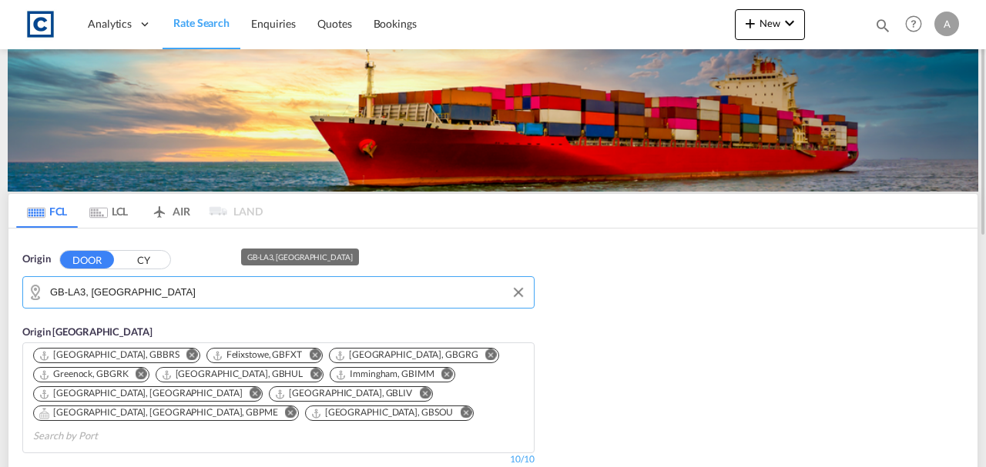
click at [138, 292] on input "GB-LA3, [GEOGRAPHIC_DATA]" at bounding box center [288, 292] width 476 height 23
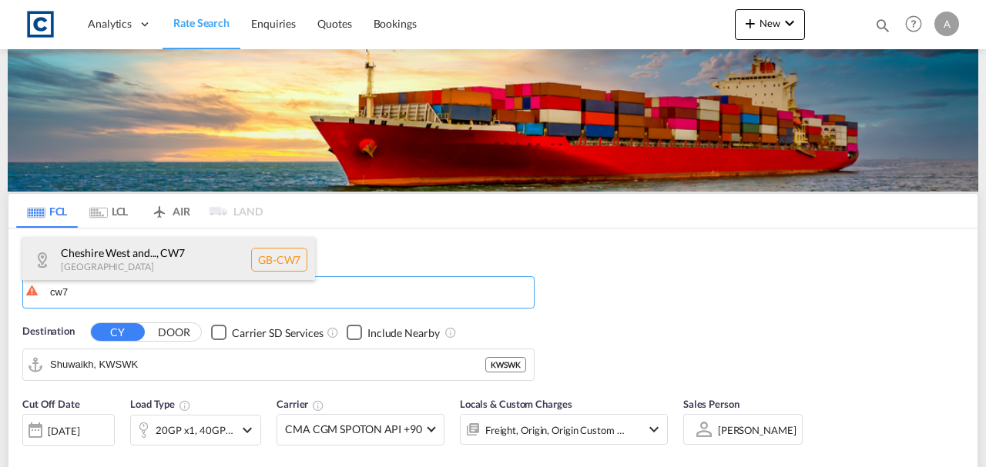
click at [149, 265] on div "Cheshire West and... , CW7 [GEOGRAPHIC_DATA] [GEOGRAPHIC_DATA]-CW7" at bounding box center [168, 260] width 293 height 46
type input "GB-CW7, [GEOGRAPHIC_DATA][PERSON_NAME]"
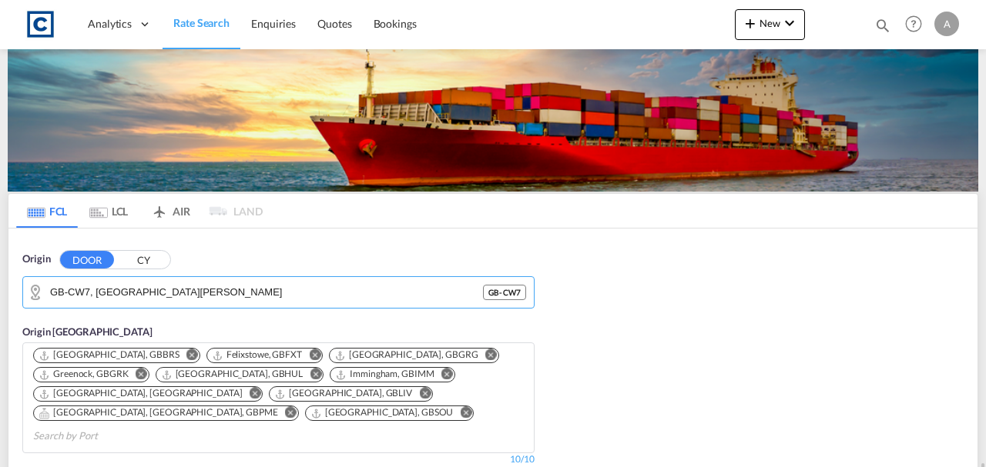
scroll to position [308, 0]
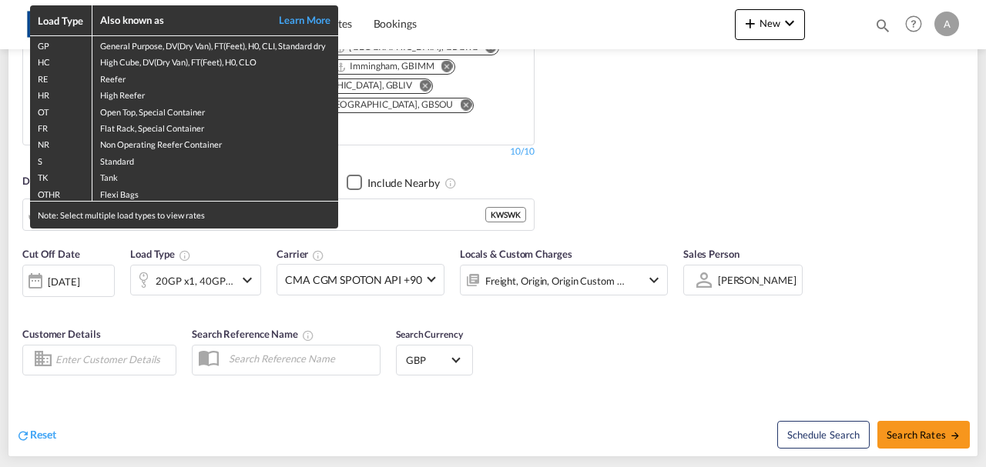
click at [193, 185] on td "Flexi Bags" at bounding box center [215, 193] width 246 height 17
click at [365, 196] on div "Load Type Also known as Learn More GP General Purpose, DV(Dry Van), FT(Feet), H…" at bounding box center [493, 233] width 986 height 467
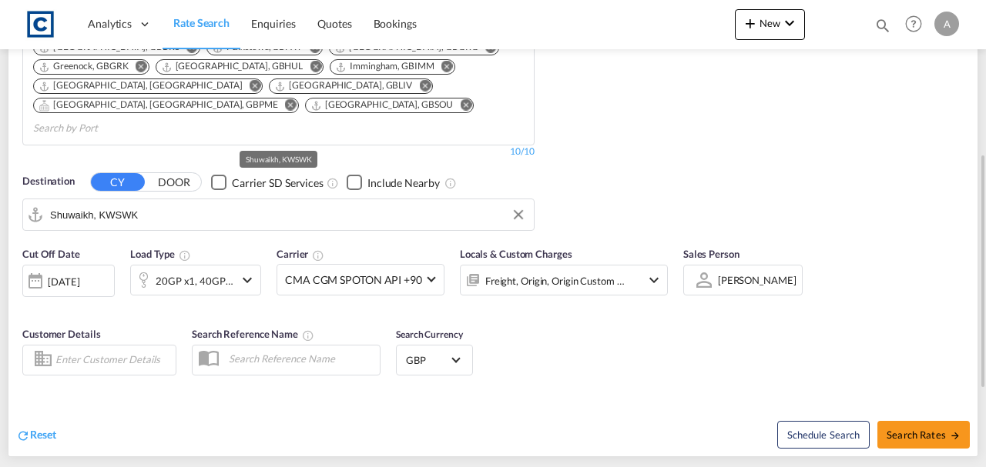
click at [393, 203] on input "Shuwaikh, KWSWK" at bounding box center [288, 214] width 476 height 23
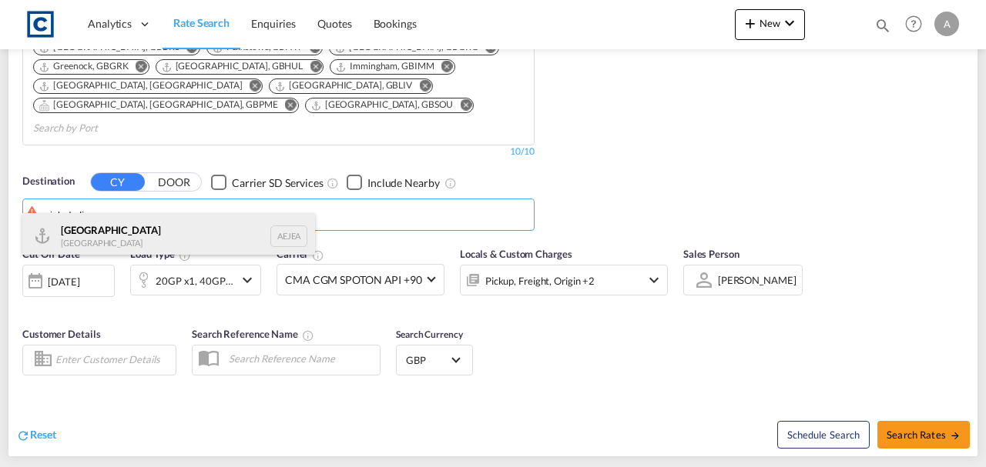
click at [163, 242] on div "[GEOGRAPHIC_DATA] [GEOGRAPHIC_DATA]" at bounding box center [168, 236] width 293 height 46
type input "[GEOGRAPHIC_DATA], [GEOGRAPHIC_DATA]"
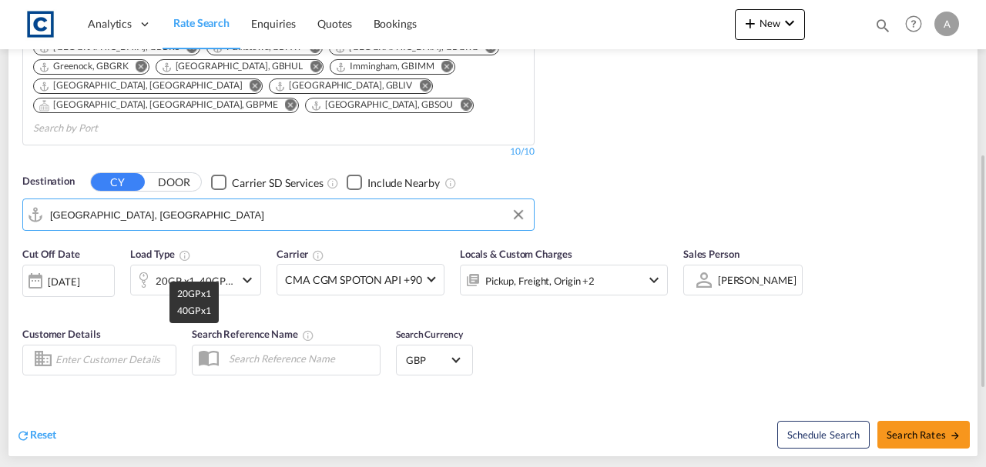
click at [186, 270] on div "20GP x1, 40GP x1" at bounding box center [195, 281] width 79 height 22
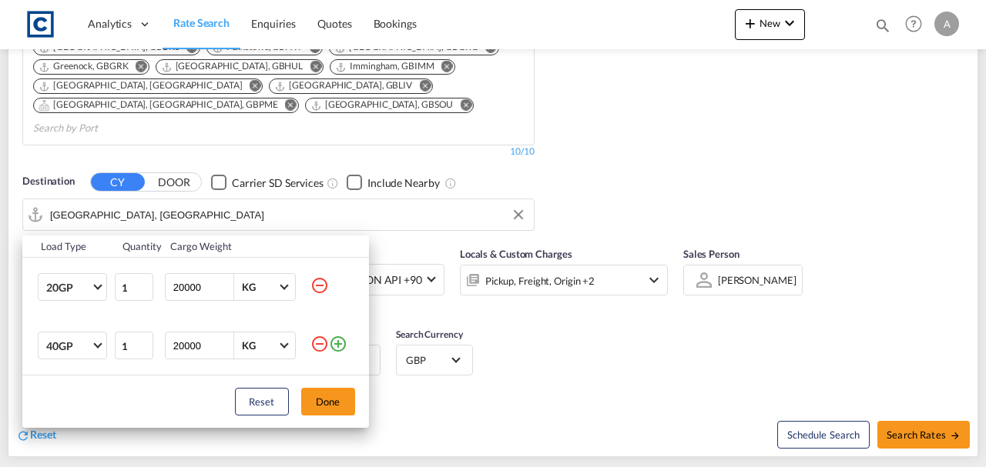
click at [322, 341] on md-icon "icon-minus-circle-outline" at bounding box center [319, 344] width 18 height 18
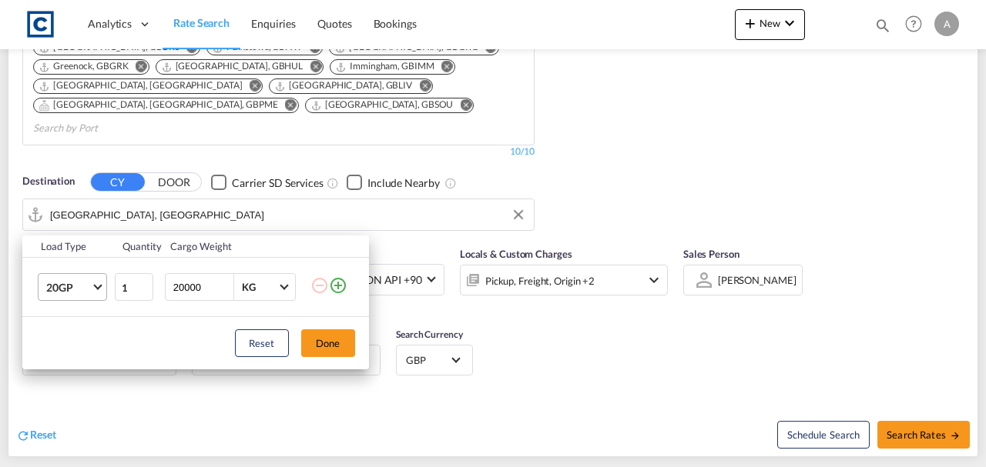
click at [72, 282] on span "20GP" at bounding box center [68, 287] width 45 height 15
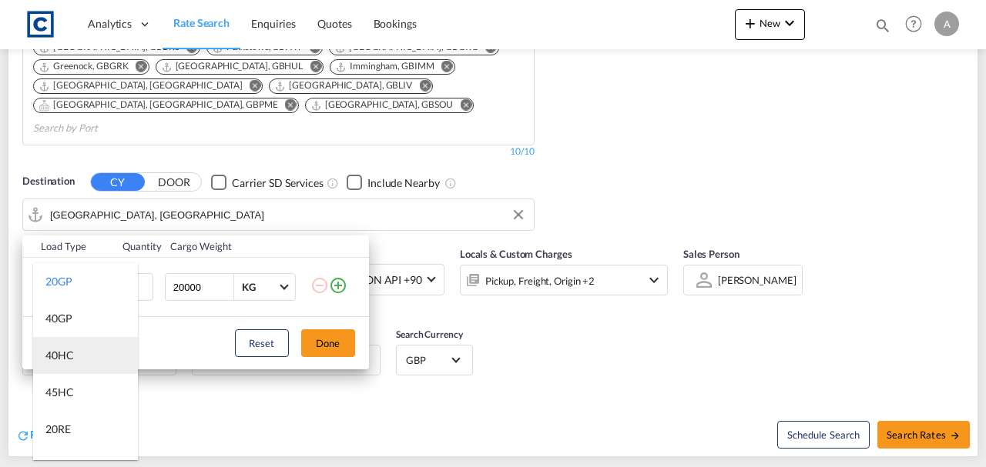
click at [69, 366] on md-option "40HC" at bounding box center [85, 355] width 105 height 37
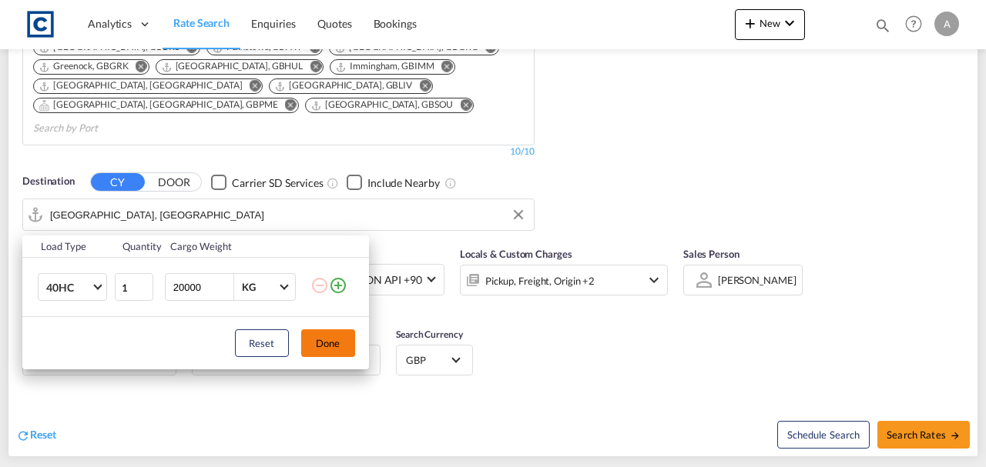
click at [321, 350] on button "Done" at bounding box center [328, 344] width 54 height 28
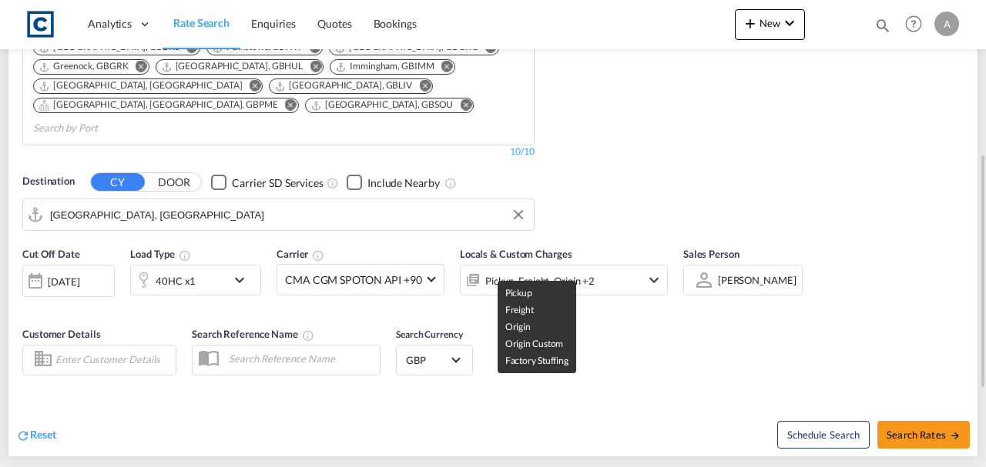
click at [521, 270] on div "Pickup, Freight, Origin +2" at bounding box center [539, 281] width 109 height 22
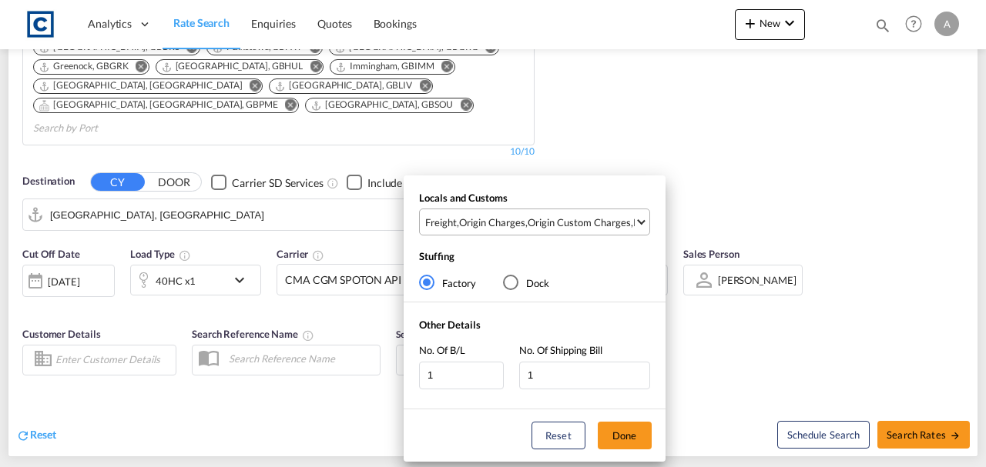
click at [530, 226] on div "Origin Custom Charges" at bounding box center [579, 223] width 103 height 14
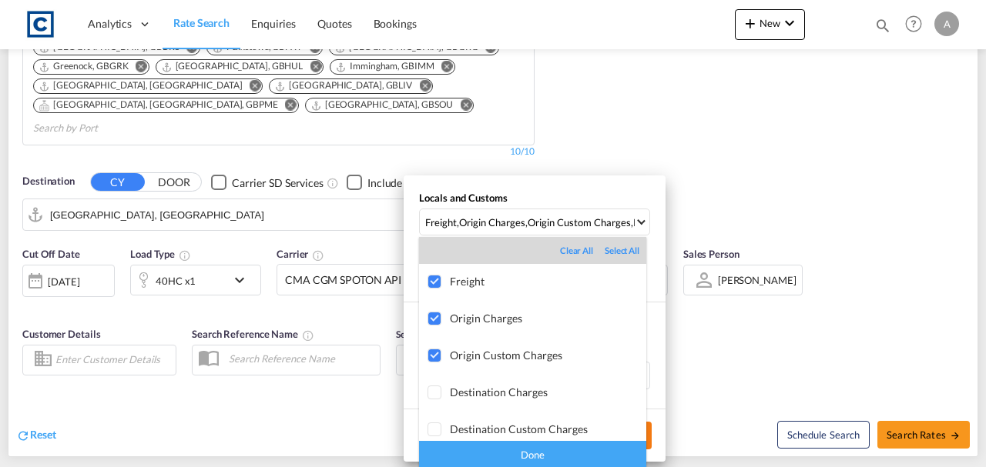
drag, startPoint x: 590, startPoint y: 458, endPoint x: 607, endPoint y: 444, distance: 21.9
click at [591, 458] on div "Done" at bounding box center [532, 454] width 227 height 27
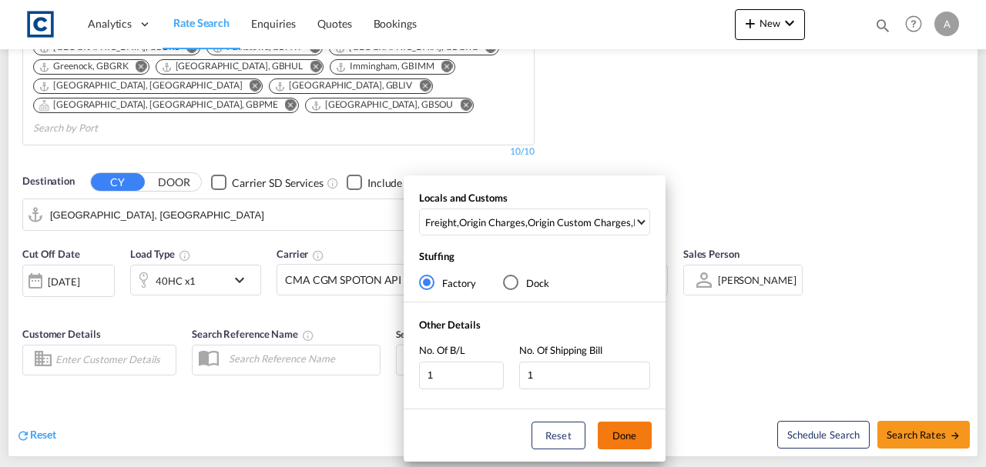
click at [621, 437] on button "Done" at bounding box center [625, 436] width 54 height 28
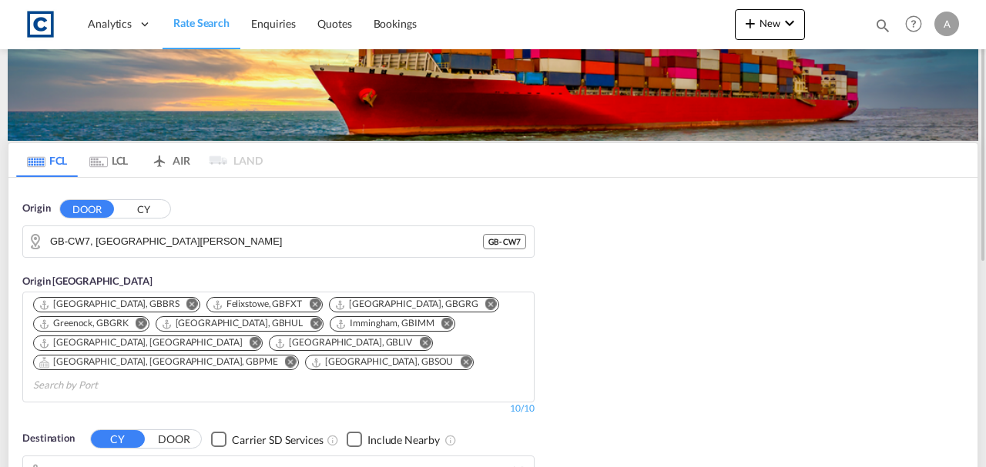
scroll to position [359, 0]
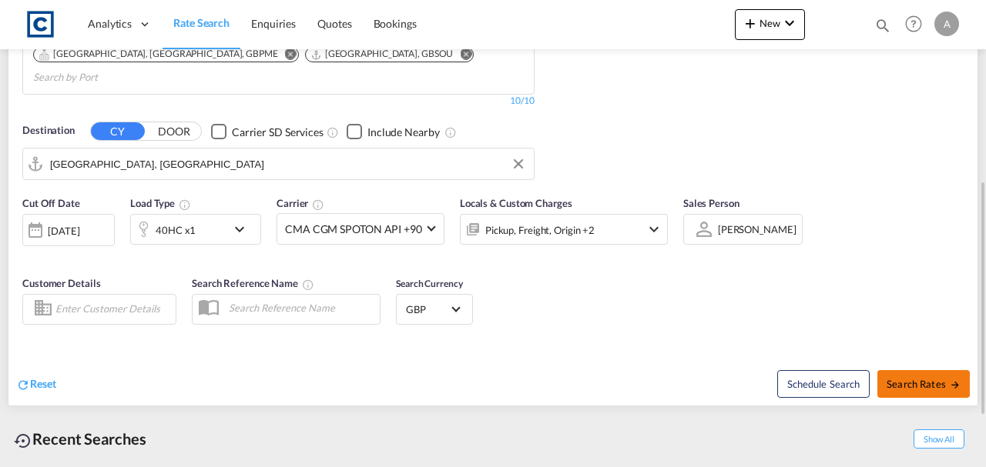
click at [899, 370] on button "Search Rates" at bounding box center [923, 384] width 92 height 28
type input "CW7 to AEJEA / [DATE]"
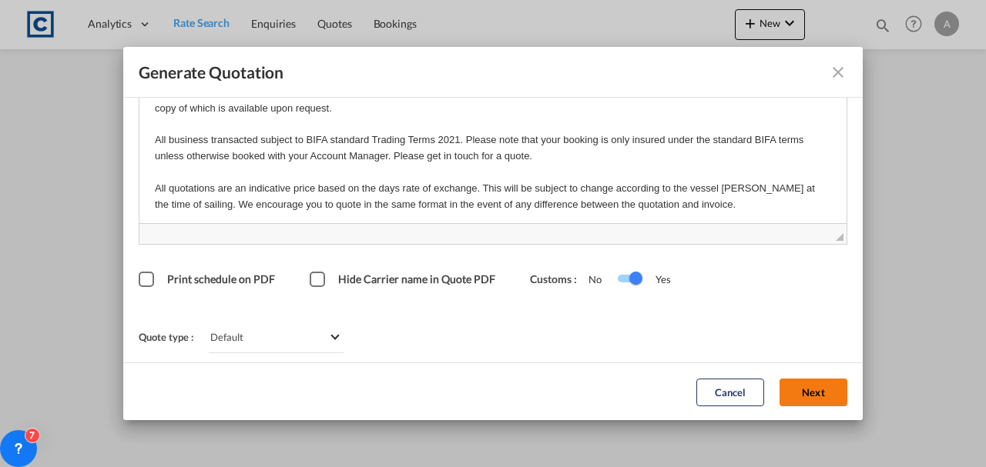
click at [799, 391] on button "Next" at bounding box center [813, 392] width 68 height 28
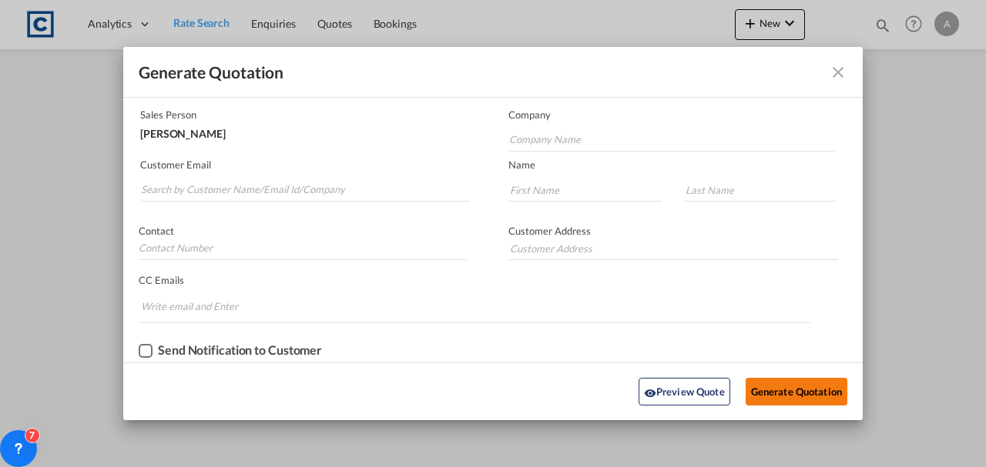
scroll to position [93, 0]
click at [226, 188] on input "Search by Customer Name/Email Id/Company" at bounding box center [305, 191] width 329 height 23
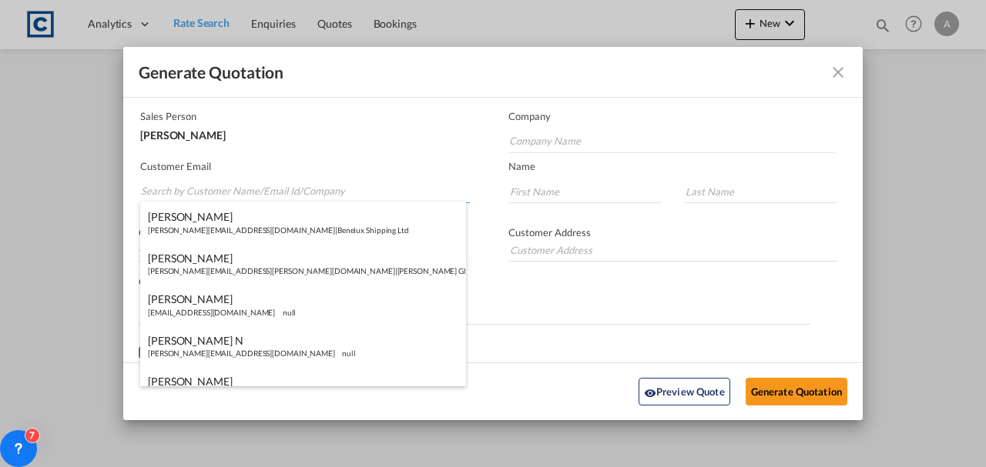
paste input "[PERSON_NAME][EMAIL_ADDRESS][PERSON_NAME][DOMAIN_NAME]"
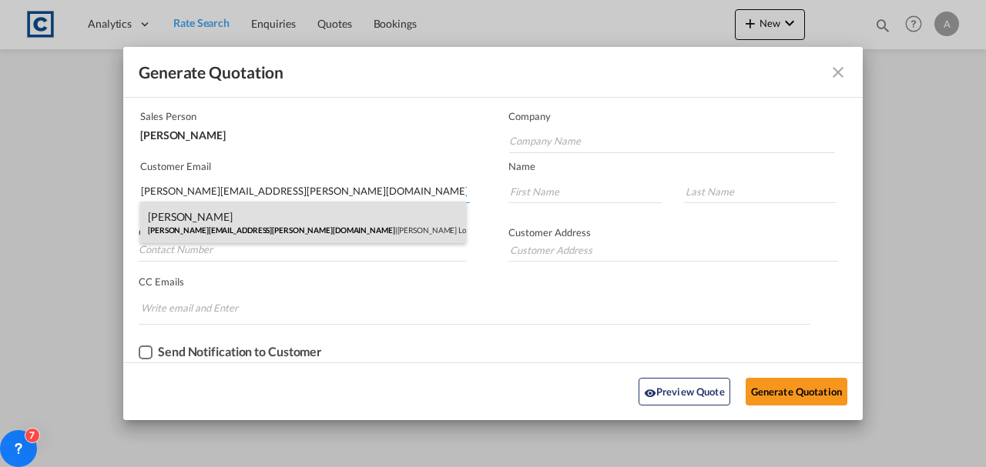
type input "[PERSON_NAME][EMAIL_ADDRESS][PERSON_NAME][DOMAIN_NAME]"
click at [281, 223] on div "[PERSON_NAME] [PERSON_NAME][EMAIL_ADDRESS][PERSON_NAME][DOMAIN_NAME] | [PERSON_…" at bounding box center [303, 223] width 326 height 42
type input "[PERSON_NAME] Logisitcs"
type input "[PERSON_NAME]"
type input "Locarno"
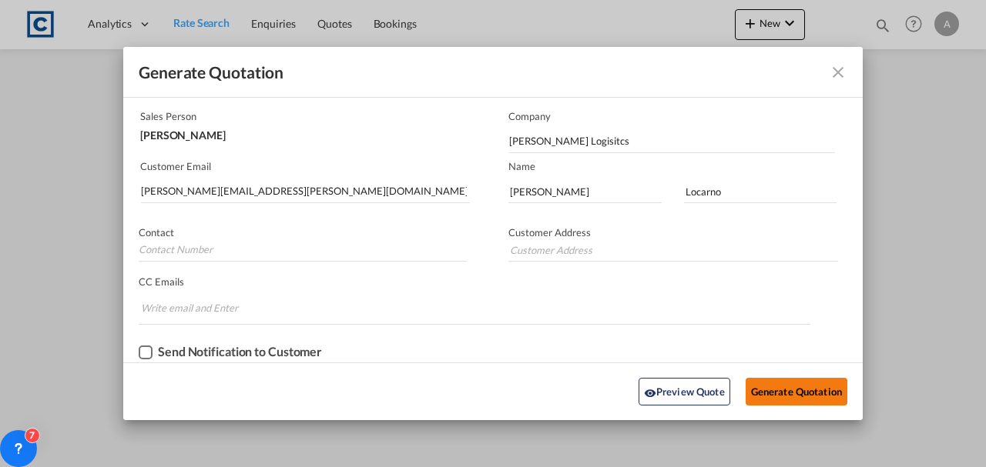
click at [761, 385] on button "Generate Quotation" at bounding box center [797, 392] width 102 height 28
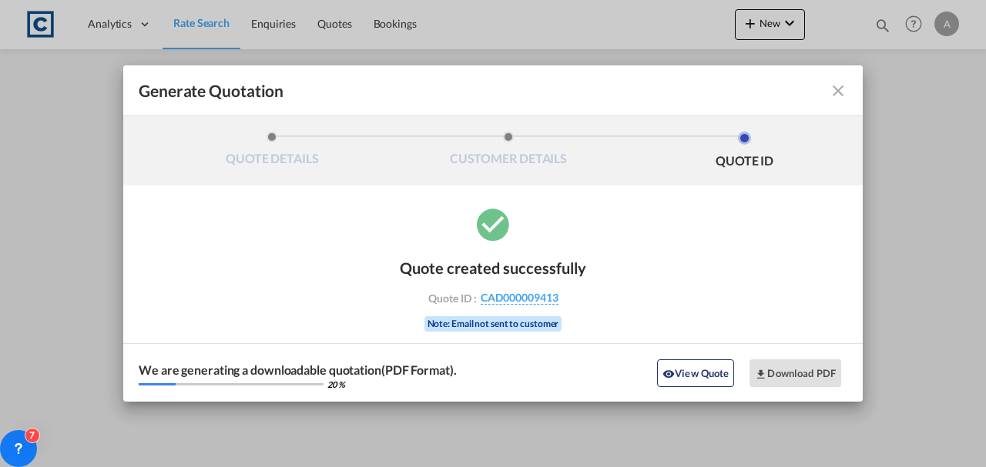
scroll to position [0, 0]
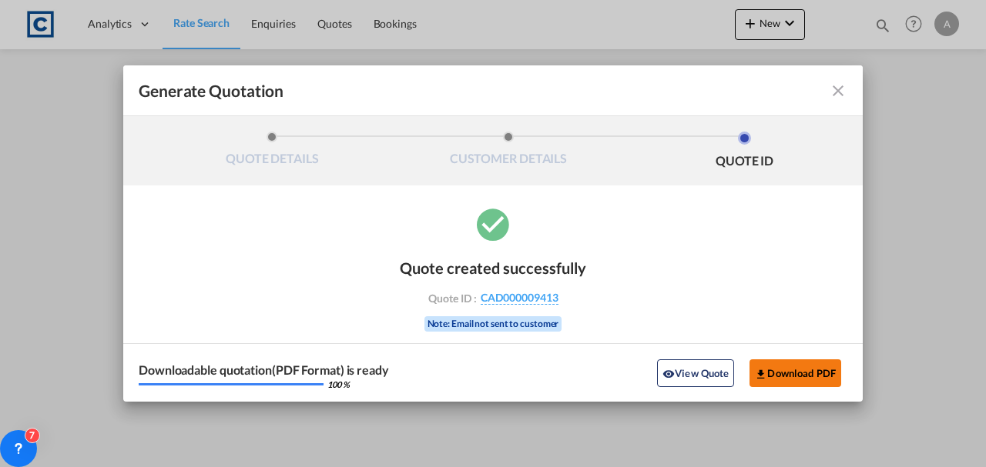
click at [778, 375] on button "Download PDF" at bounding box center [795, 374] width 92 height 28
